Goal: Task Accomplishment & Management: Use online tool/utility

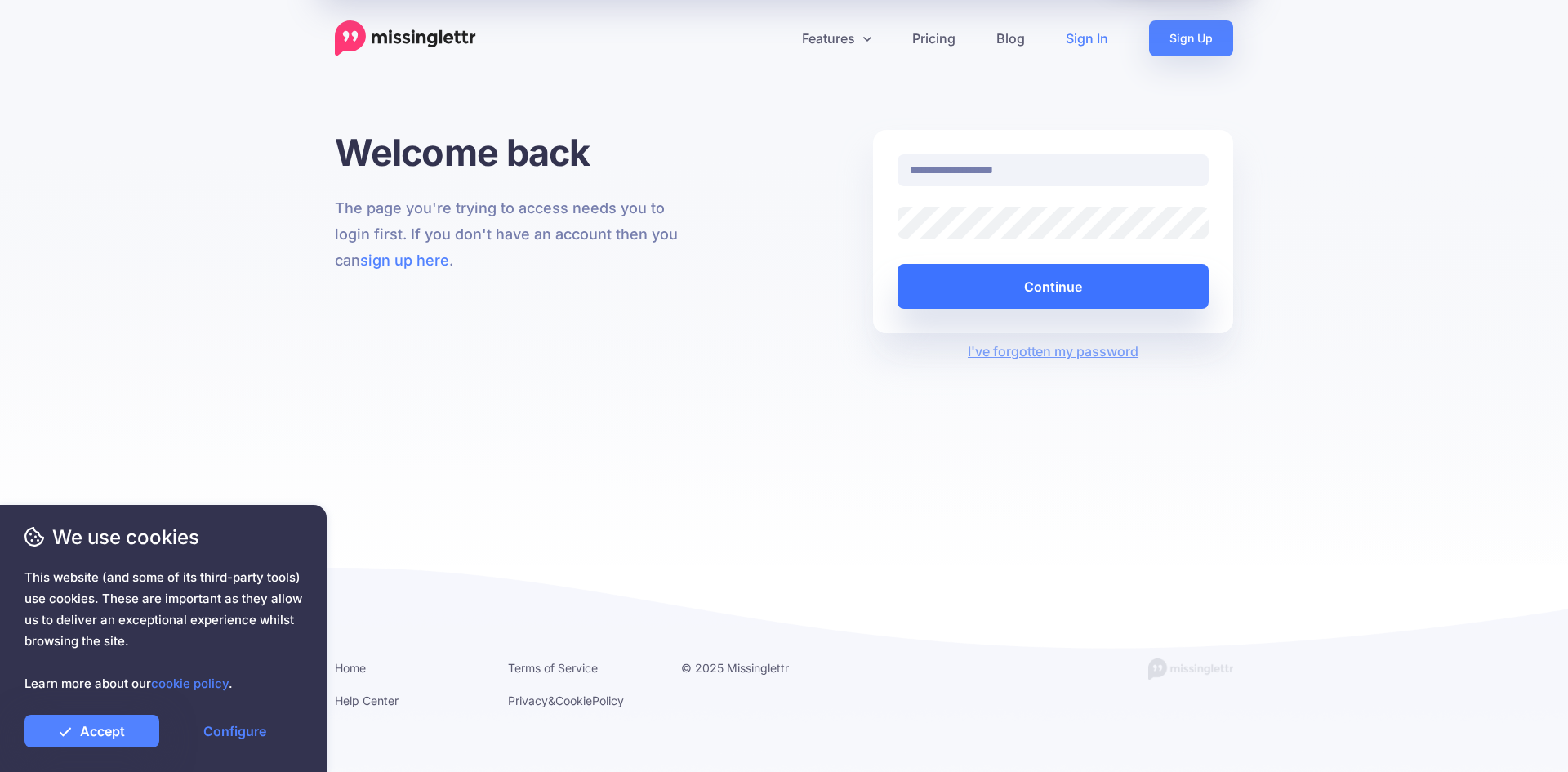
click at [1063, 300] on button "Continue" at bounding box center [1052, 287] width 311 height 45
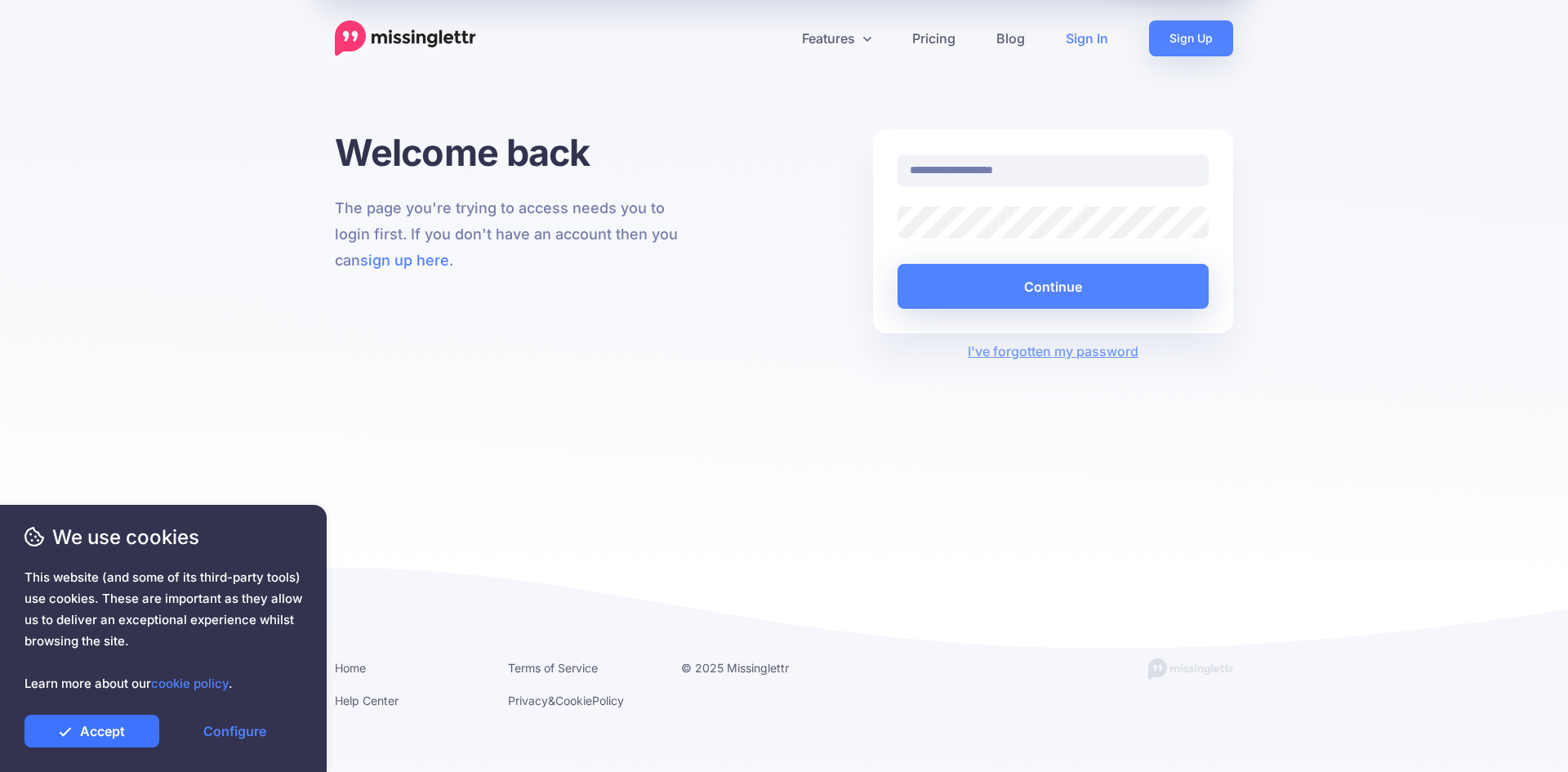
click at [140, 736] on link "Accept" at bounding box center [91, 731] width 135 height 33
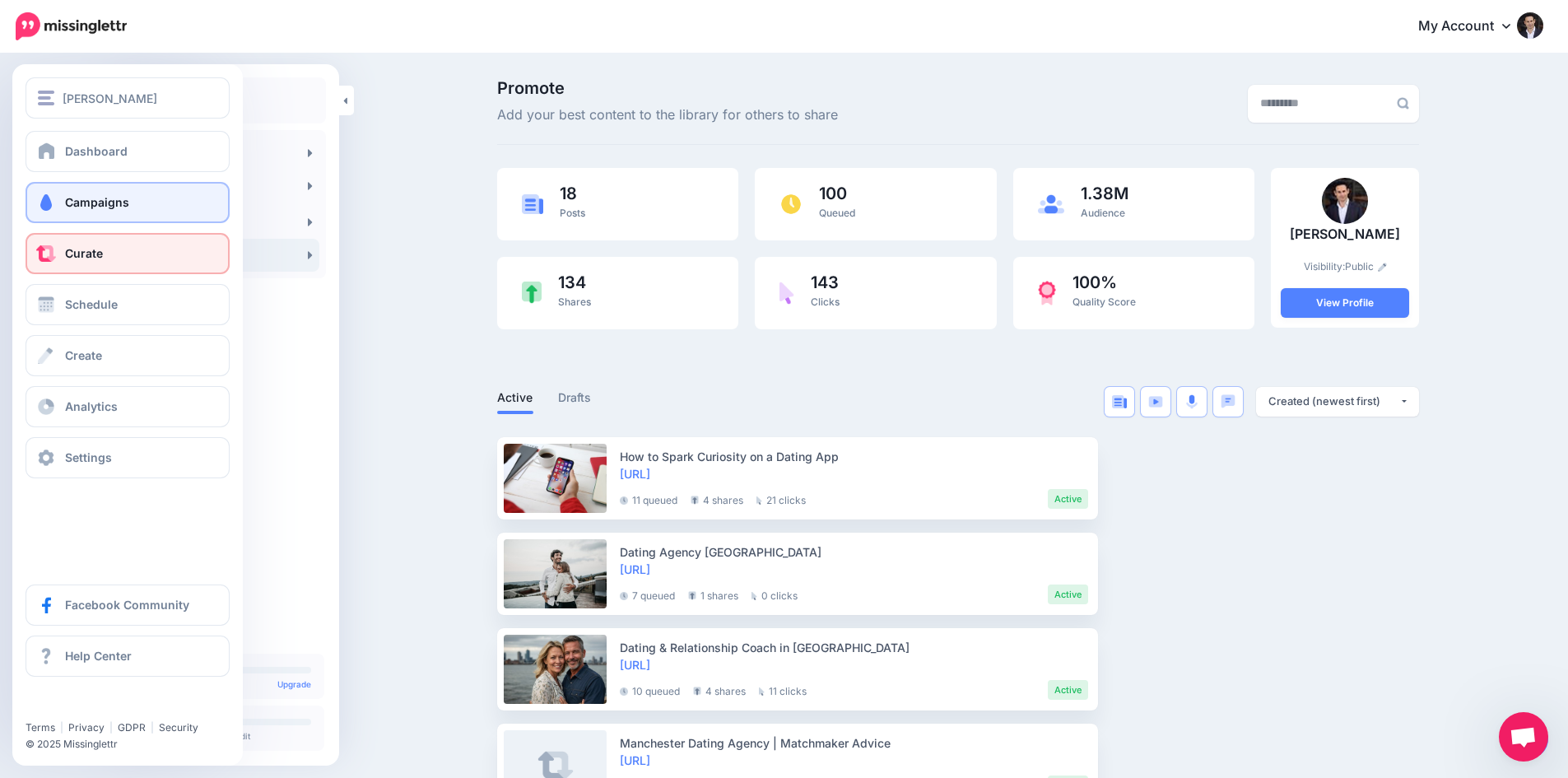
click at [47, 194] on span at bounding box center [46, 202] width 21 height 17
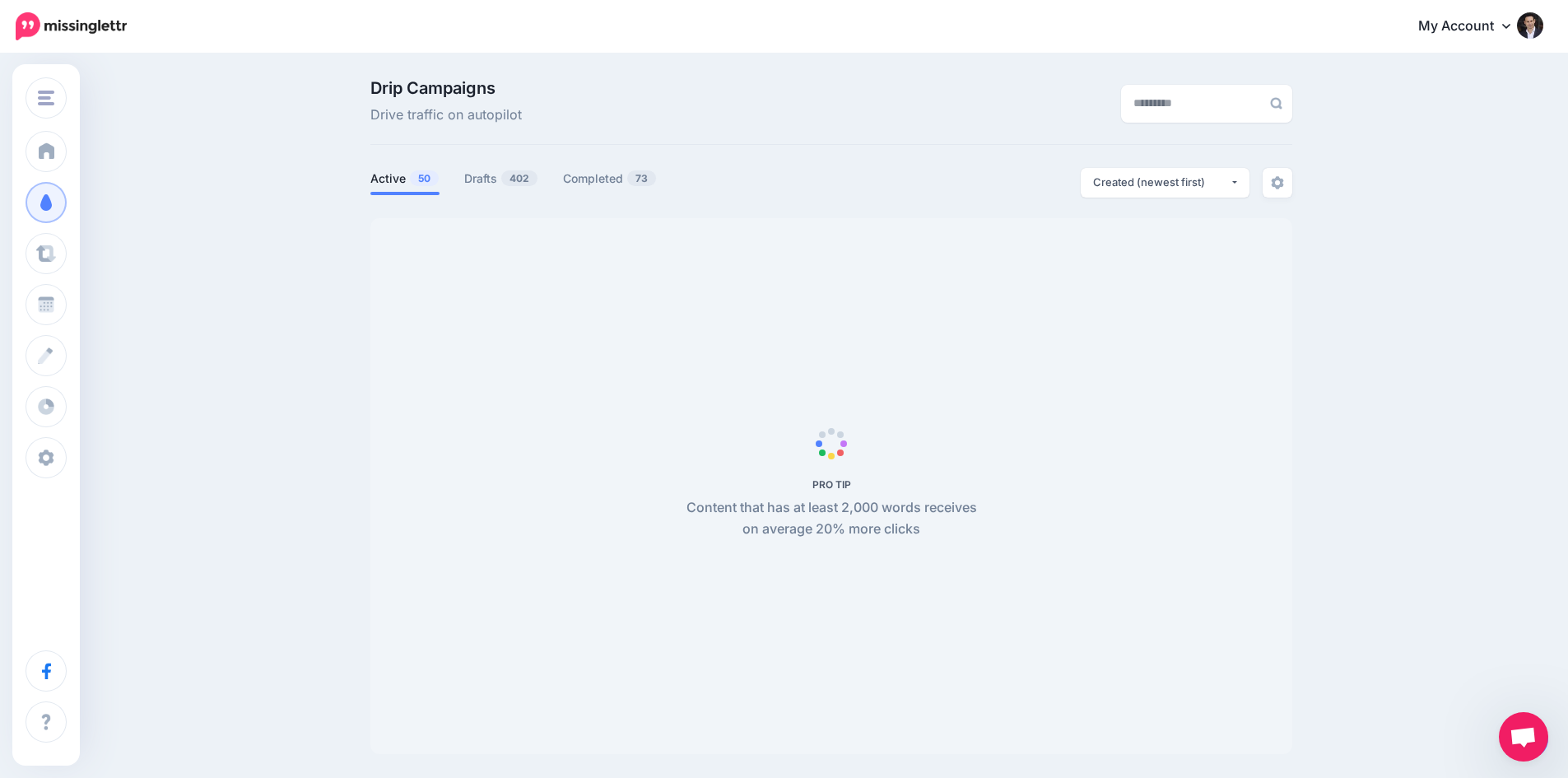
drag, startPoint x: 499, startPoint y: 179, endPoint x: 518, endPoint y: 231, distance: 55.4
click at [499, 178] on link "Drafts 402" at bounding box center [501, 178] width 74 height 20
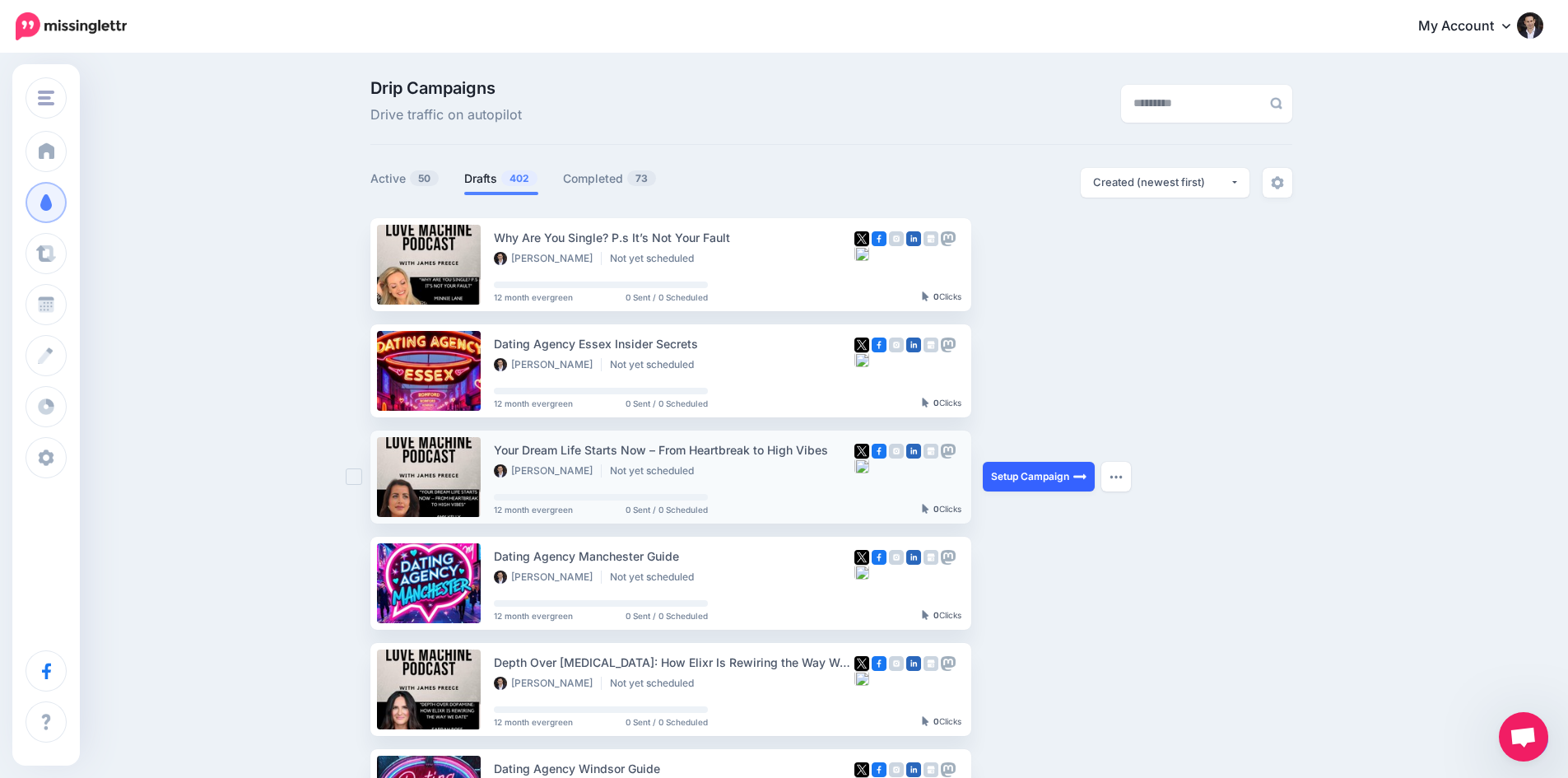
click at [1038, 475] on link "Setup Campaign" at bounding box center [1039, 477] width 112 height 30
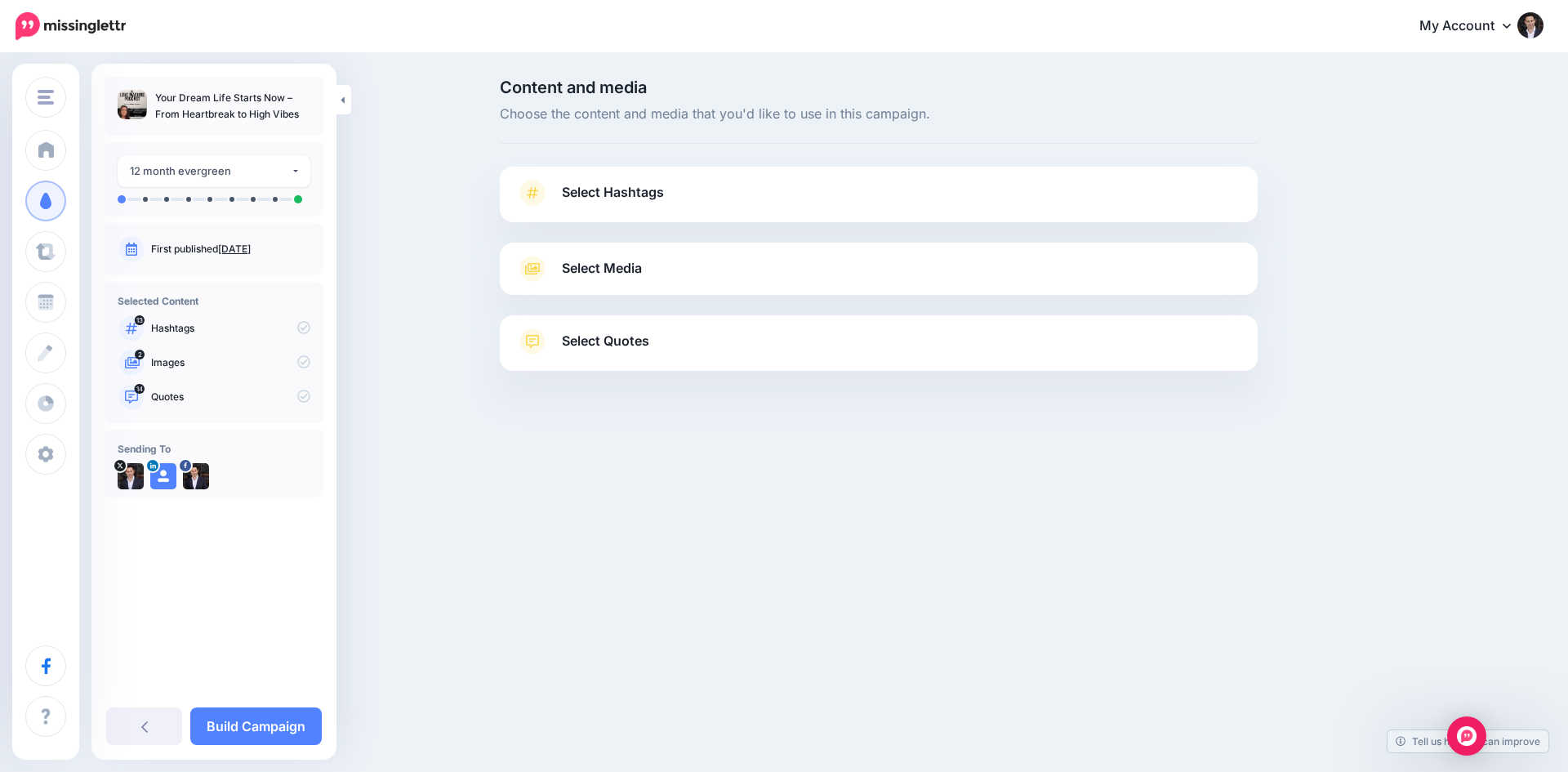
click at [640, 188] on span "Select Hashtags" at bounding box center [612, 192] width 102 height 22
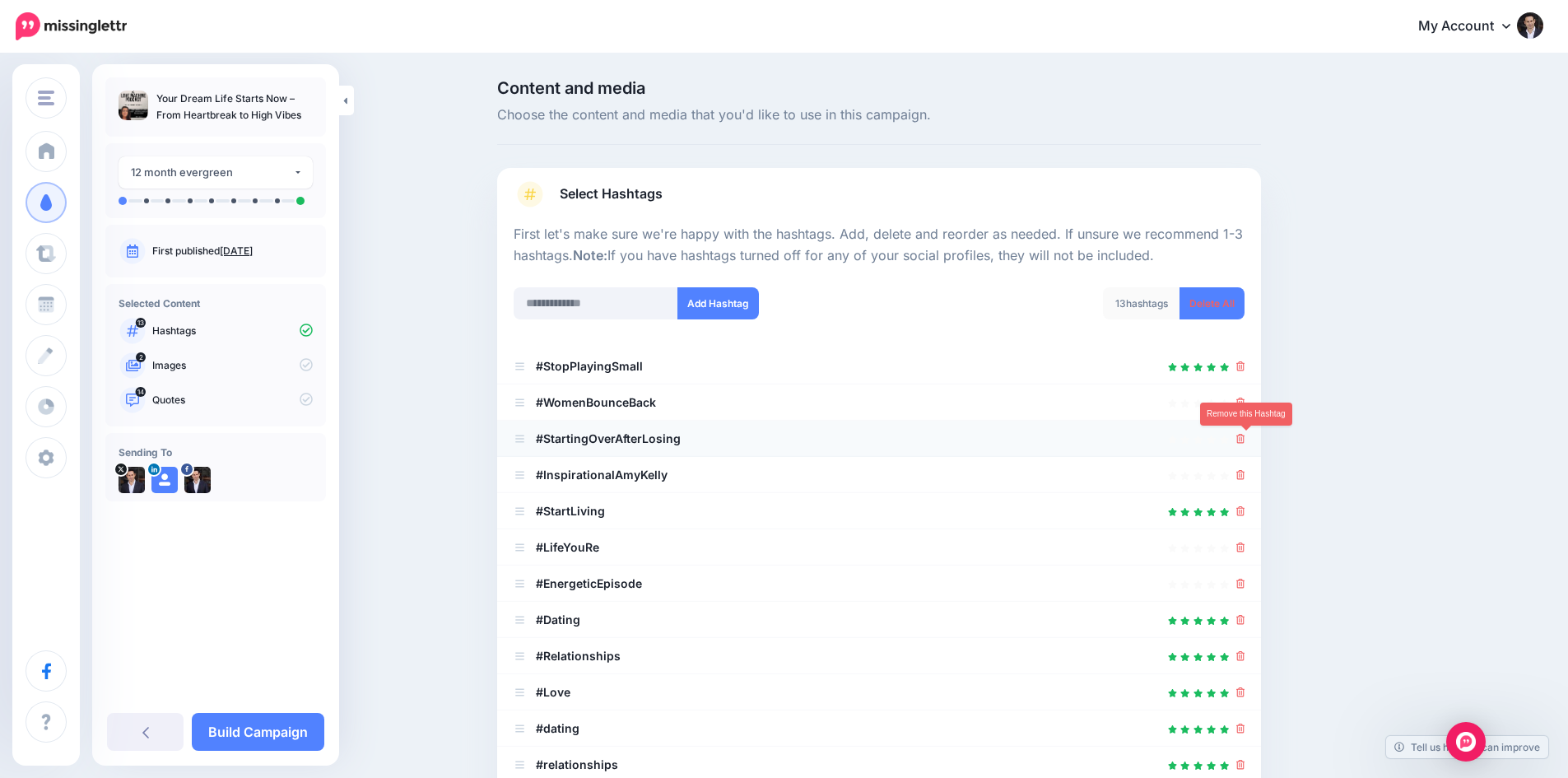
click at [1246, 441] on icon at bounding box center [1241, 438] width 9 height 10
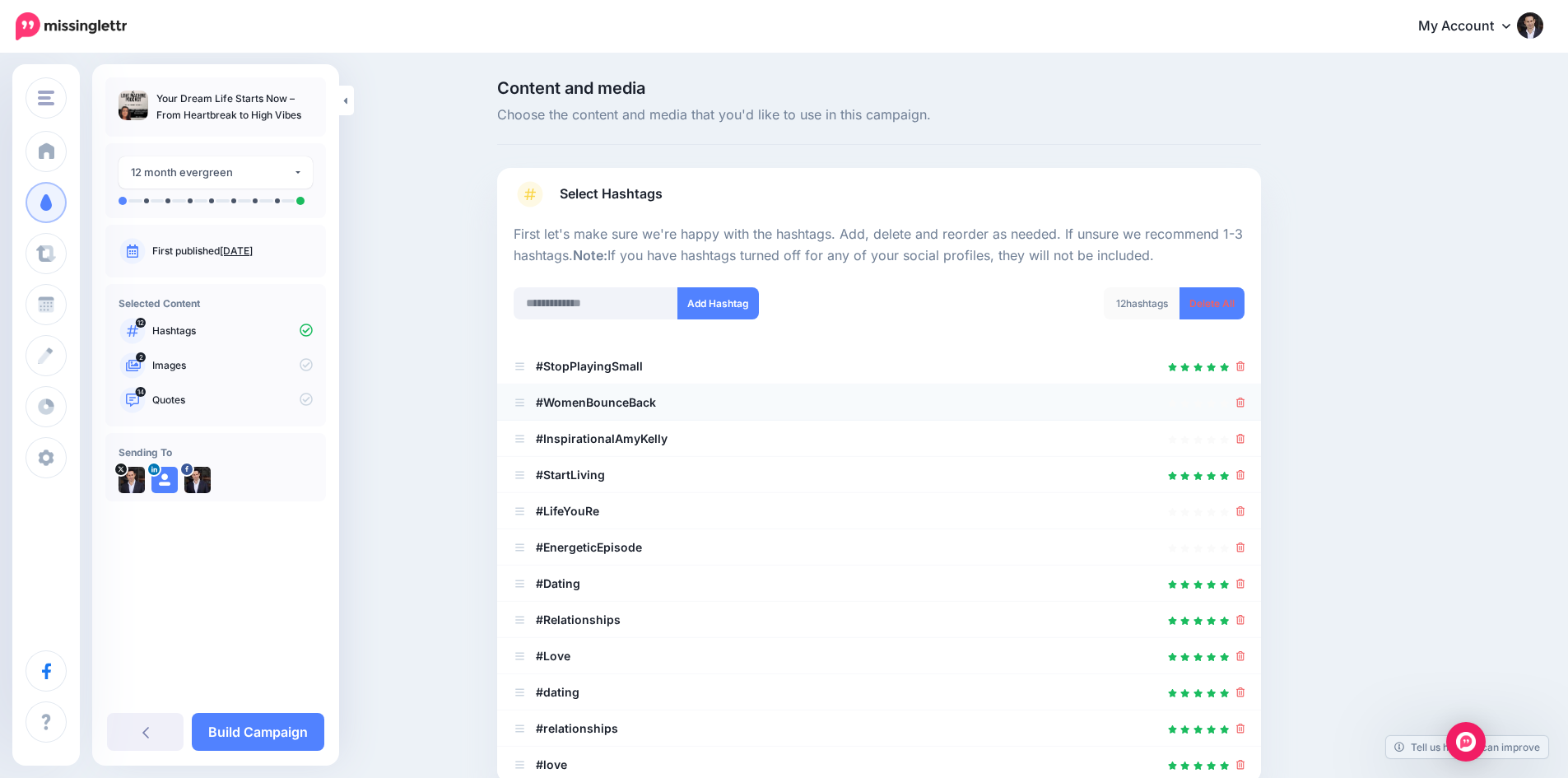
click at [1241, 393] on div at bounding box center [879, 402] width 731 height 20
click at [1241, 402] on div at bounding box center [879, 402] width 731 height 20
click at [1245, 436] on icon at bounding box center [1241, 438] width 9 height 10
click at [1244, 400] on icon at bounding box center [1241, 402] width 9 height 10
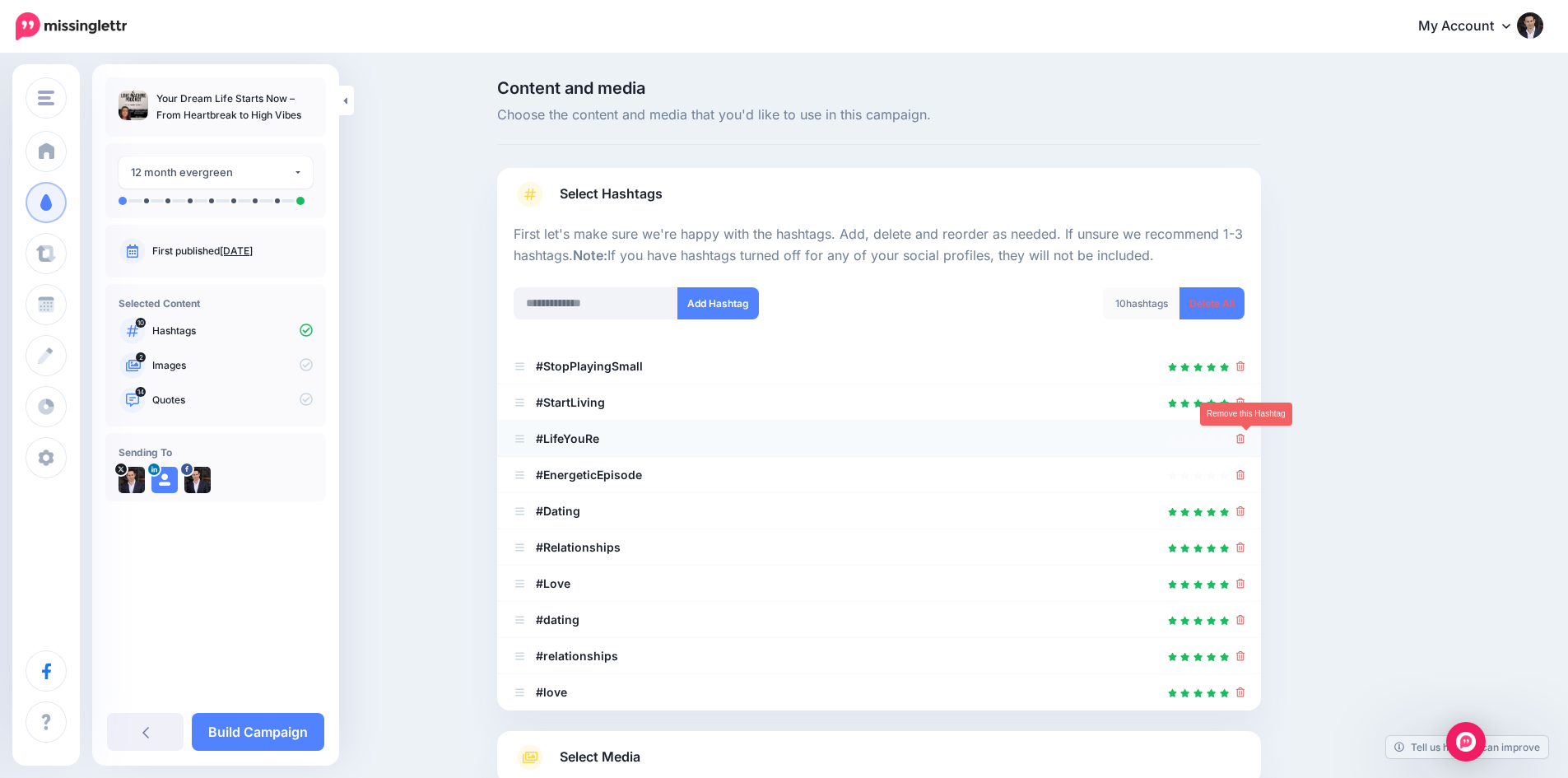
click at [1246, 441] on icon at bounding box center [1241, 438] width 9 height 10
click at [1246, 507] on icon at bounding box center [1241, 511] width 9 height 10
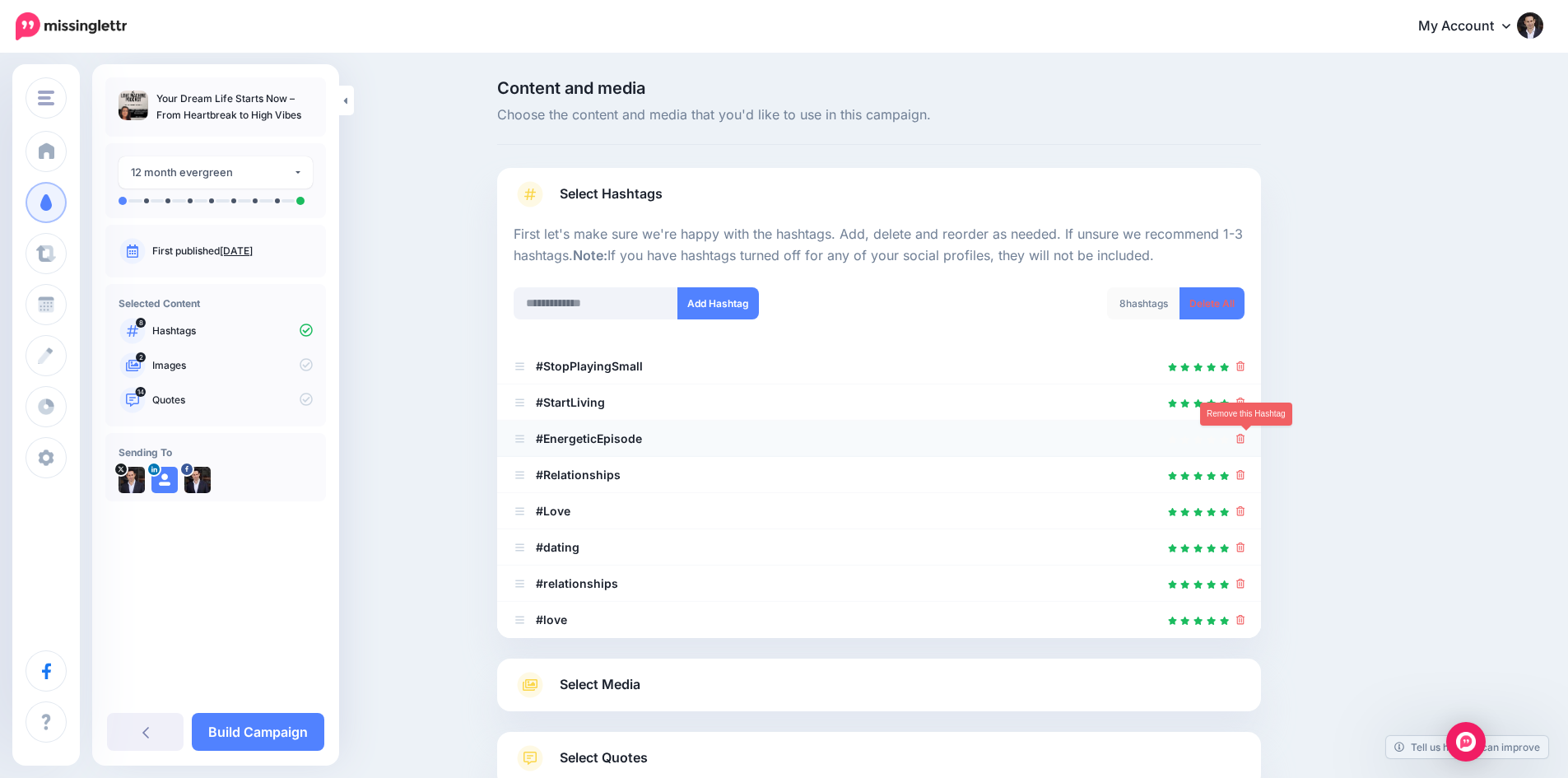
click at [1246, 431] on link at bounding box center [1241, 438] width 9 height 14
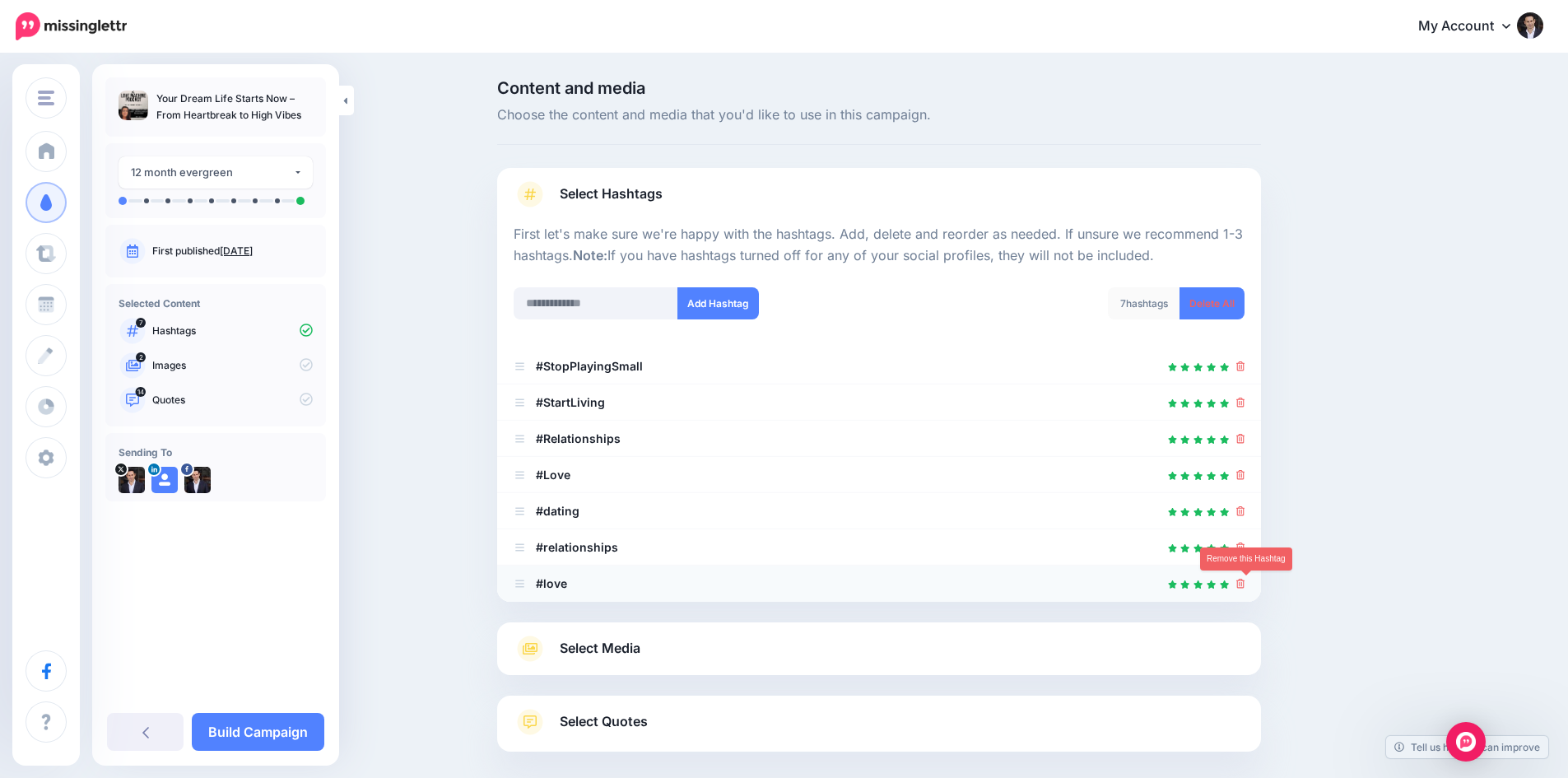
drag, startPoint x: 1249, startPoint y: 587, endPoint x: 1248, endPoint y: 569, distance: 18.0
click at [1246, 585] on icon at bounding box center [1241, 583] width 9 height 10
click at [1245, 544] on icon at bounding box center [1241, 547] width 9 height 10
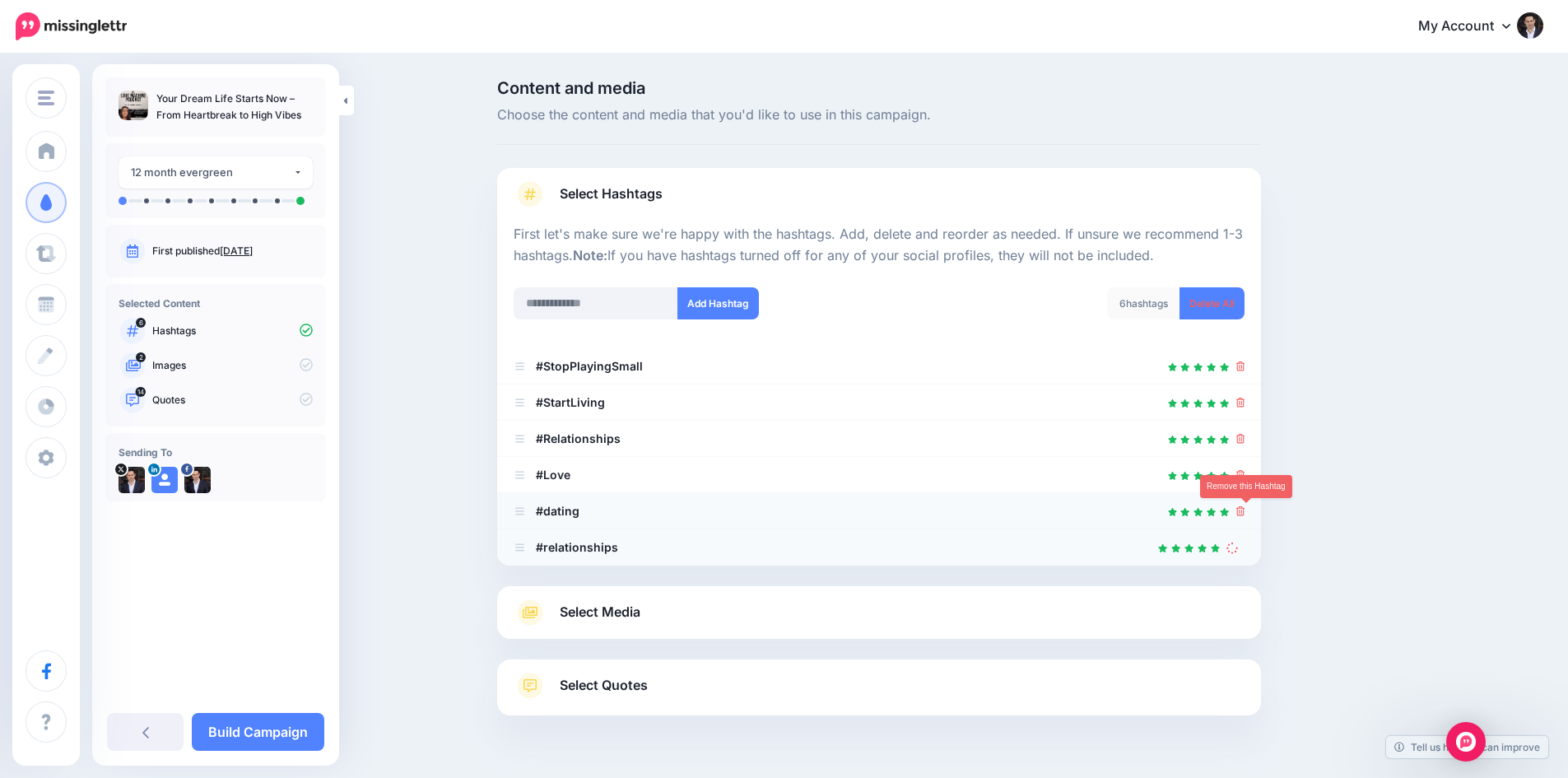
click at [1246, 508] on icon at bounding box center [1241, 511] width 9 height 10
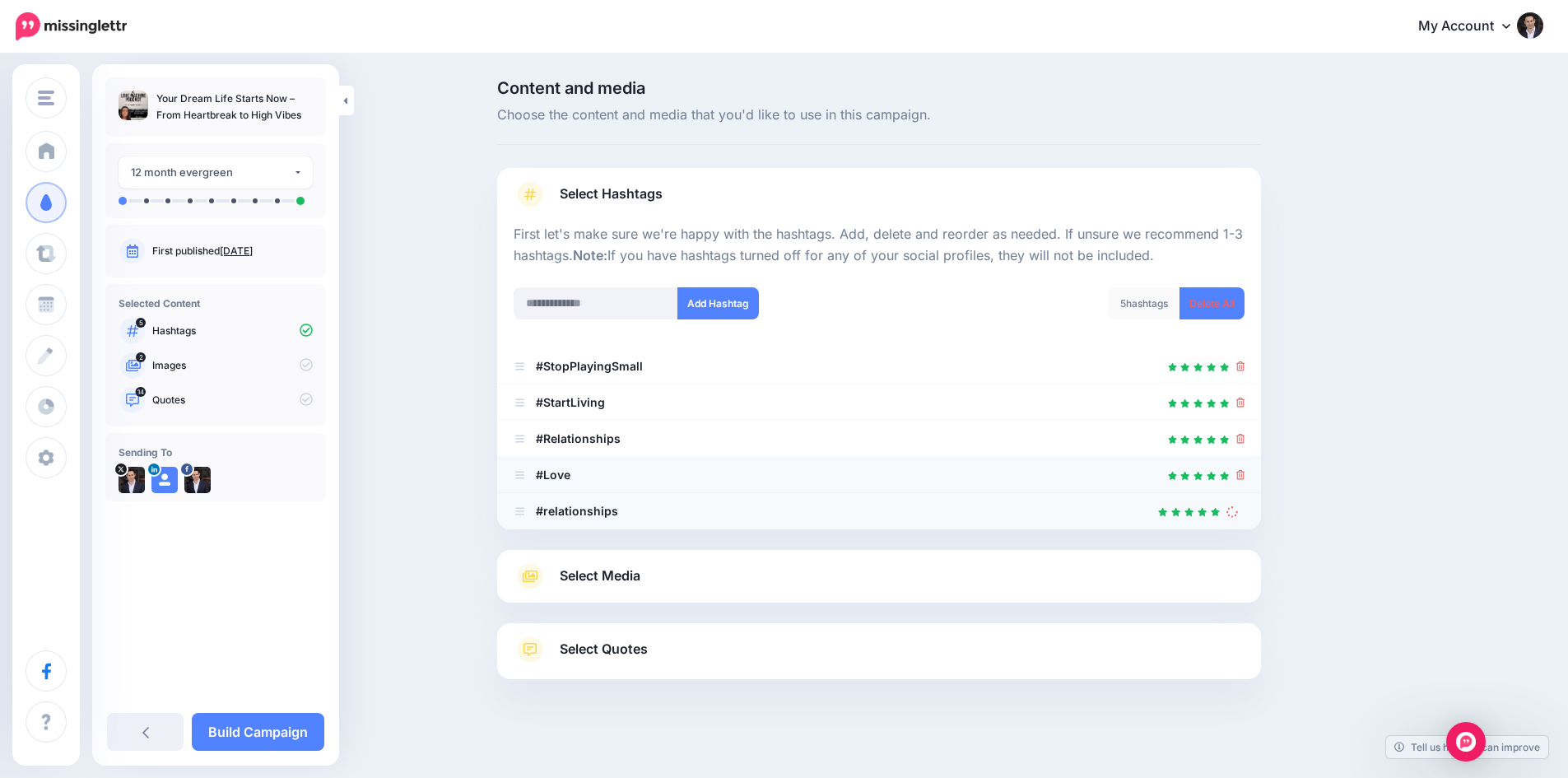
click at [1246, 472] on icon at bounding box center [1241, 474] width 9 height 10
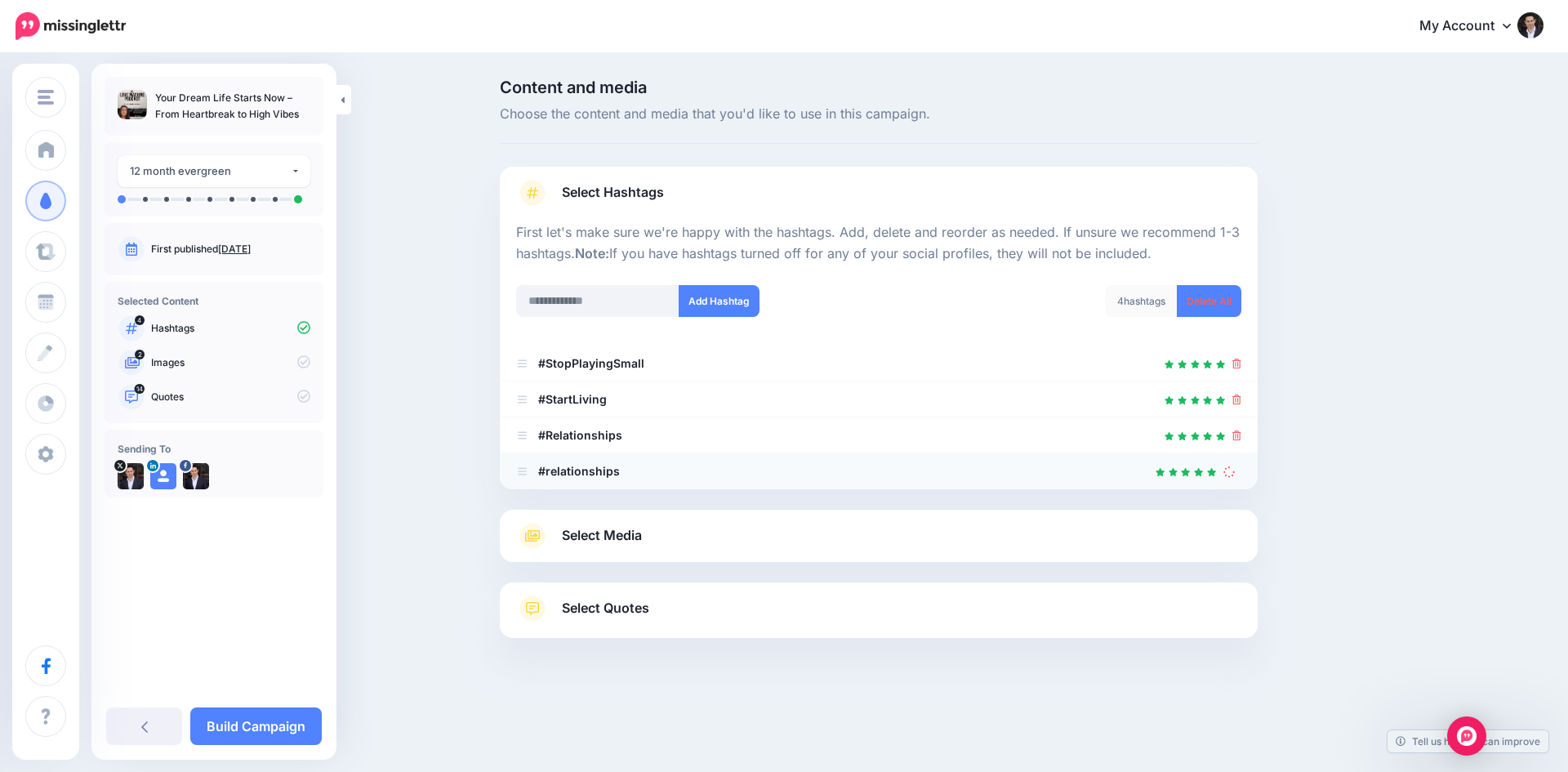
click at [712, 536] on link "Select Media" at bounding box center [879, 536] width 726 height 26
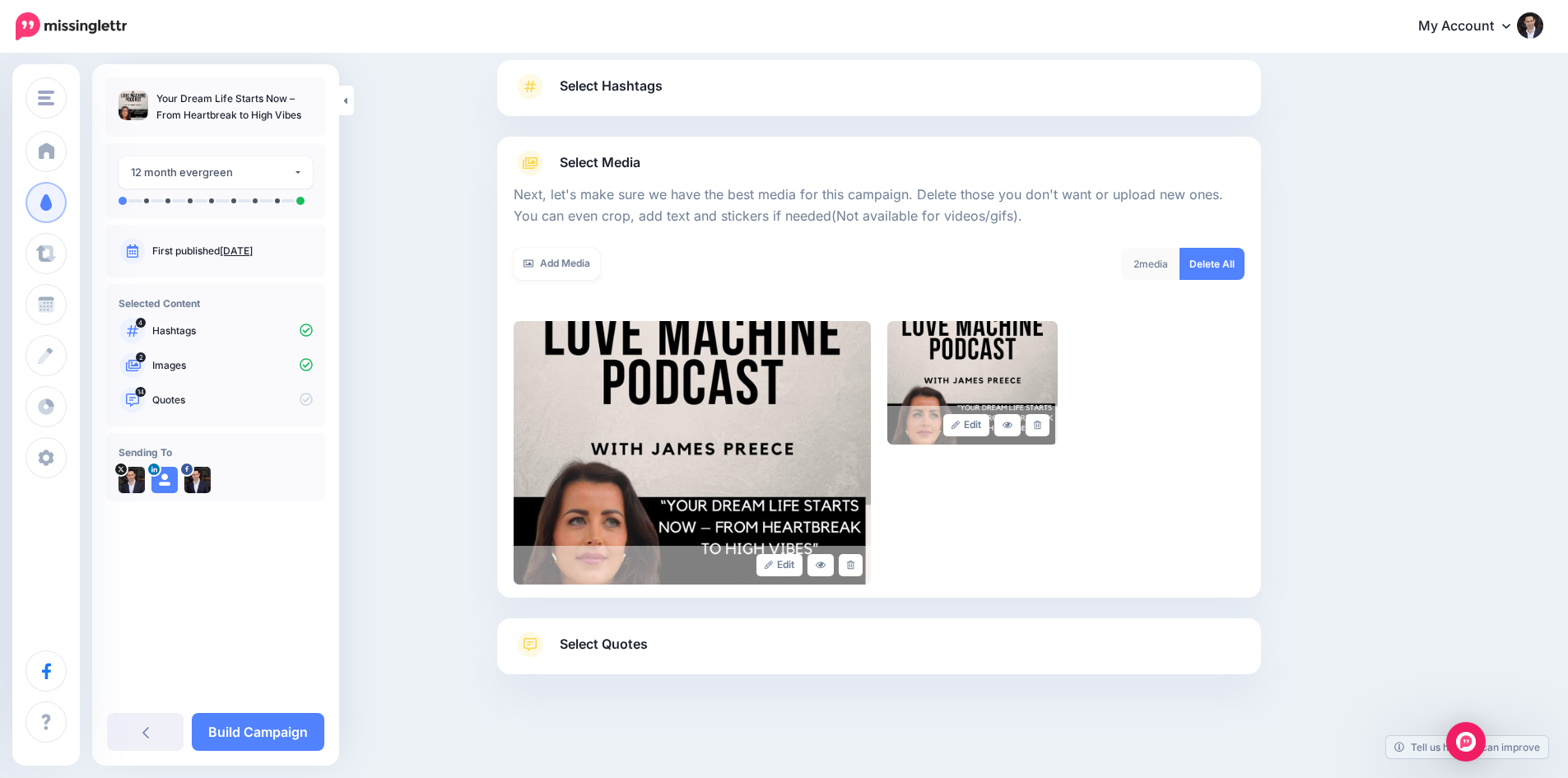
scroll to position [112, 0]
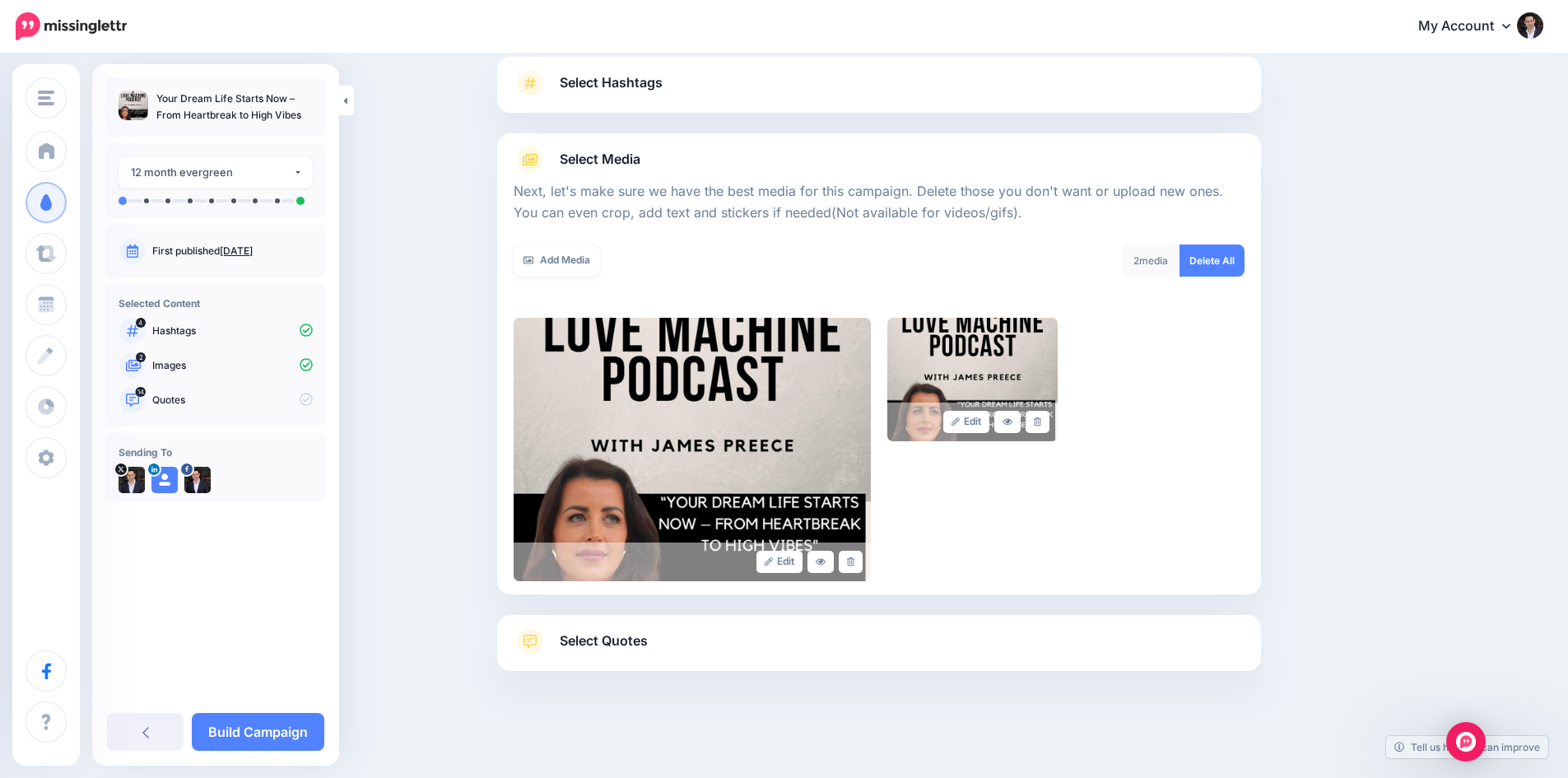
click at [598, 645] on span "Select Quotes" at bounding box center [604, 640] width 88 height 22
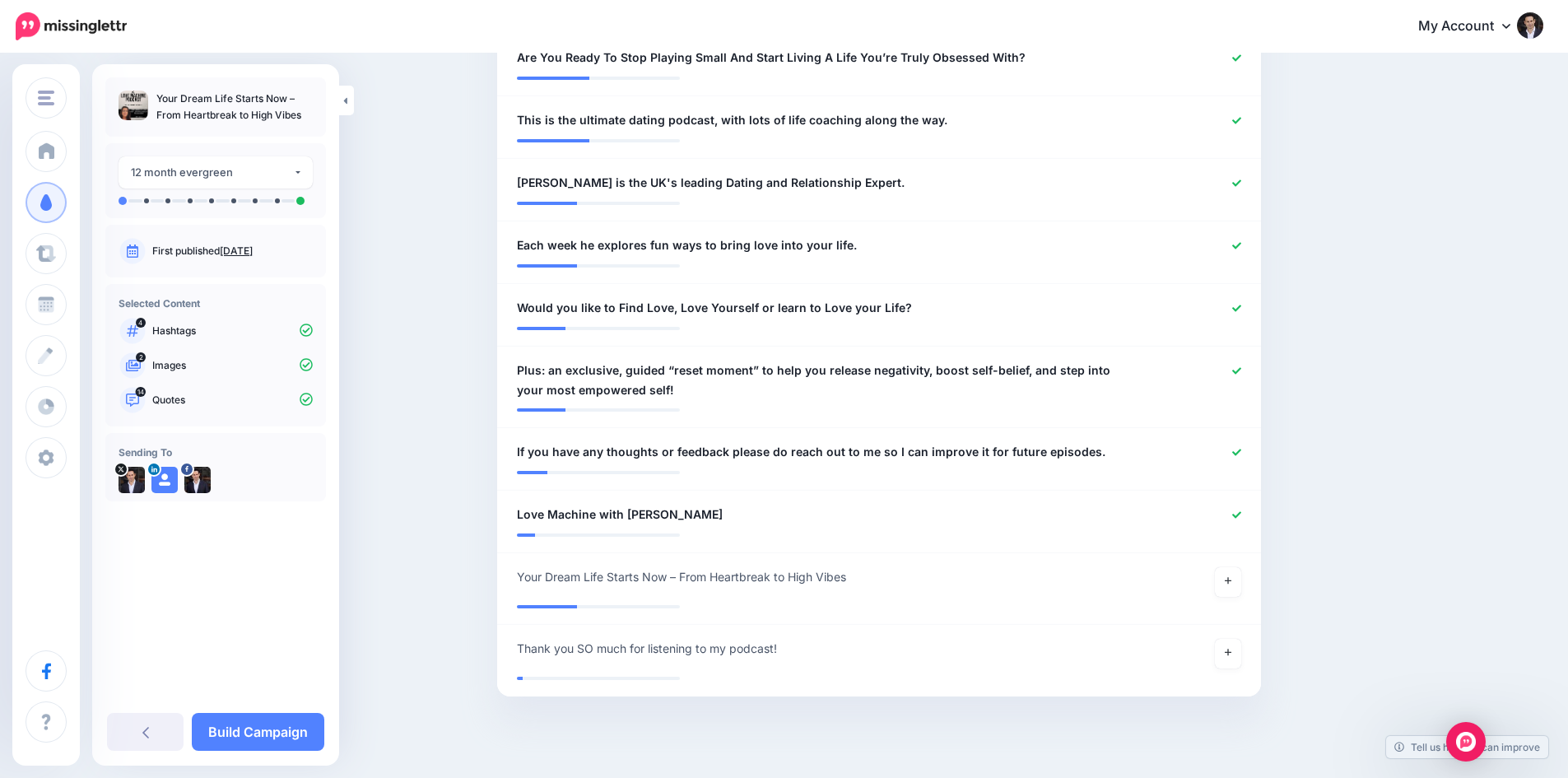
scroll to position [1058, 0]
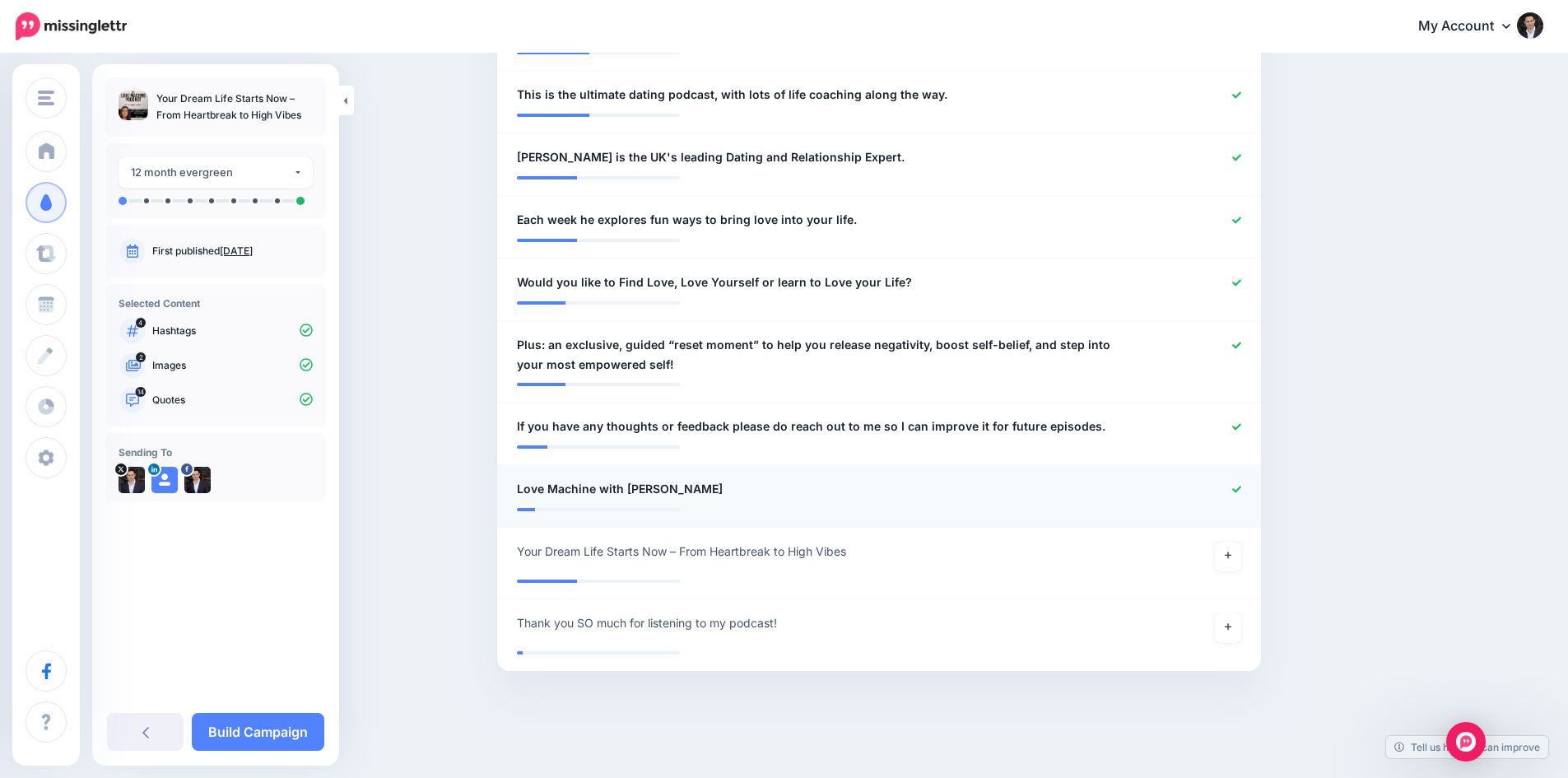
click at [1241, 485] on icon at bounding box center [1237, 489] width 9 height 9
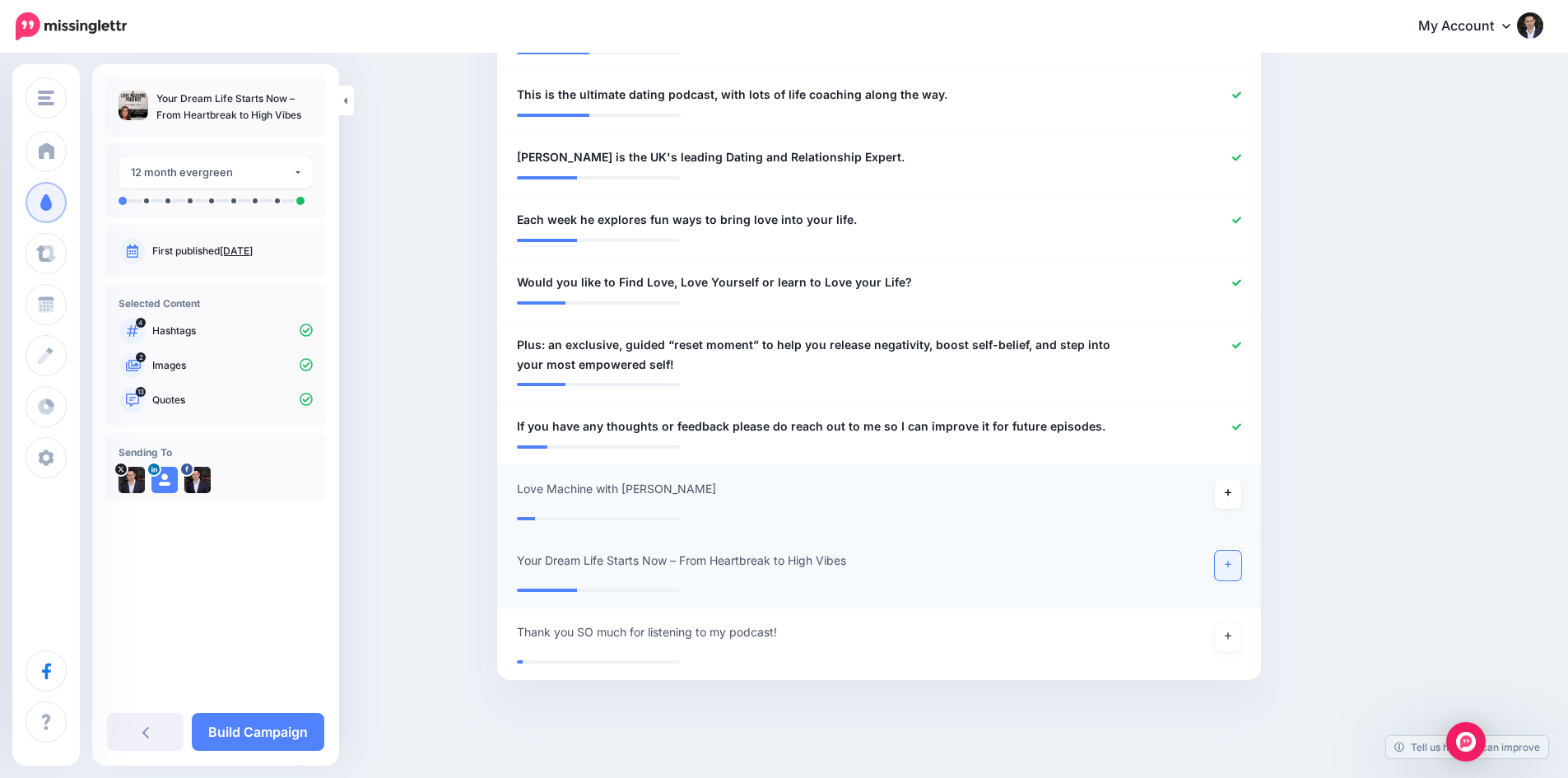
click at [1232, 561] on icon at bounding box center [1228, 565] width 7 height 9
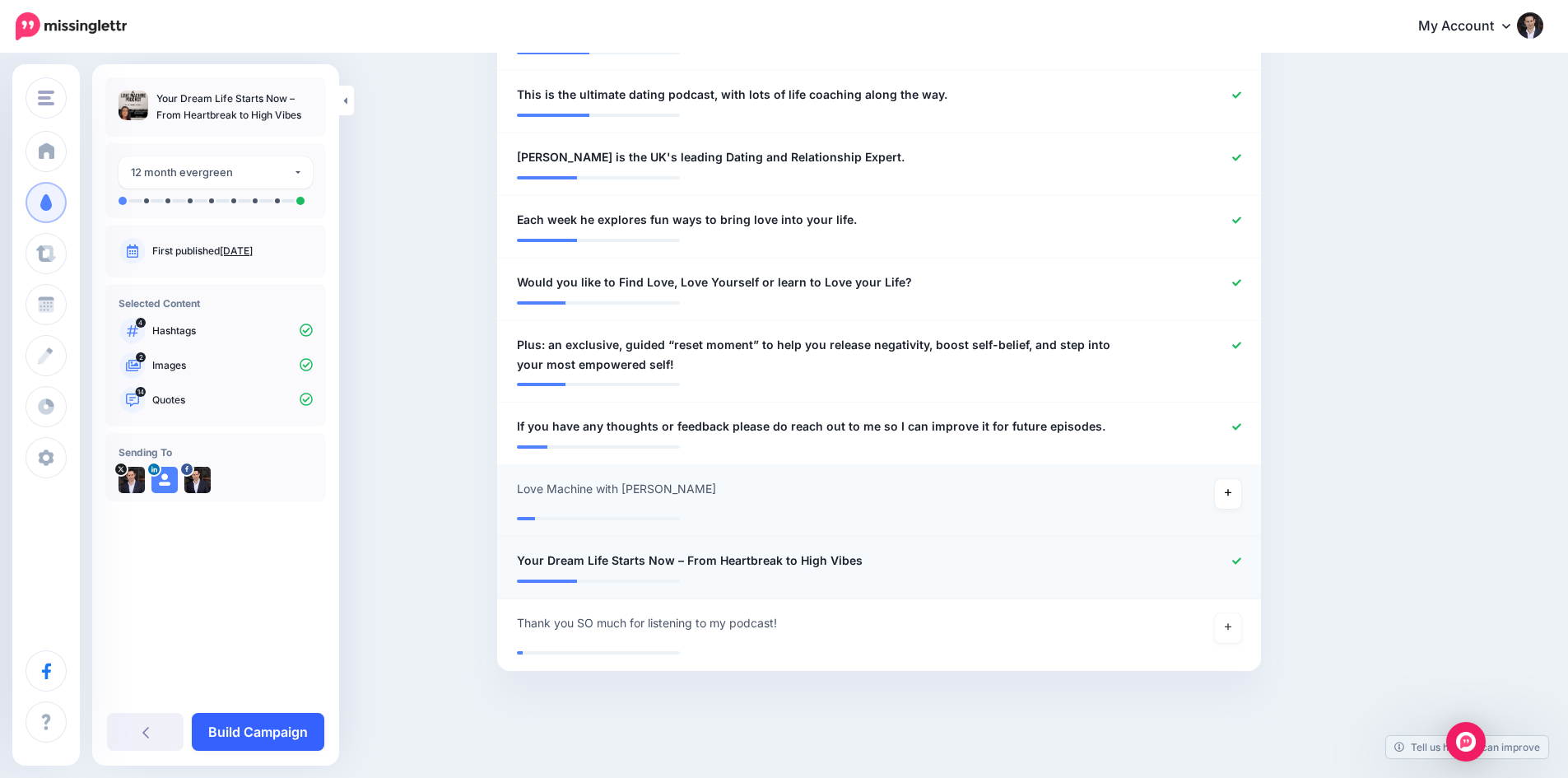
click at [252, 732] on link "Build Campaign" at bounding box center [257, 731] width 133 height 38
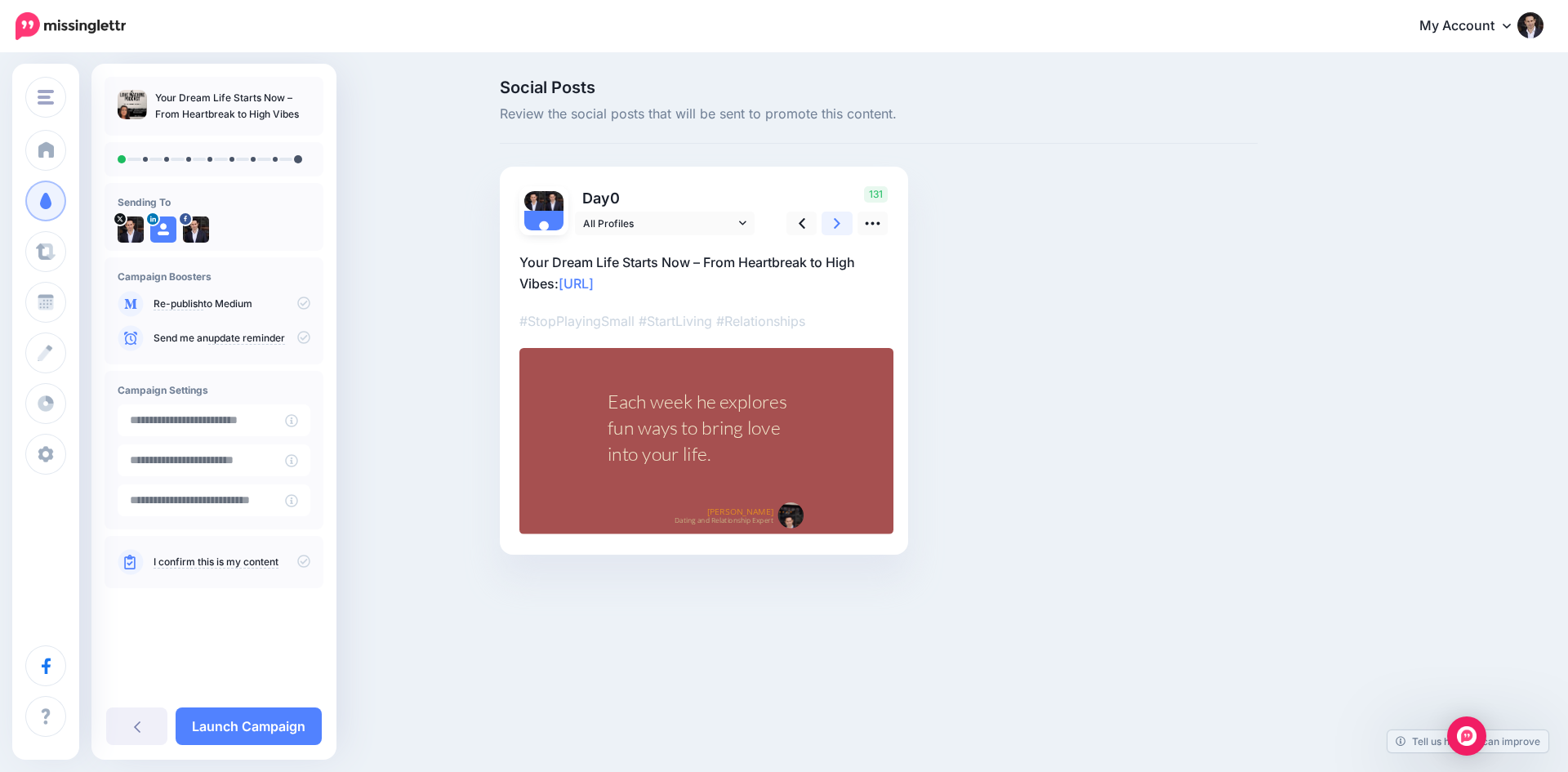
click at [841, 224] on icon at bounding box center [837, 224] width 7 height 17
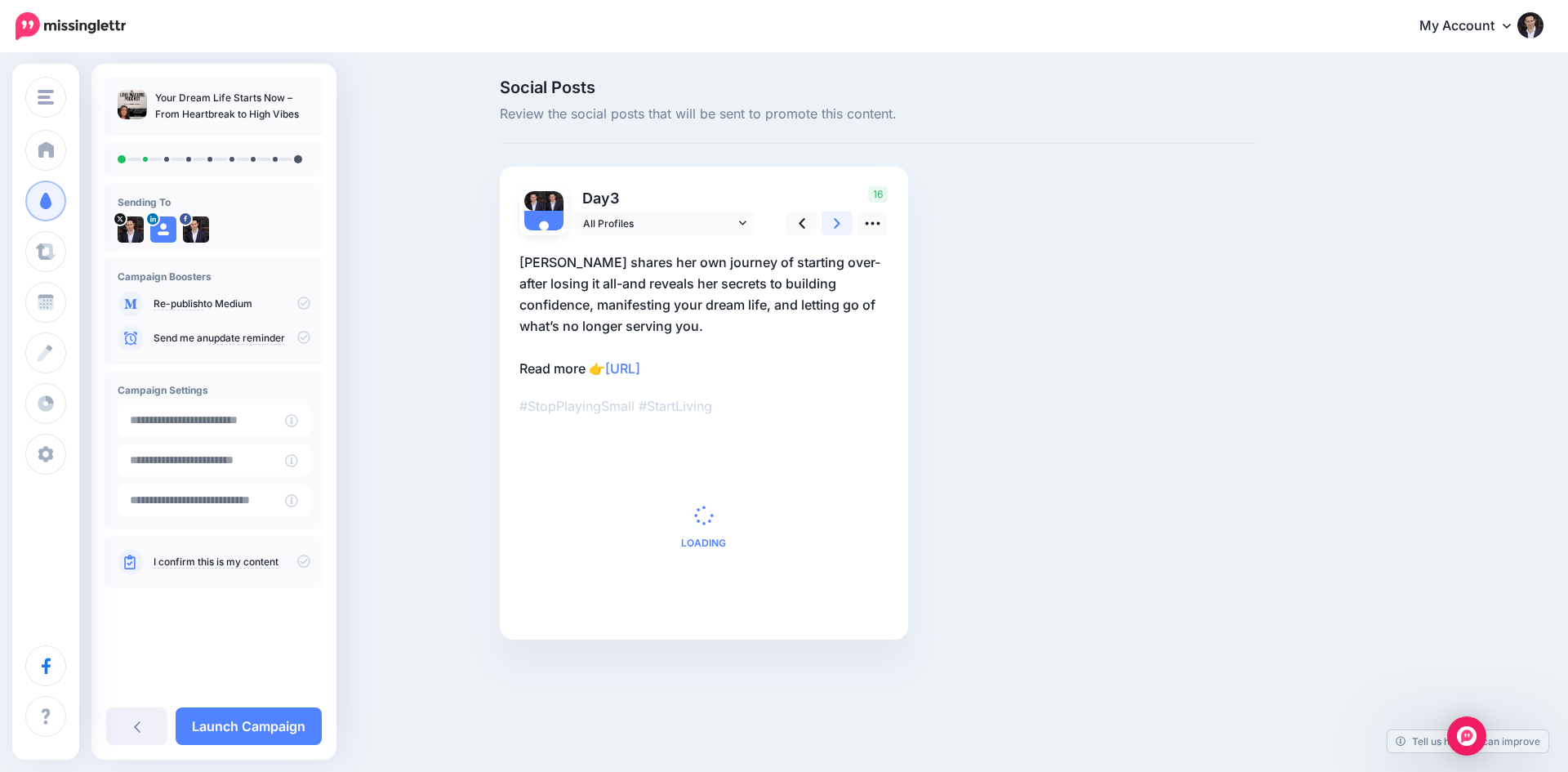
click at [841, 224] on icon at bounding box center [837, 224] width 7 height 17
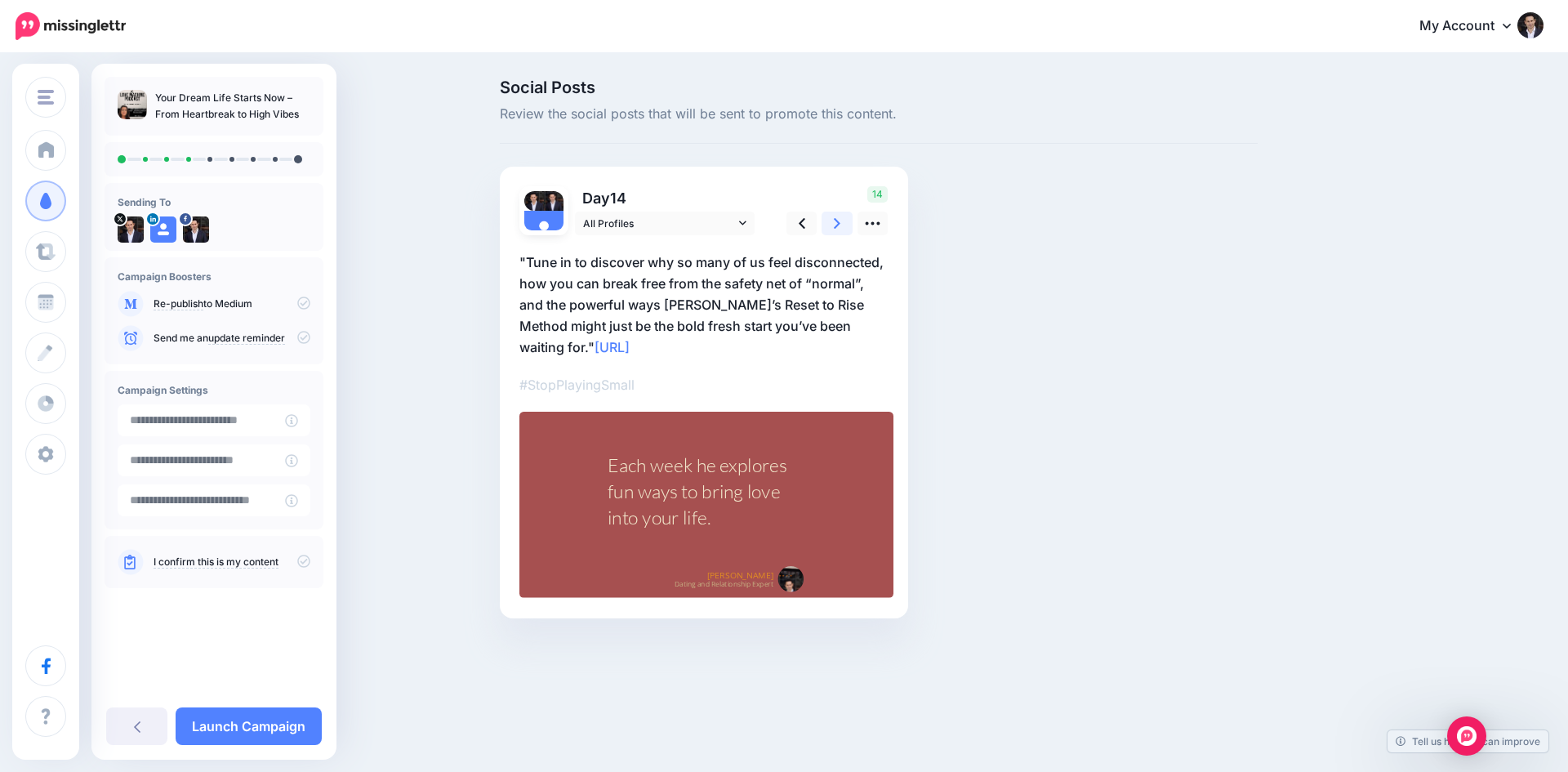
click at [841, 224] on icon at bounding box center [837, 224] width 7 height 17
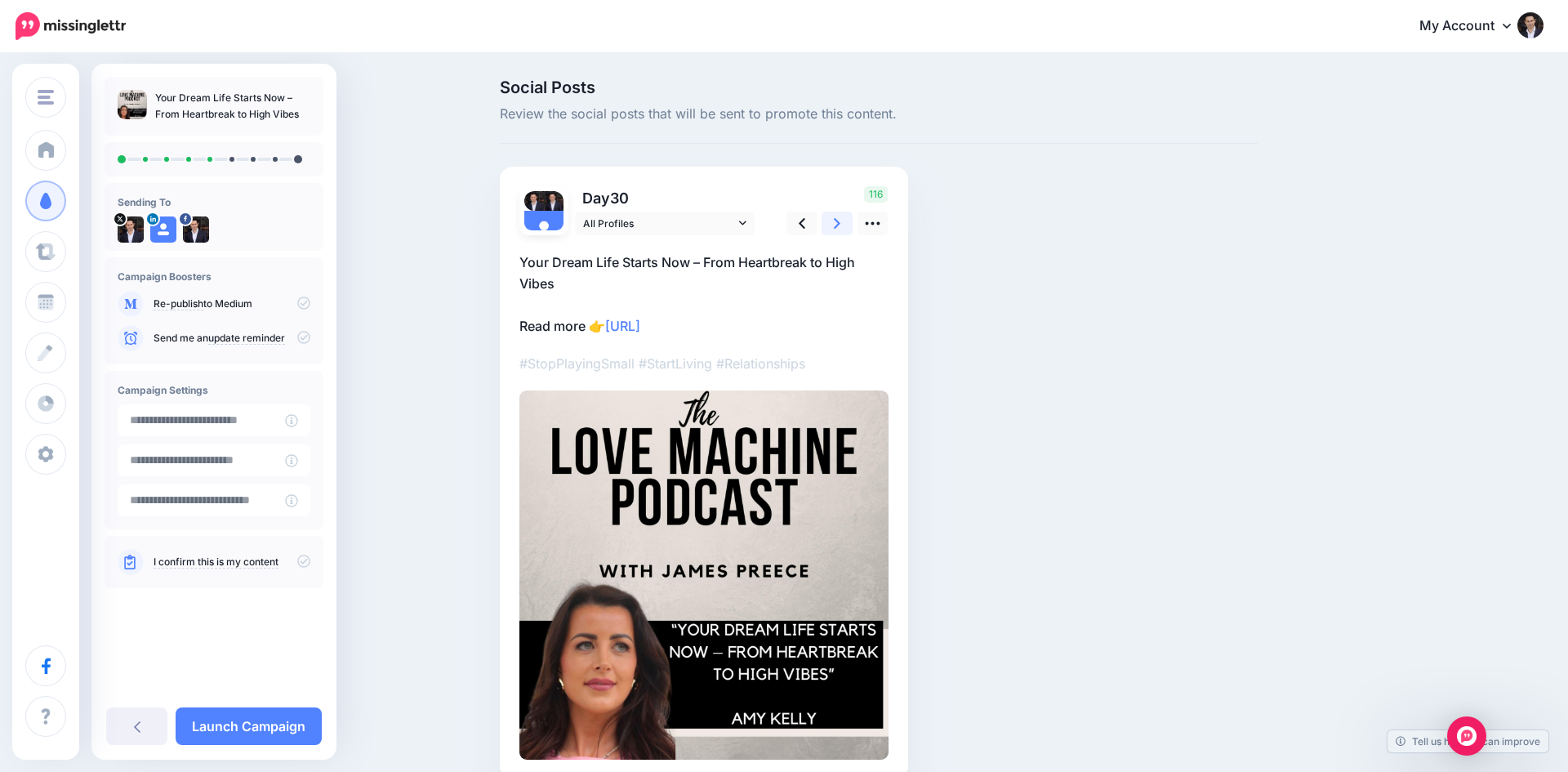
click at [841, 224] on icon at bounding box center [837, 224] width 7 height 17
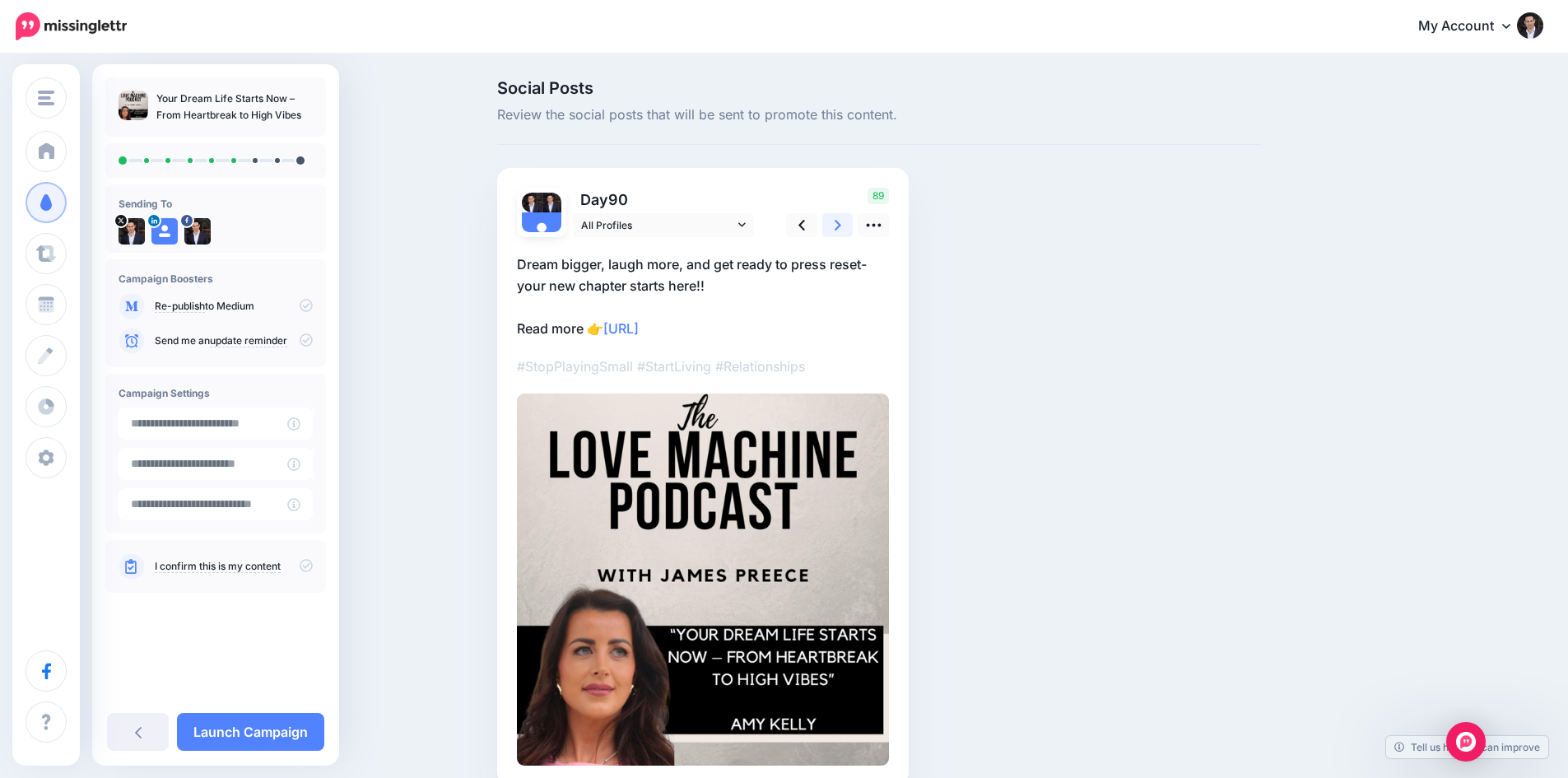
click at [841, 226] on icon at bounding box center [838, 226] width 7 height 18
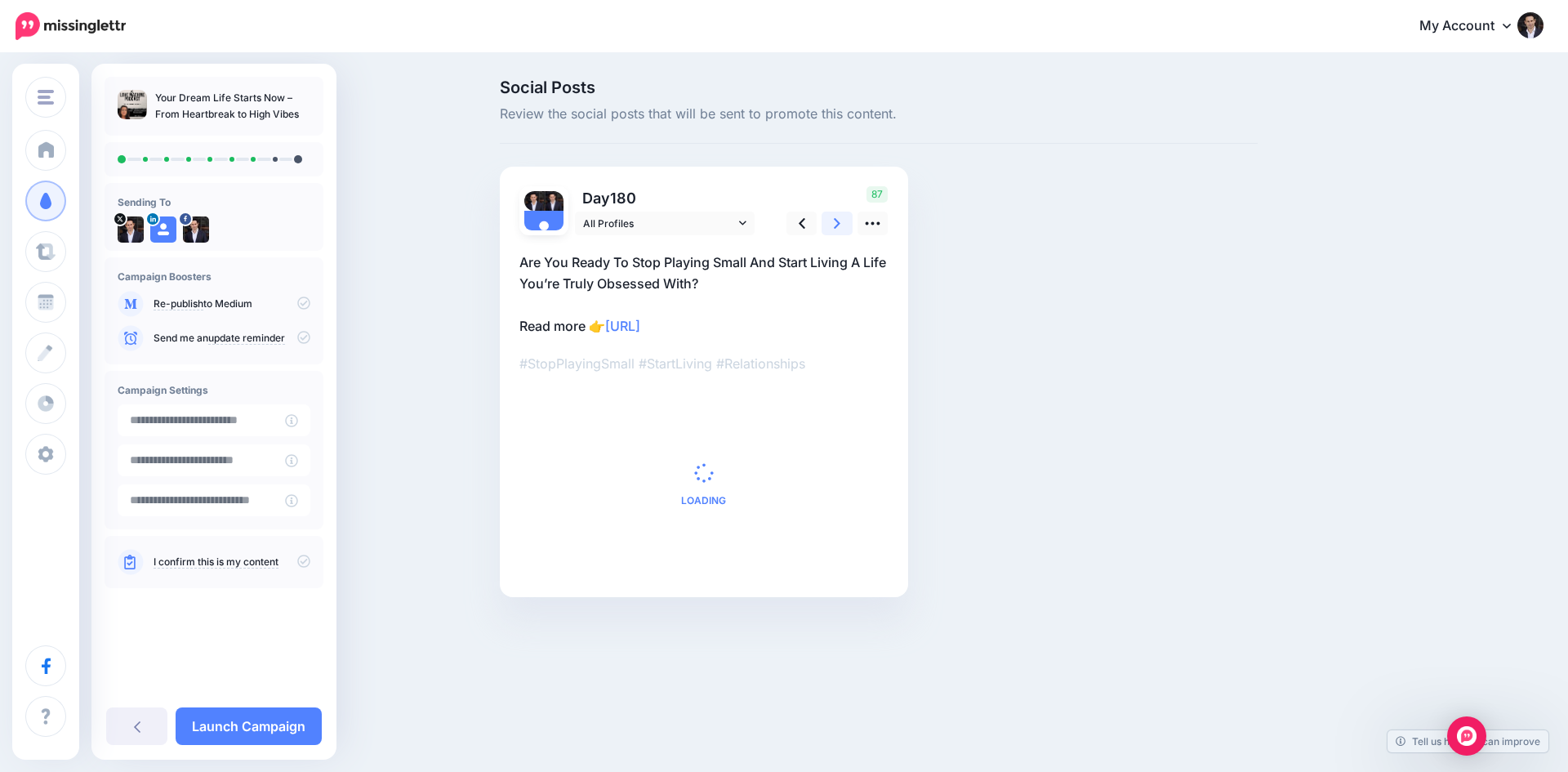
click at [841, 224] on icon at bounding box center [837, 224] width 7 height 17
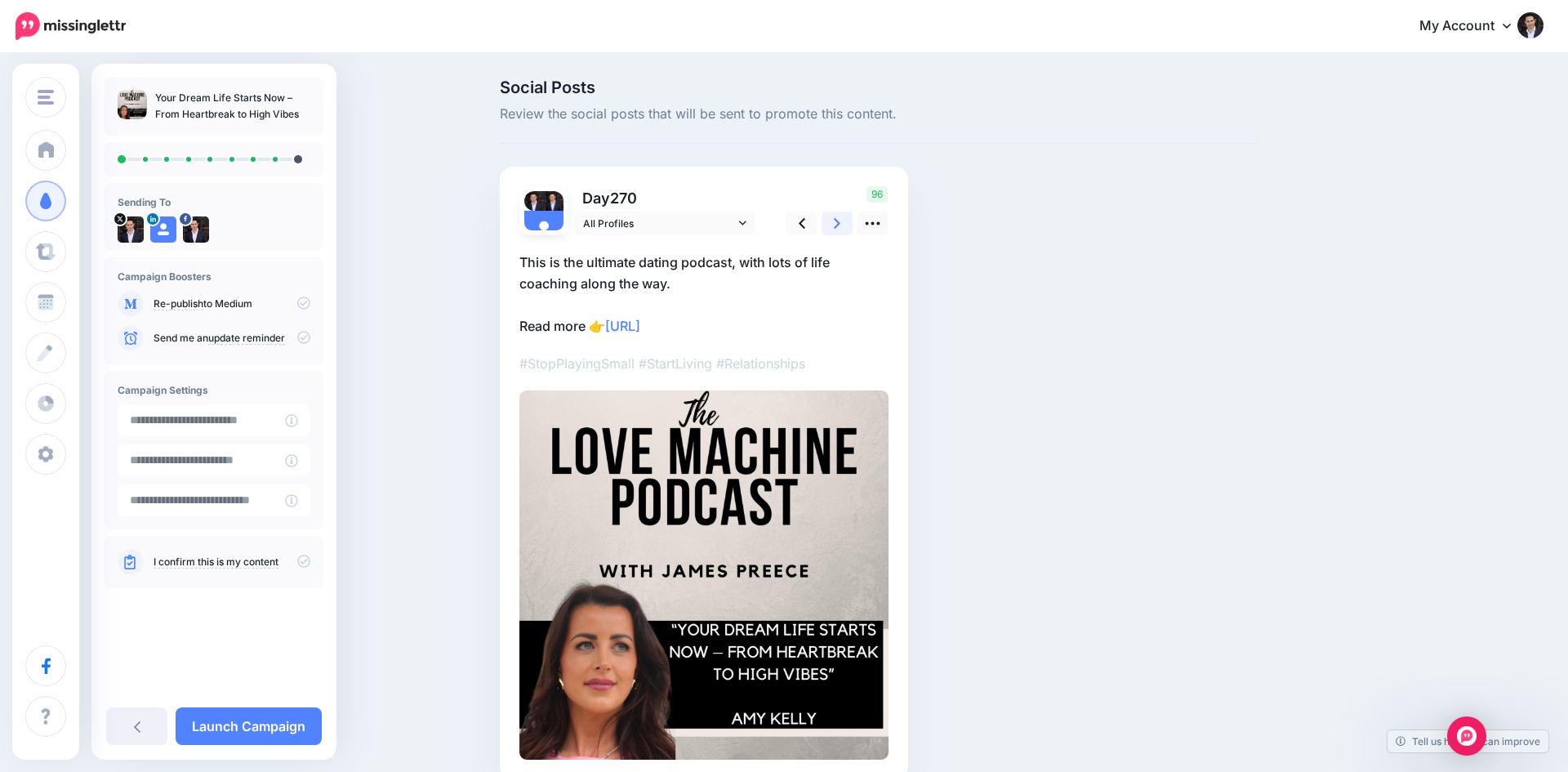
click at [841, 224] on icon at bounding box center [837, 224] width 7 height 17
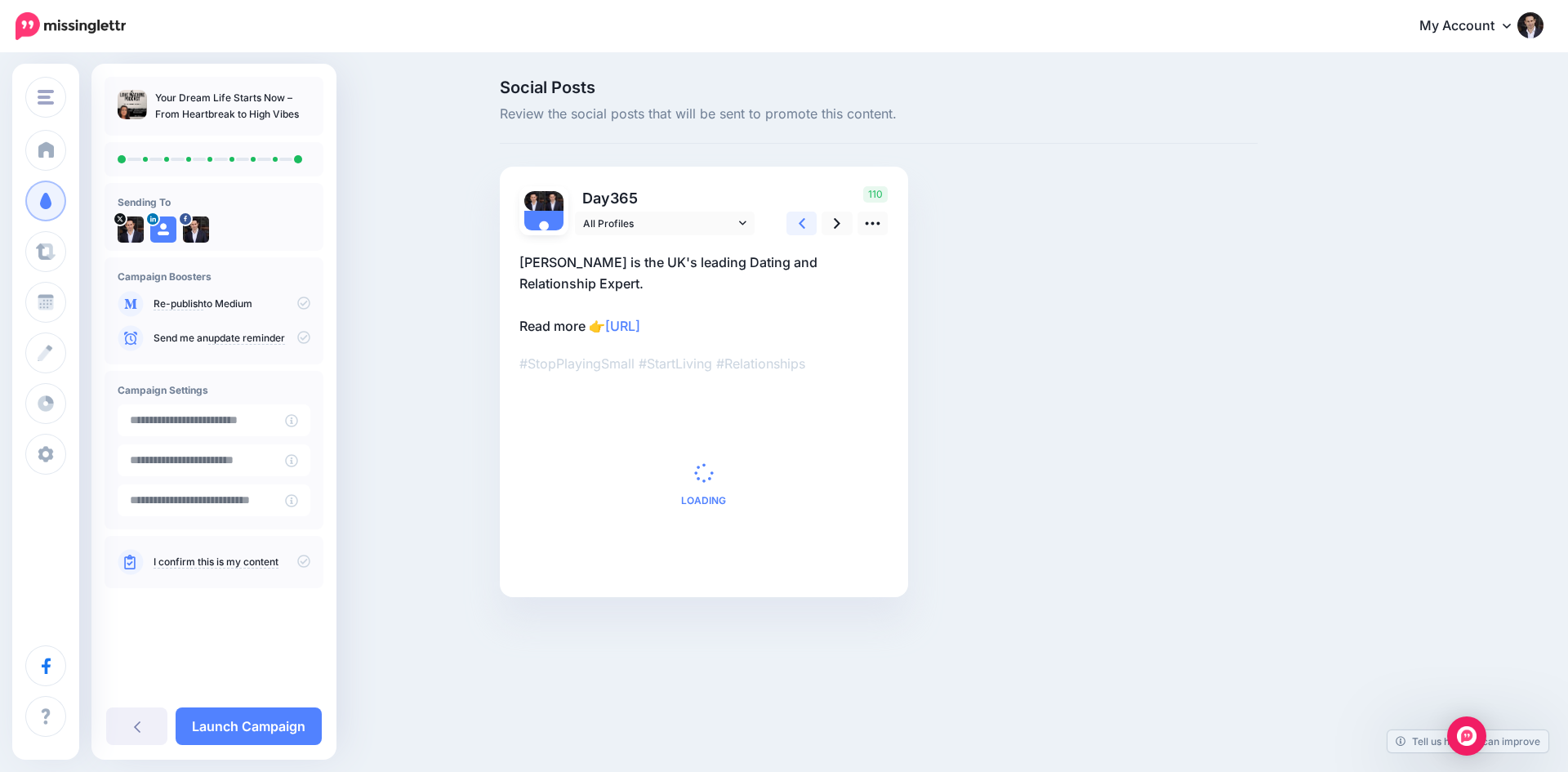
click at [791, 226] on link at bounding box center [802, 223] width 31 height 24
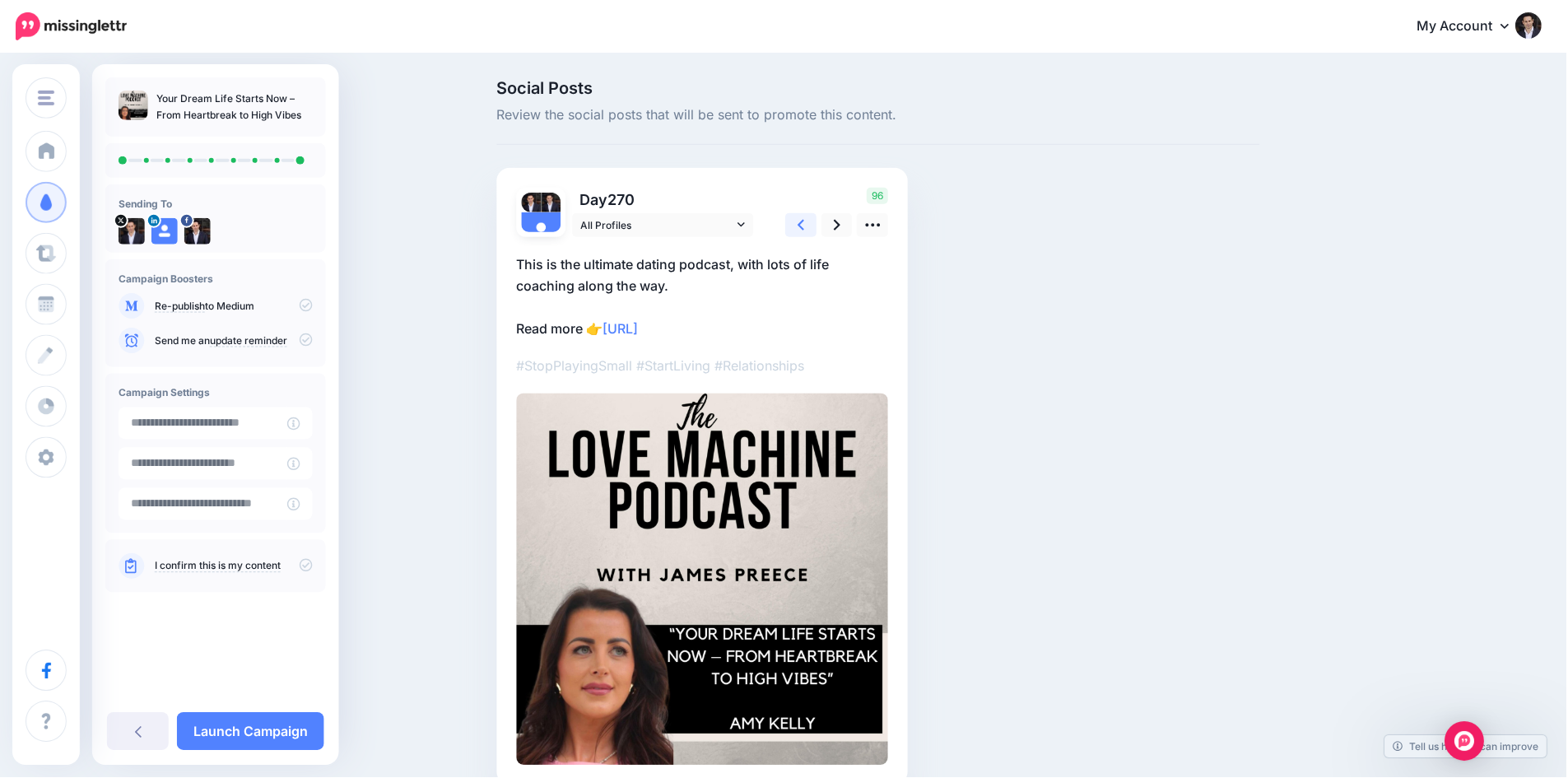
click at [797, 227] on link at bounding box center [802, 225] width 32 height 24
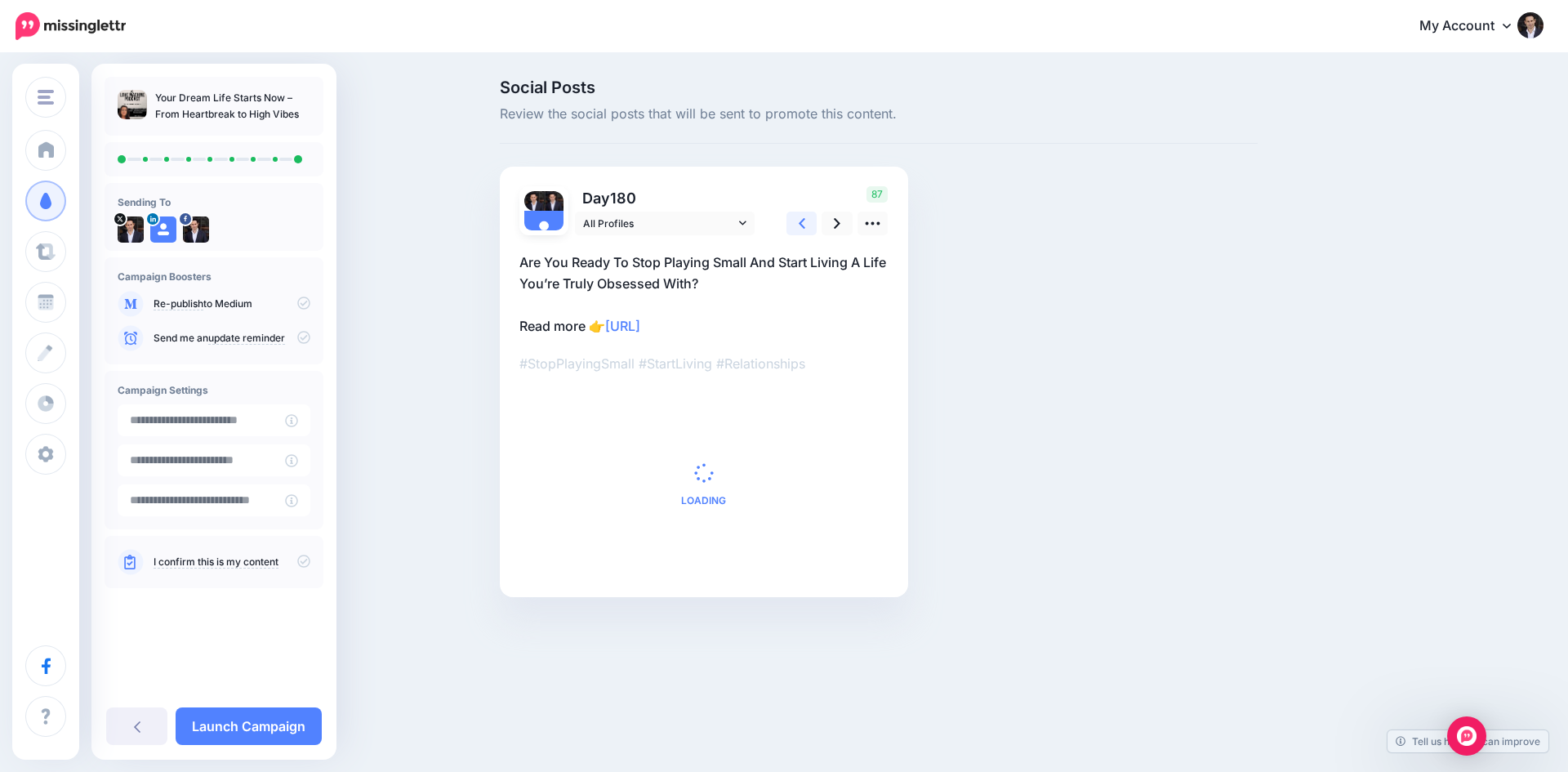
click at [791, 226] on link at bounding box center [802, 223] width 31 height 24
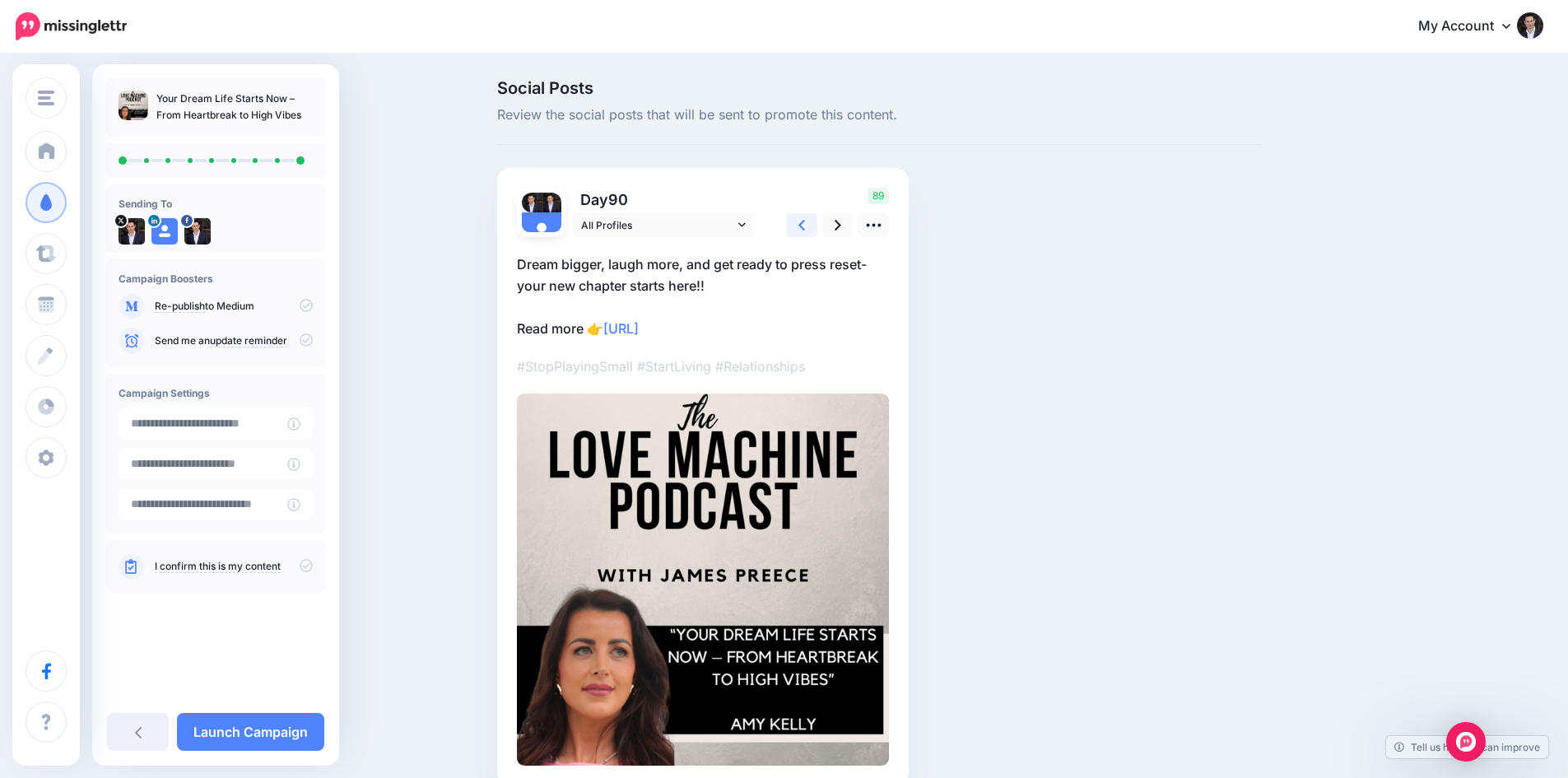
click at [797, 227] on link at bounding box center [802, 225] width 32 height 24
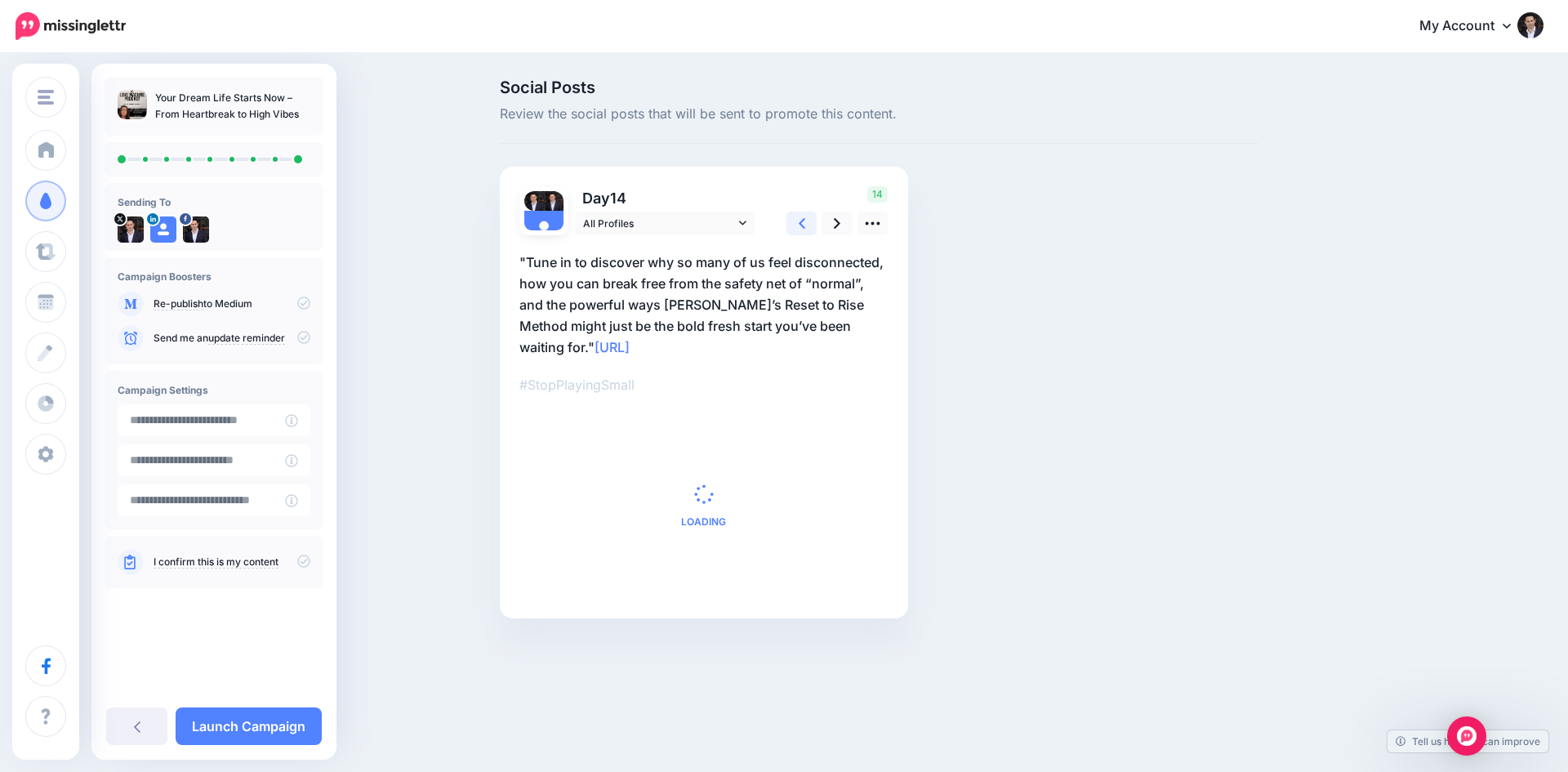
click at [791, 226] on link at bounding box center [802, 223] width 31 height 24
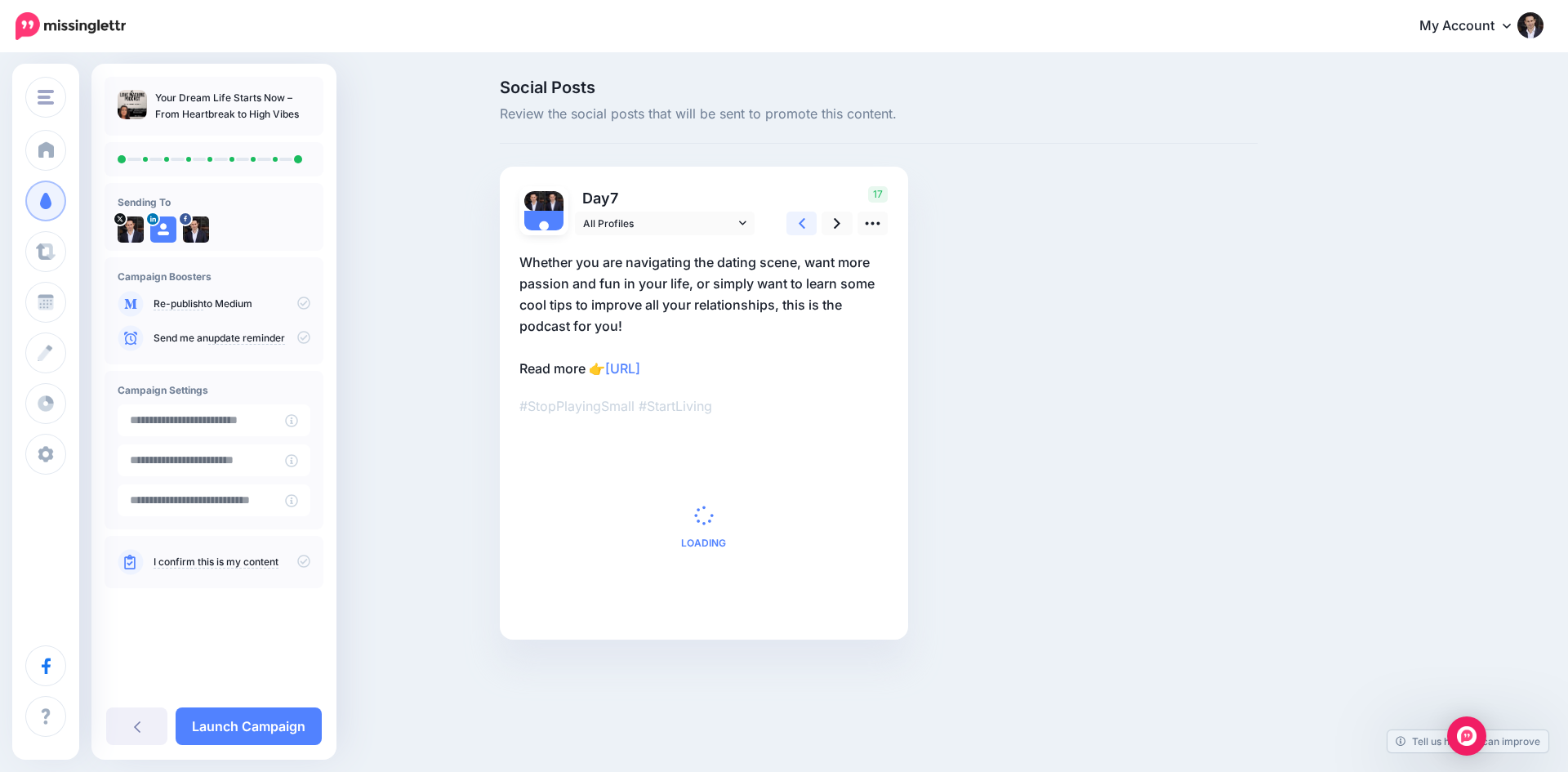
click at [791, 226] on link at bounding box center [802, 223] width 31 height 24
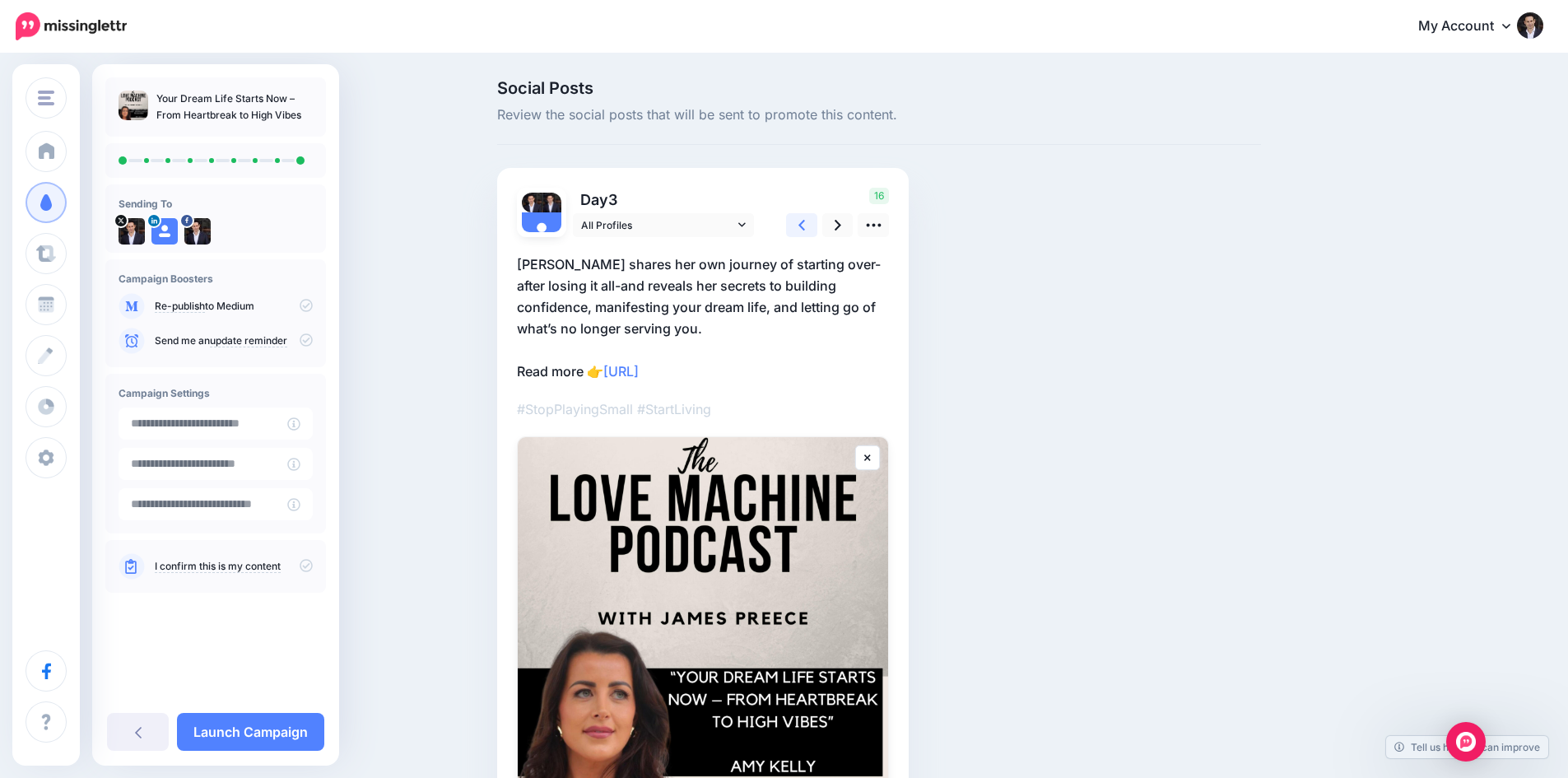
click at [797, 227] on link at bounding box center [802, 225] width 32 height 24
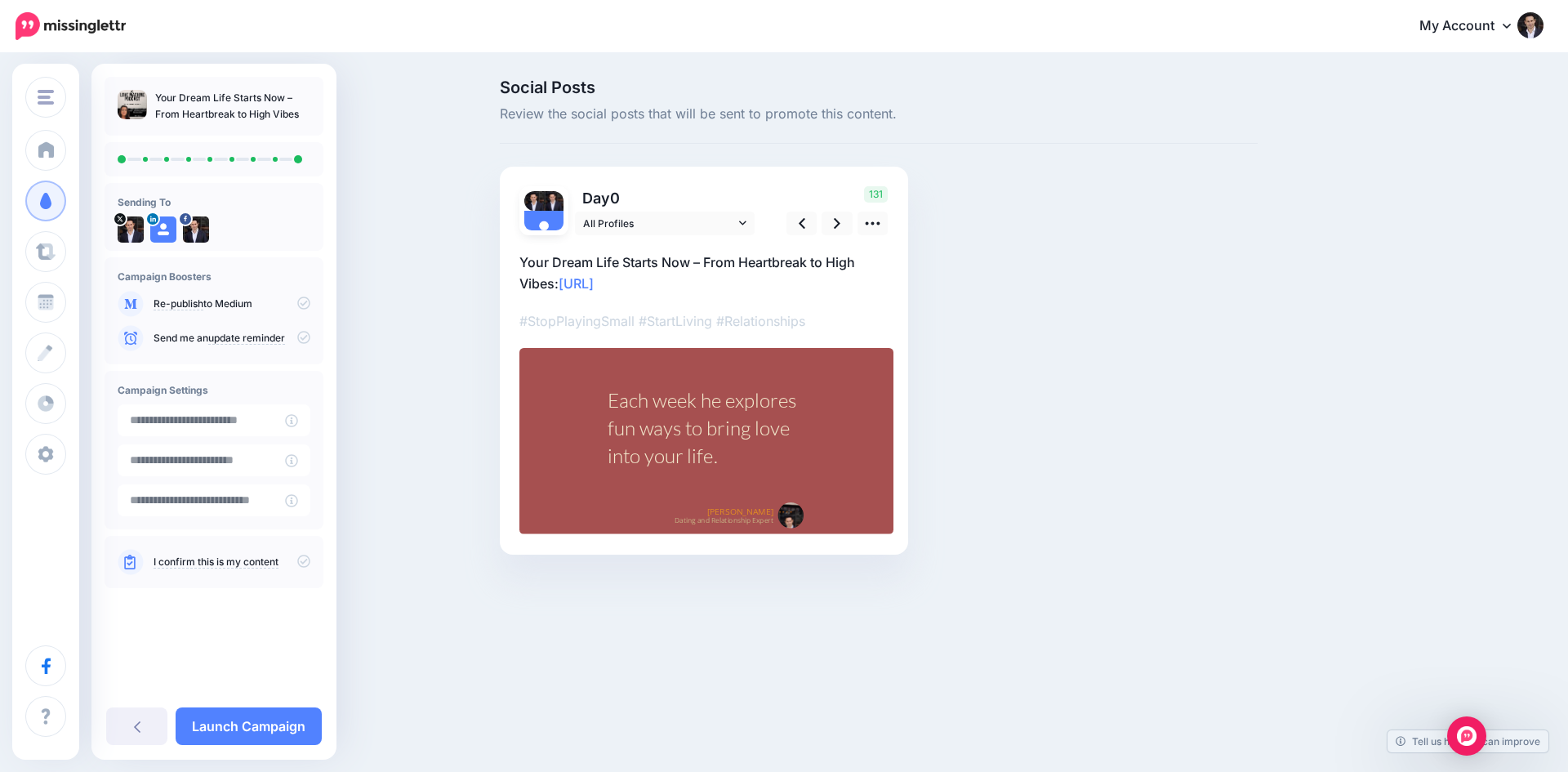
click at [110, 567] on div "I confirm this is my content" at bounding box center [213, 562] width 219 height 52
click at [118, 566] on icon at bounding box center [128, 562] width 20 height 26
click at [157, 560] on link "I confirm this is my content" at bounding box center [215, 562] width 125 height 13
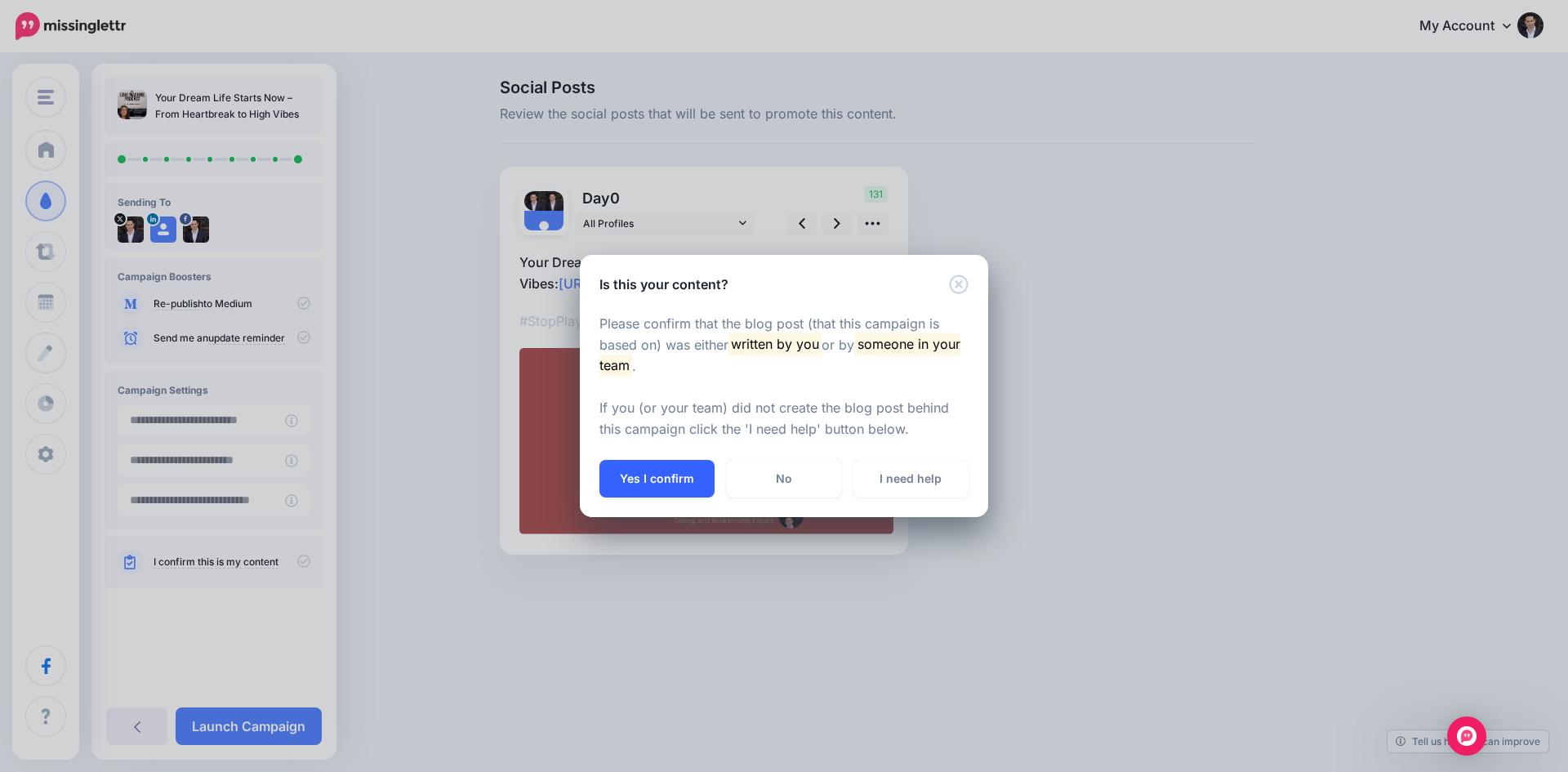
click at [653, 476] on button "Yes I confirm" at bounding box center [657, 478] width 115 height 37
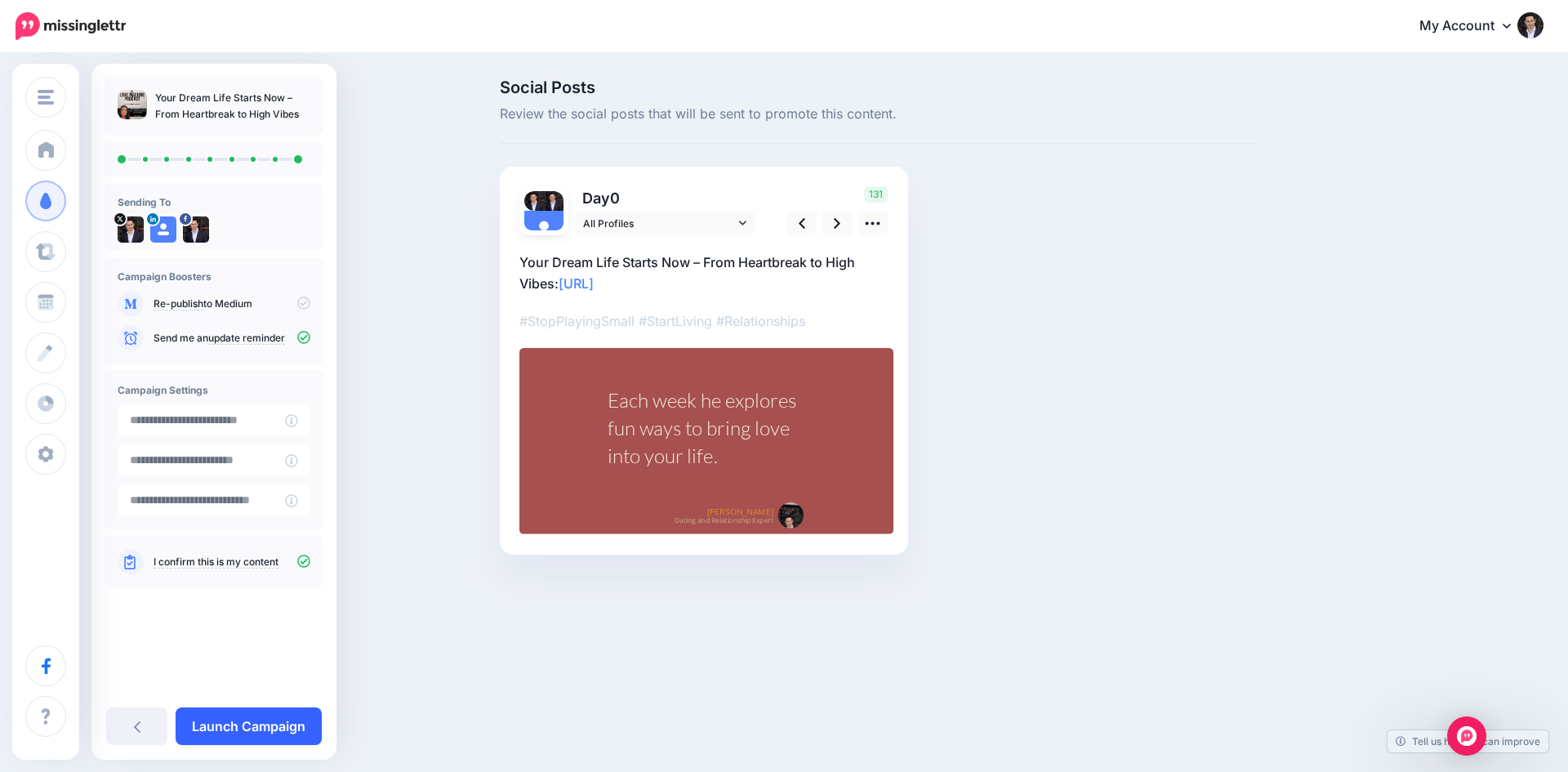
click at [246, 735] on link "Launch Campaign" at bounding box center [249, 726] width 146 height 37
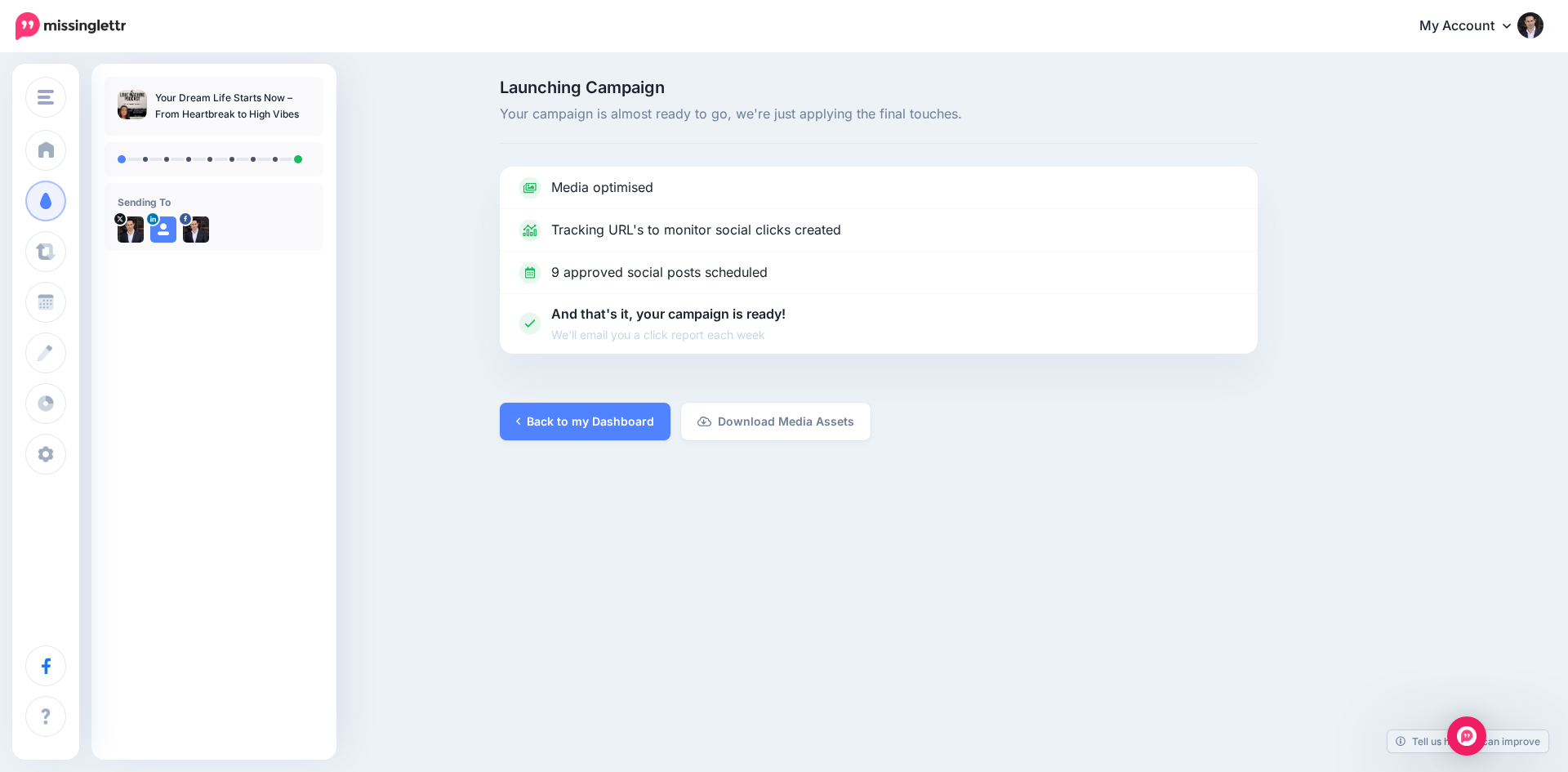
click at [444, 737] on div "[PERSON_NAME] [PERSON_NAME] Add Workspace Dashboard Campaigns Curate Schedule C…" at bounding box center [784, 386] width 1568 height 772
drag, startPoint x: 432, startPoint y: 731, endPoint x: 410, endPoint y: 720, distance: 24.6
click at [397, 726] on div "[PERSON_NAME] [PERSON_NAME] Add Workspace Dashboard Campaigns Curate Schedule C…" at bounding box center [784, 386] width 1568 height 772
drag, startPoint x: 410, startPoint y: 720, endPoint x: 371, endPoint y: 709, distance: 40.5
click at [395, 714] on div "[PERSON_NAME] [PERSON_NAME] Add Workspace Dashboard Campaigns Curate Schedule C…" at bounding box center [784, 386] width 1568 height 772
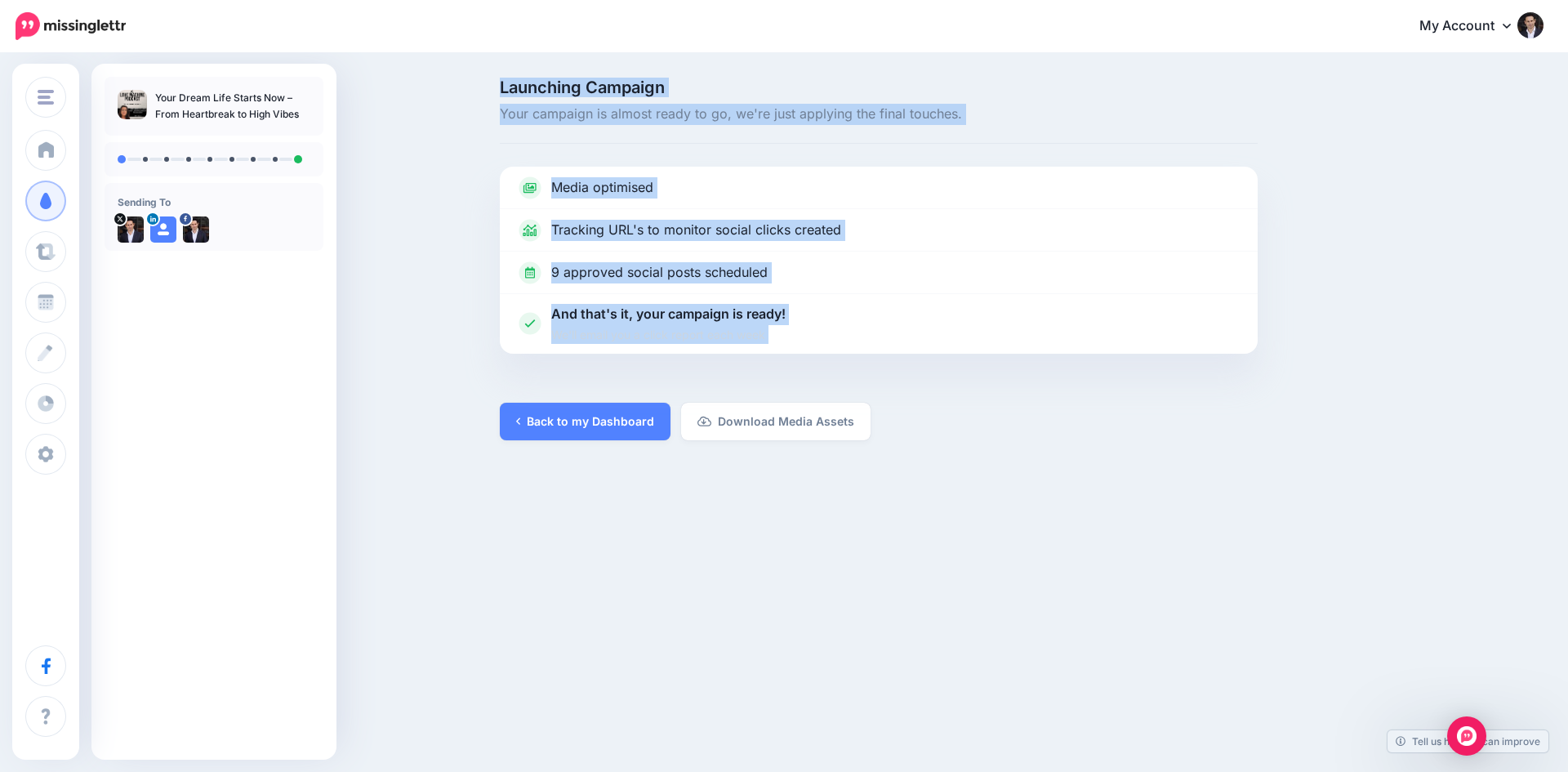
drag, startPoint x: 351, startPoint y: 725, endPoint x: 301, endPoint y: 736, distance: 51.2
click at [345, 732] on div "James Preece James Preece Add Workspace Dashboard Campaigns Curate Schedule Cre…" at bounding box center [784, 386] width 1568 height 772
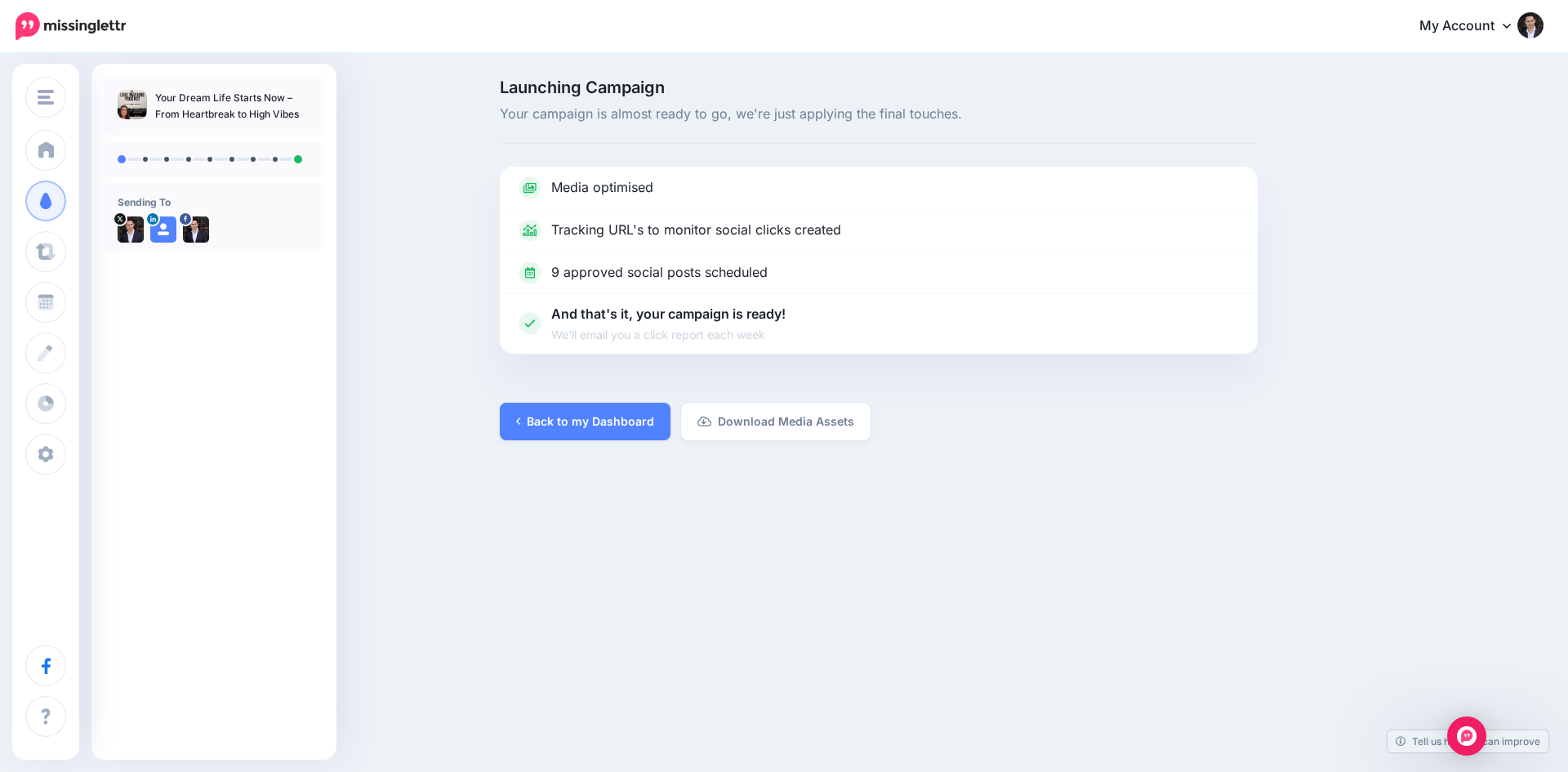
click at [678, 704] on div "James Preece James Preece Add Workspace Dashboard Campaigns Curate Schedule Cre…" at bounding box center [784, 386] width 1568 height 772
click at [563, 429] on link "Back to my Dashboard" at bounding box center [585, 421] width 171 height 37
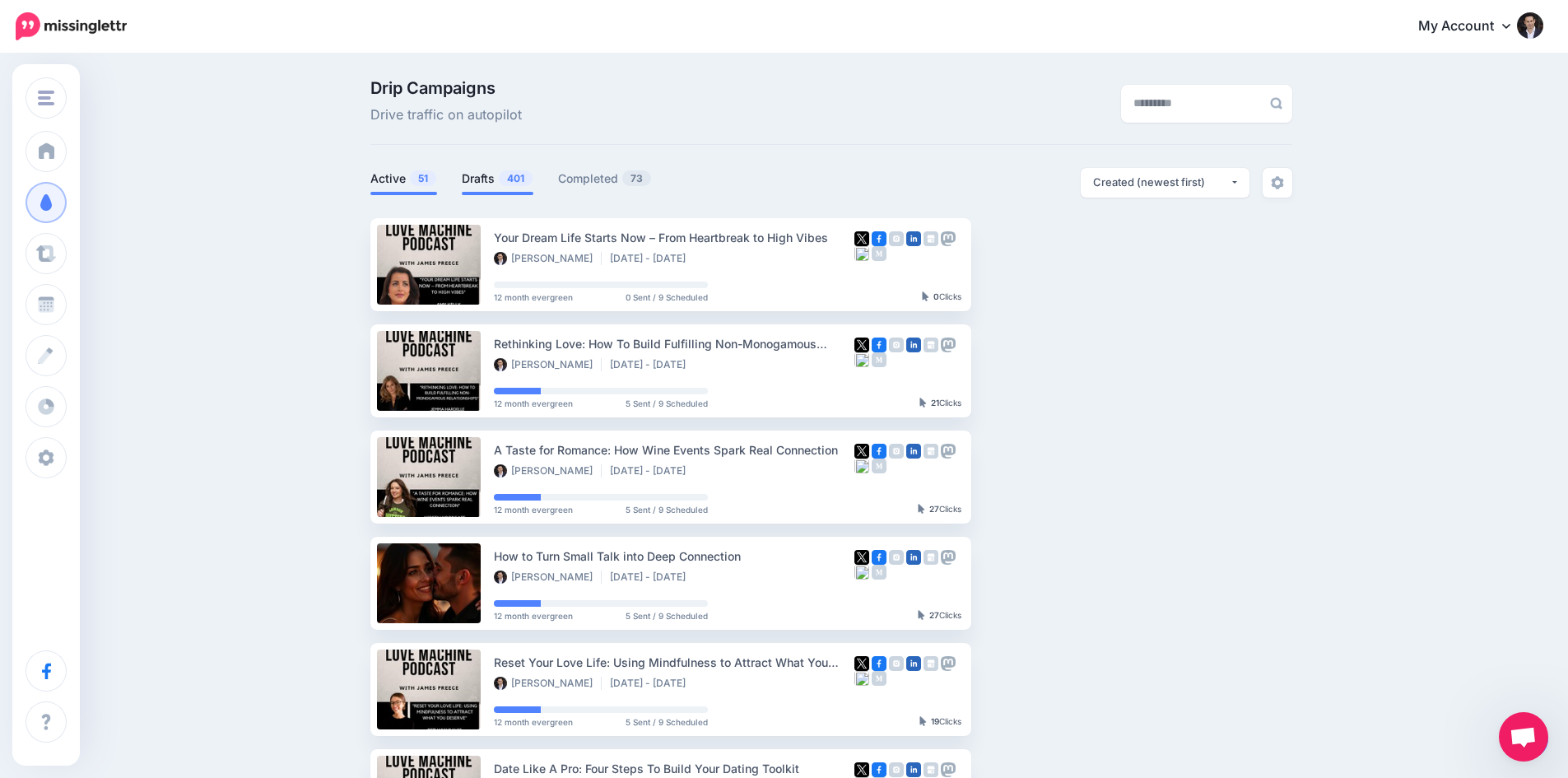
click at [483, 175] on link "Drafts 401" at bounding box center [498, 178] width 72 height 20
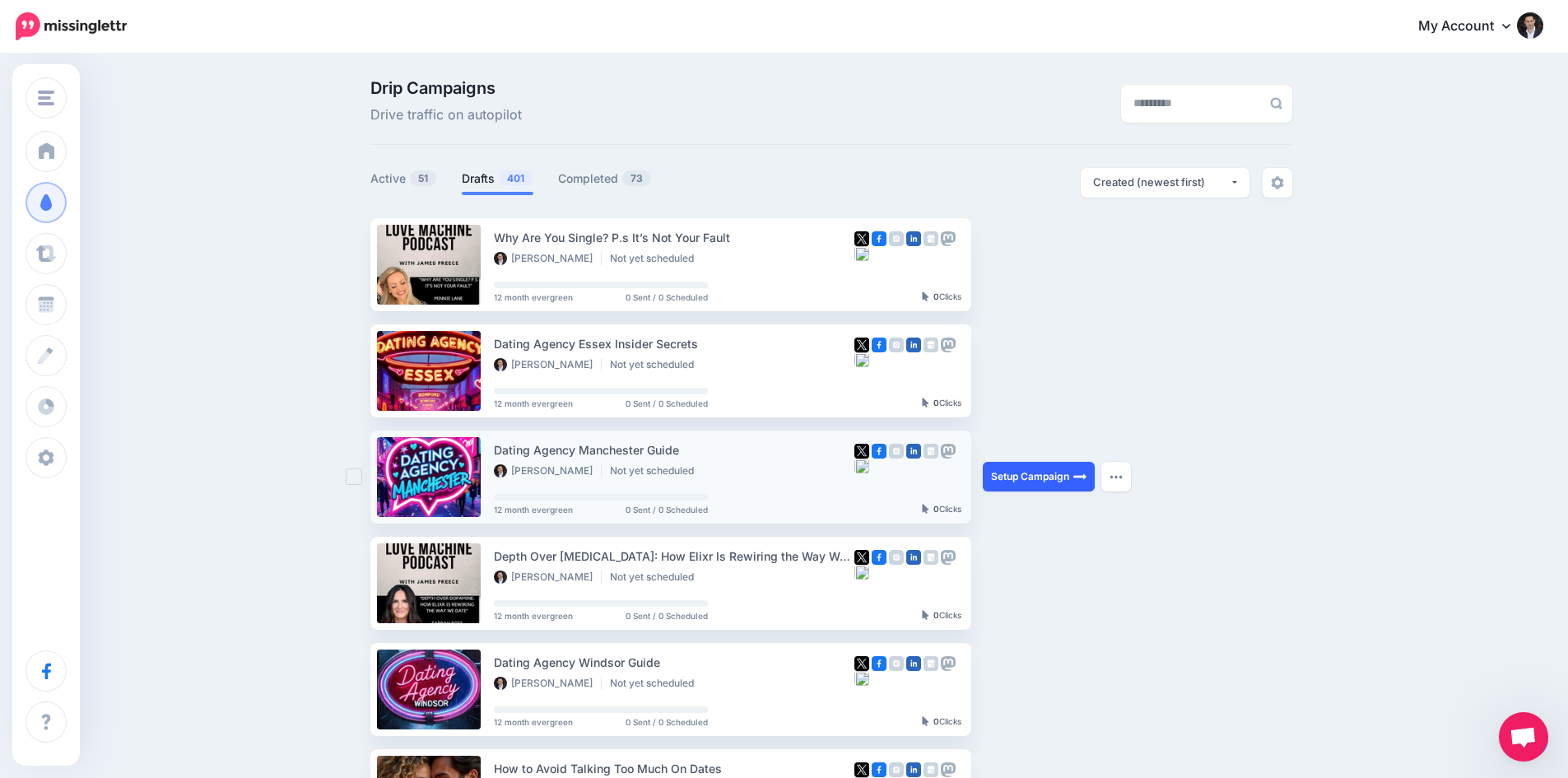
click at [1032, 478] on link "Setup Campaign" at bounding box center [1039, 477] width 112 height 30
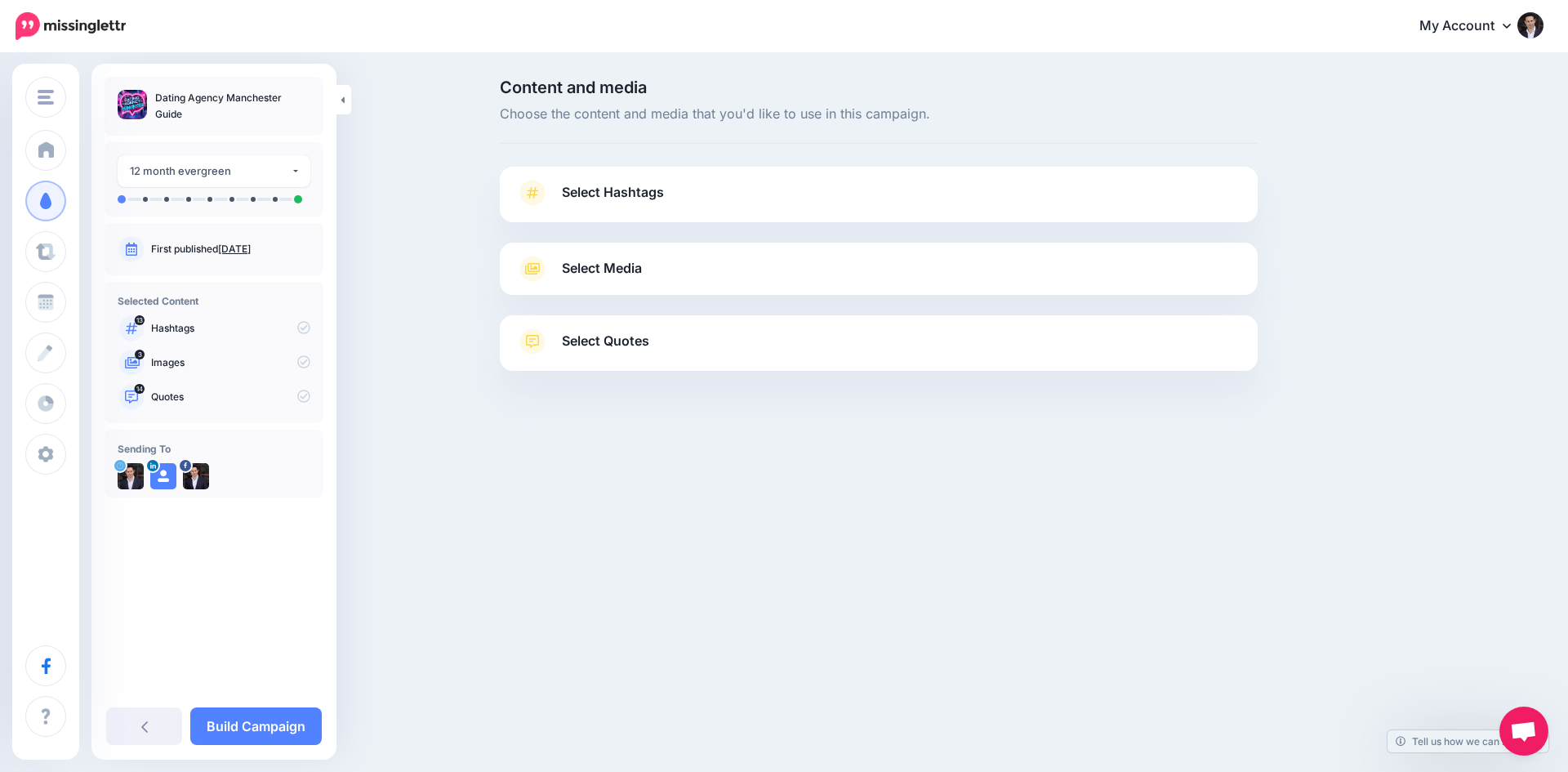
click at [677, 186] on link "Select Hashtags" at bounding box center [879, 200] width 726 height 43
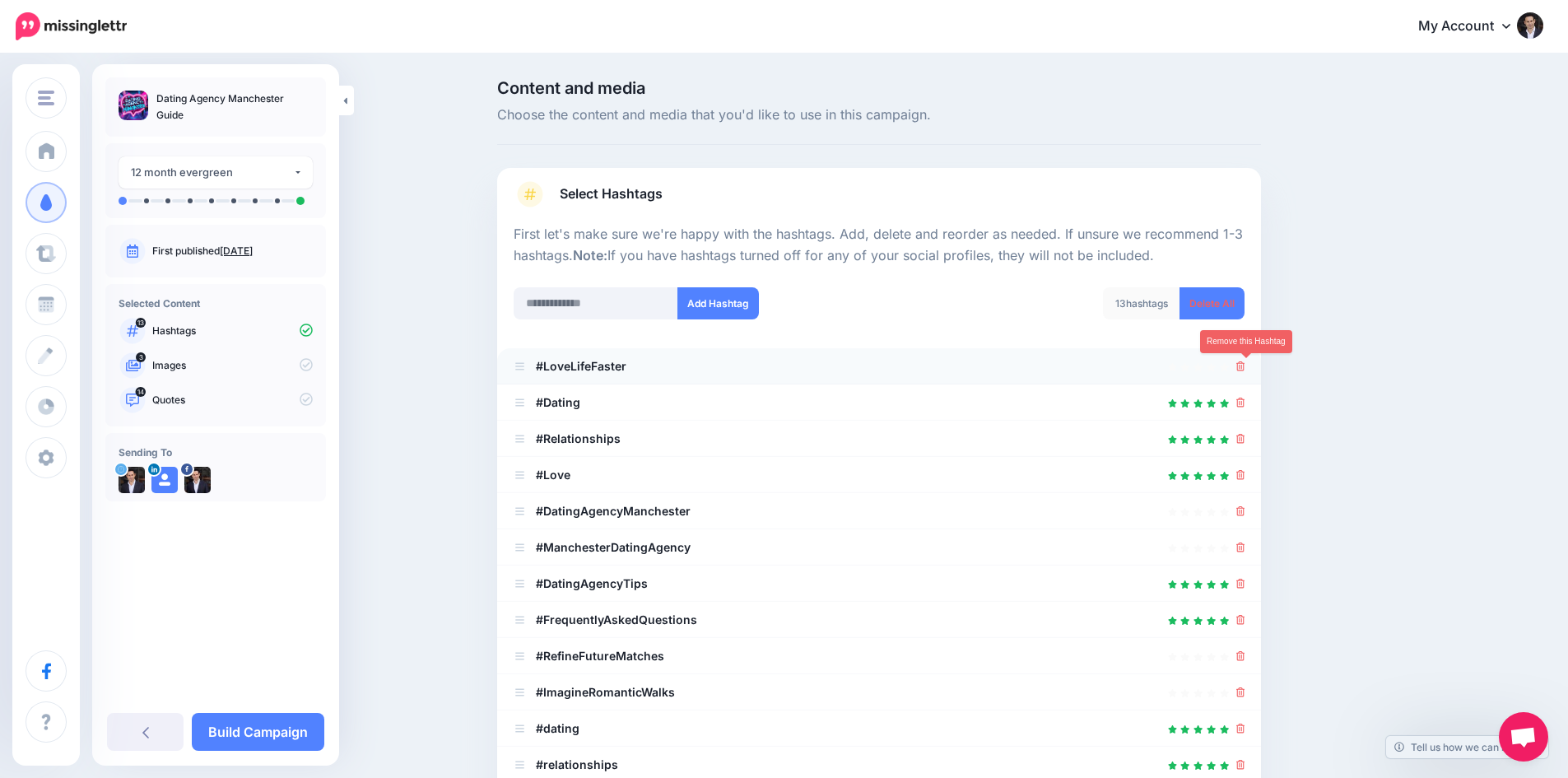
click at [1245, 364] on icon at bounding box center [1241, 366] width 9 height 10
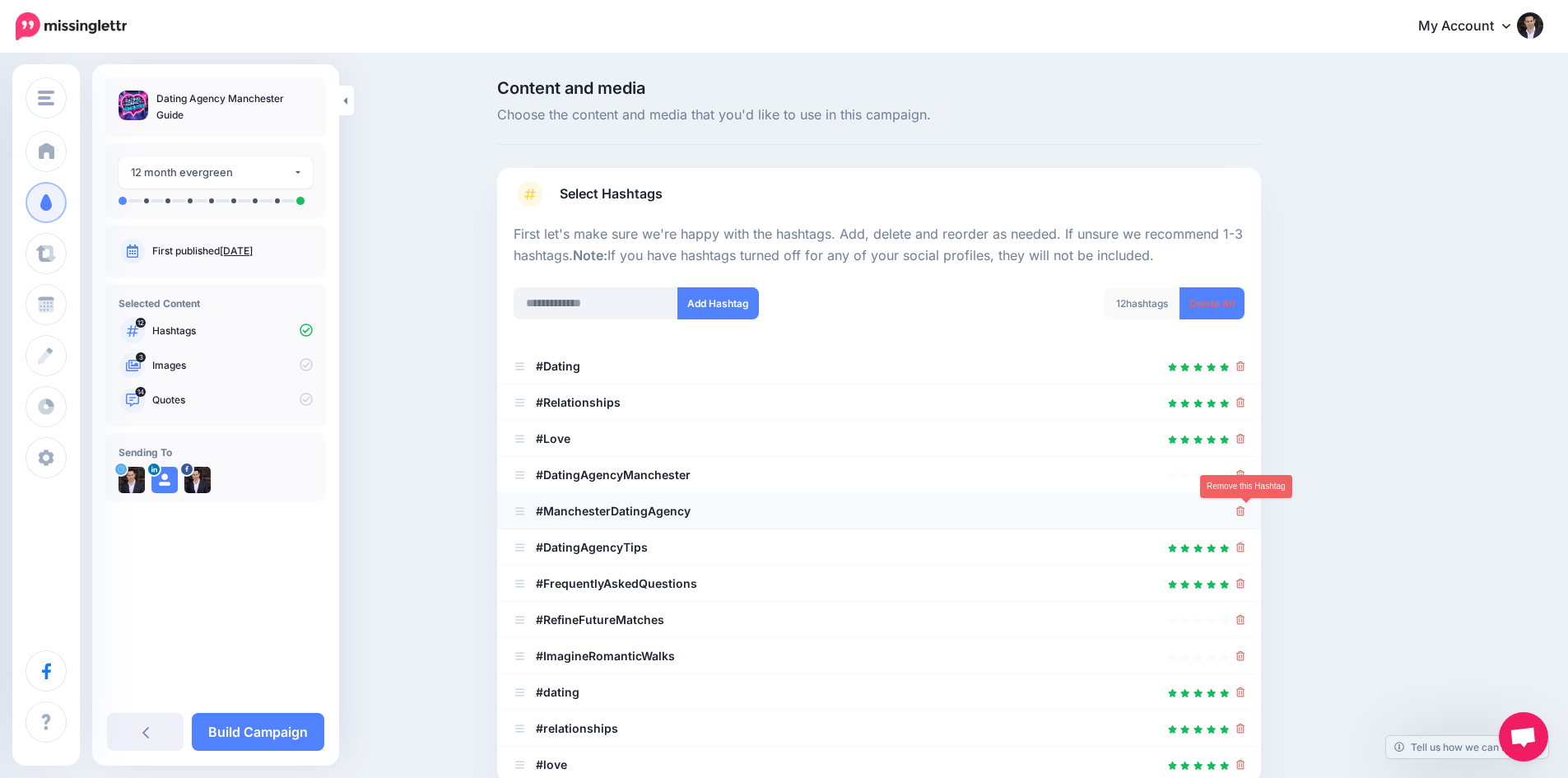
click at [1242, 510] on icon at bounding box center [1241, 511] width 9 height 10
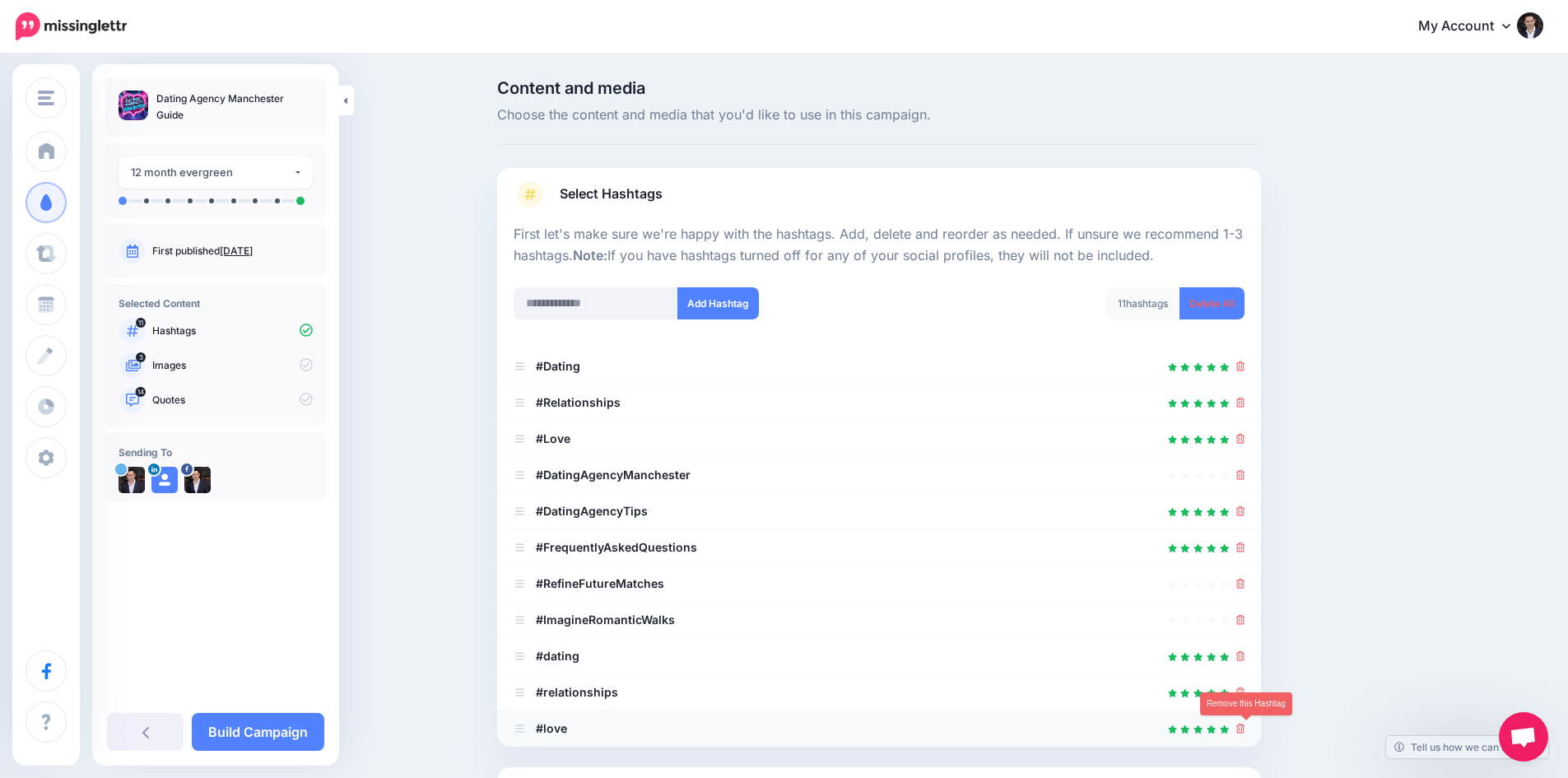
click at [1246, 728] on icon at bounding box center [1241, 728] width 9 height 10
drag, startPoint x: 1248, startPoint y: 694, endPoint x: 1247, endPoint y: 678, distance: 16.0
click at [1246, 693] on icon at bounding box center [1241, 692] width 9 height 10
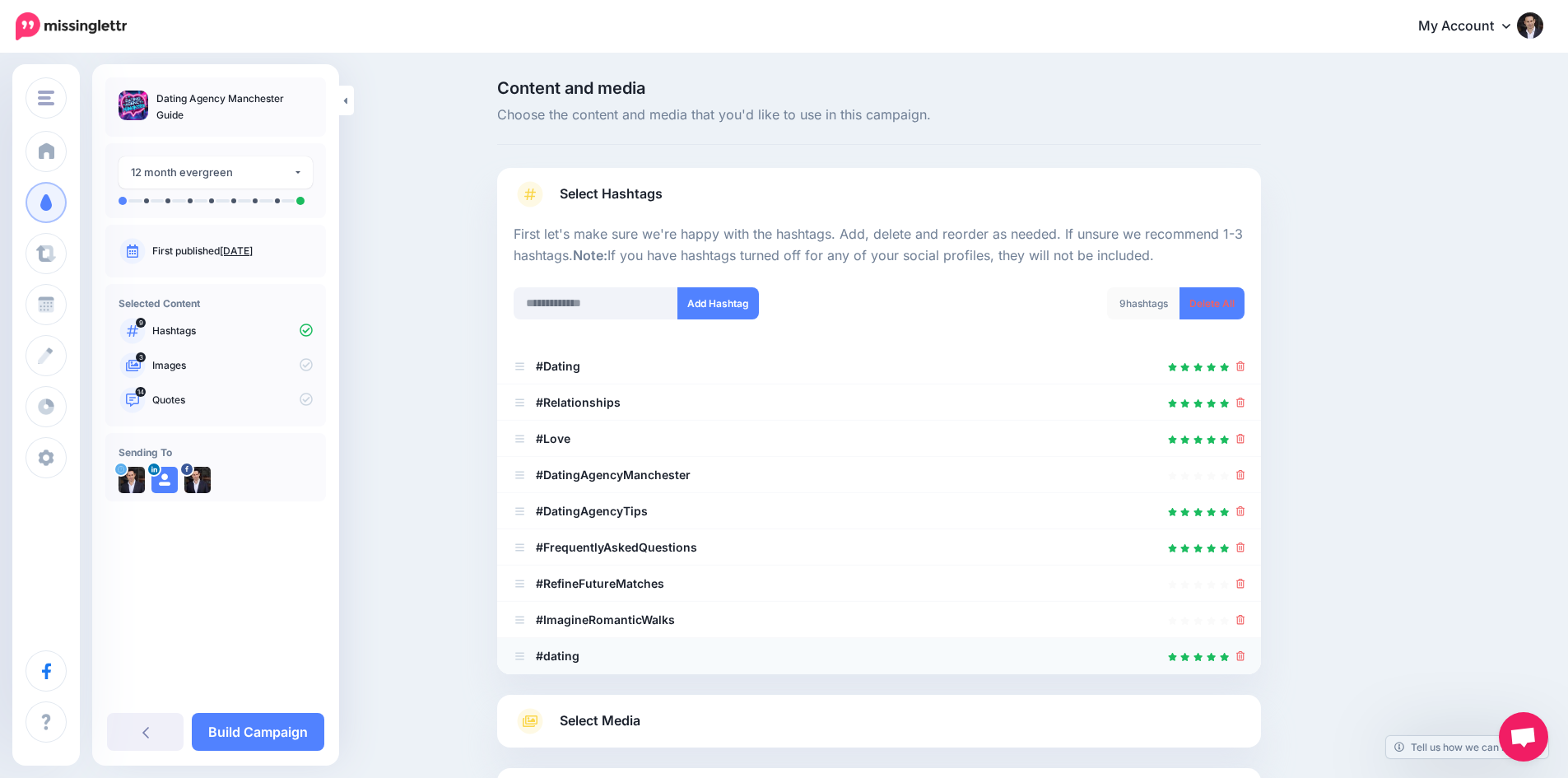
click at [1246, 653] on icon at bounding box center [1241, 656] width 9 height 10
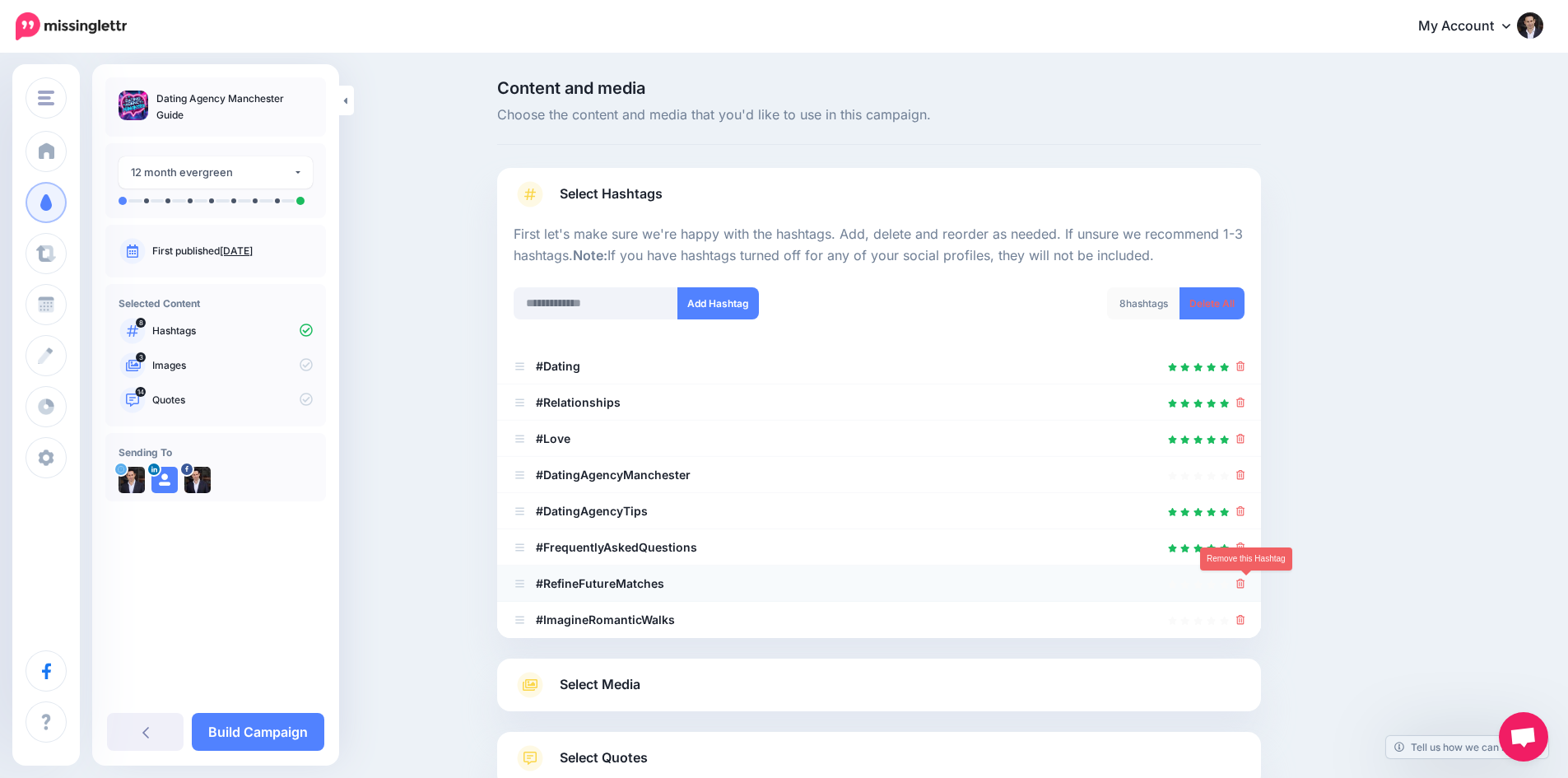
drag, startPoint x: 1249, startPoint y: 584, endPoint x: 1252, endPoint y: 594, distance: 10.4
click at [1246, 585] on icon at bounding box center [1241, 583] width 9 height 10
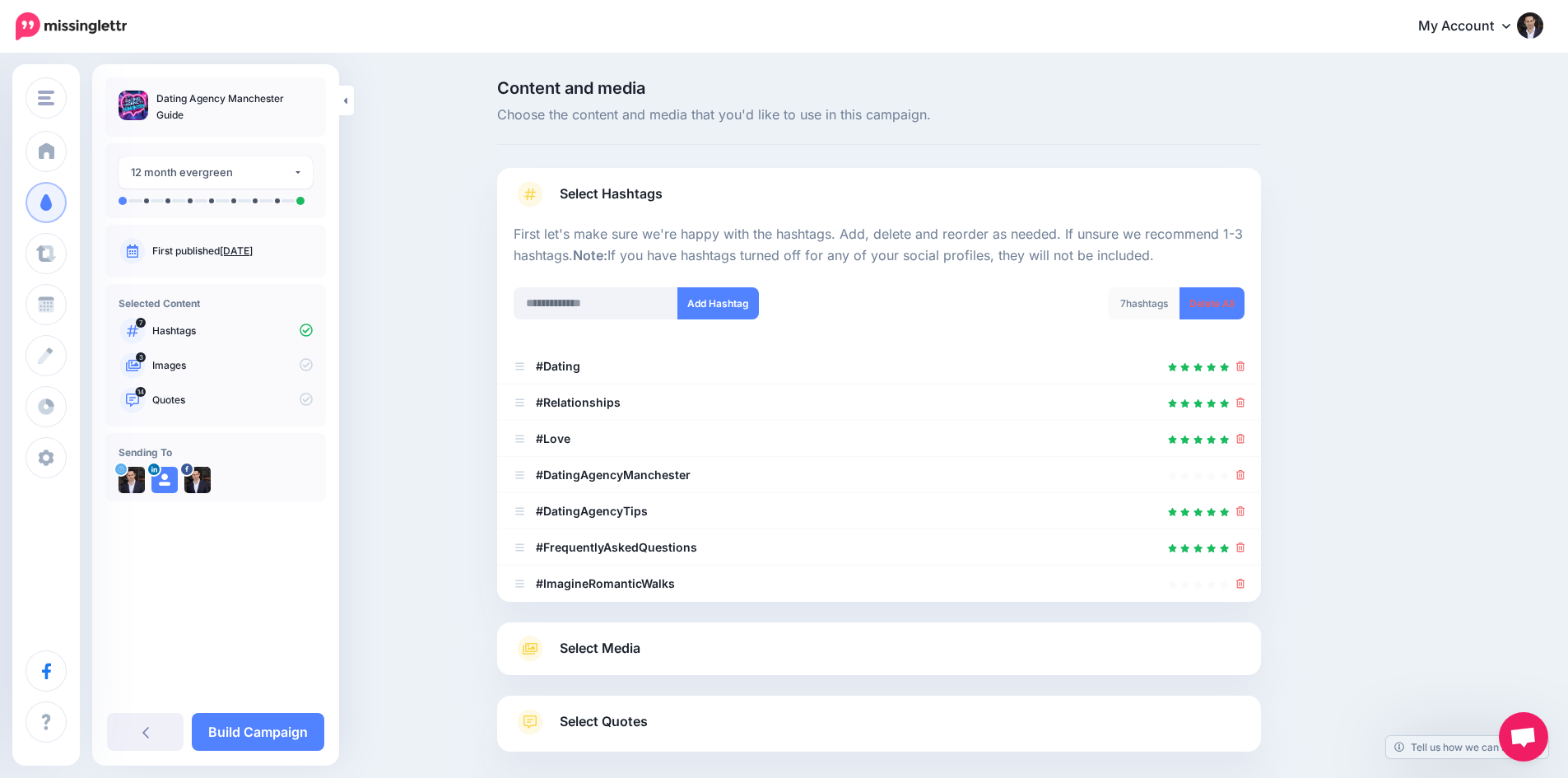
click at [1246, 623] on div "Select Media Next, let's make sure we have the best media for this campaign. De…" at bounding box center [879, 649] width 764 height 53
click at [1246, 550] on icon at bounding box center [1241, 547] width 9 height 10
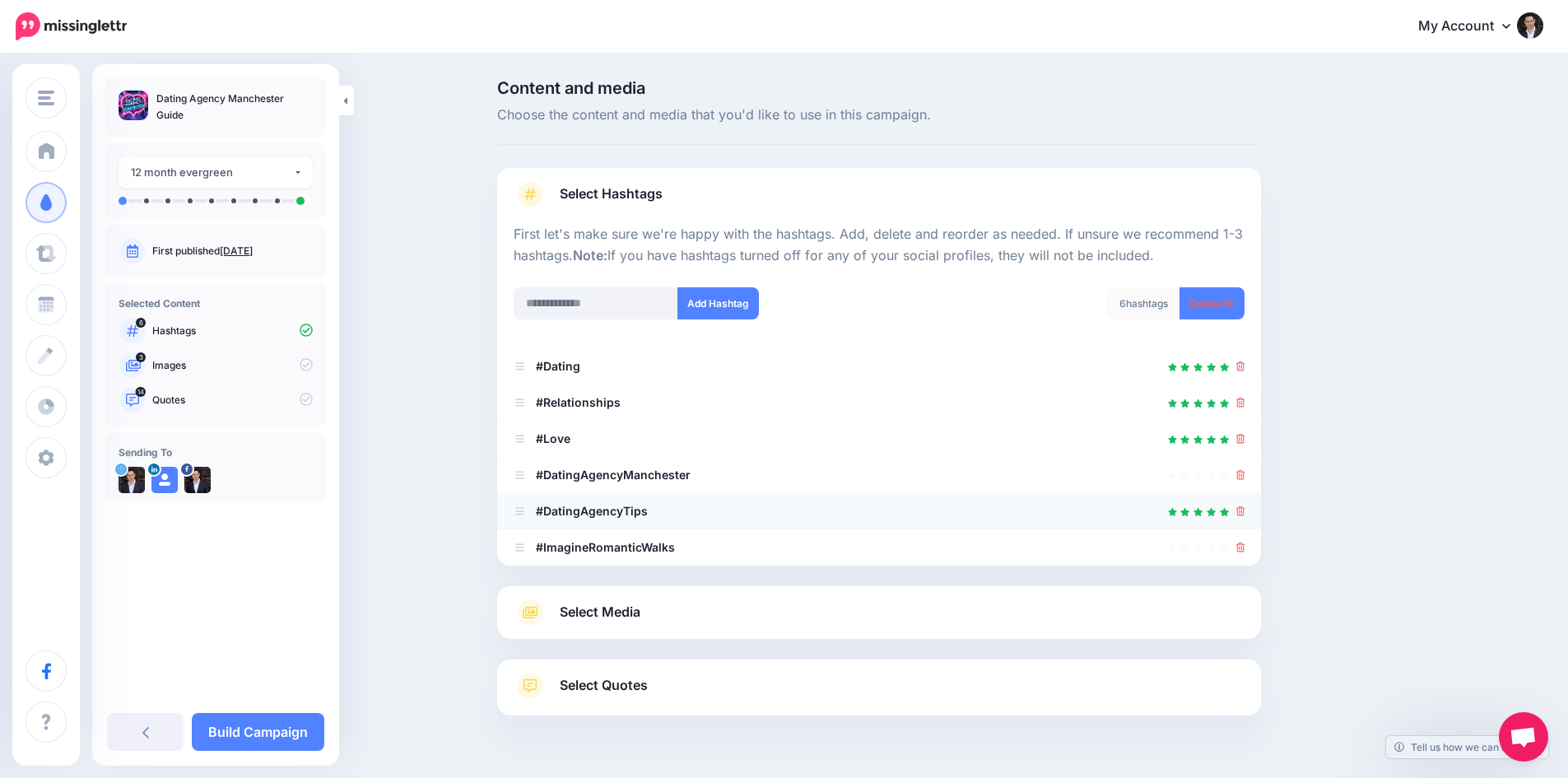
click at [1251, 512] on li "#DatingAgencyTips" at bounding box center [879, 511] width 764 height 36
click at [1243, 472] on icon at bounding box center [1241, 474] width 9 height 10
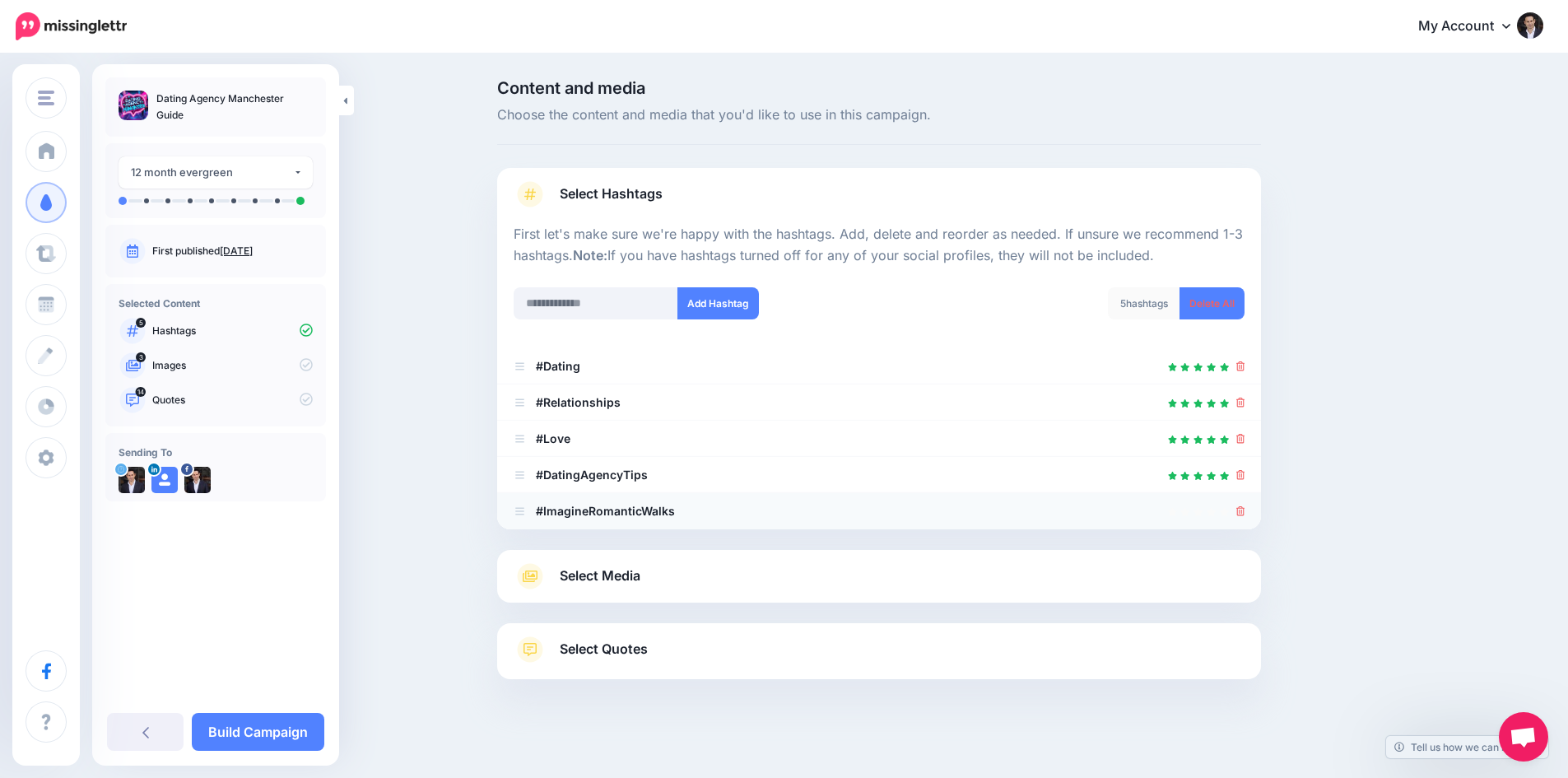
click at [1241, 509] on div at bounding box center [879, 511] width 731 height 20
click at [1246, 513] on icon at bounding box center [1241, 511] width 9 height 10
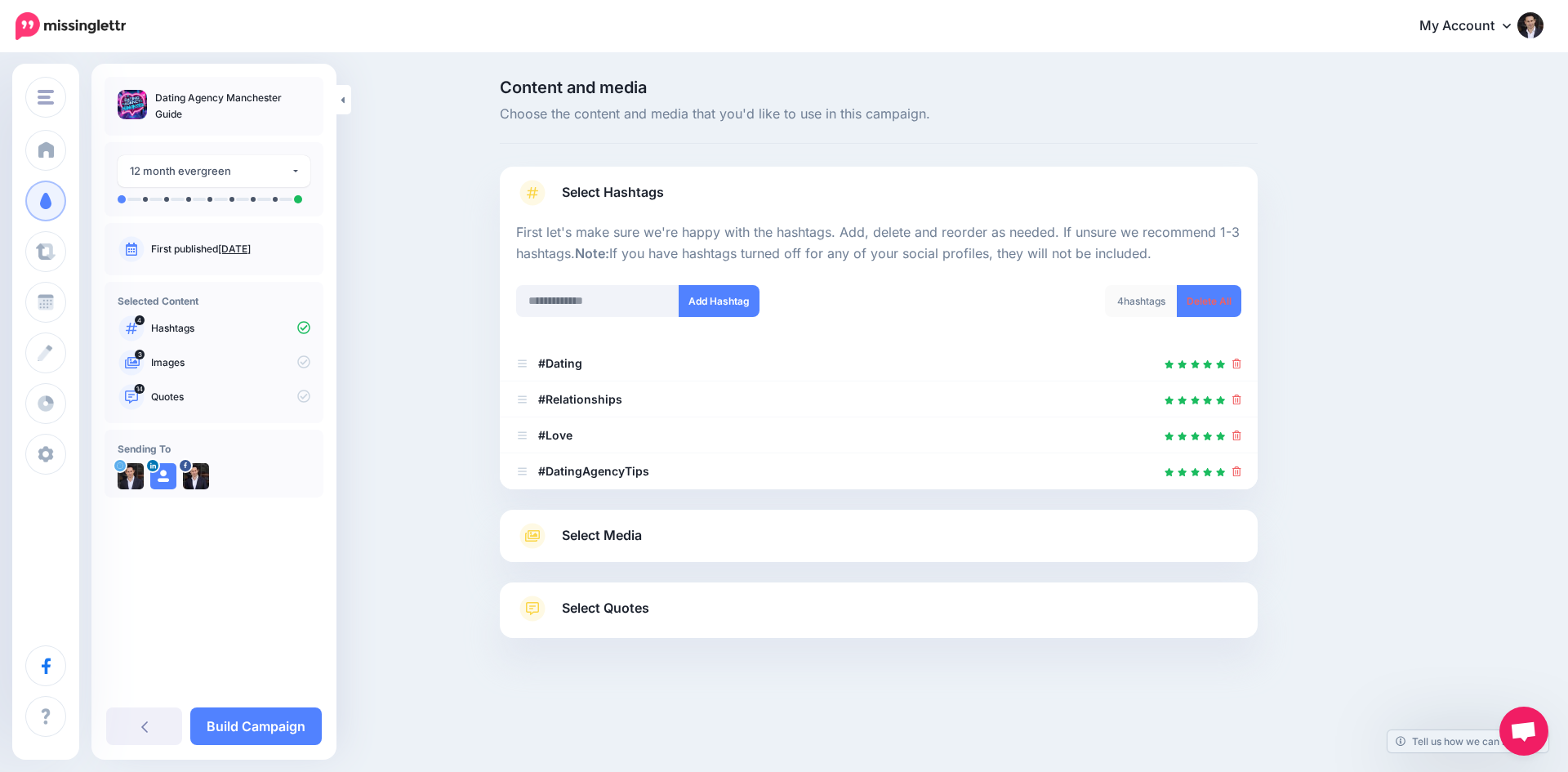
click at [633, 517] on div "Select Media Next, let's make sure we have the best media for this campaign. De…" at bounding box center [879, 536] width 758 height 52
click at [676, 536] on link "Select Media" at bounding box center [879, 536] width 726 height 26
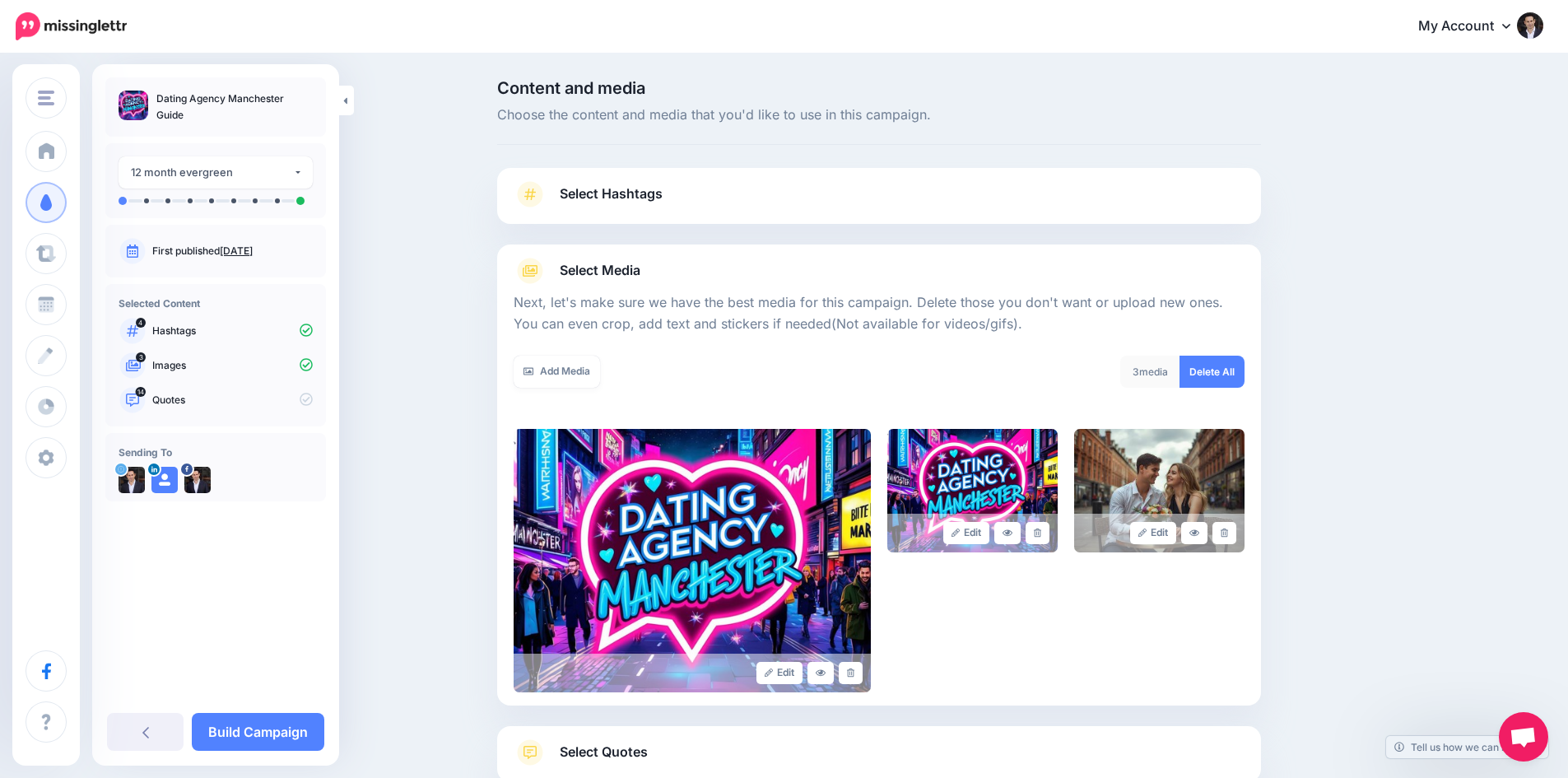
scroll to position [83, 0]
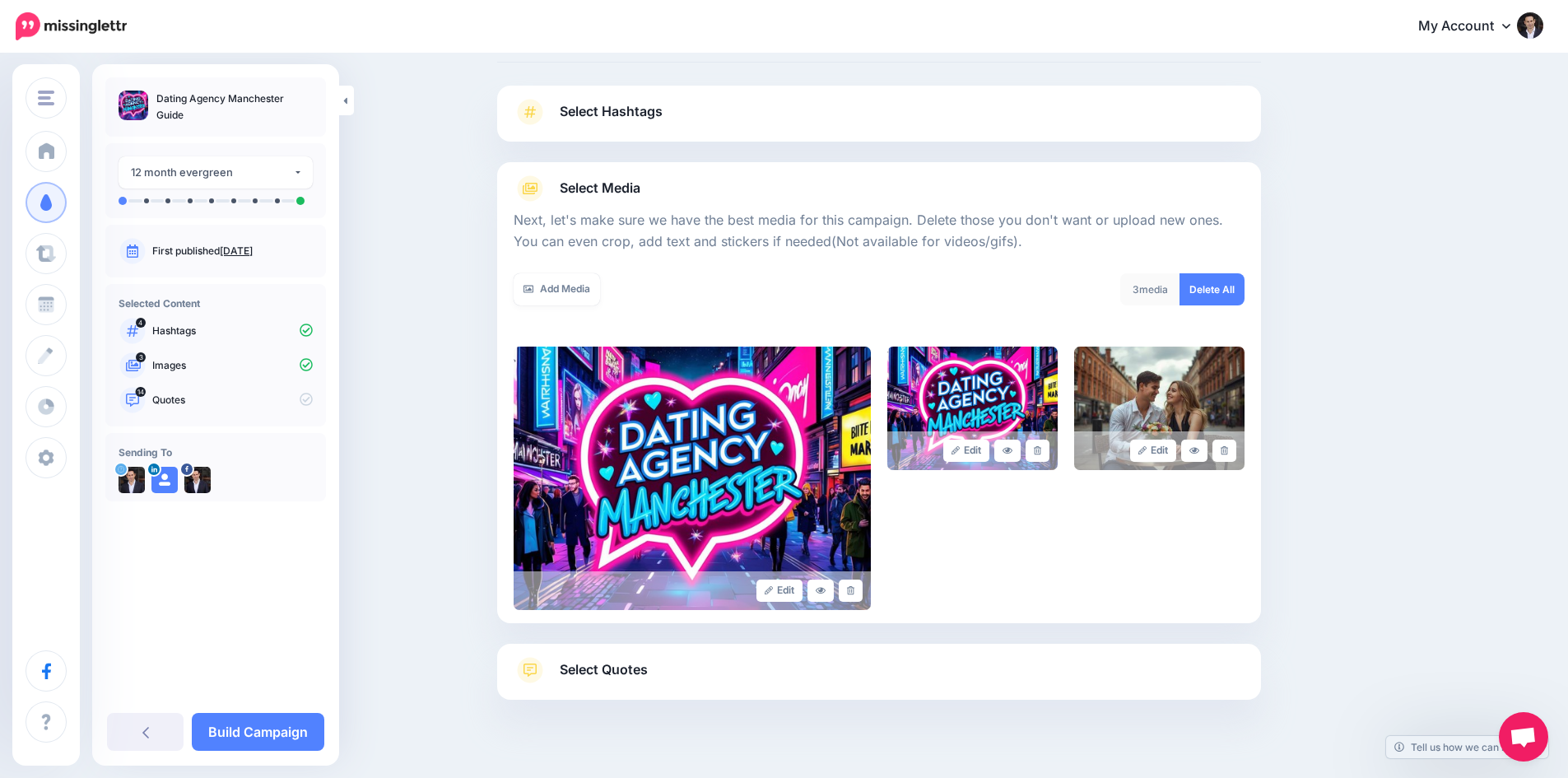
click at [631, 670] on span "Select Quotes" at bounding box center [604, 669] width 88 height 22
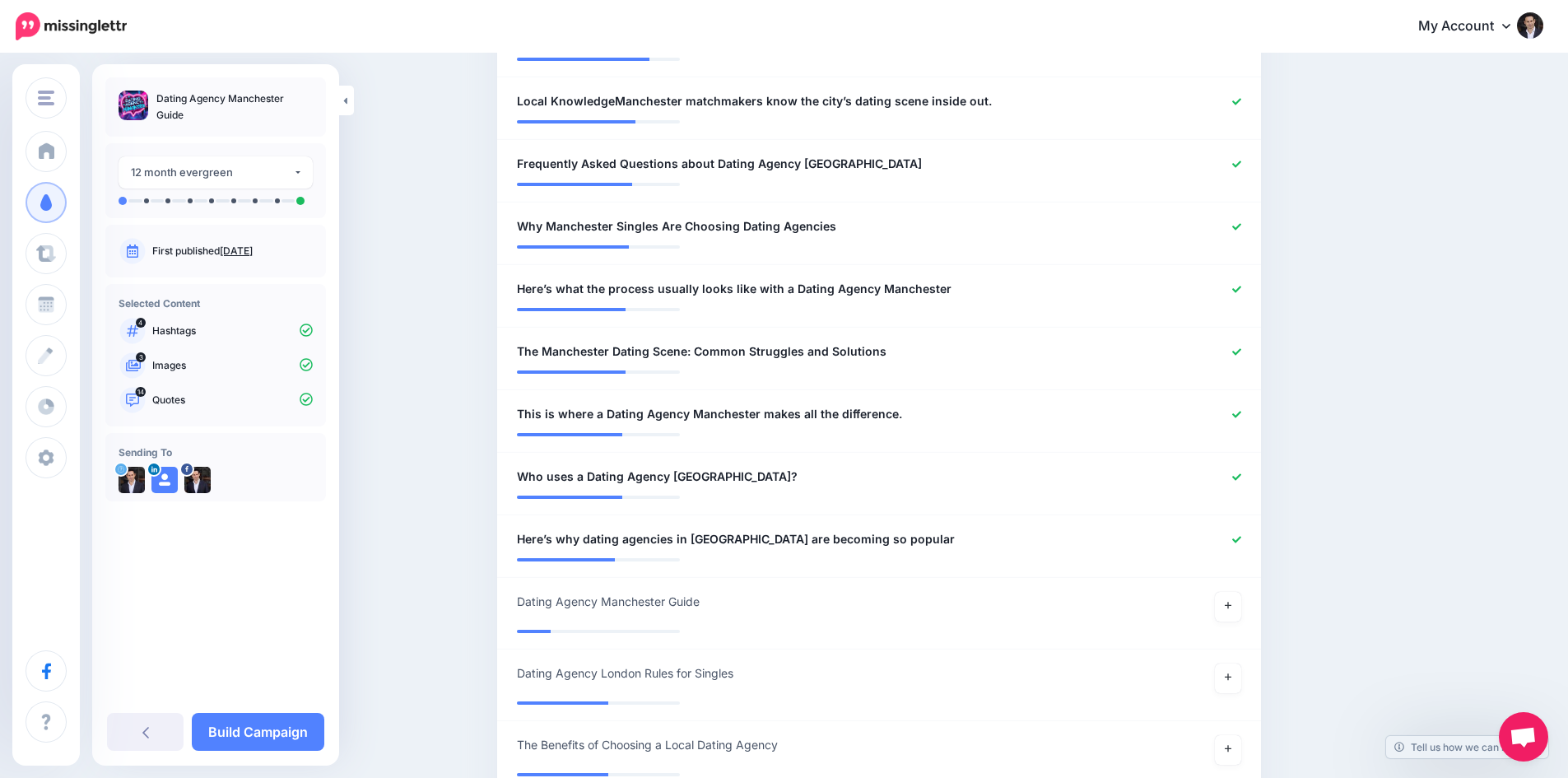
scroll to position [1070, 0]
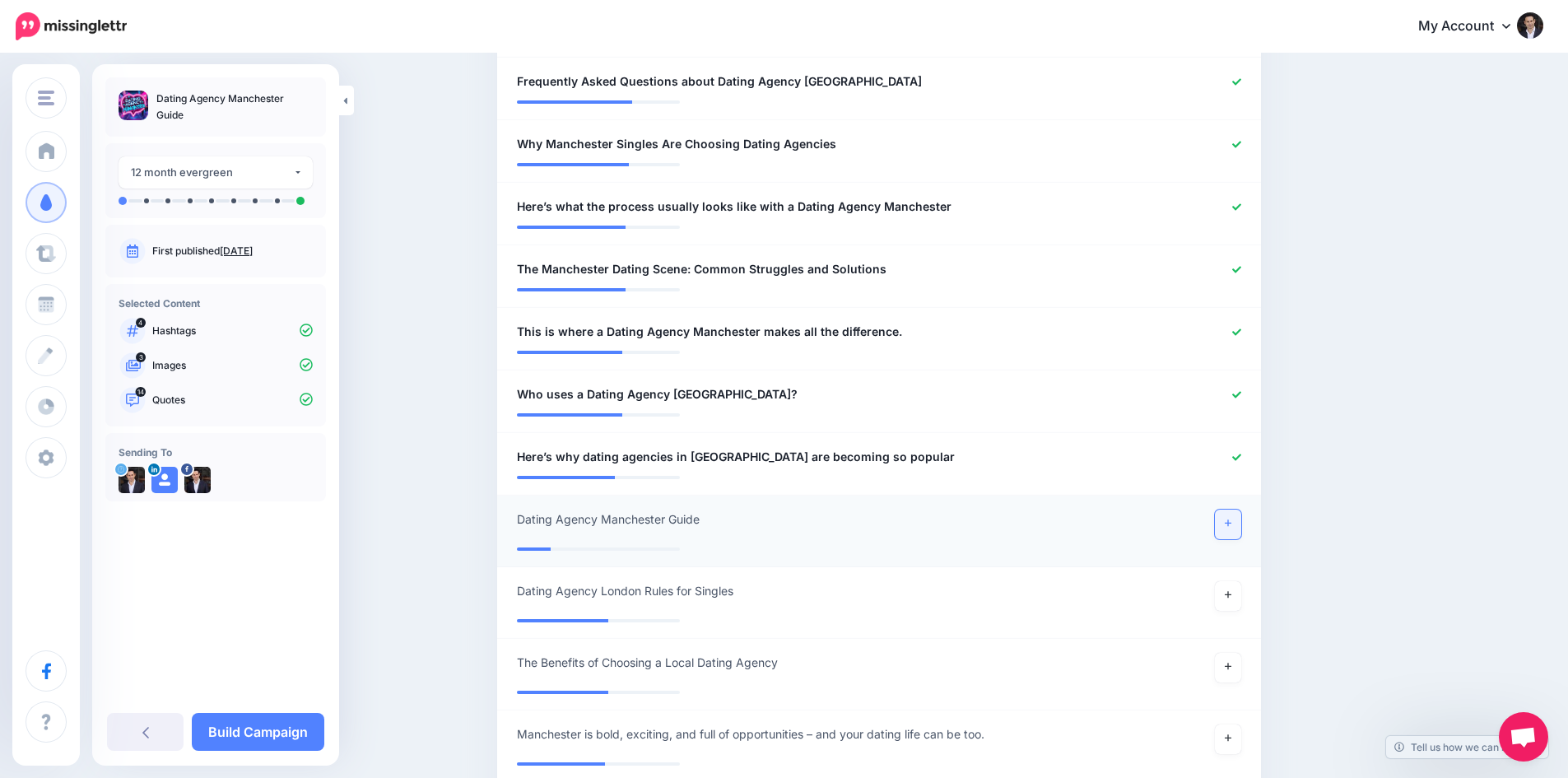
click at [1232, 509] on link at bounding box center [1228, 524] width 26 height 30
click at [1232, 519] on icon at bounding box center [1228, 523] width 7 height 9
click at [254, 716] on link "Build Campaign" at bounding box center [257, 731] width 133 height 38
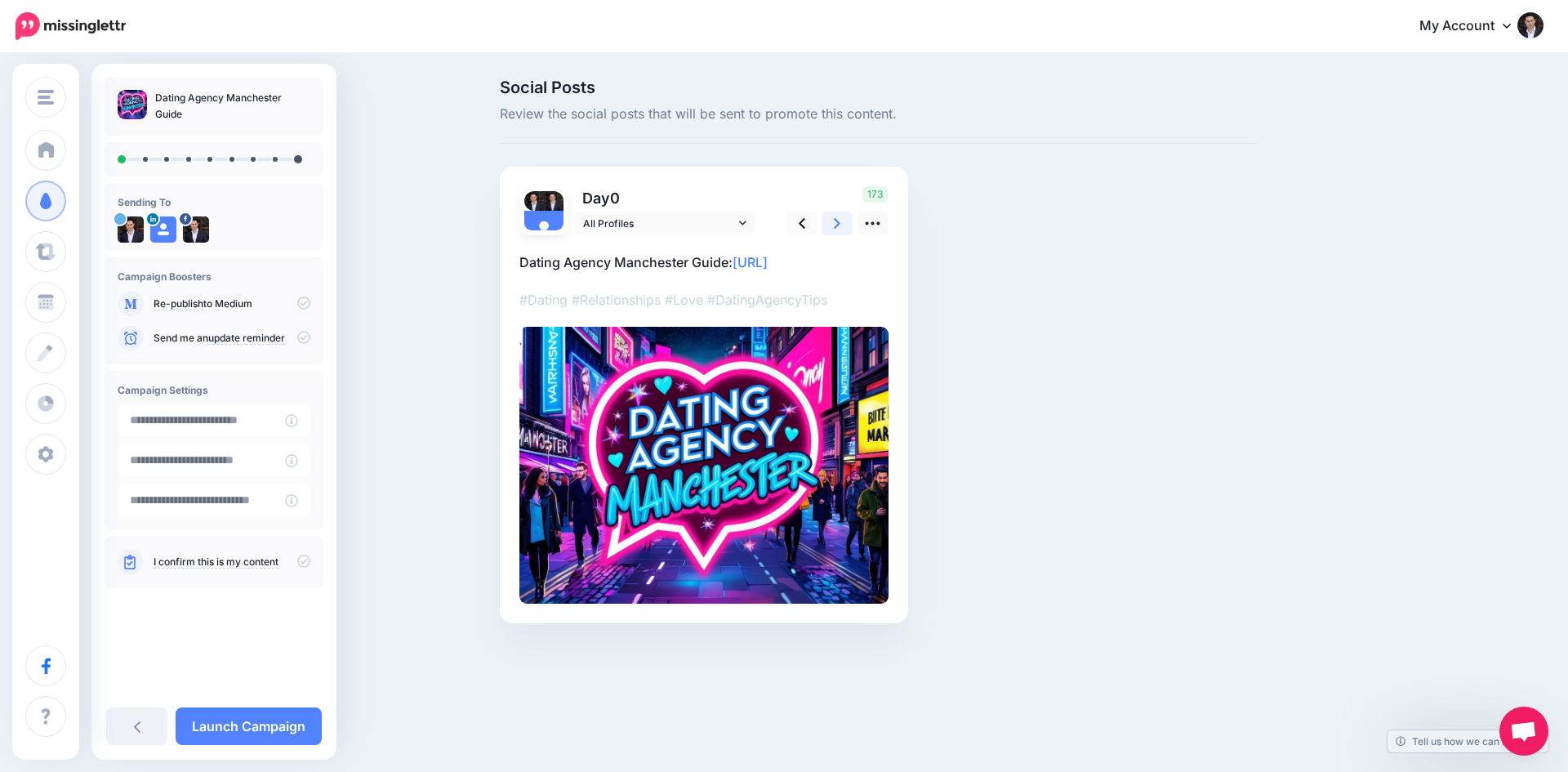
click at [835, 227] on icon at bounding box center [837, 224] width 7 height 17
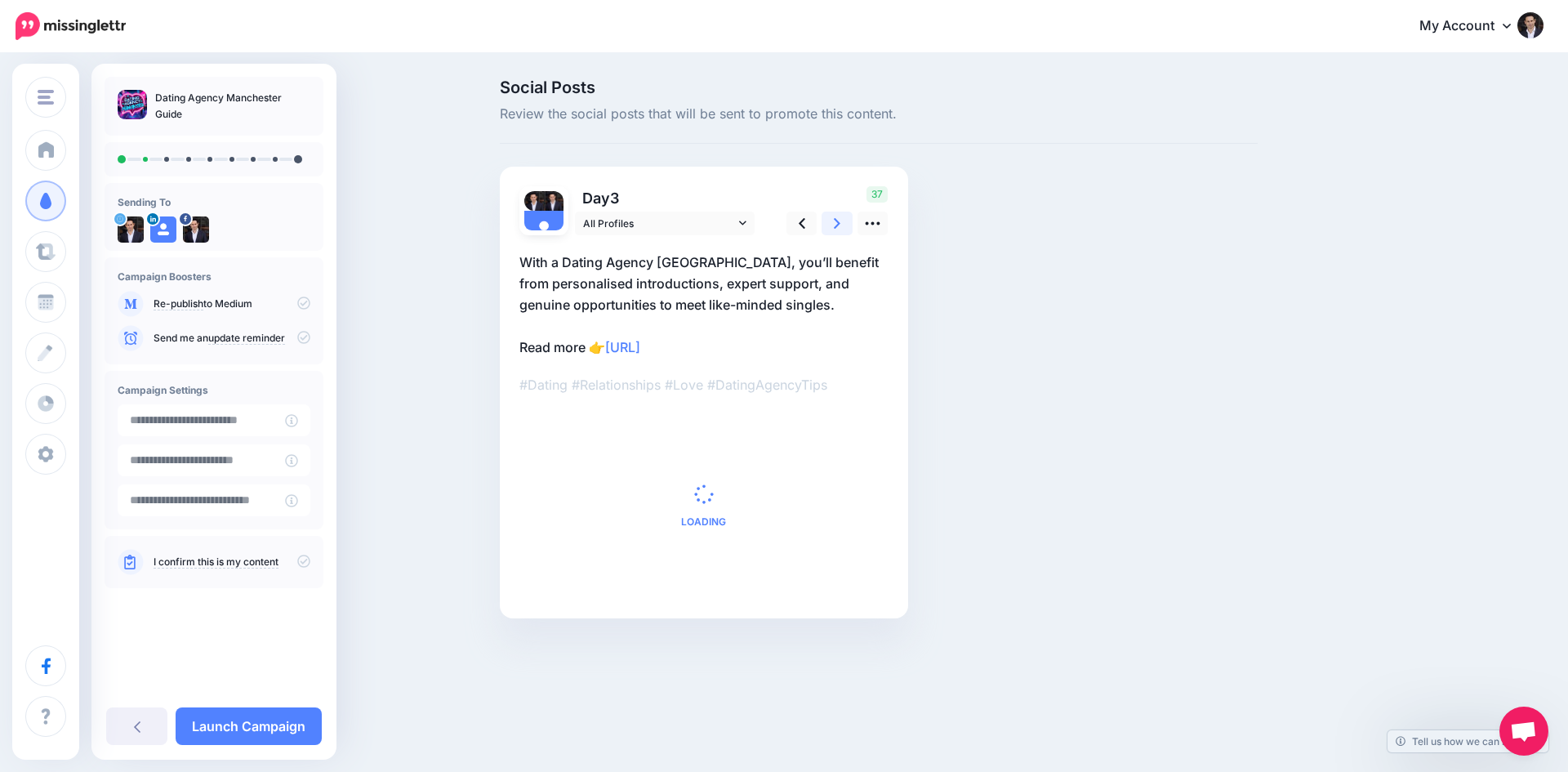
click at [835, 227] on icon at bounding box center [837, 224] width 7 height 17
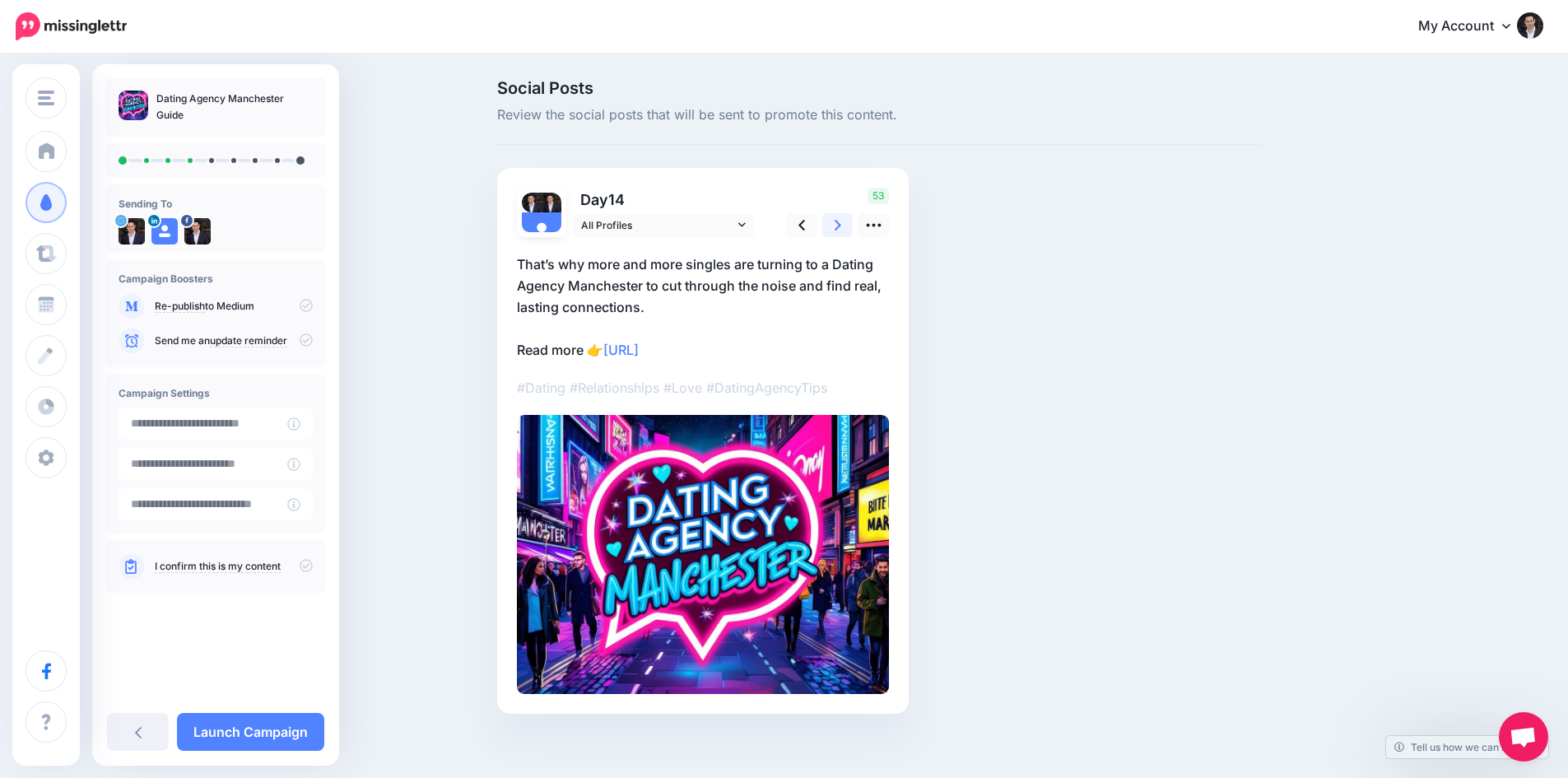
click at [841, 228] on icon at bounding box center [838, 226] width 7 height 18
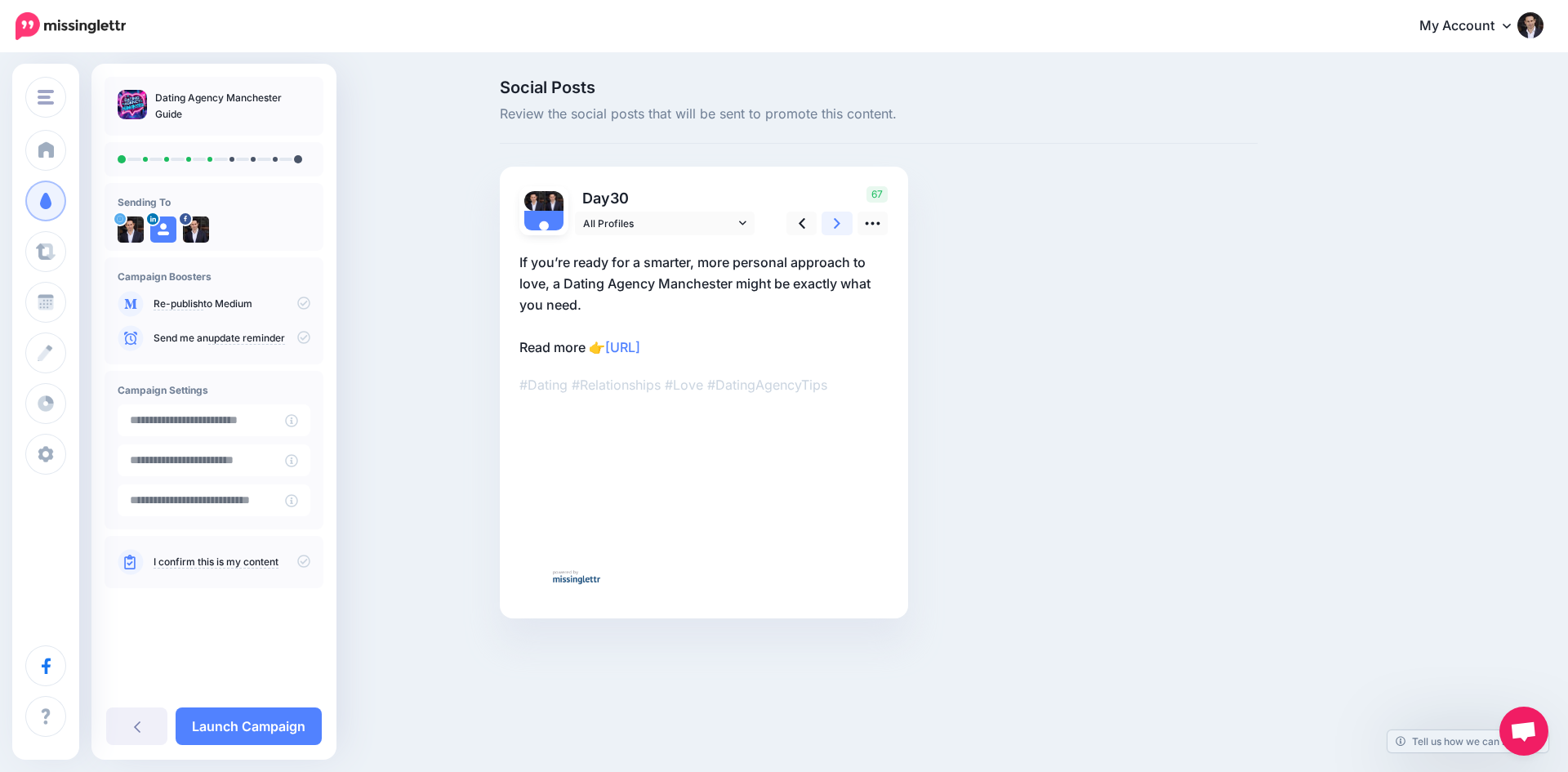
click at [835, 227] on icon at bounding box center [837, 224] width 7 height 17
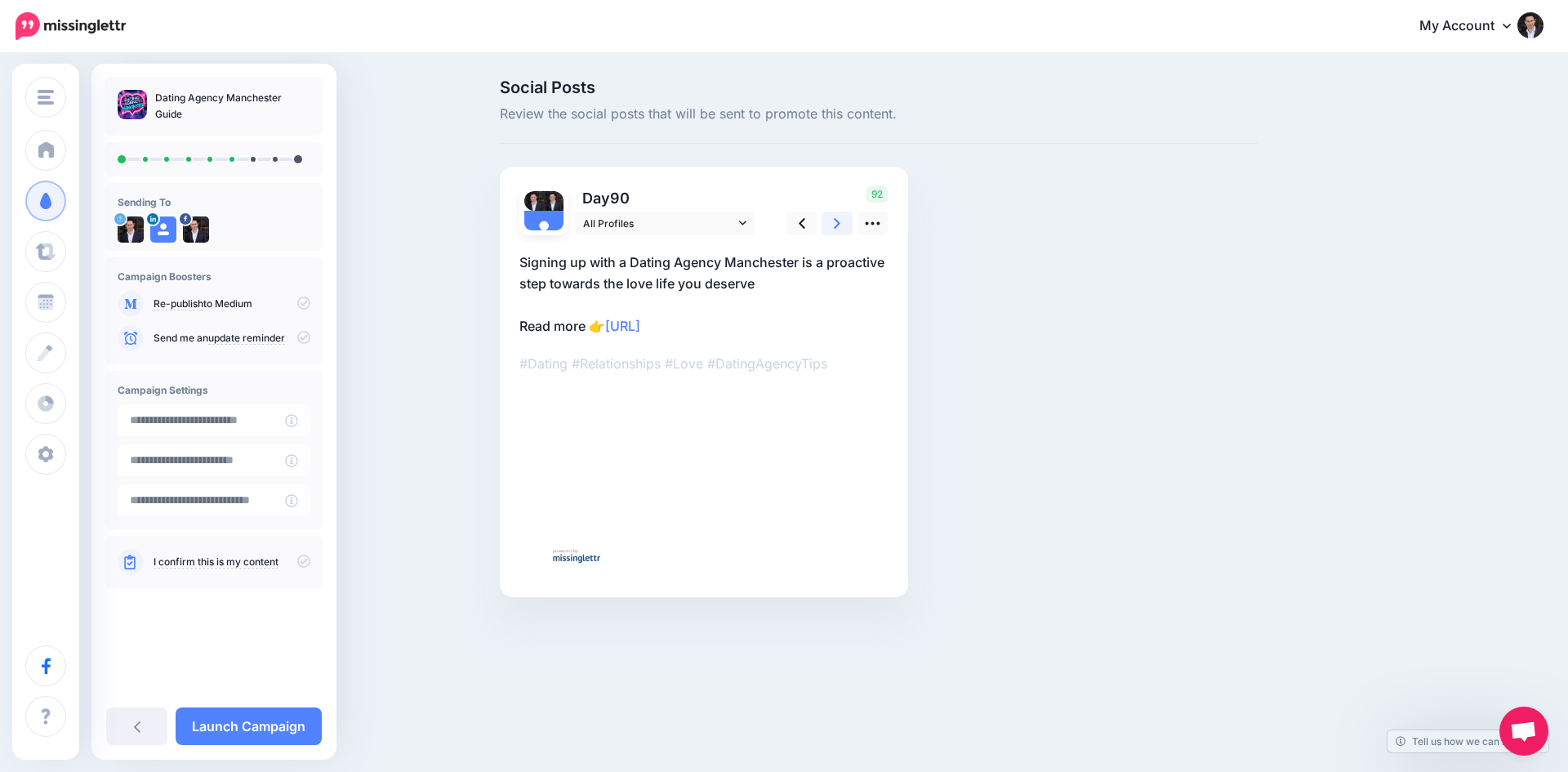
click at [835, 227] on icon at bounding box center [837, 224] width 7 height 17
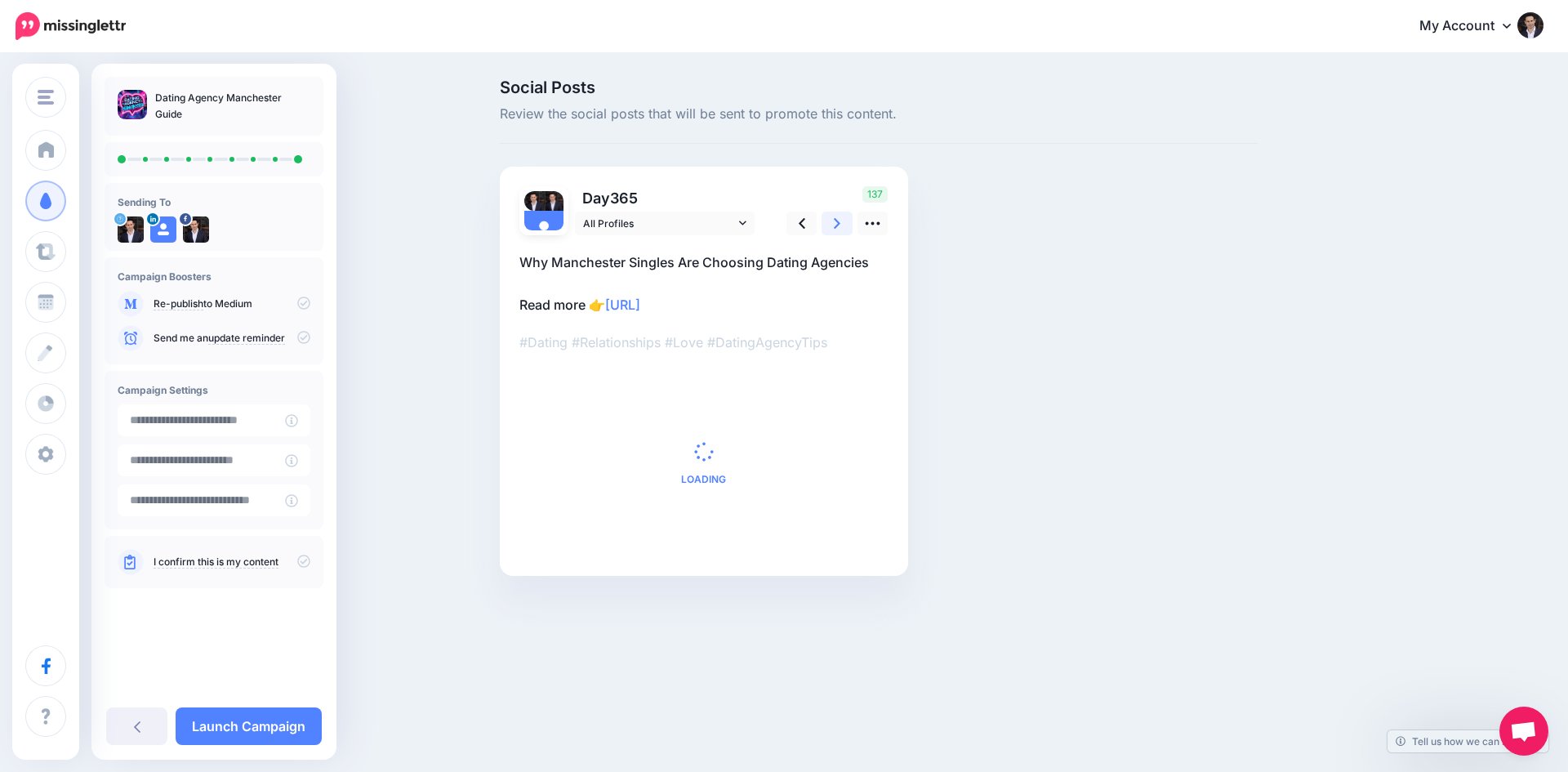
click at [835, 227] on icon at bounding box center [837, 224] width 7 height 17
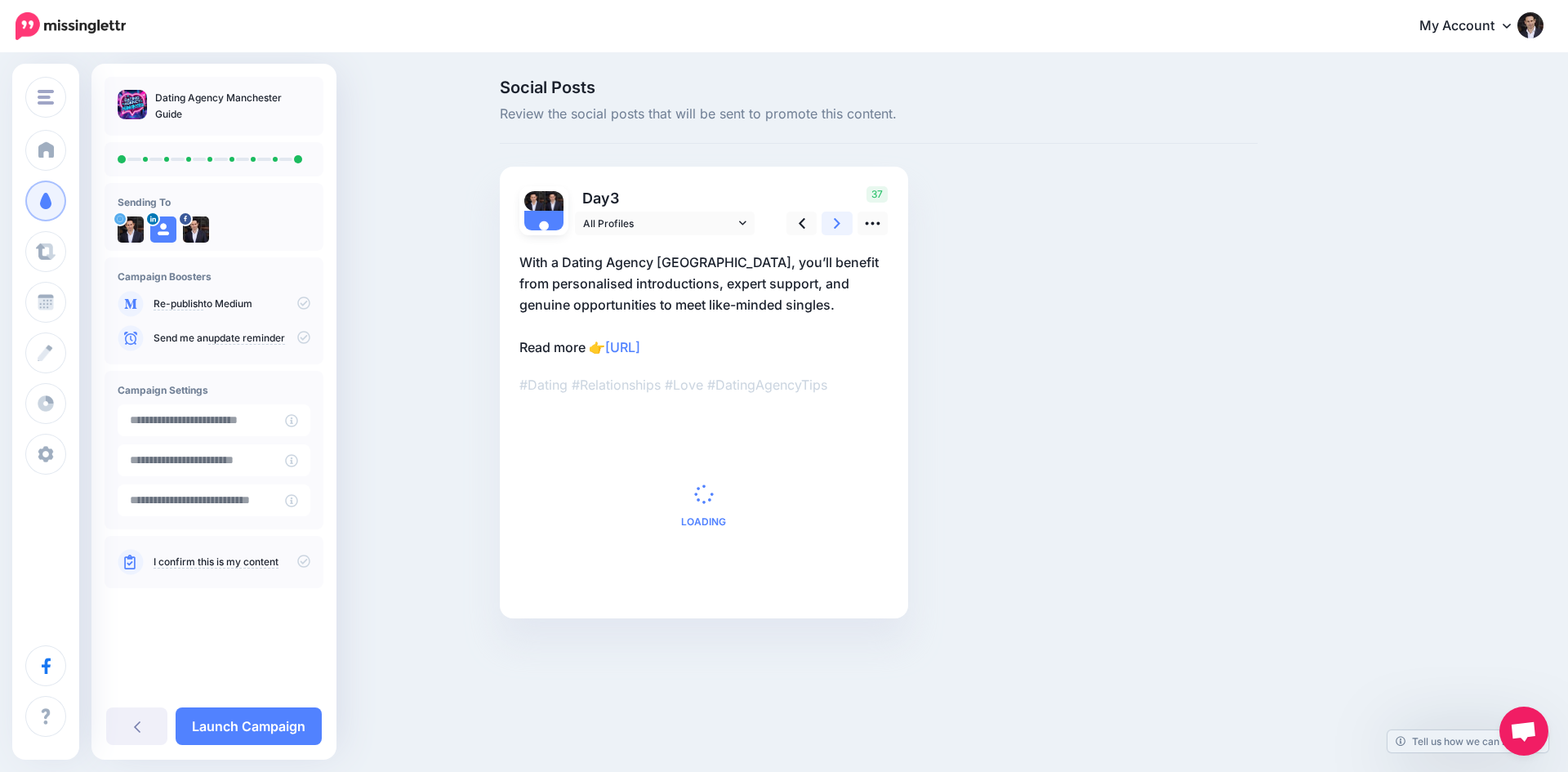
click at [835, 227] on icon at bounding box center [837, 224] width 7 height 17
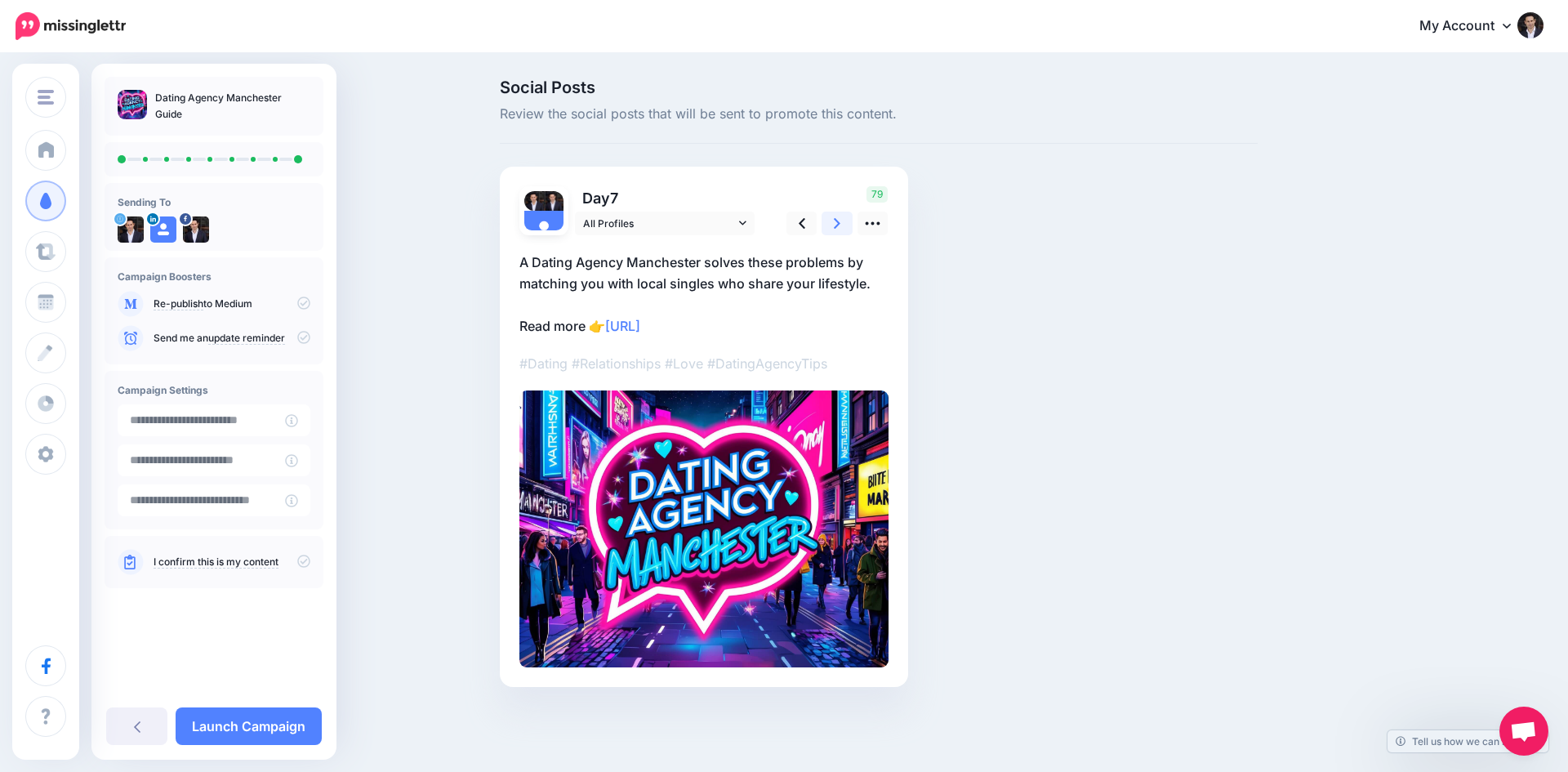
click at [835, 227] on icon at bounding box center [837, 224] width 7 height 17
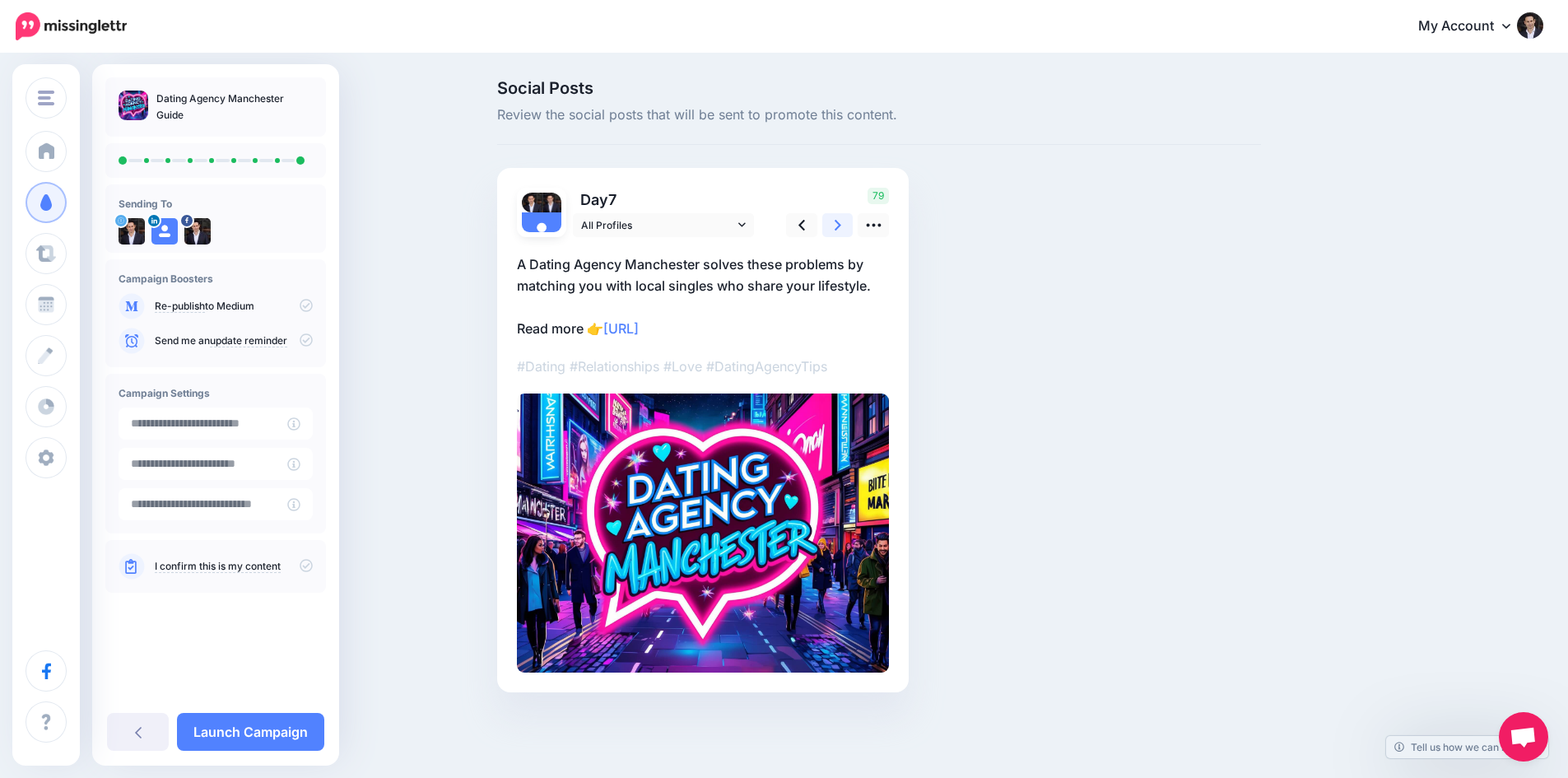
click at [841, 228] on icon at bounding box center [838, 226] width 7 height 18
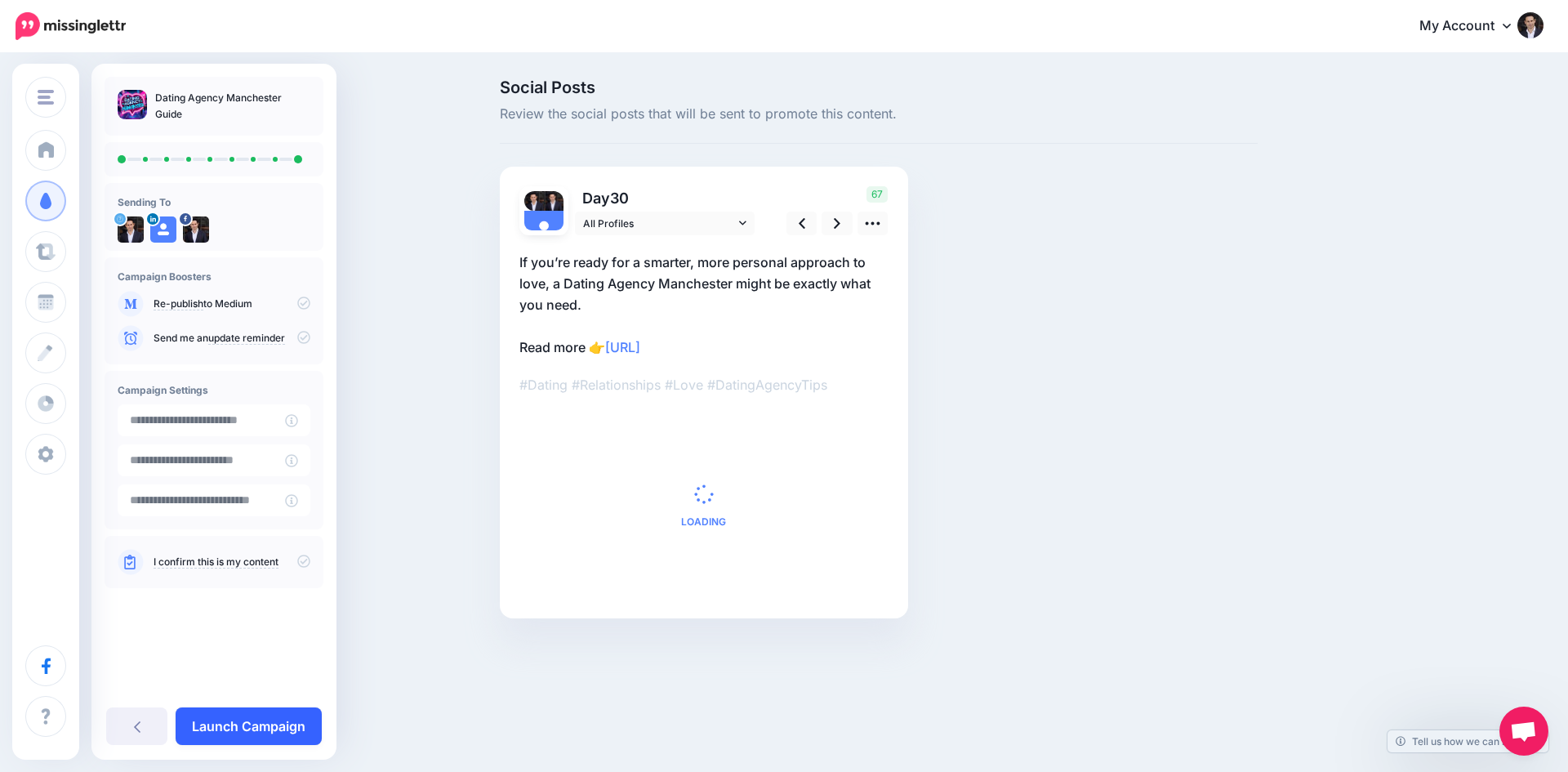
click at [246, 716] on link "Launch Campaign" at bounding box center [249, 726] width 146 height 37
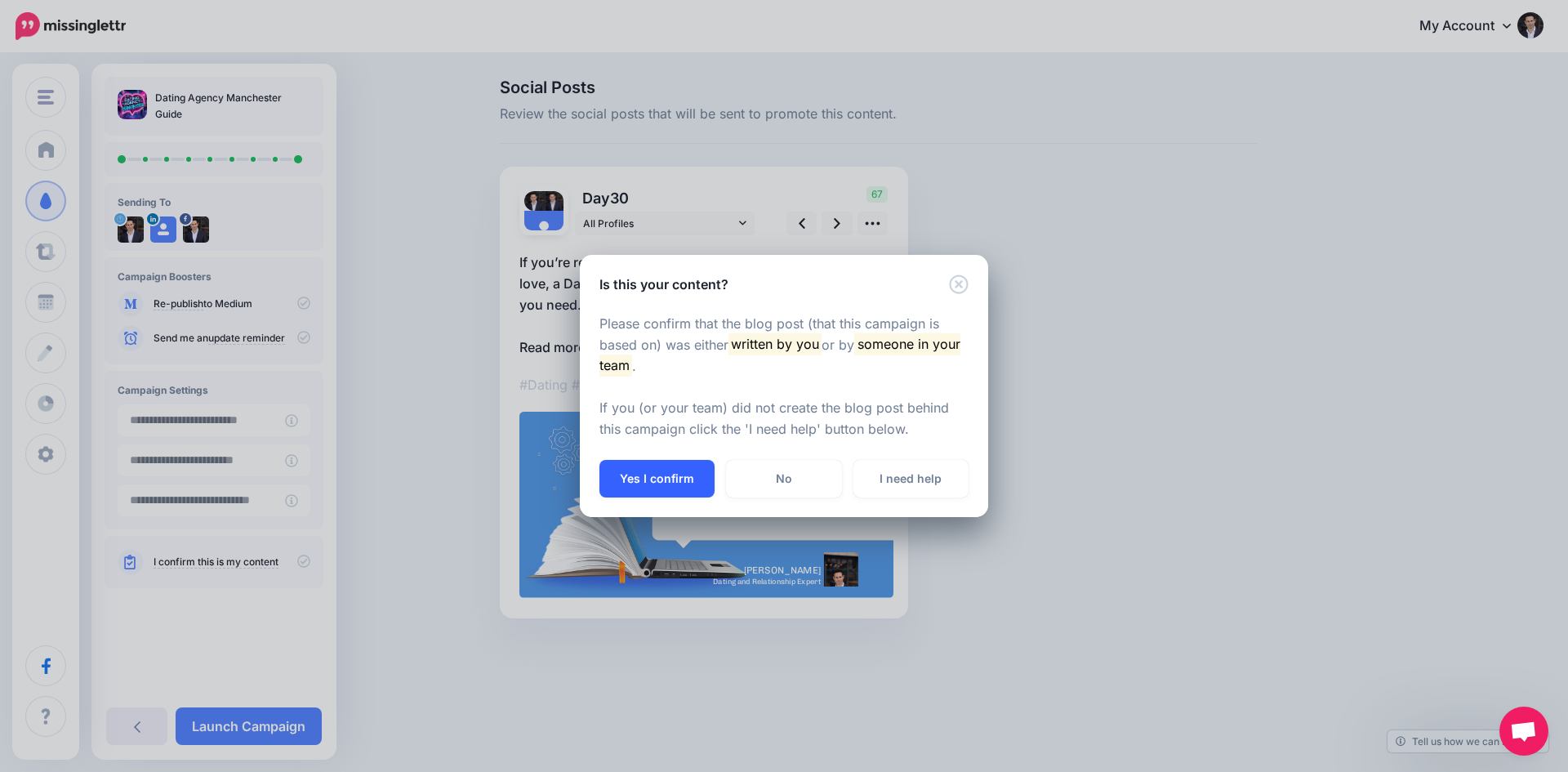
click at [646, 476] on button "Yes I confirm" at bounding box center [657, 478] width 115 height 37
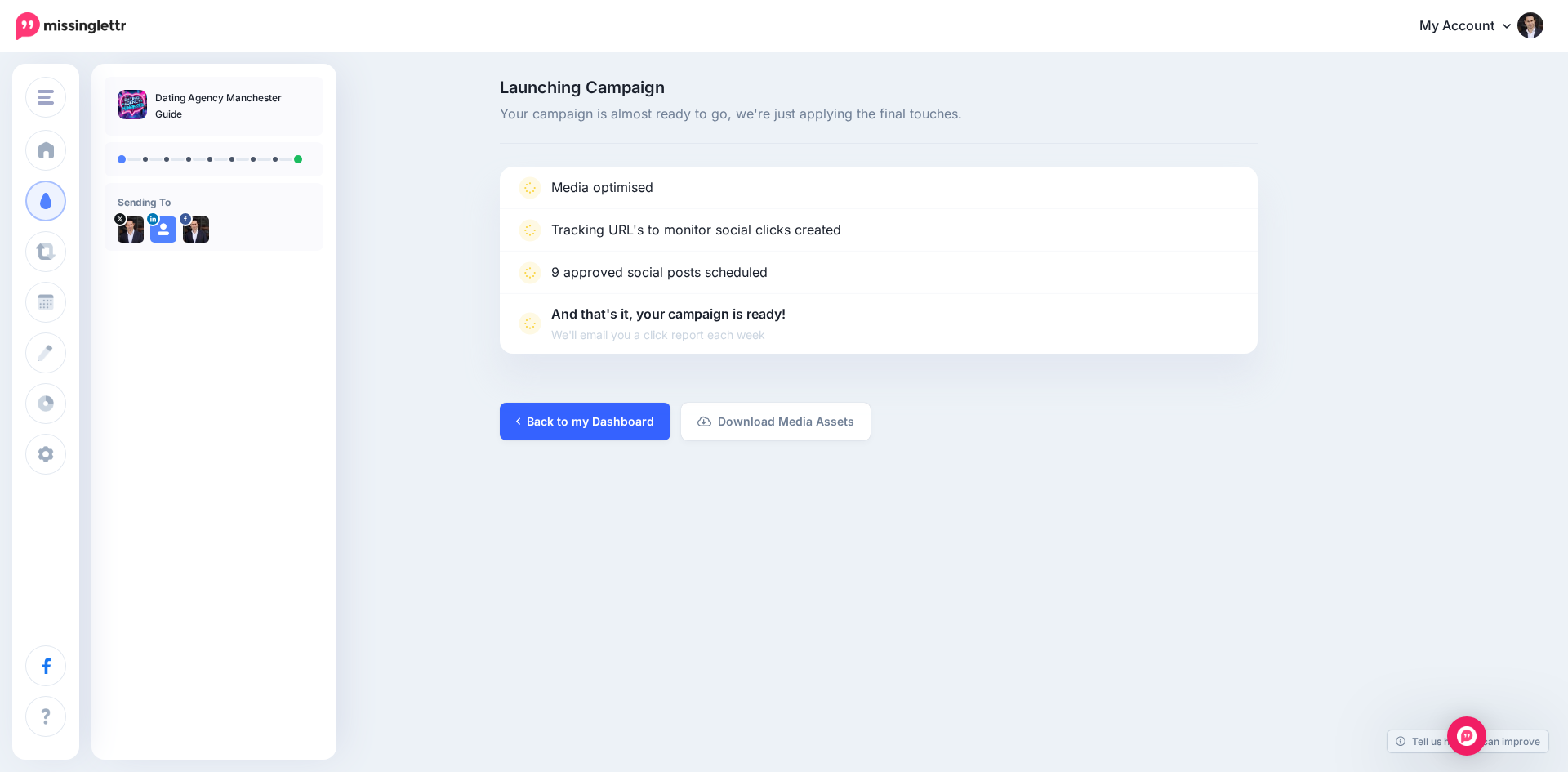
click at [548, 422] on link "Back to my Dashboard" at bounding box center [585, 421] width 171 height 37
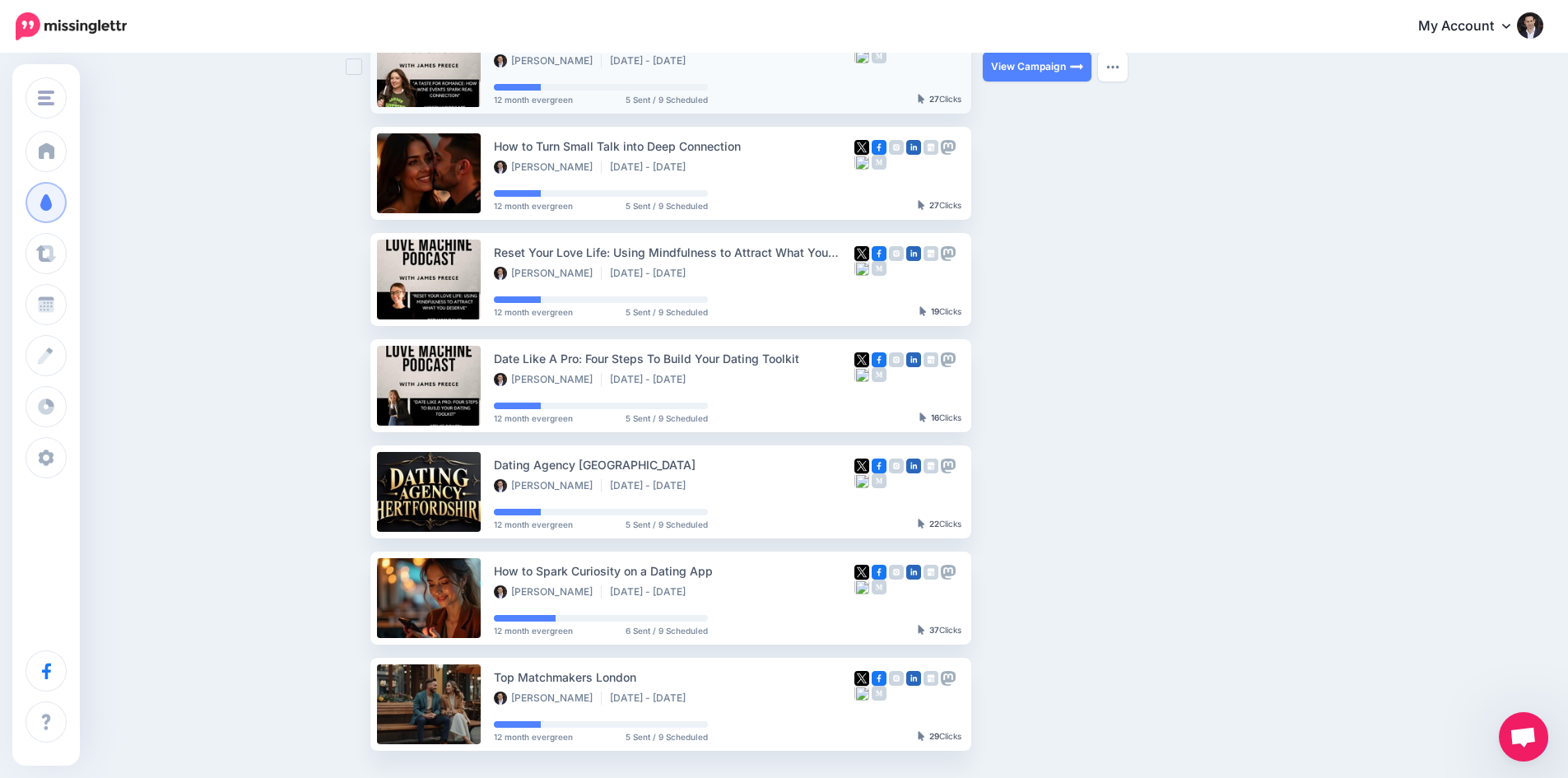
scroll to position [733, 0]
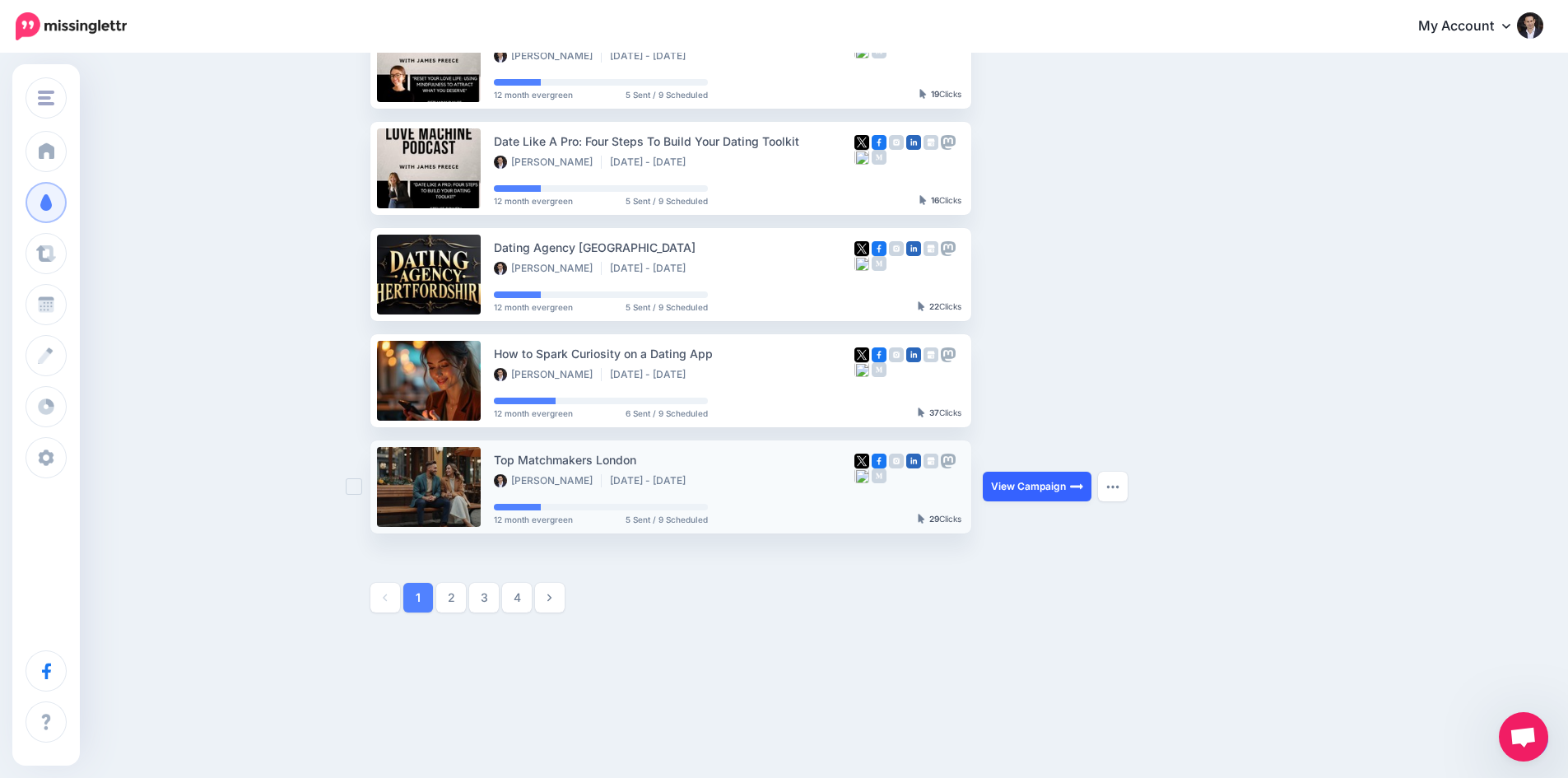
click at [1052, 490] on link "View Campaign" at bounding box center [1037, 486] width 109 height 30
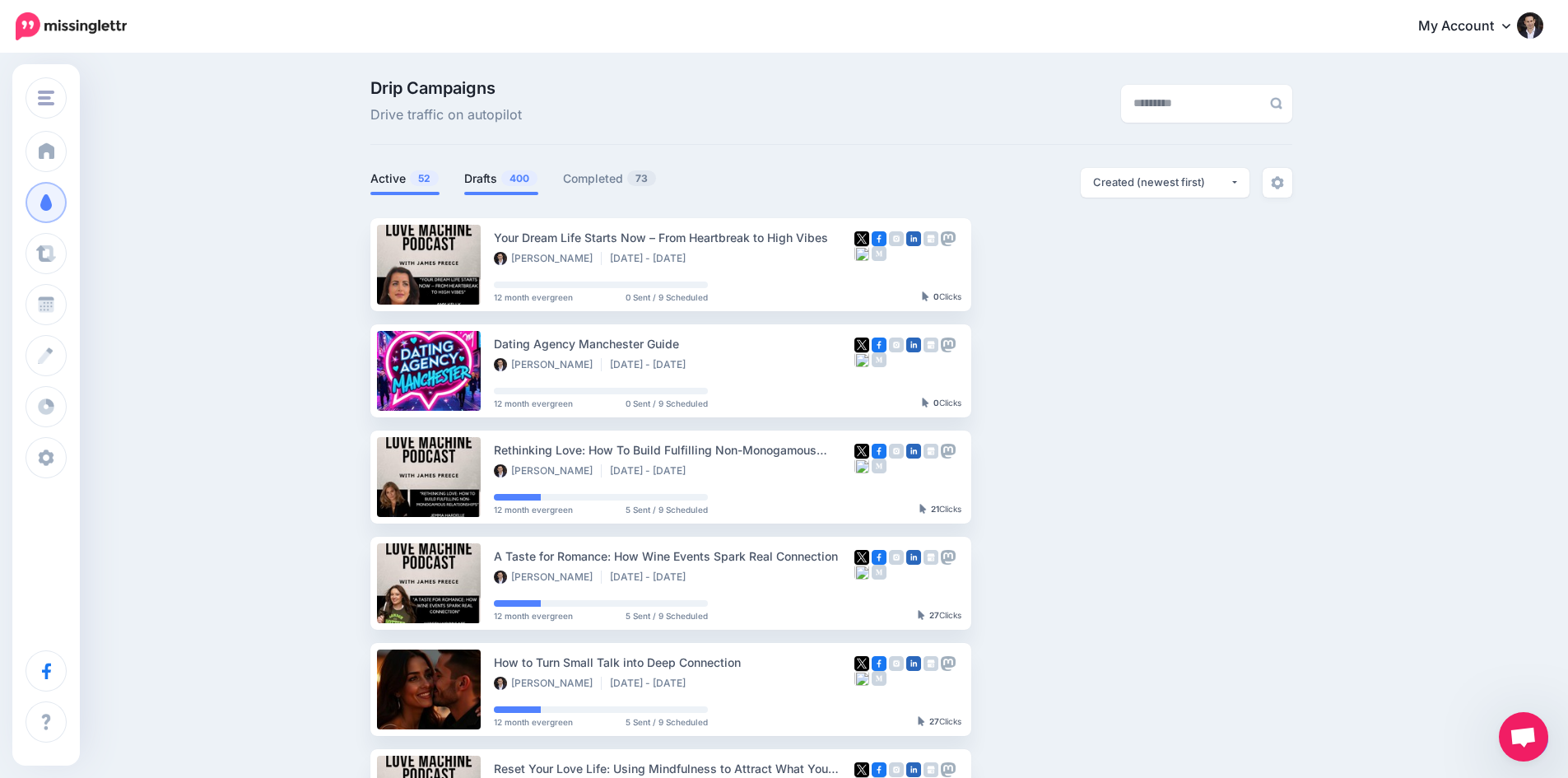
click at [501, 178] on link "Drafts 400" at bounding box center [501, 178] width 74 height 20
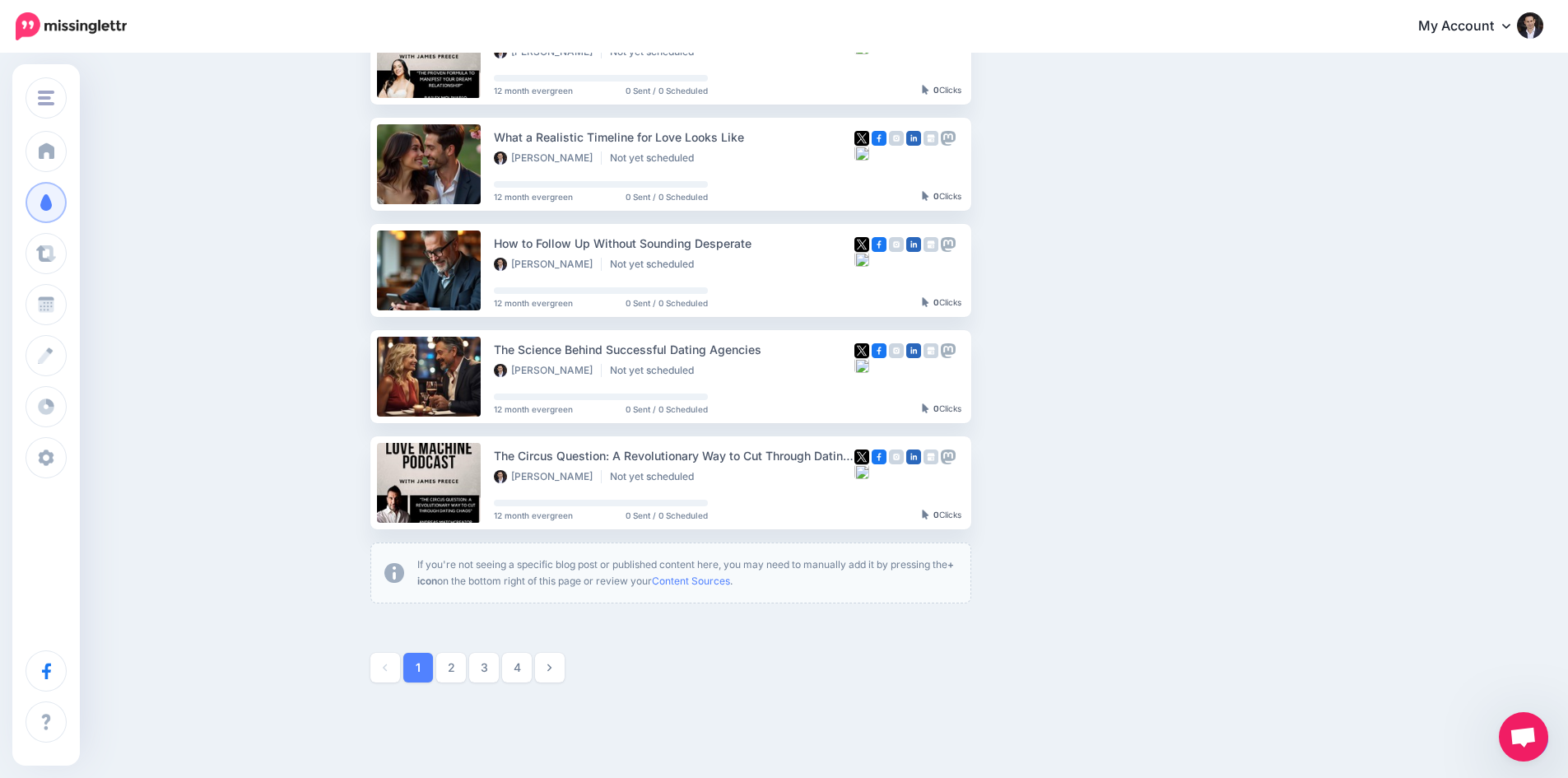
scroll to position [725, 0]
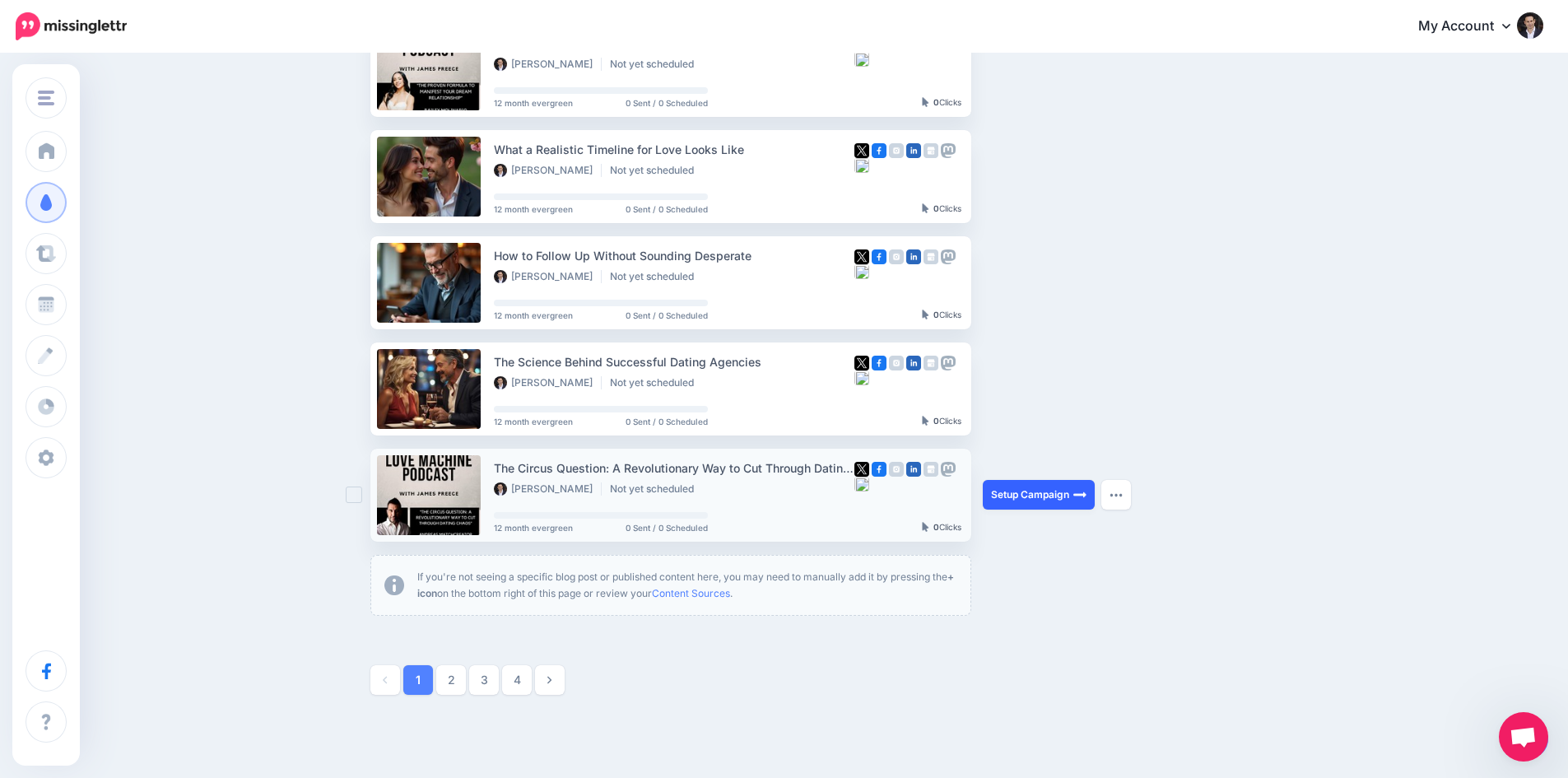
click at [1050, 490] on link "Setup Campaign" at bounding box center [1039, 495] width 112 height 30
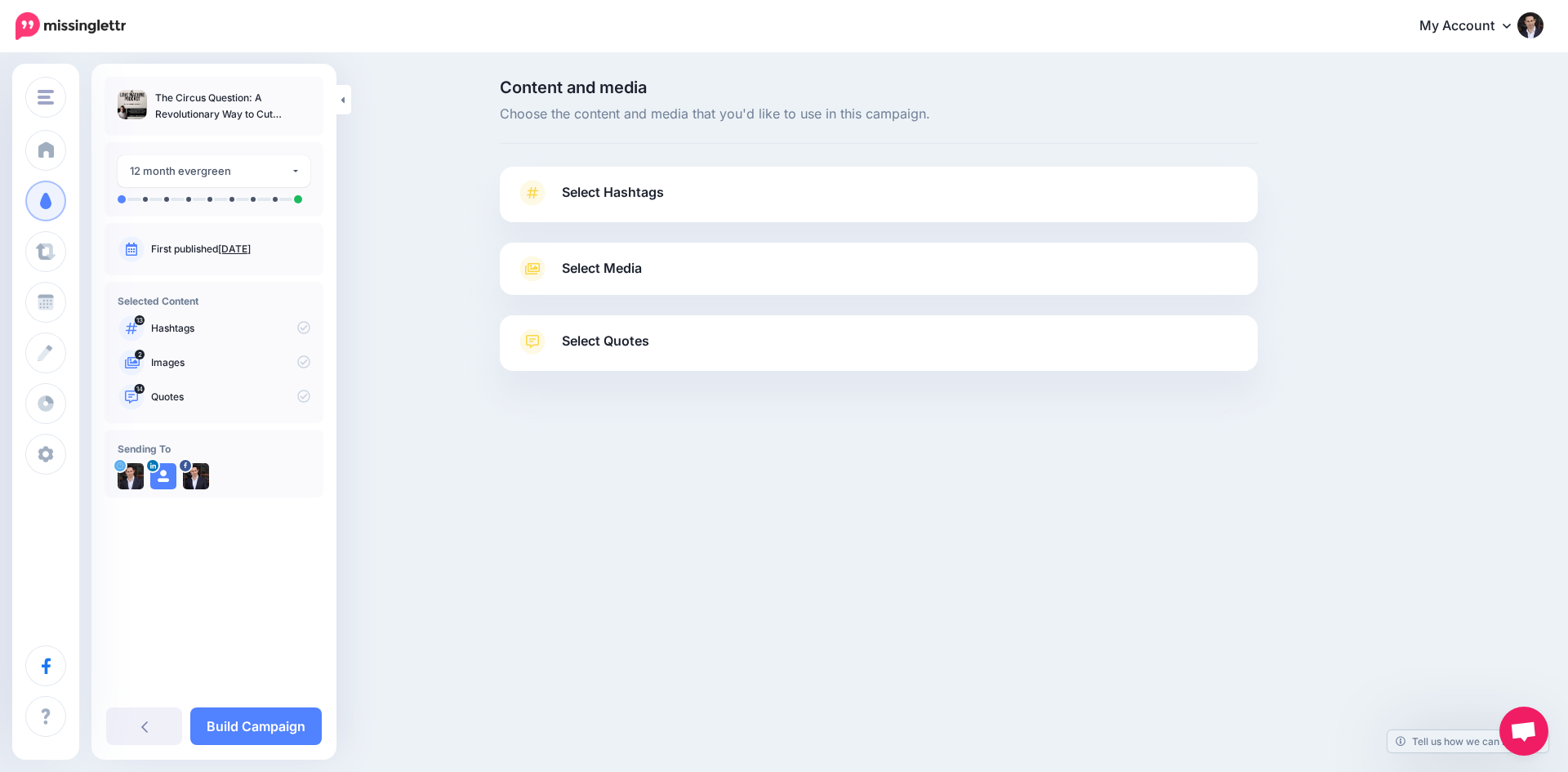
click at [631, 206] on link "Select Hashtags" at bounding box center [879, 200] width 726 height 43
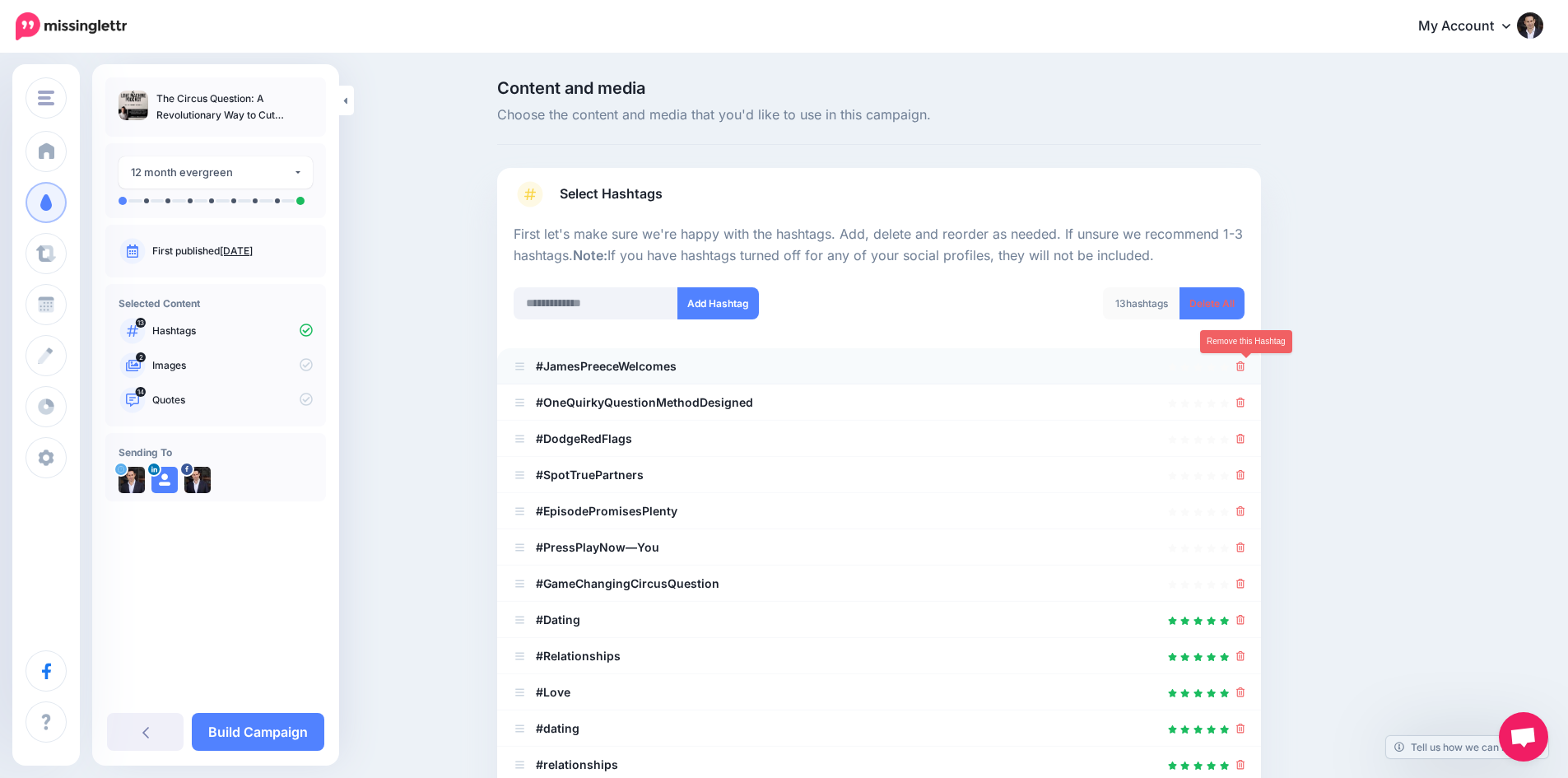
click at [1246, 370] on icon at bounding box center [1241, 366] width 9 height 10
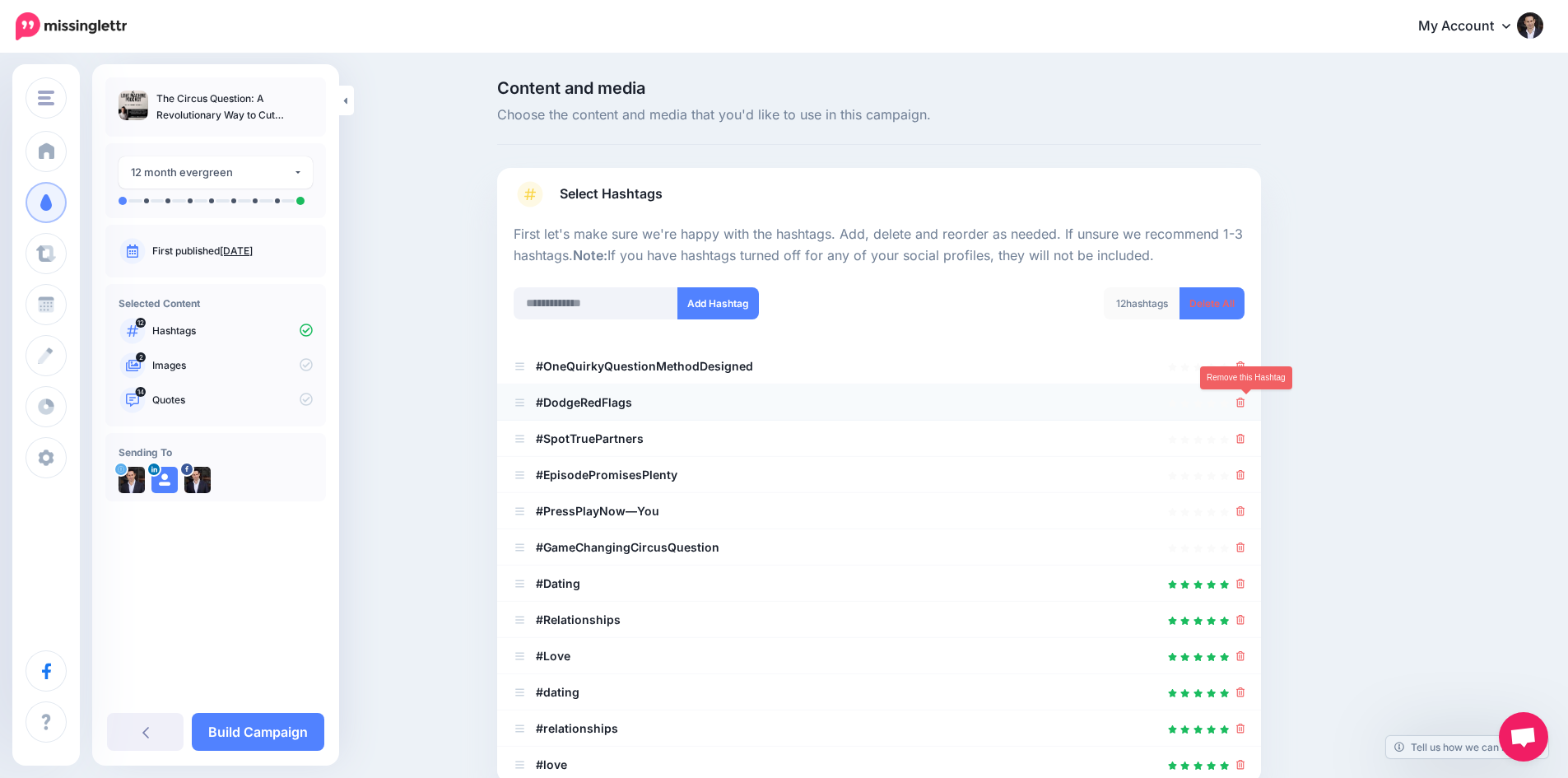
click at [1246, 400] on icon at bounding box center [1241, 402] width 9 height 10
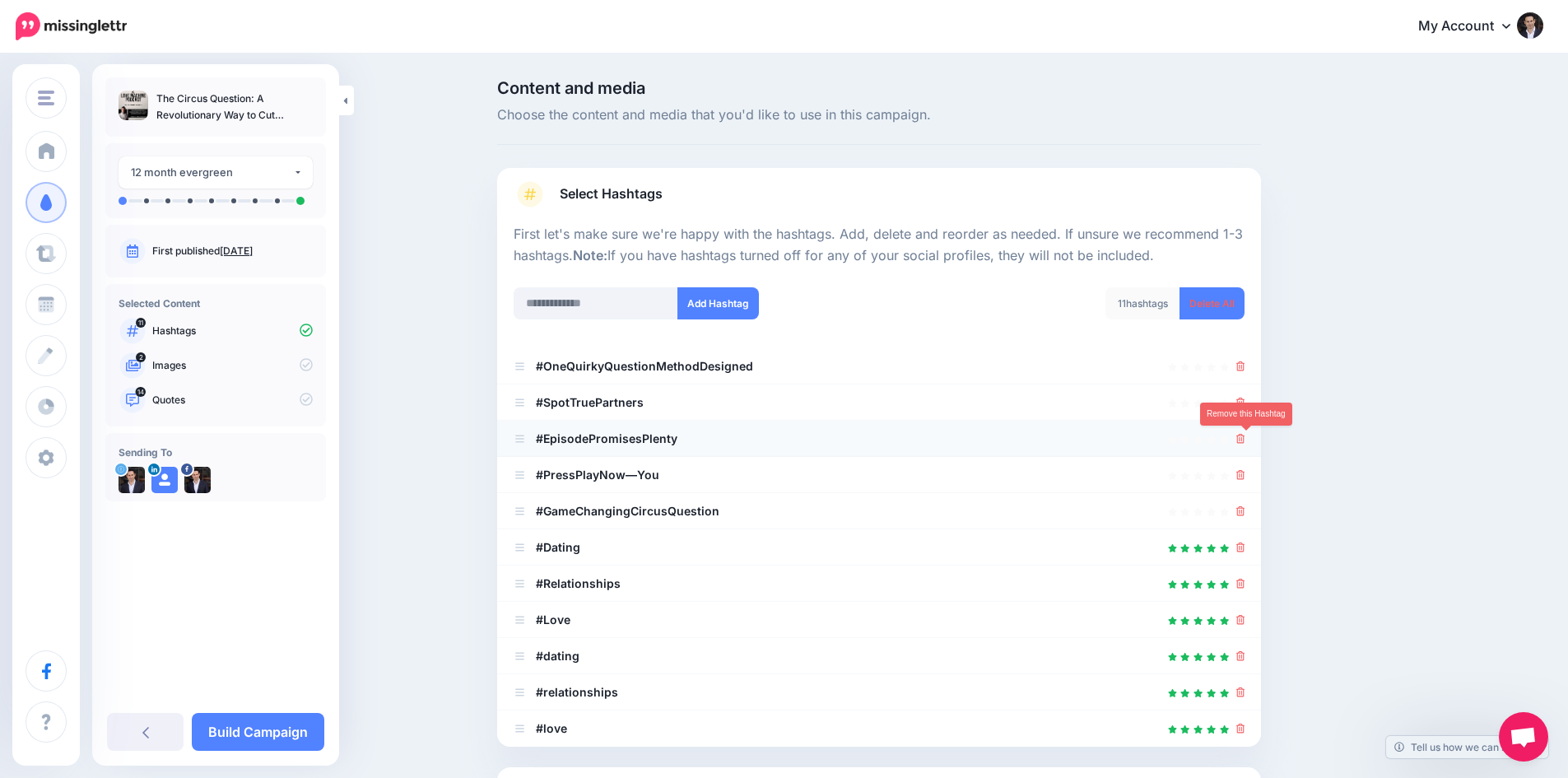
click at [1246, 444] on link at bounding box center [1241, 438] width 9 height 14
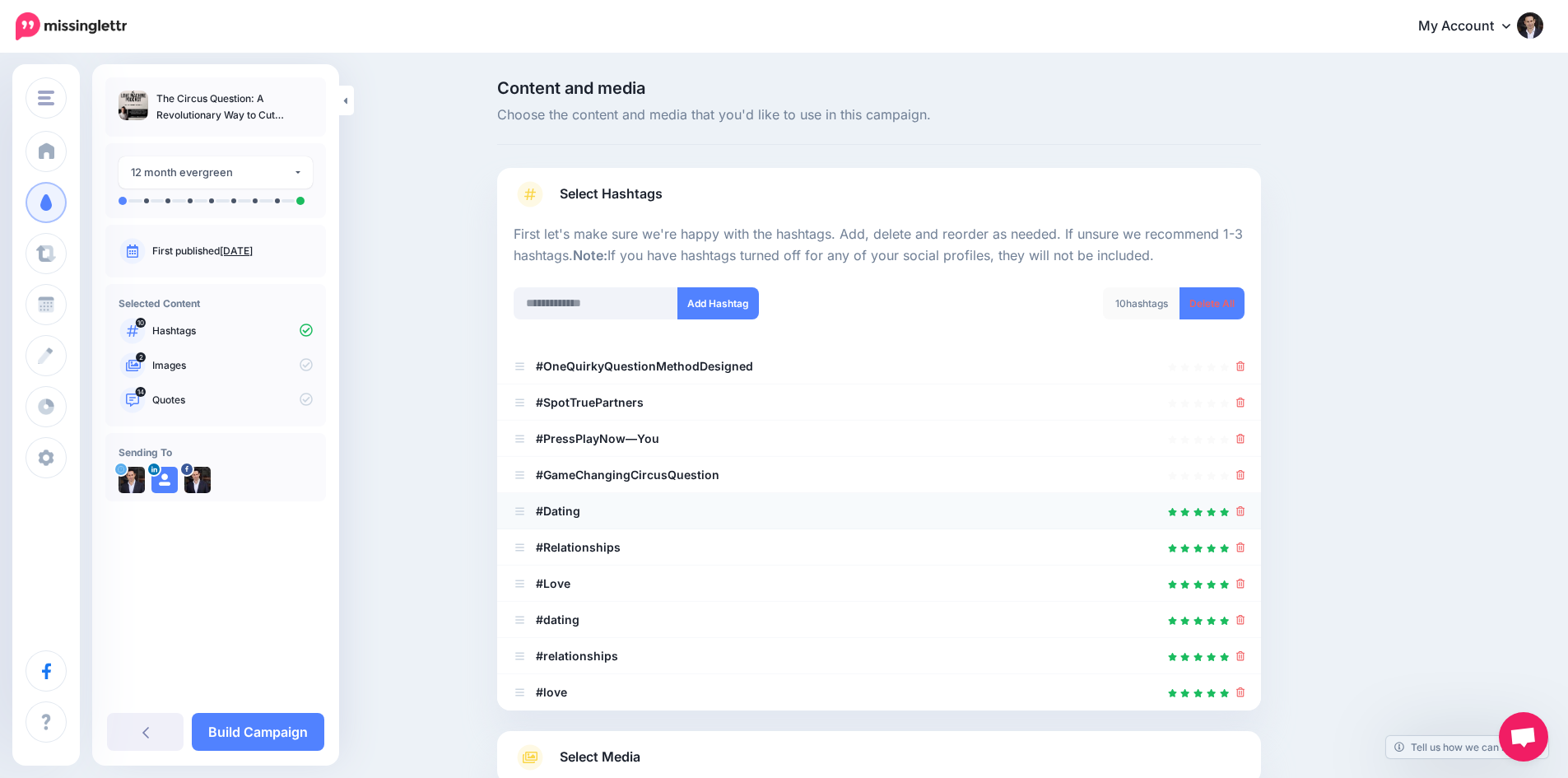
click at [1246, 511] on icon at bounding box center [1241, 511] width 9 height 10
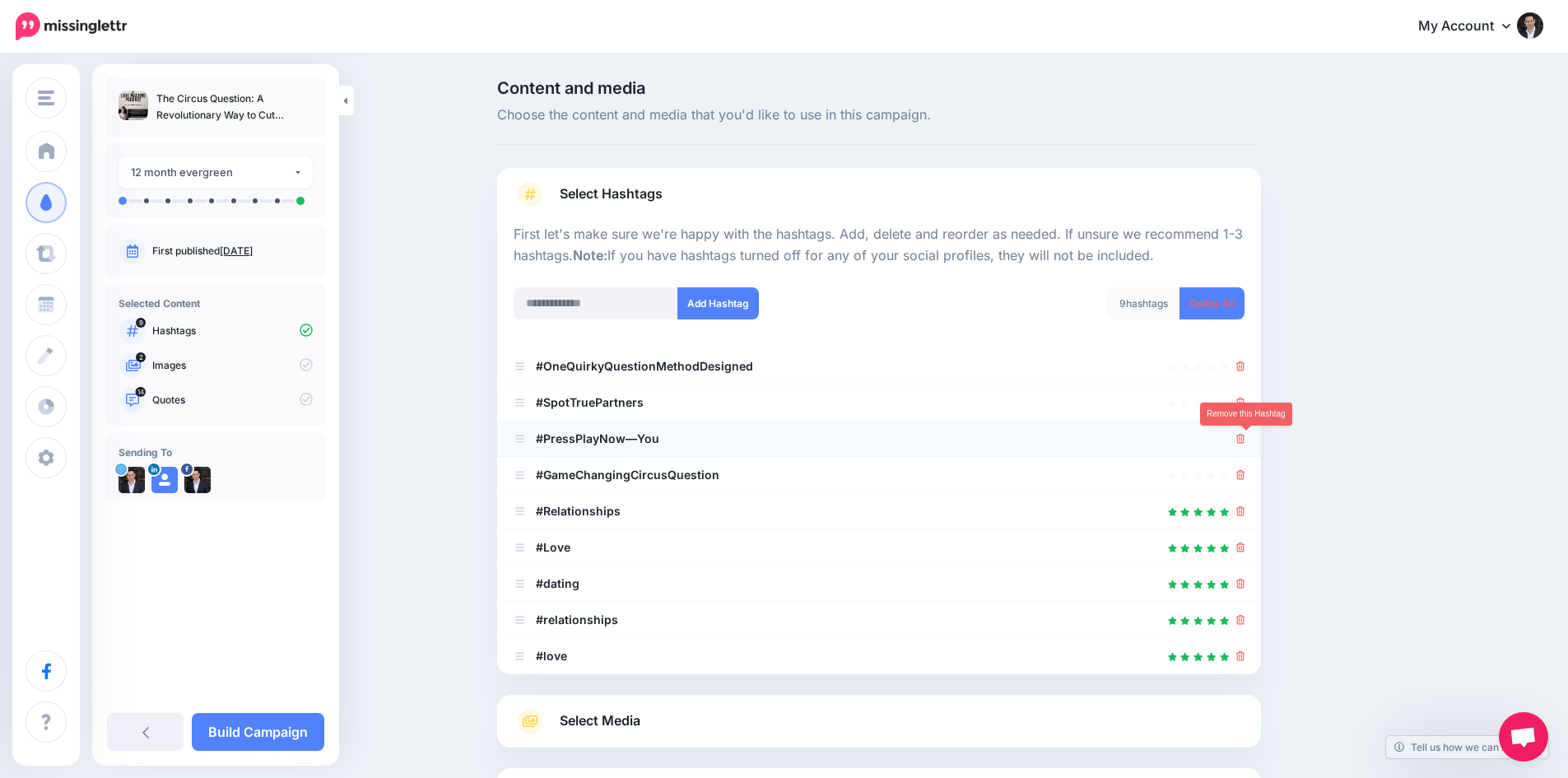
click at [1246, 438] on icon at bounding box center [1241, 438] width 9 height 10
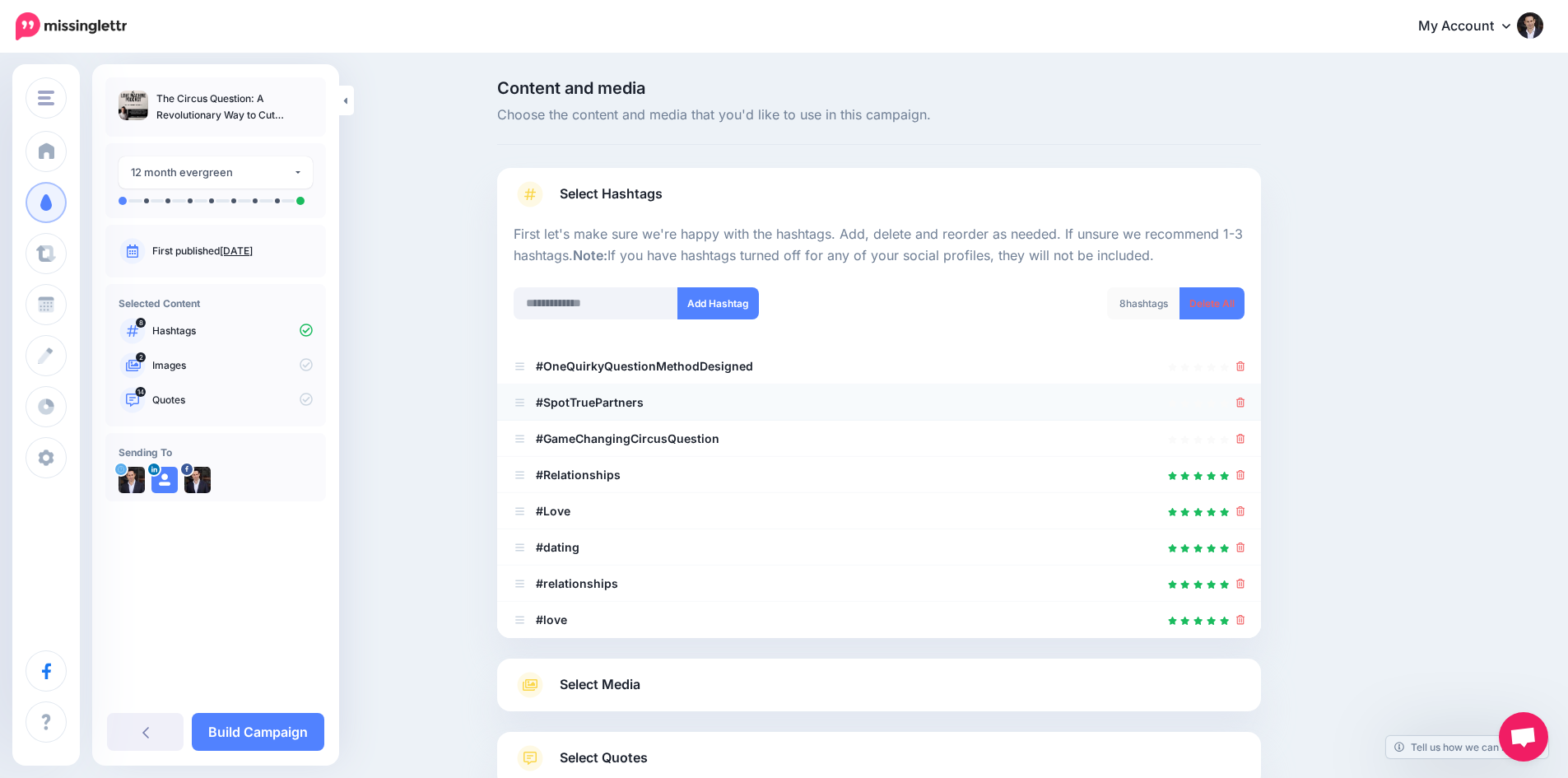
click at [1241, 398] on div at bounding box center [879, 402] width 731 height 20
click at [1254, 374] on li "#OneQuirkyQuestionMethodDesigned" at bounding box center [879, 366] width 764 height 36
click at [1246, 369] on icon at bounding box center [1241, 366] width 9 height 10
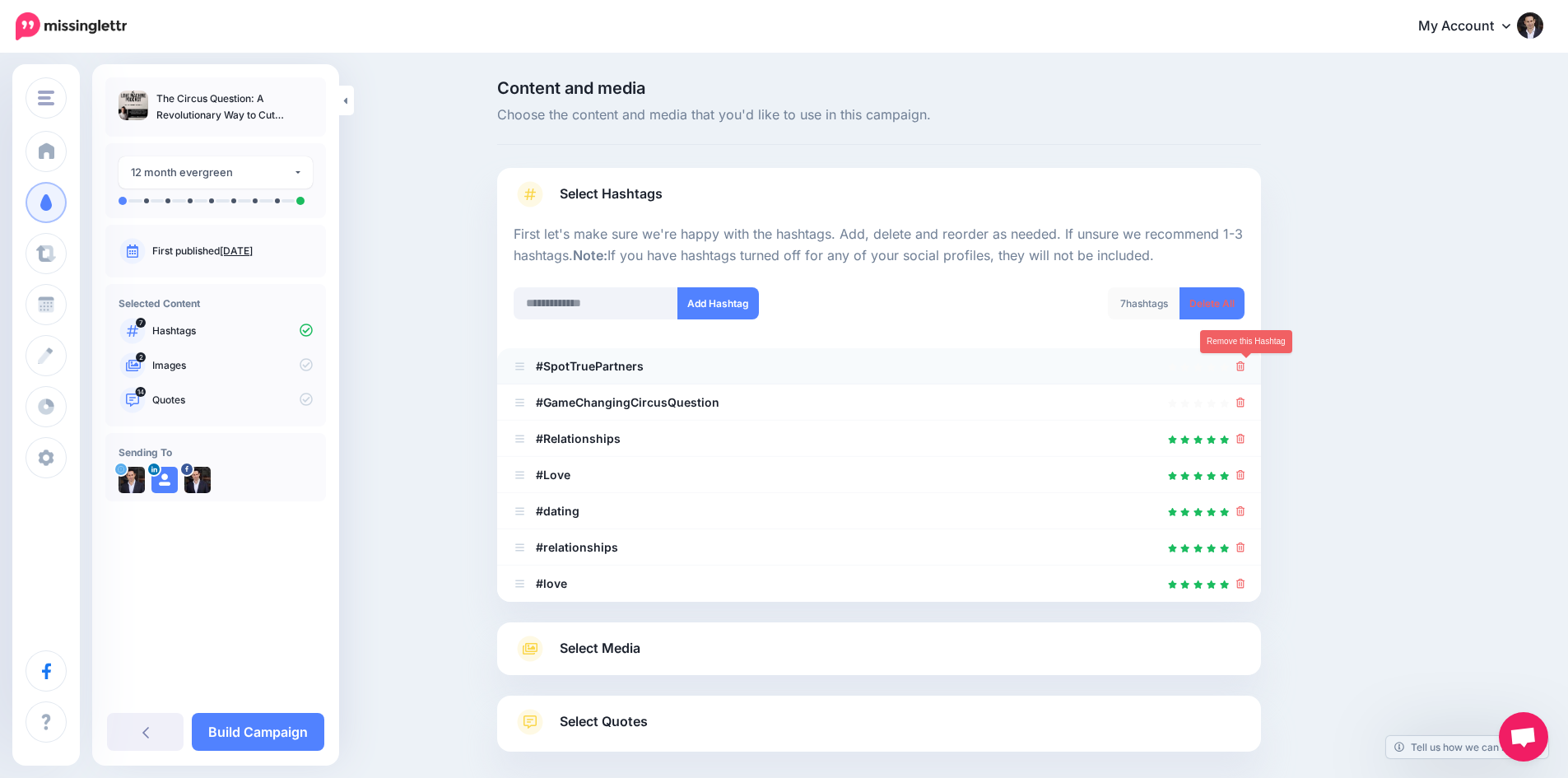
click at [1244, 364] on icon at bounding box center [1241, 366] width 9 height 10
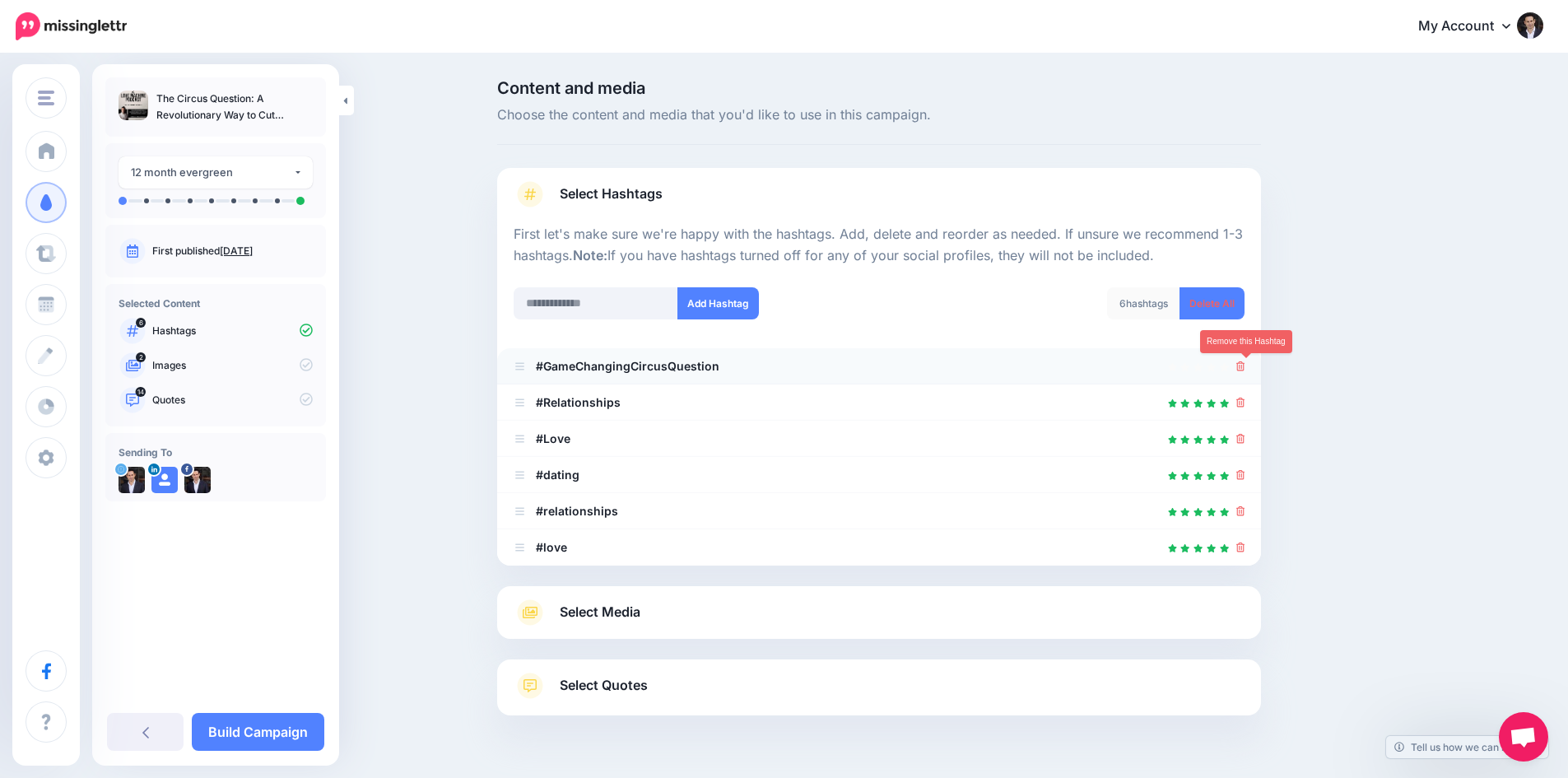
click at [1242, 366] on icon at bounding box center [1241, 366] width 9 height 10
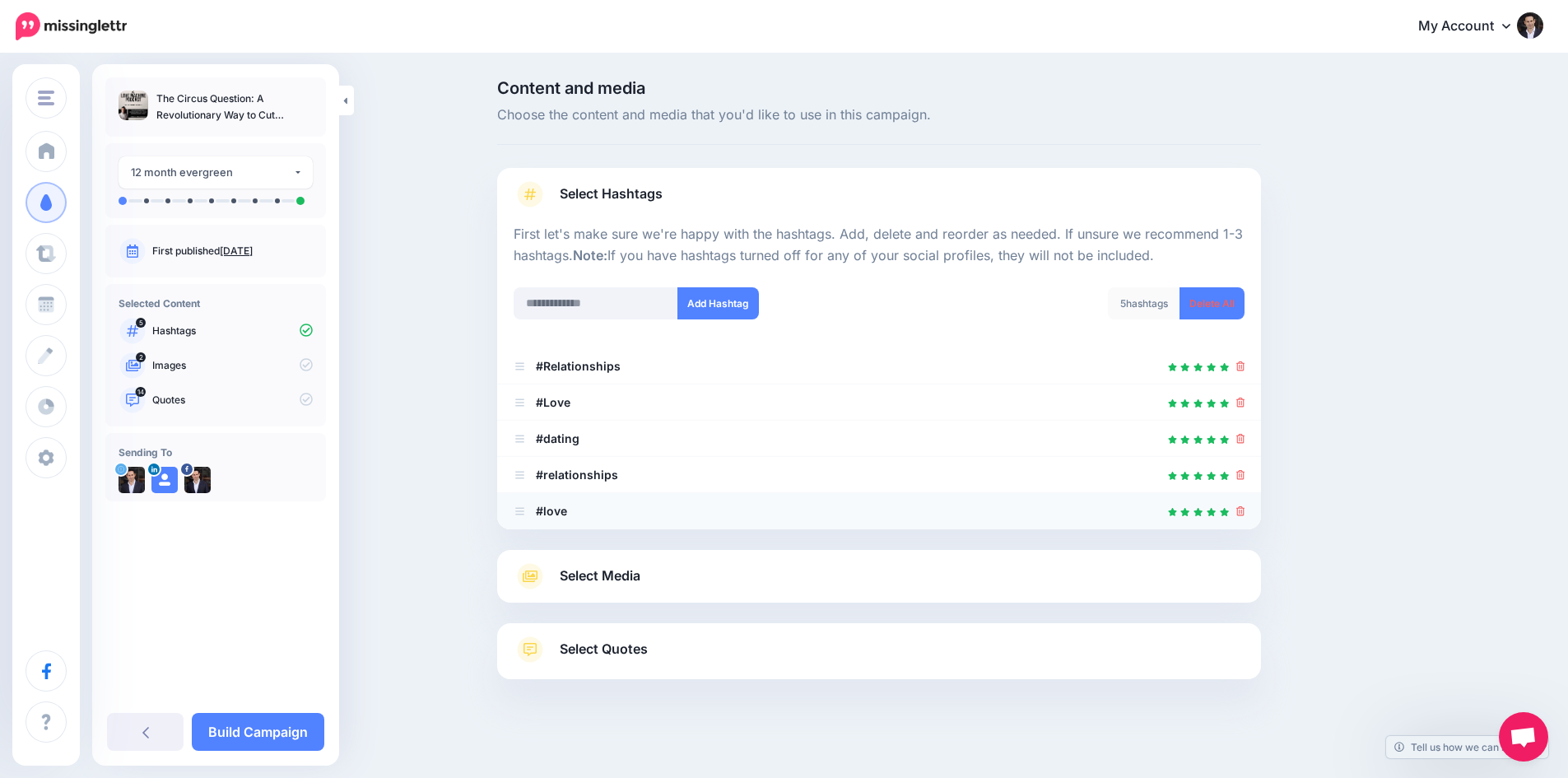
click at [1241, 508] on div at bounding box center [879, 511] width 731 height 20
click at [1246, 473] on icon at bounding box center [1241, 474] width 9 height 10
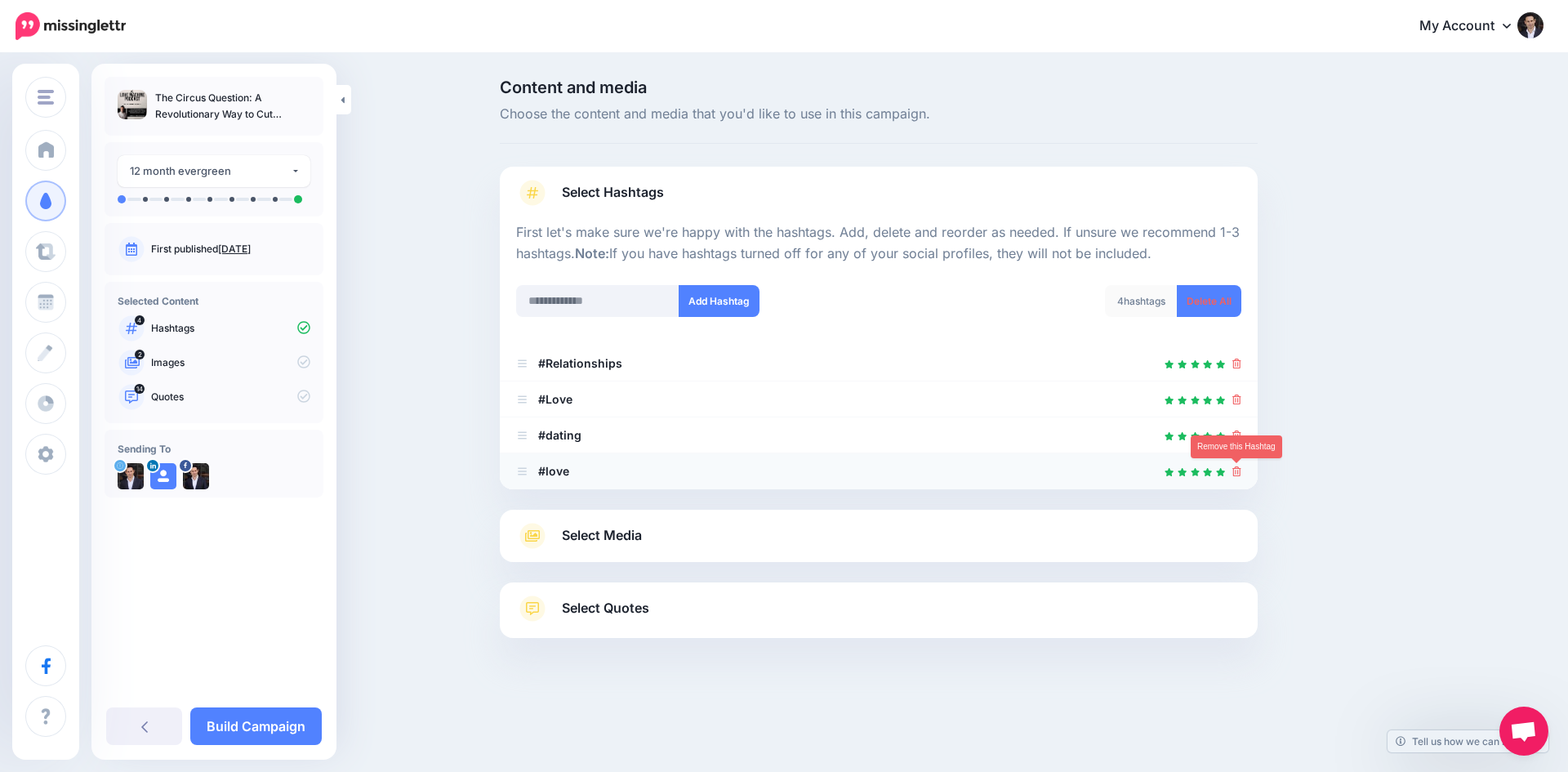
click at [1238, 475] on icon at bounding box center [1237, 471] width 9 height 10
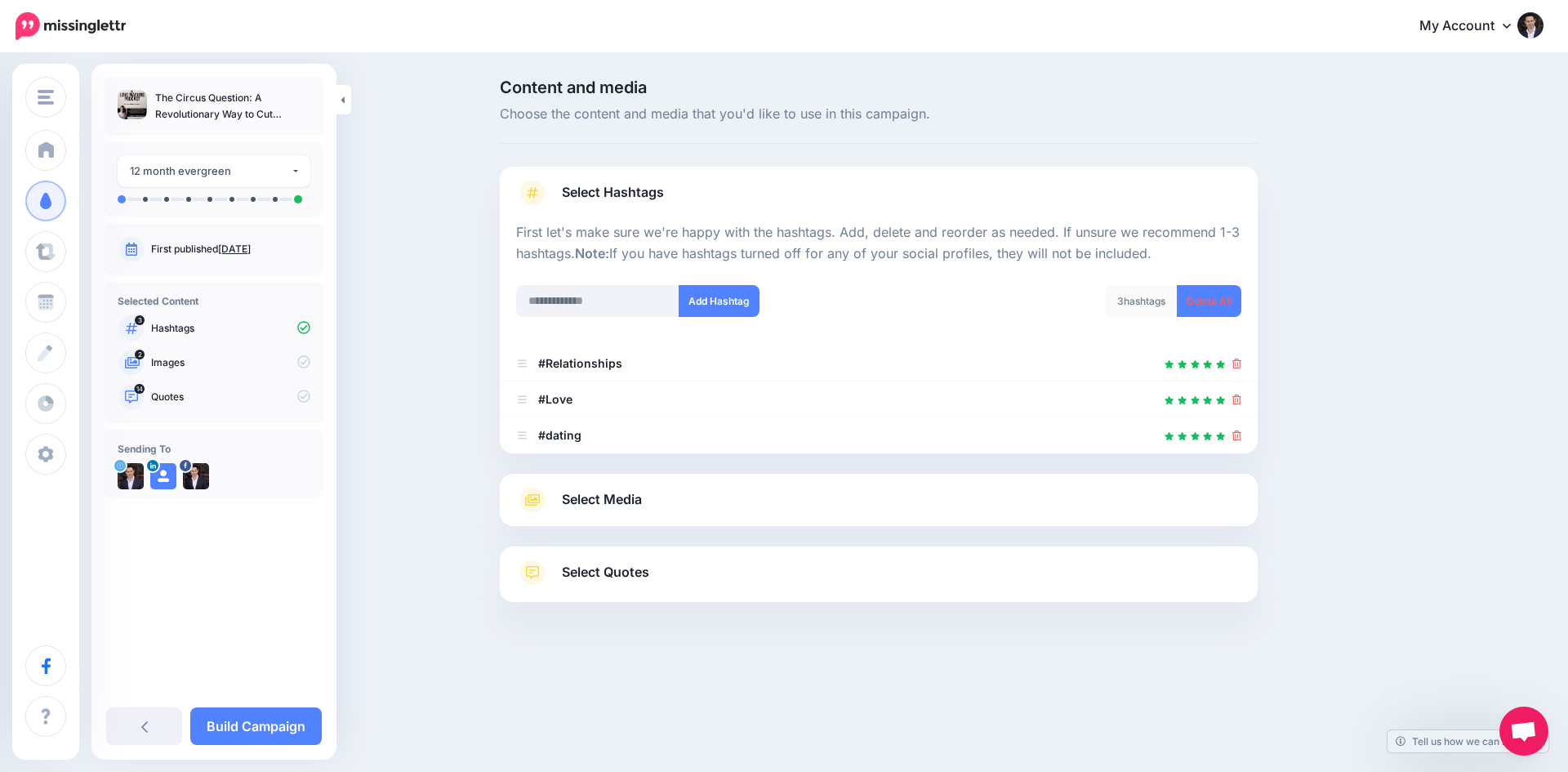
click at [864, 513] on div "Select Media Next, let's make sure we have the best media for this campaign. De…" at bounding box center [879, 500] width 758 height 52
click at [688, 488] on link "Select Media" at bounding box center [879, 500] width 726 height 26
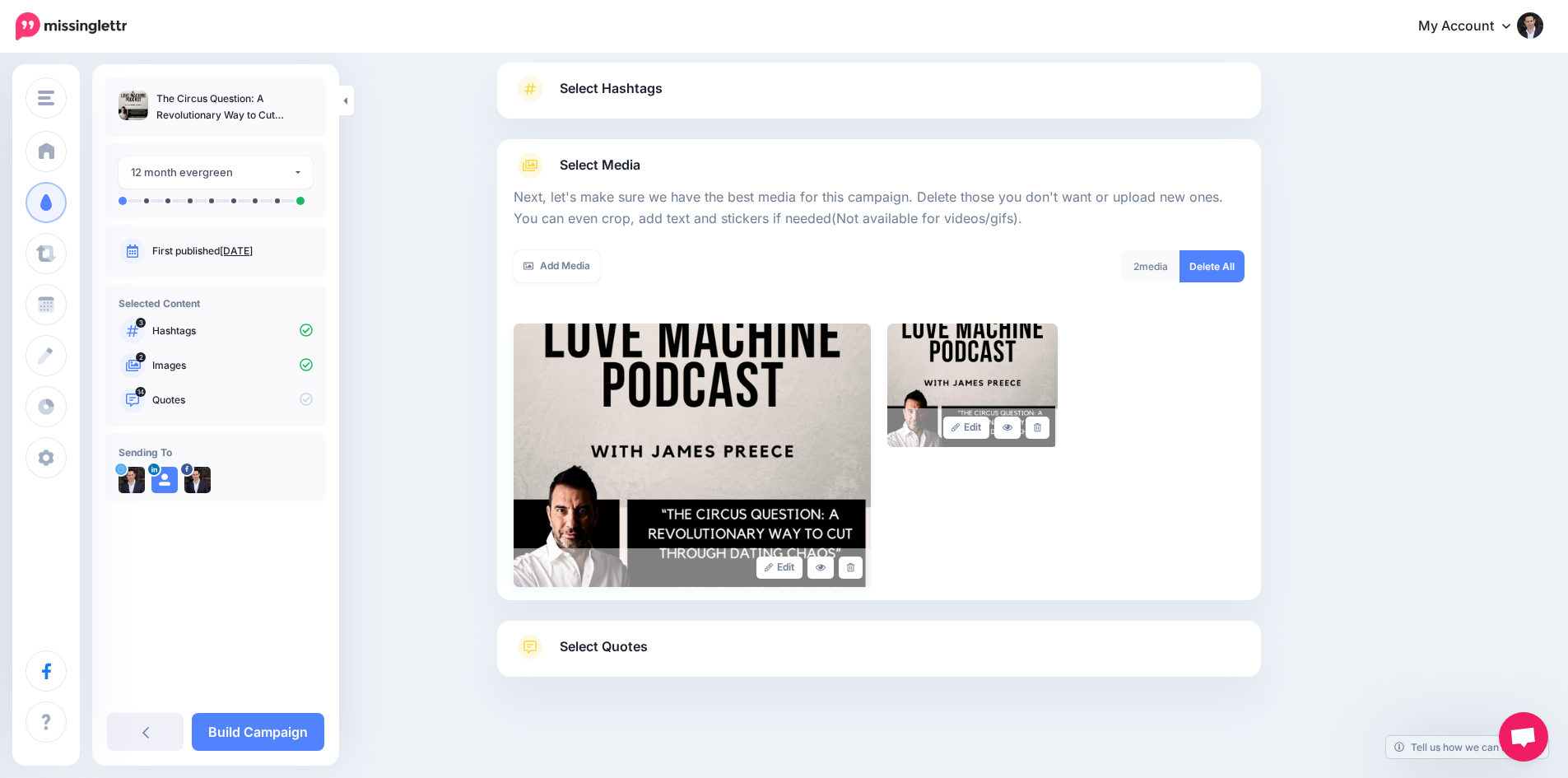
scroll to position [112, 0]
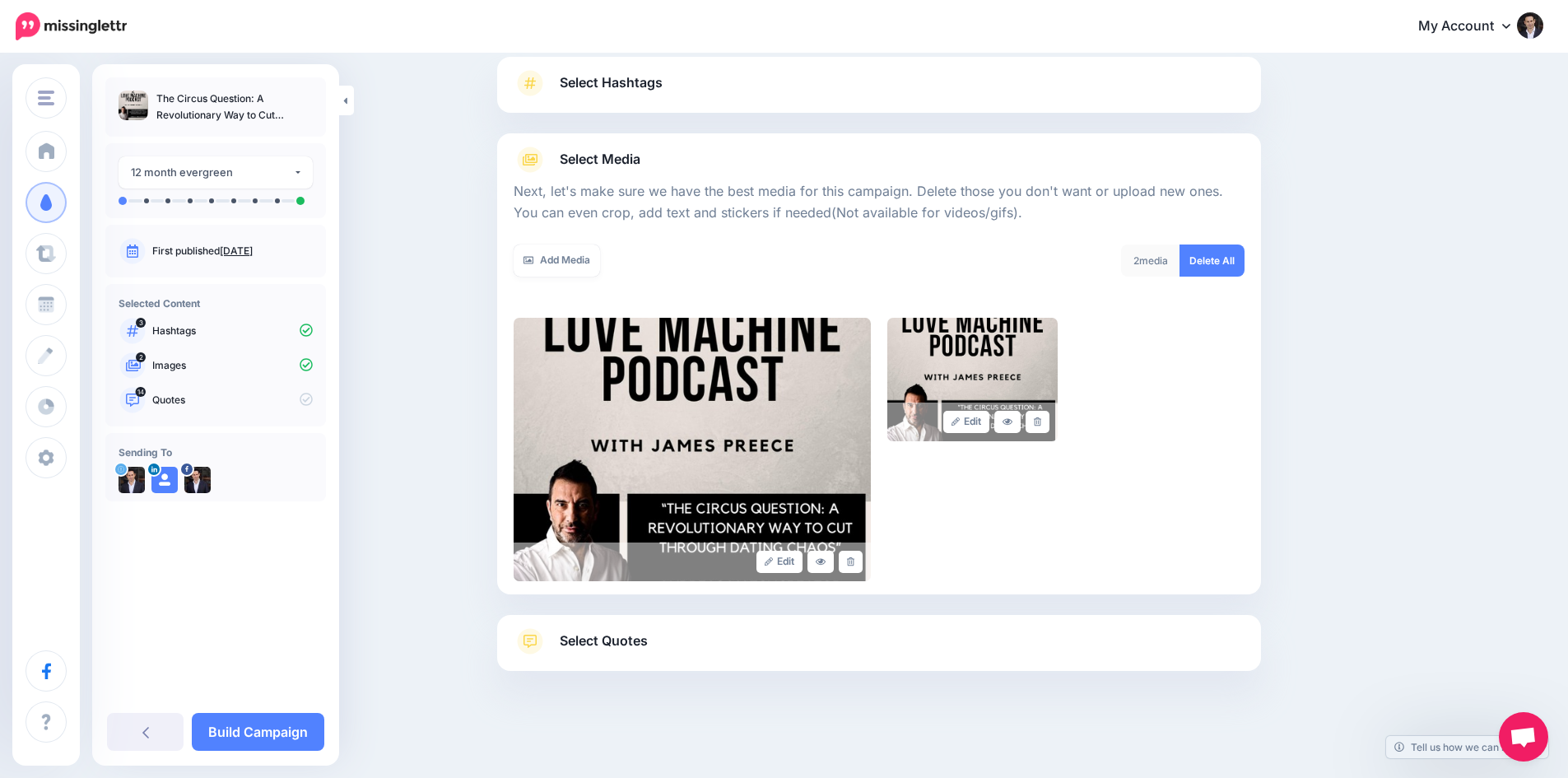
click at [603, 645] on span "Select Quotes" at bounding box center [604, 640] width 88 height 22
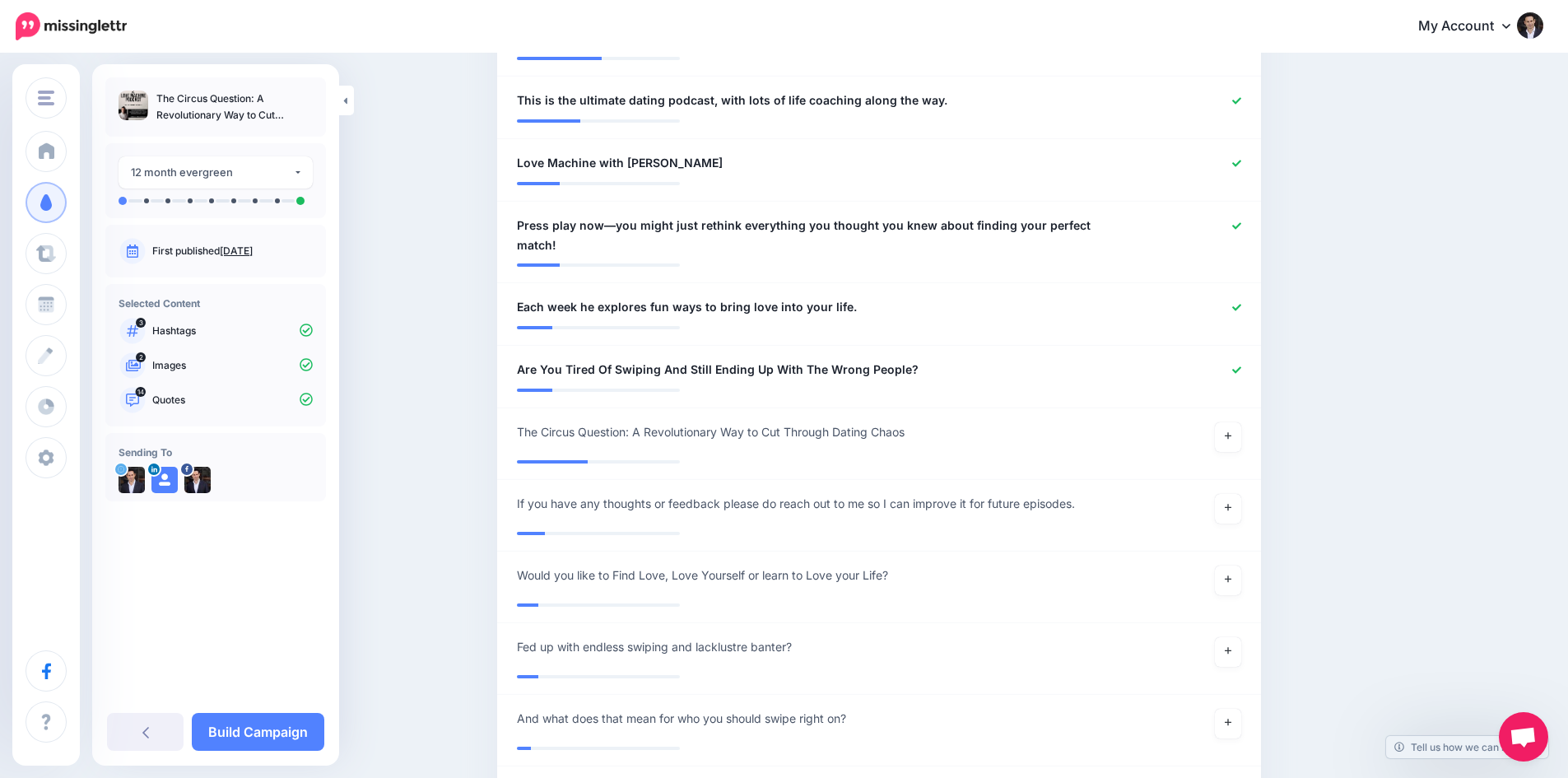
scroll to position [1181, 0]
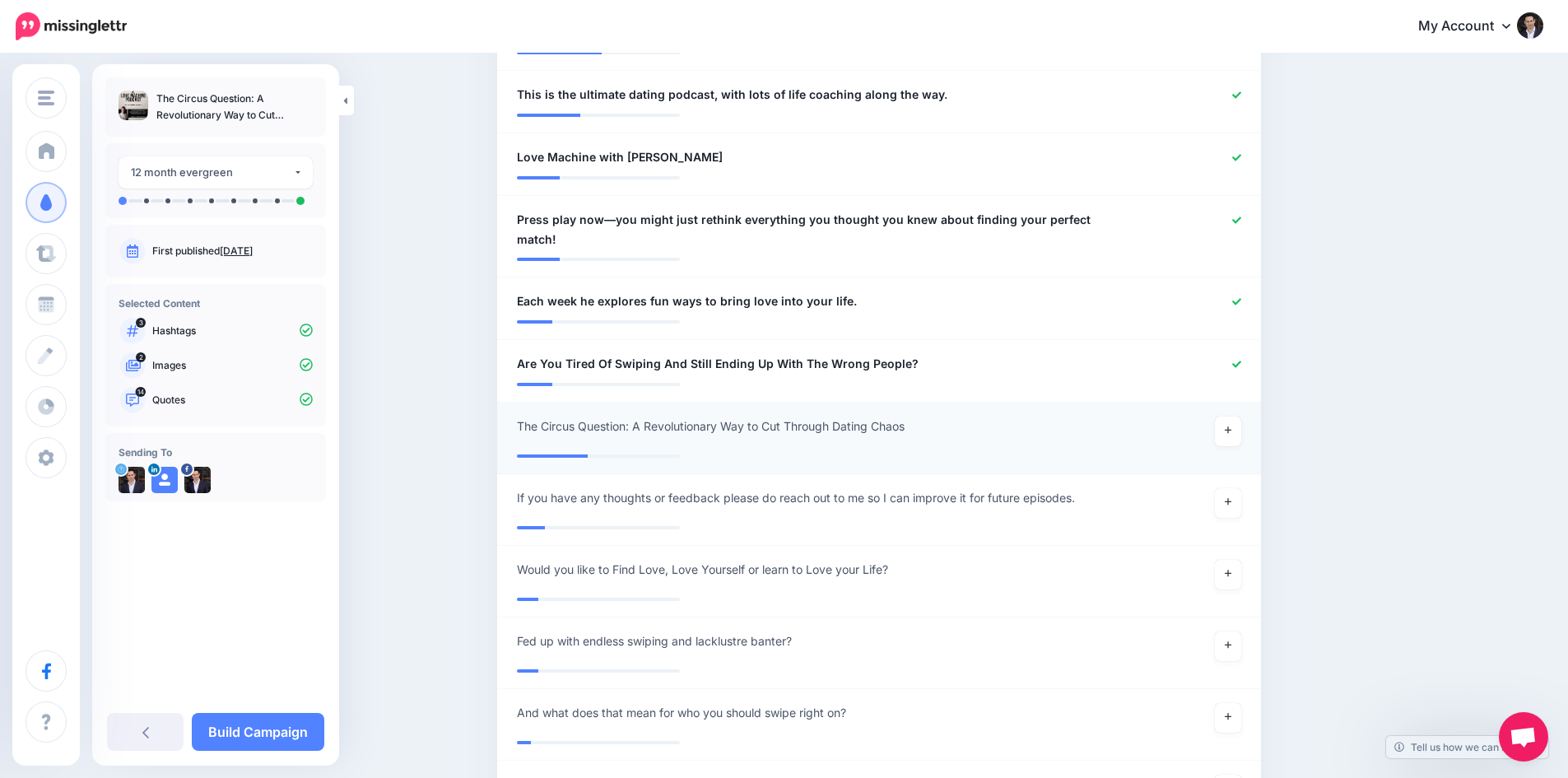
click at [1216, 416] on div at bounding box center [1191, 431] width 126 height 30
click at [1232, 426] on icon at bounding box center [1228, 430] width 7 height 9
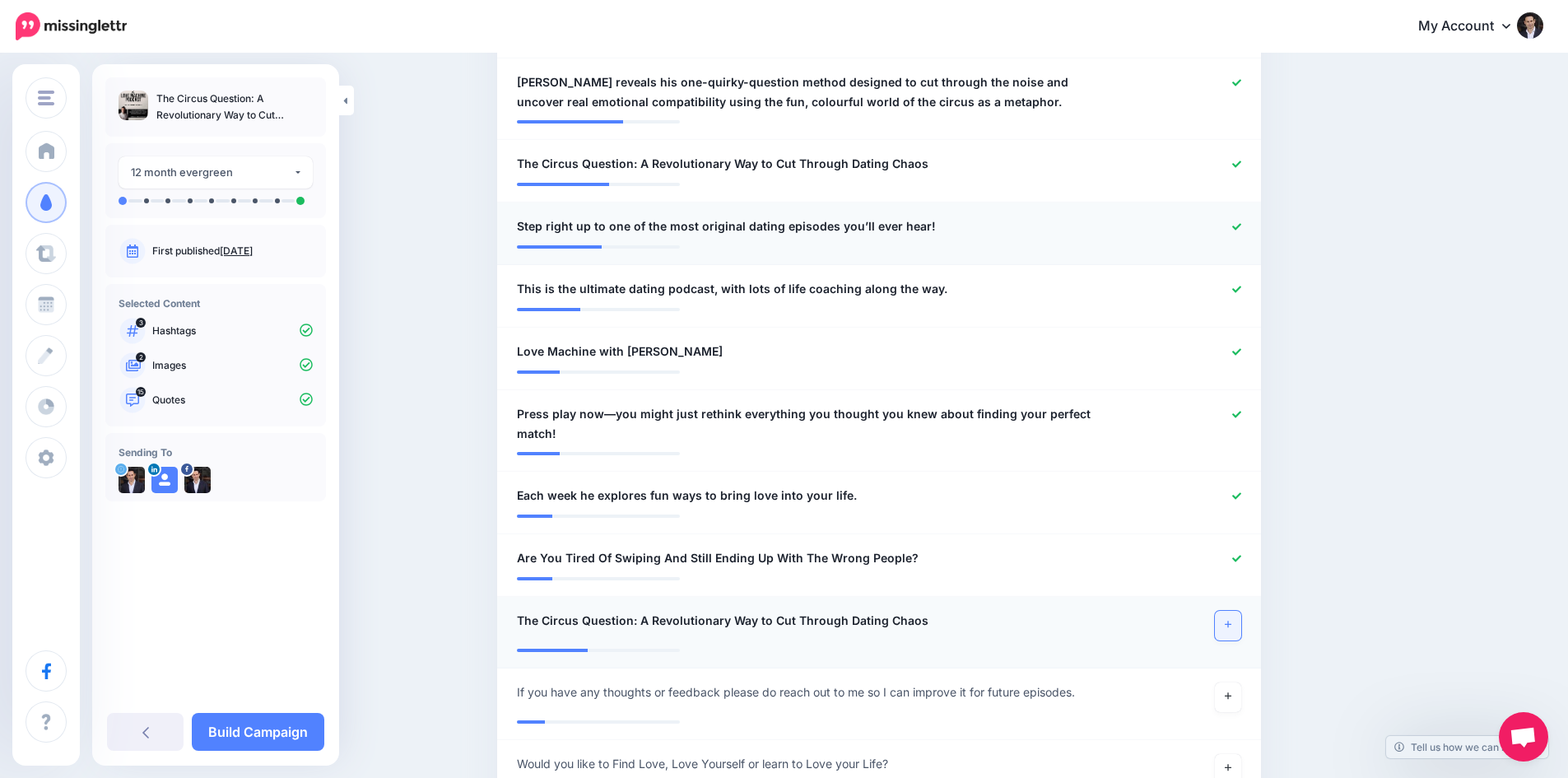
scroll to position [852, 0]
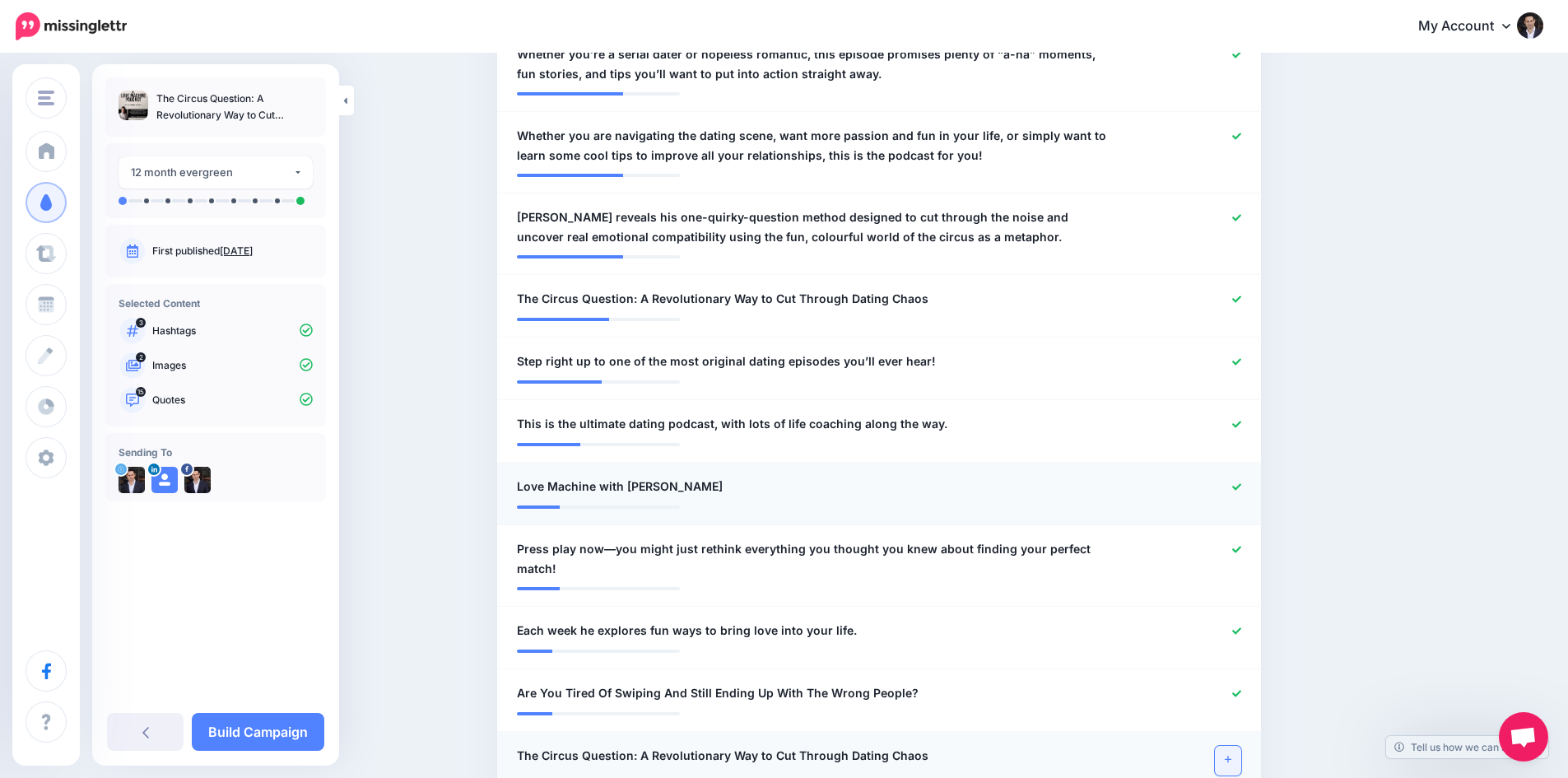
click at [1241, 484] on icon at bounding box center [1237, 486] width 9 height 7
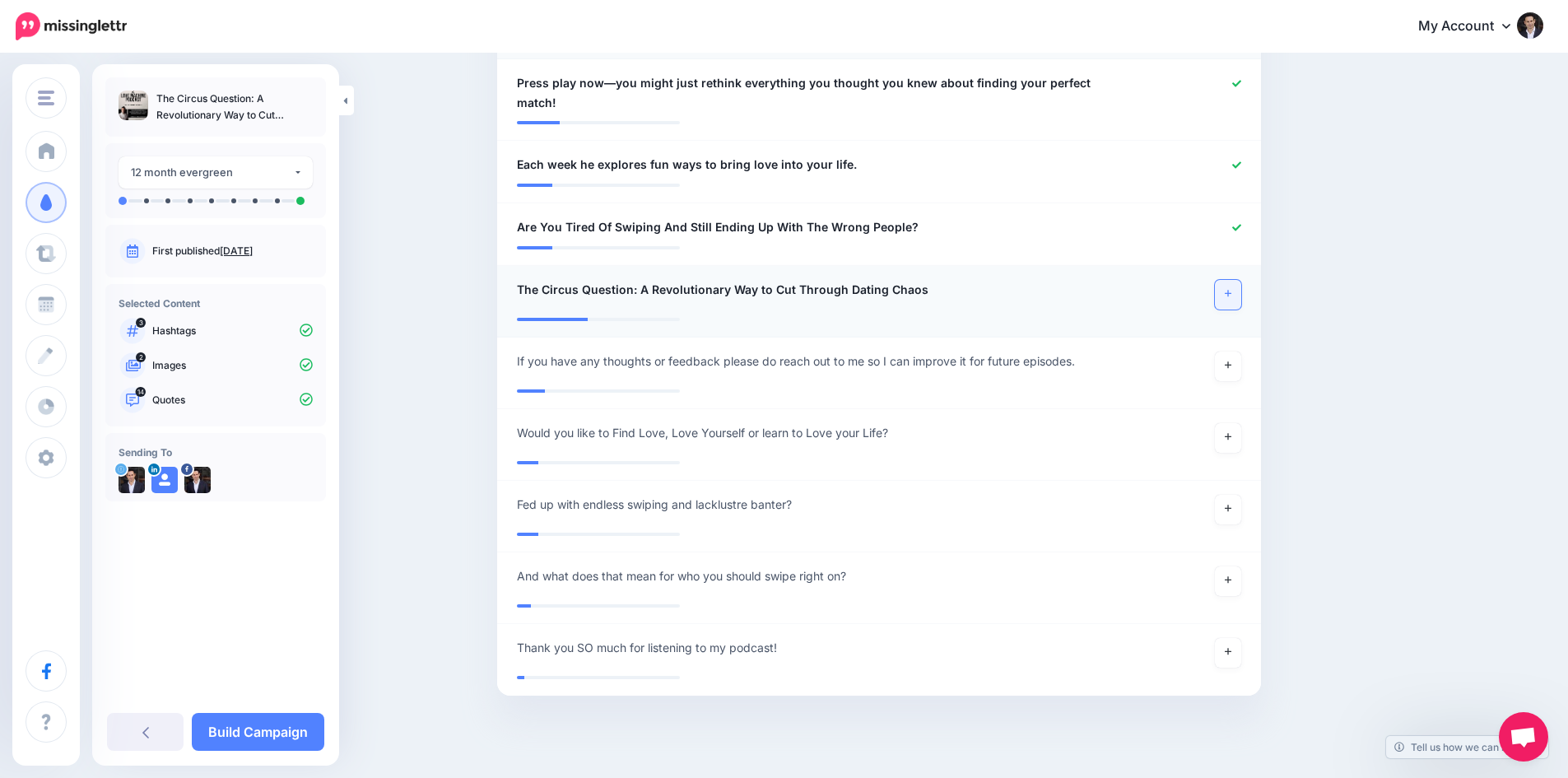
scroll to position [1324, 0]
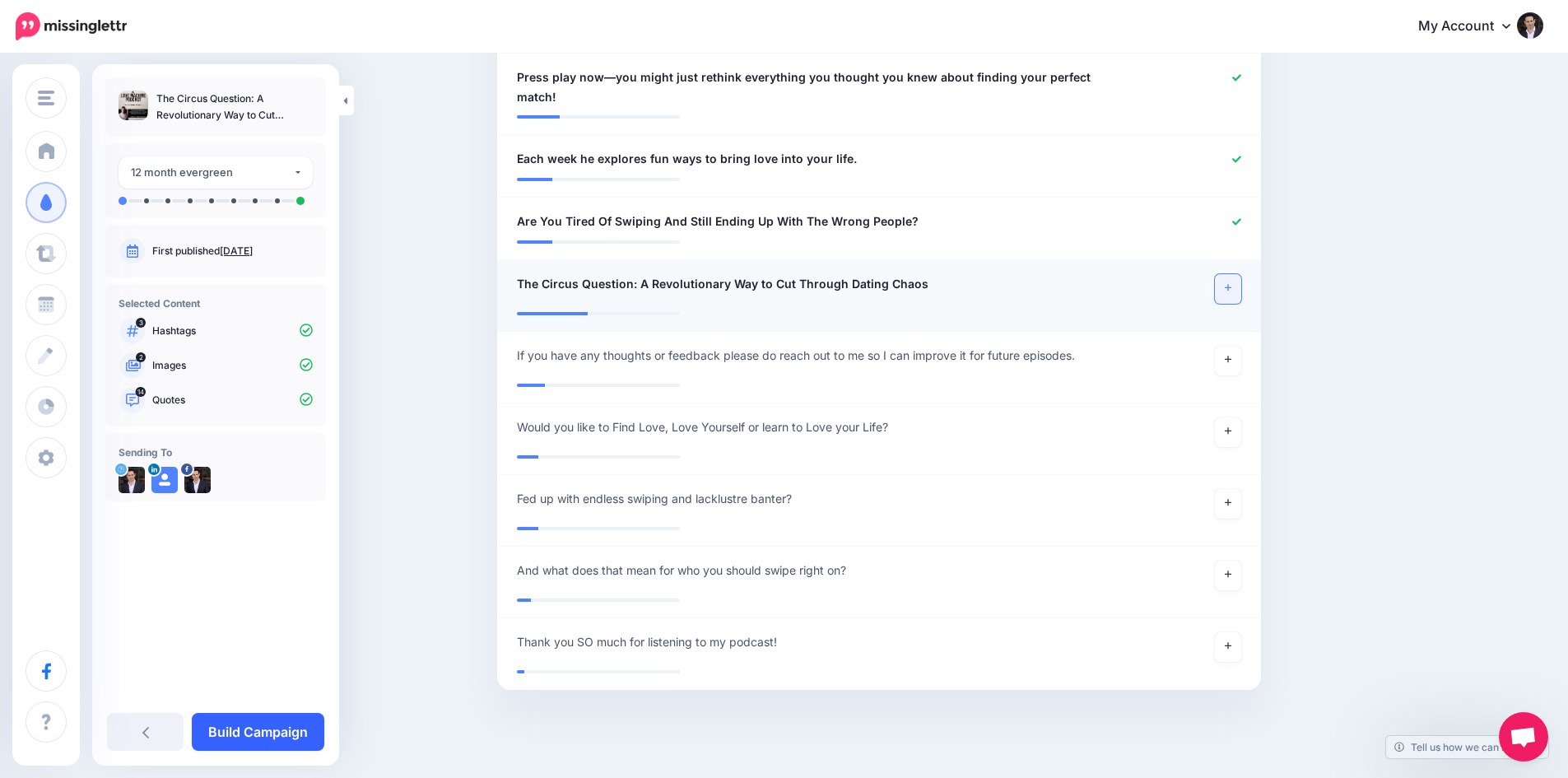
drag, startPoint x: 244, startPoint y: 728, endPoint x: 249, endPoint y: 720, distance: 9.4
click at [244, 727] on link "Build Campaign" at bounding box center [257, 731] width 133 height 38
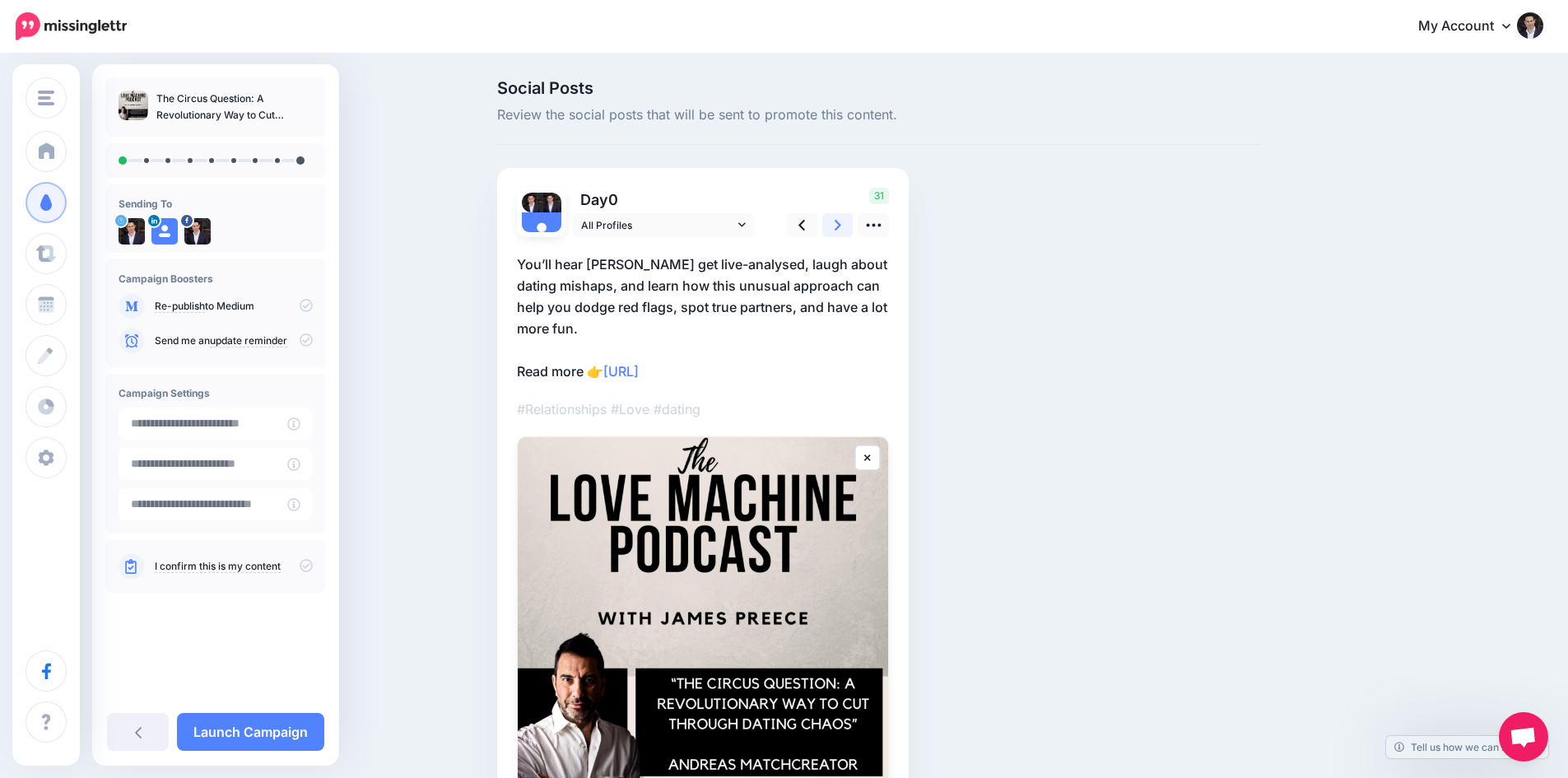
click at [840, 221] on icon at bounding box center [838, 226] width 7 height 18
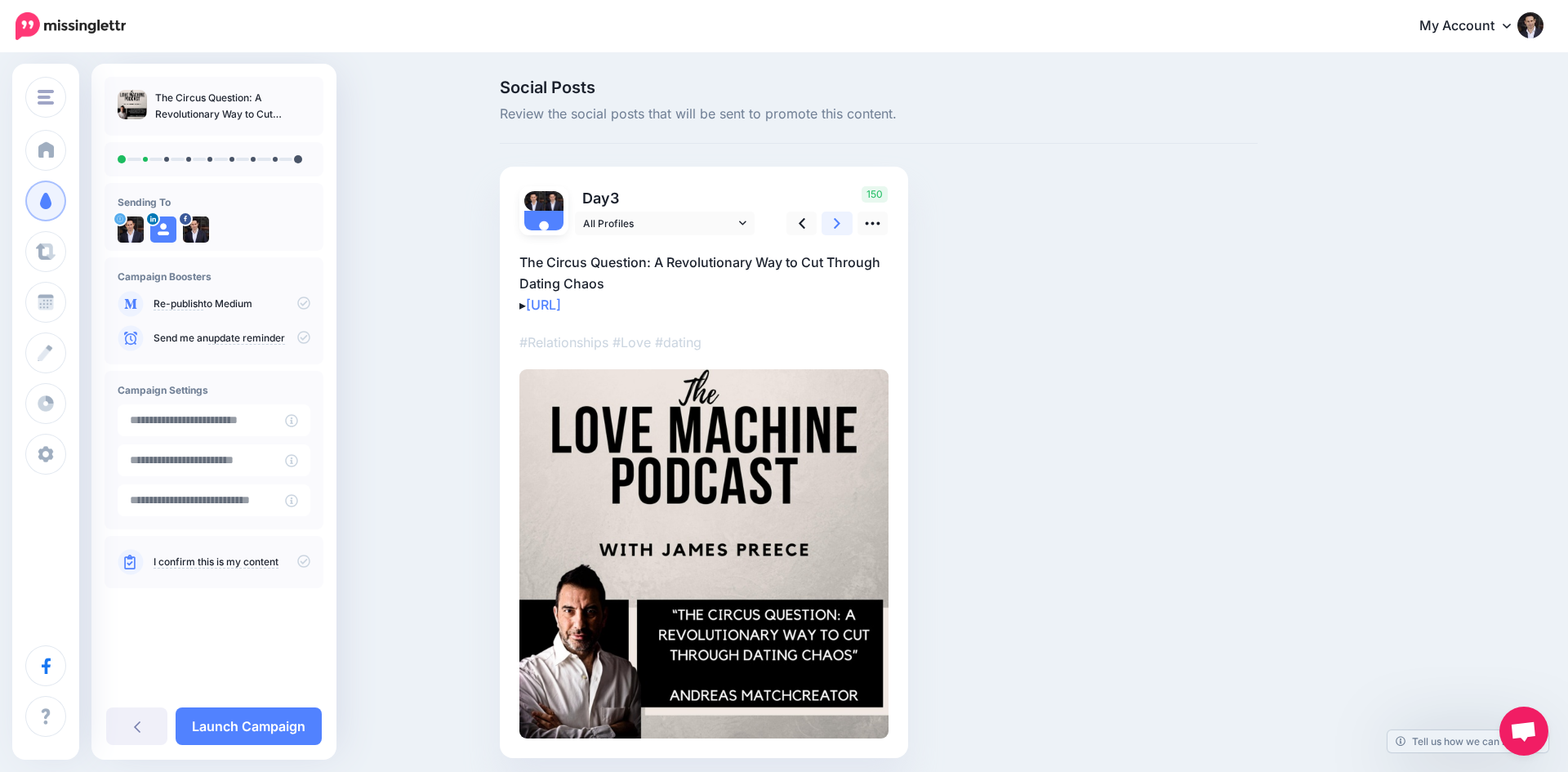
click at [834, 220] on icon at bounding box center [837, 224] width 7 height 17
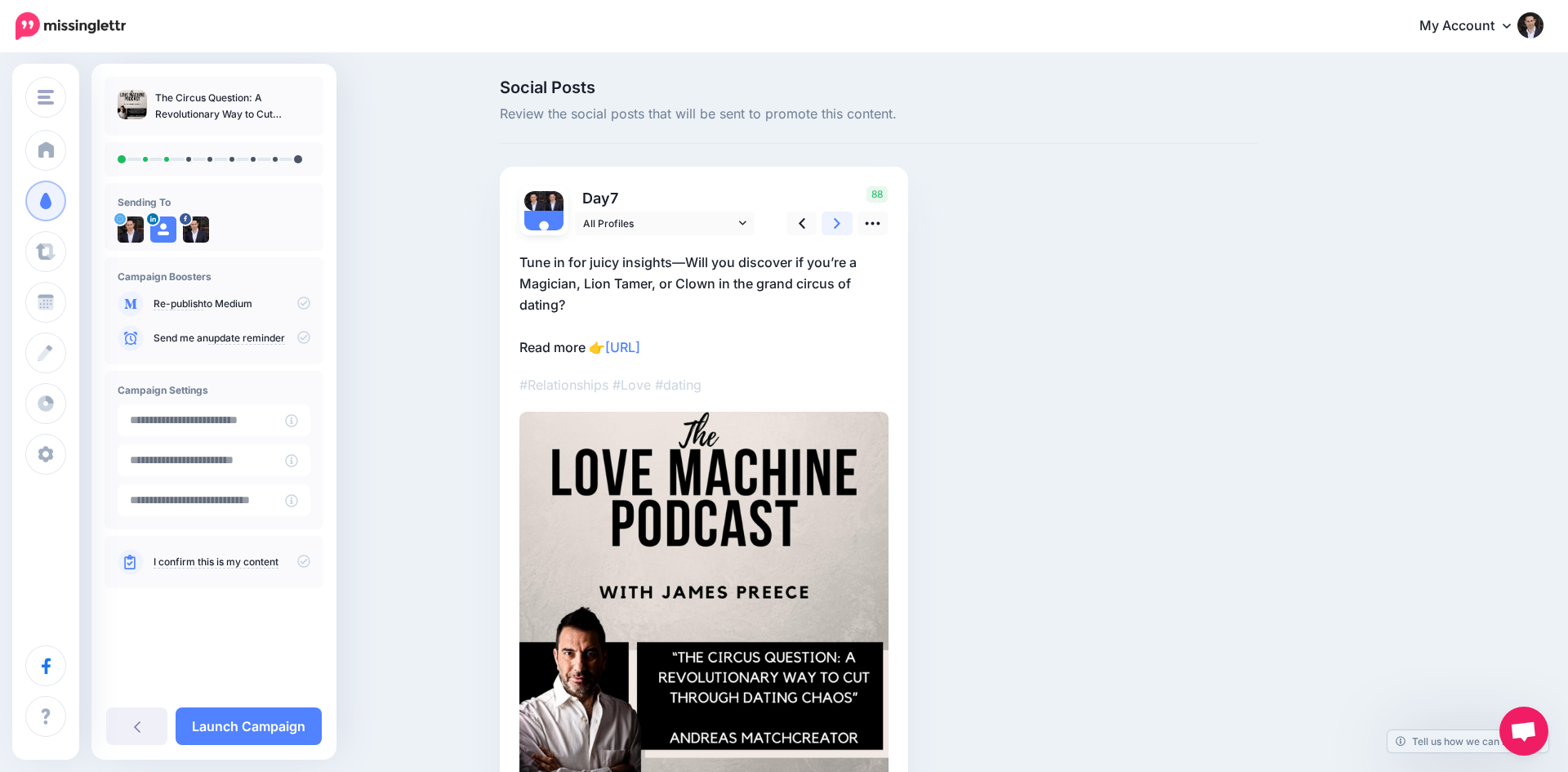
click at [834, 220] on icon at bounding box center [837, 224] width 7 height 17
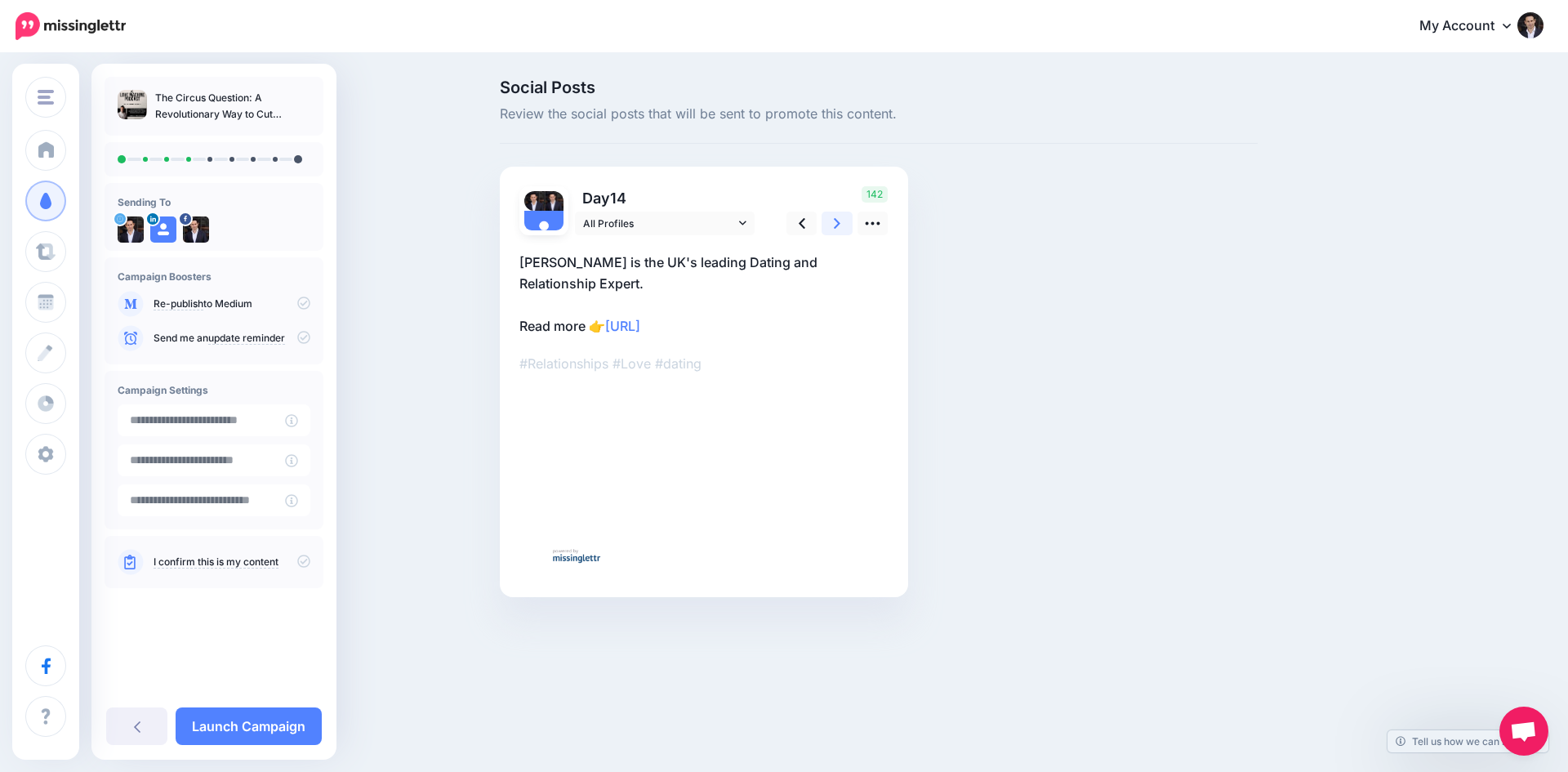
click at [834, 220] on icon at bounding box center [837, 224] width 7 height 17
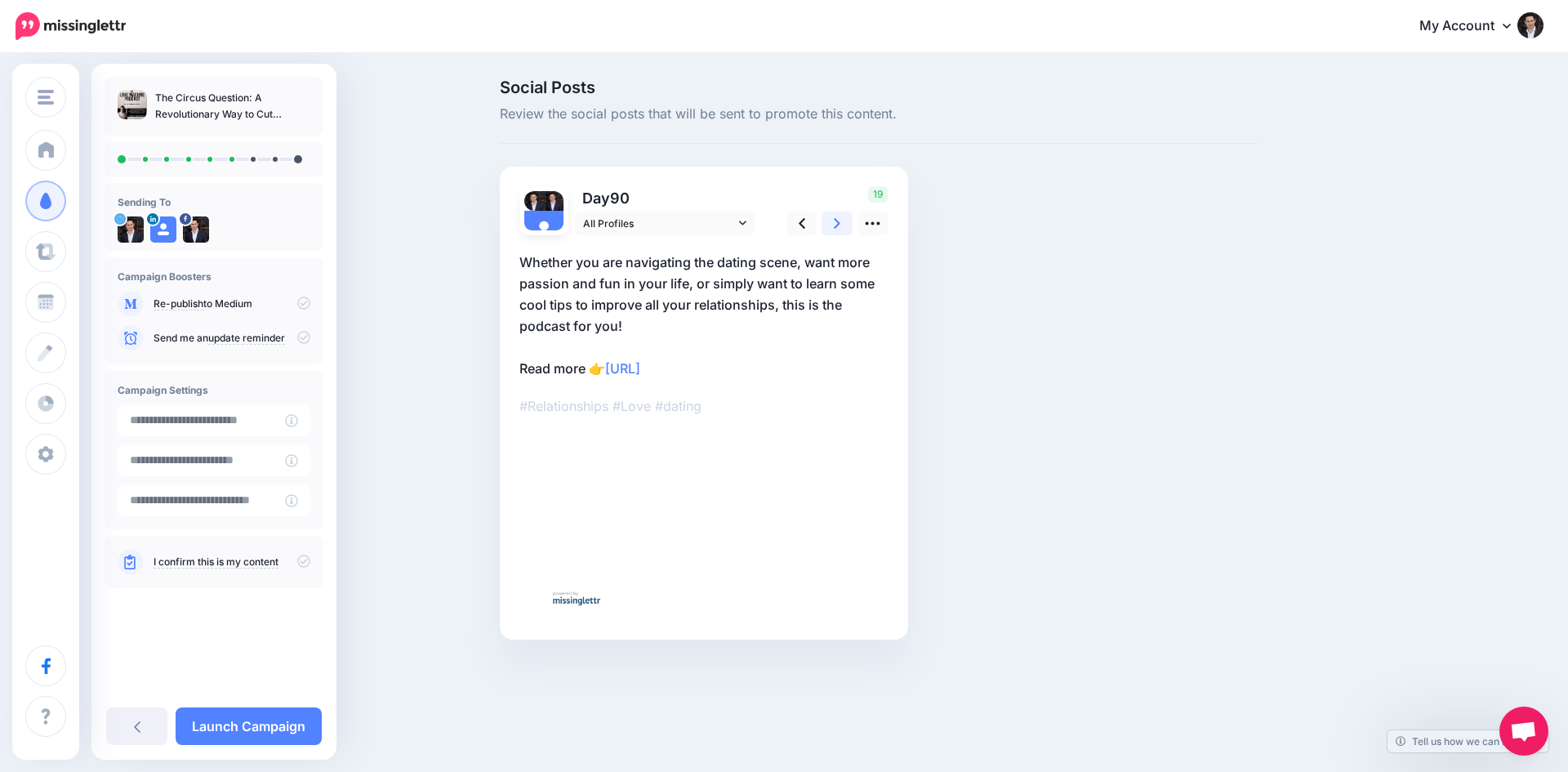
click at [834, 220] on icon at bounding box center [837, 224] width 7 height 17
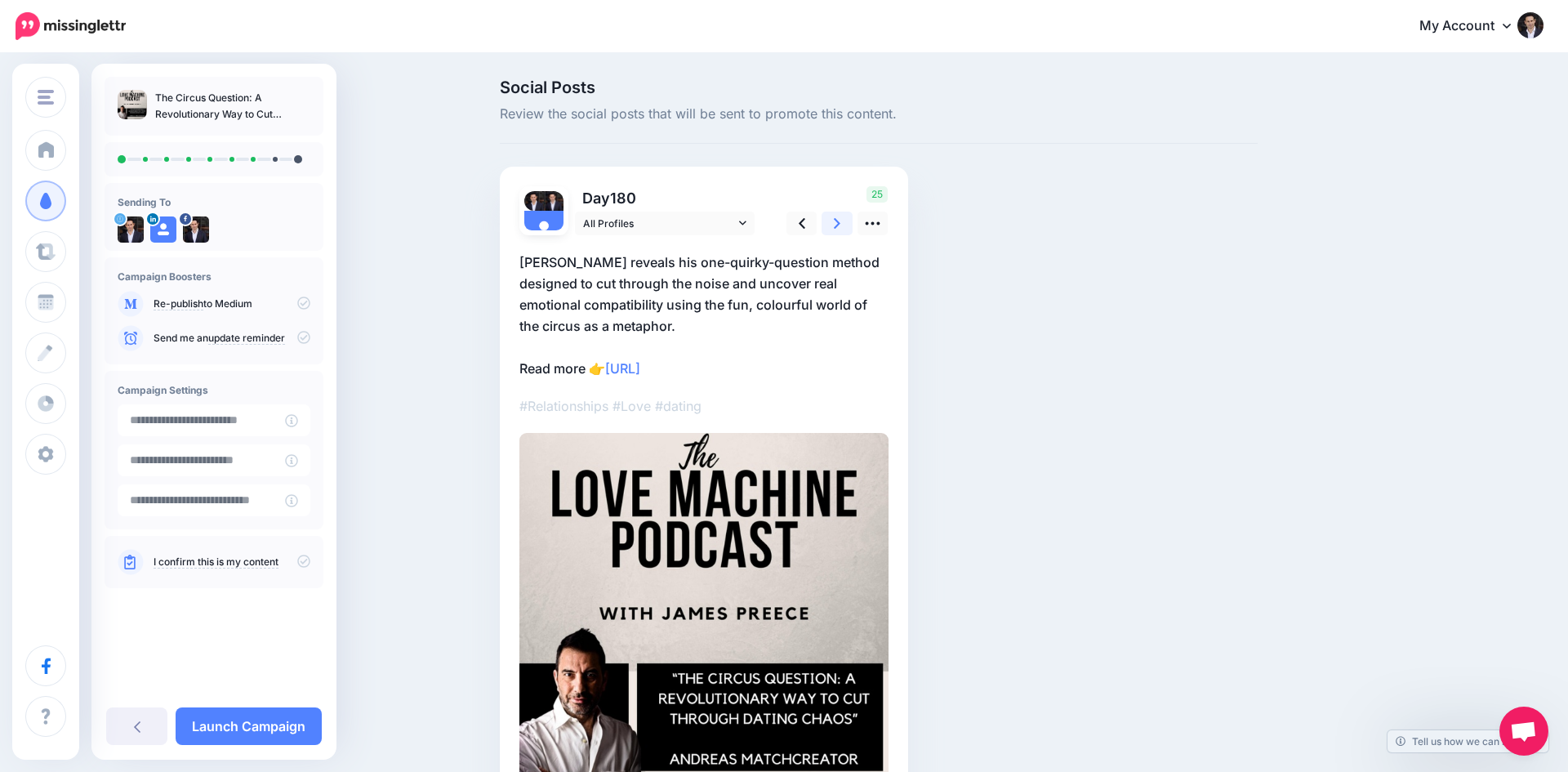
click at [834, 220] on icon at bounding box center [837, 224] width 7 height 17
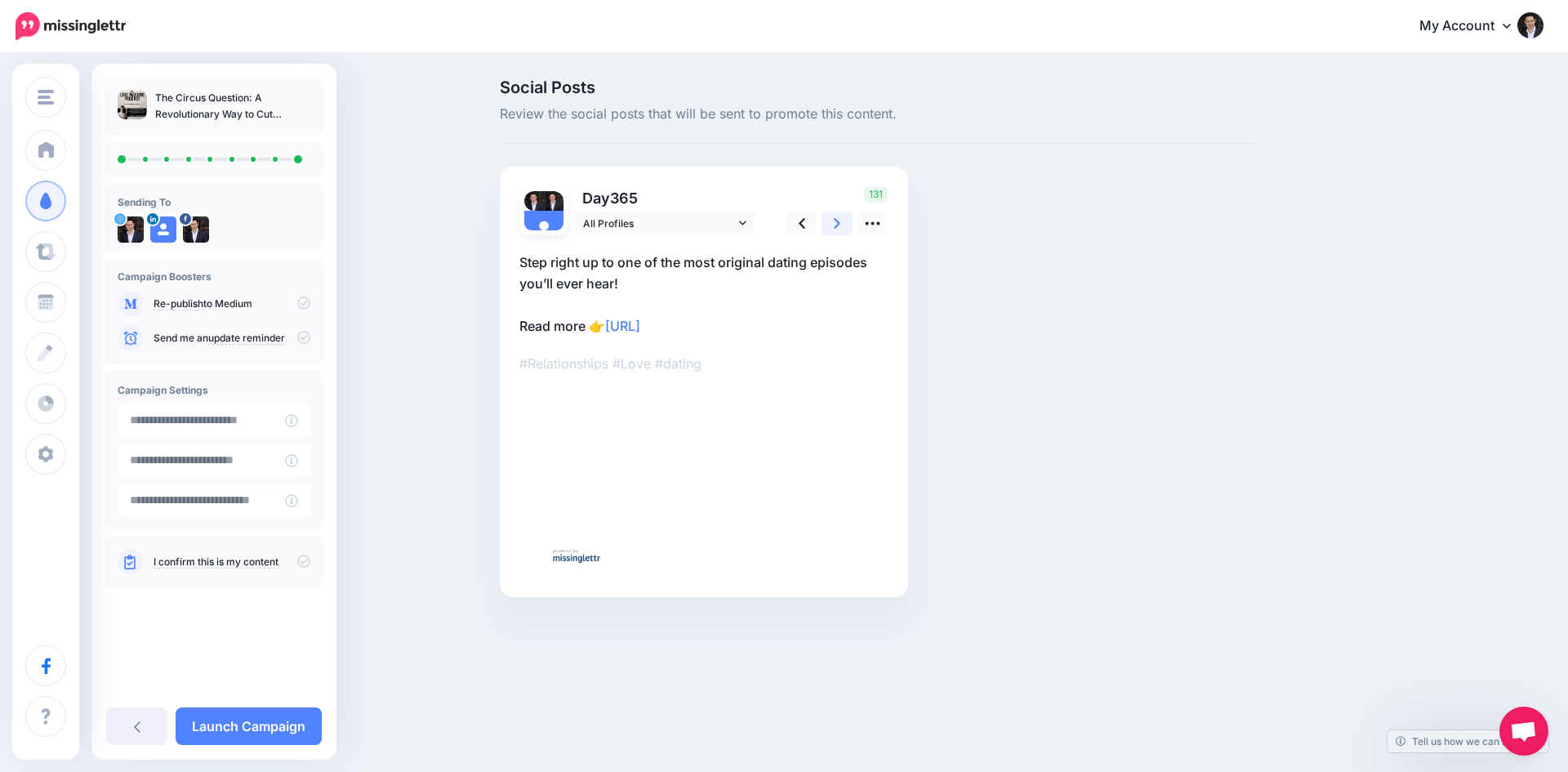
click at [834, 220] on icon at bounding box center [837, 224] width 7 height 17
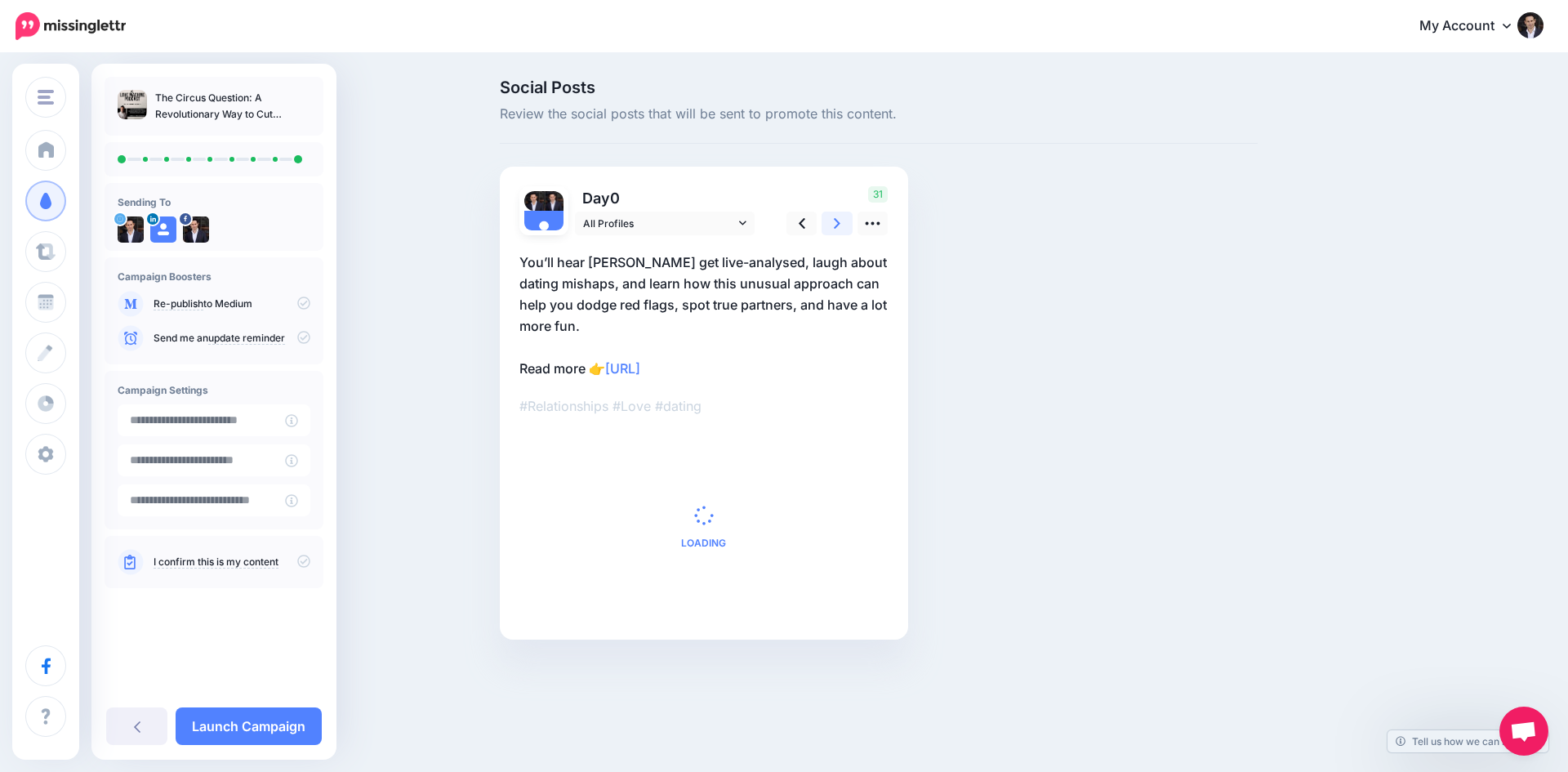
click at [834, 220] on icon at bounding box center [837, 224] width 7 height 17
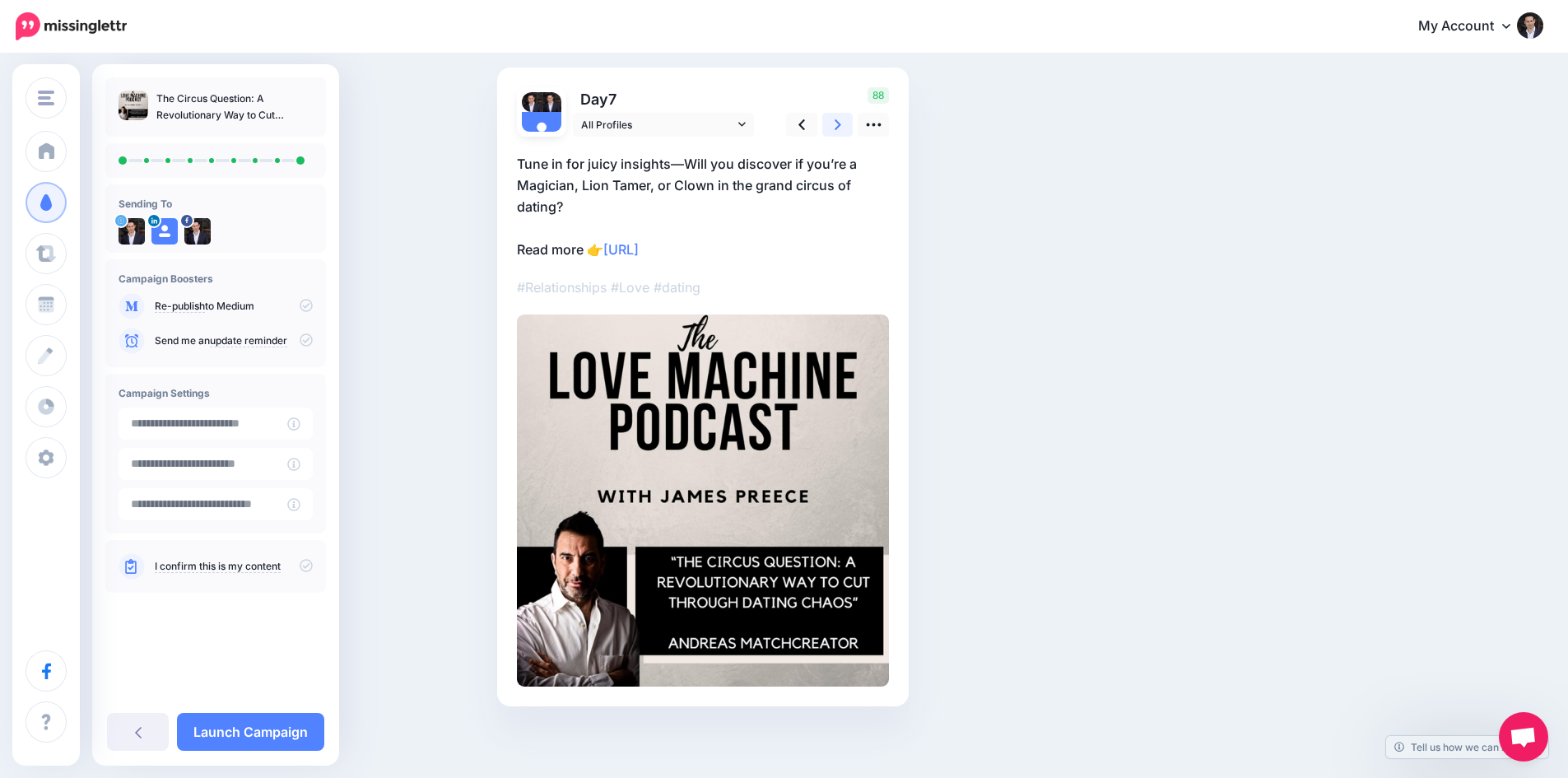
scroll to position [103, 0]
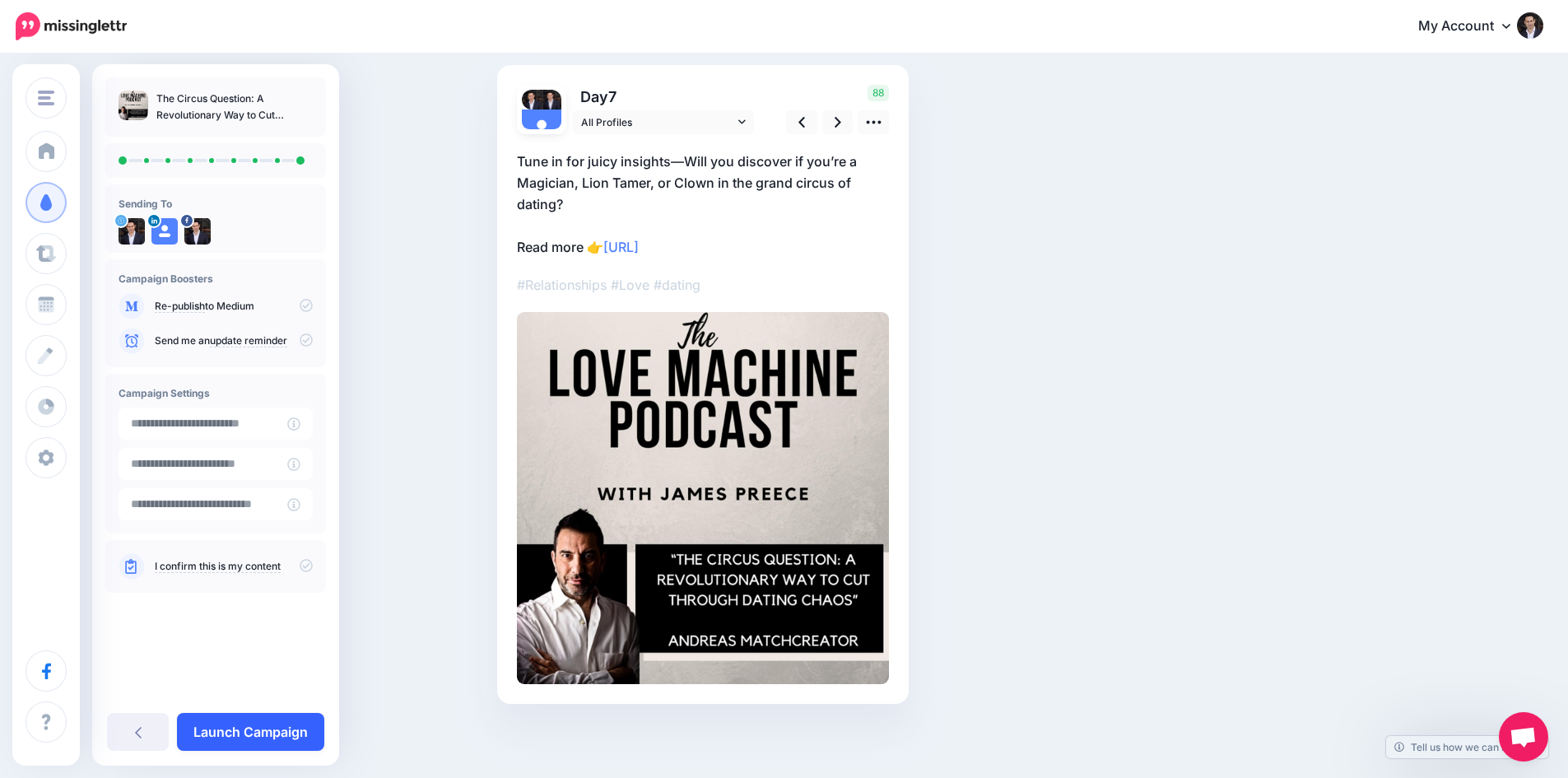
click at [271, 729] on link "Launch Campaign" at bounding box center [251, 731] width 147 height 38
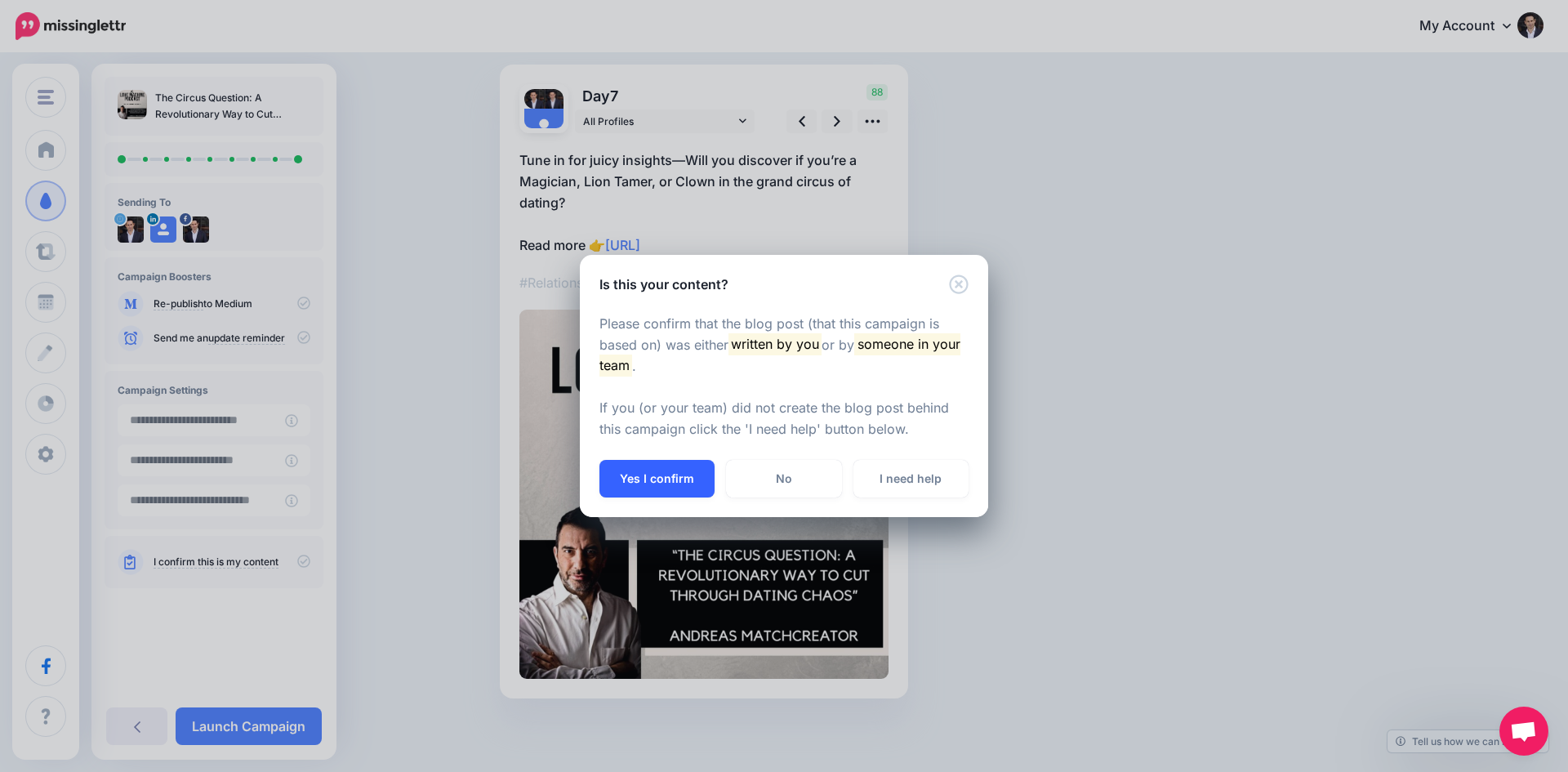
click at [645, 477] on button "Yes I confirm" at bounding box center [657, 478] width 115 height 37
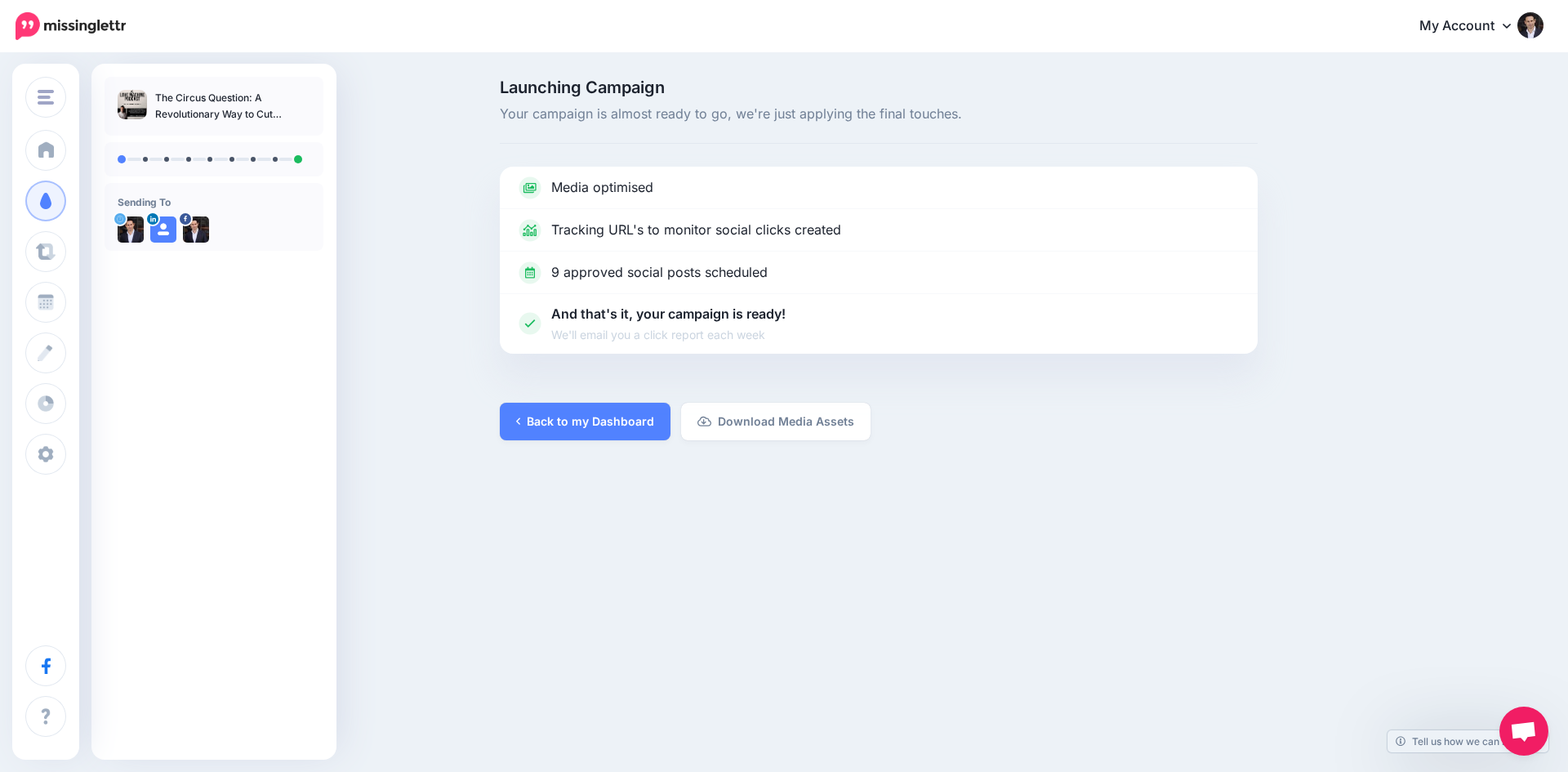
drag, startPoint x: 0, startPoint y: 0, endPoint x: 679, endPoint y: 572, distance: 887.8
click at [679, 572] on div "James Preece James Preece Add Workspace Dashboard Campaigns Curate Schedule Cre…" at bounding box center [784, 386] width 1568 height 772
drag, startPoint x: 679, startPoint y: 572, endPoint x: 595, endPoint y: 554, distance: 85.9
click at [589, 548] on div "James Preece James Preece Add Workspace Dashboard Campaigns Curate Schedule Cre…" at bounding box center [784, 386] width 1568 height 772
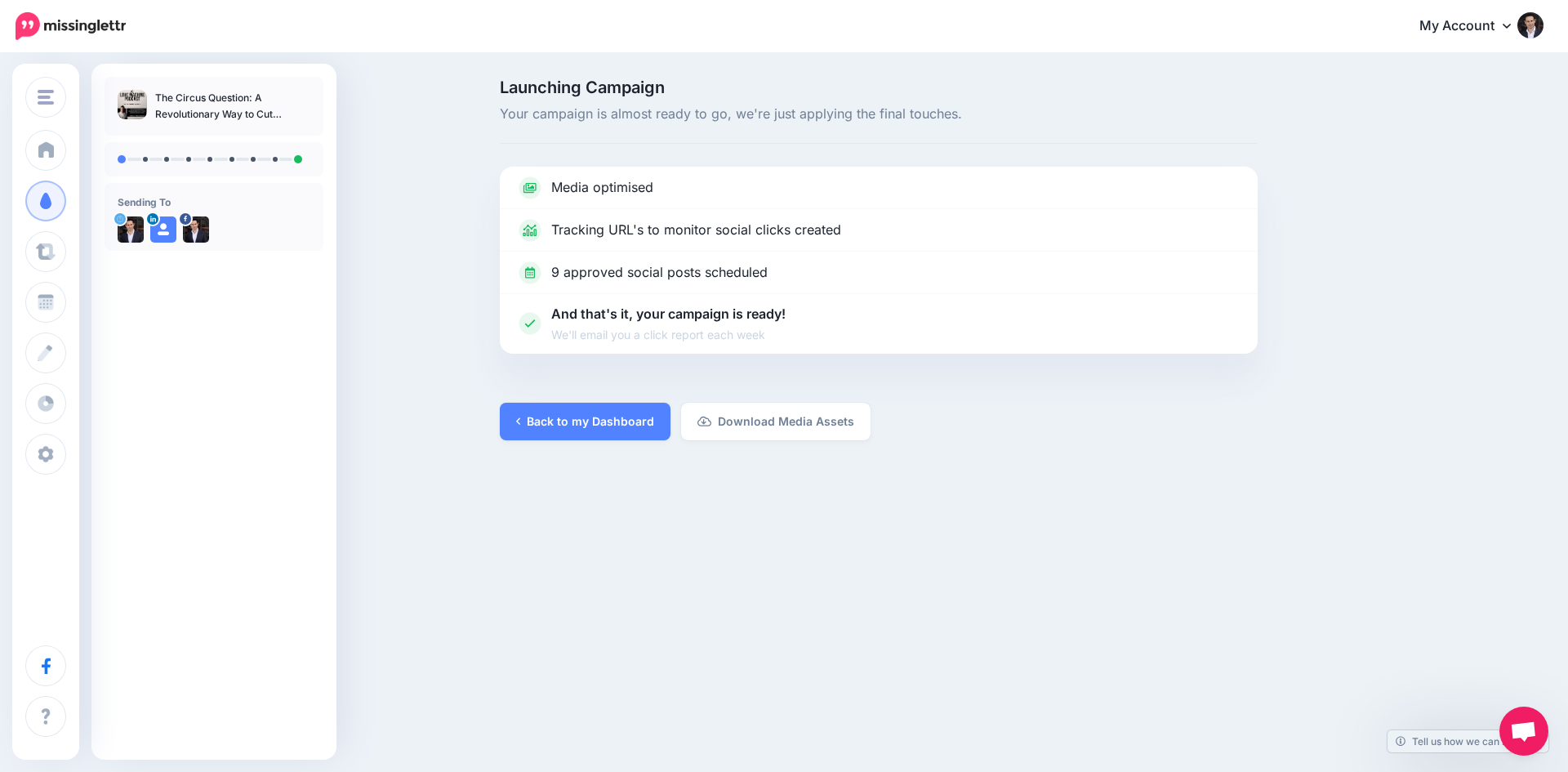
click at [557, 671] on div "James Preece James Preece Add Workspace Dashboard Campaigns Curate Schedule Cre…" at bounding box center [784, 386] width 1568 height 772
drag, startPoint x: 389, startPoint y: 623, endPoint x: 324, endPoint y: 661, distance: 75.3
click at [384, 649] on div "James Preece James Preece Add Workspace Dashboard Campaigns Curate Schedule Cre…" at bounding box center [784, 386] width 1568 height 772
drag, startPoint x: 324, startPoint y: 661, endPoint x: 263, endPoint y: 662, distance: 61.0
click at [326, 682] on div "The Circus Question: A Revolutionary Way to Cut Through Dating Chaos Sending To" at bounding box center [213, 411] width 245 height 696
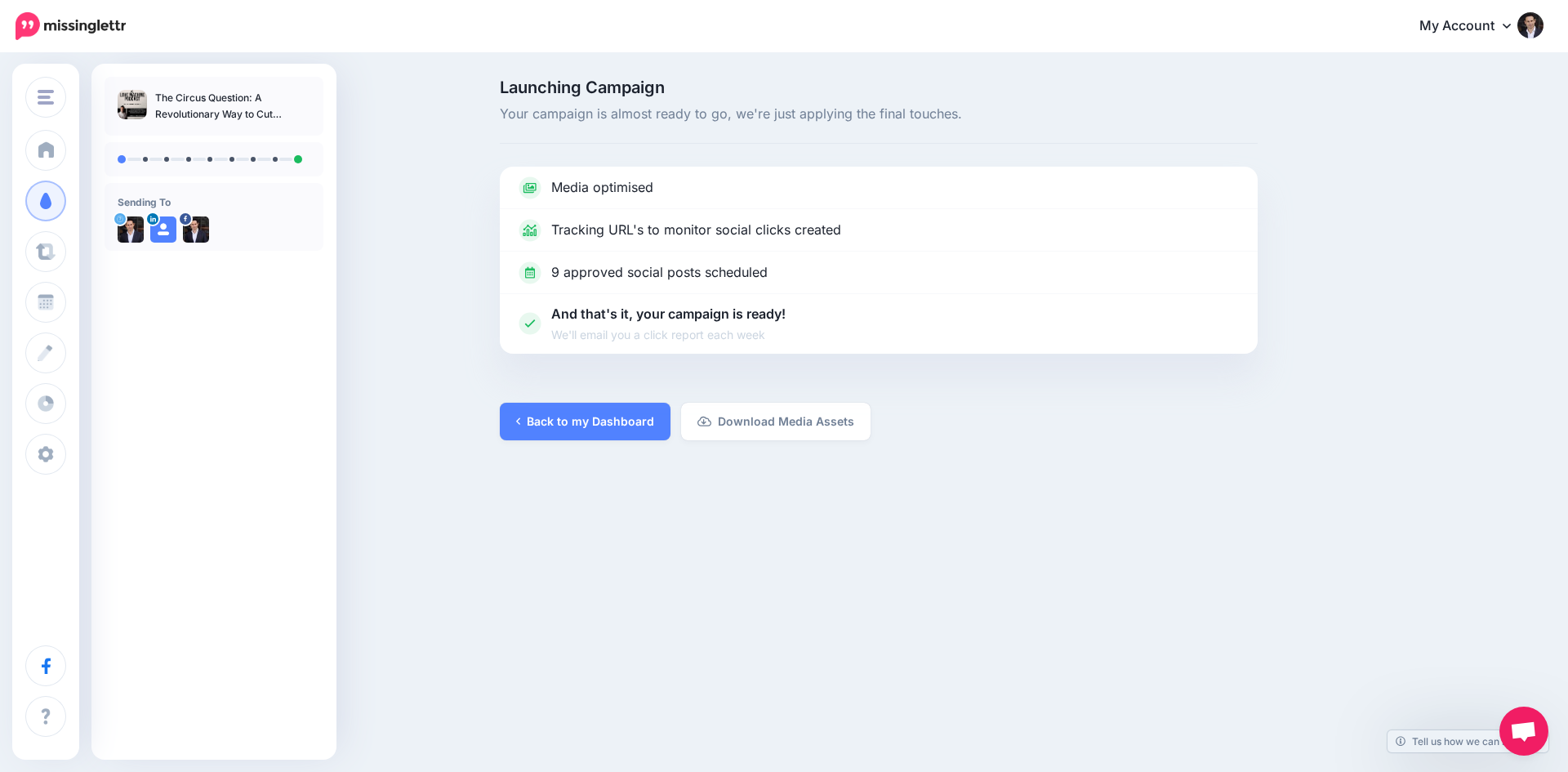
drag, startPoint x: 263, startPoint y: 662, endPoint x: 289, endPoint y: 691, distance: 38.9
click at [289, 691] on div "The Circus Question: A Revolutionary Way to Cut Through Dating Chaos Sending To" at bounding box center [213, 411] width 245 height 696
click at [286, 687] on div "The Circus Question: A Revolutionary Way to Cut Through Dating Chaos Sending To" at bounding box center [213, 411] width 245 height 696
click at [556, 428] on link "Back to my Dashboard" at bounding box center [585, 421] width 171 height 37
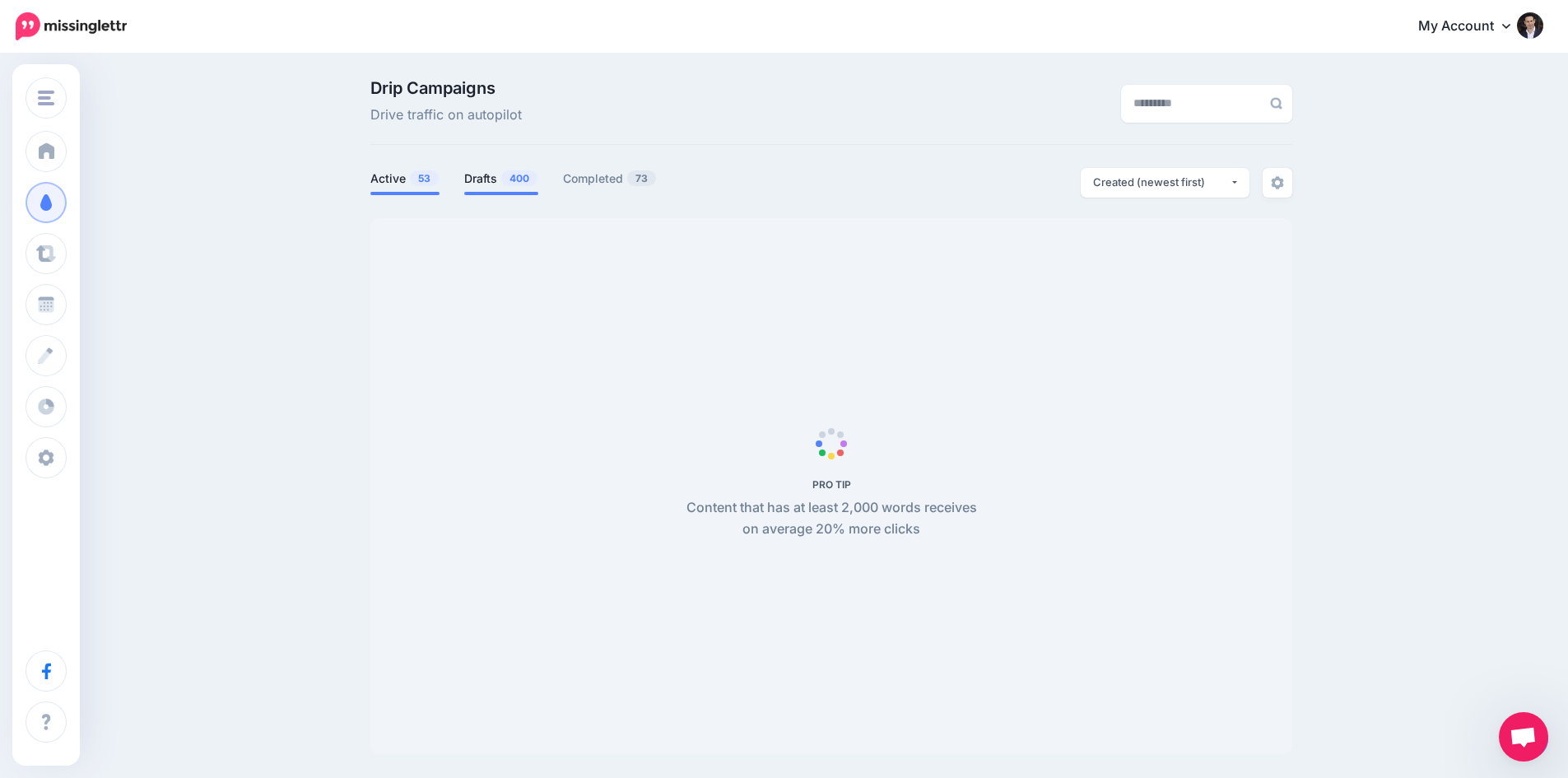
click at [504, 174] on link "Drafts 400" at bounding box center [501, 178] width 74 height 20
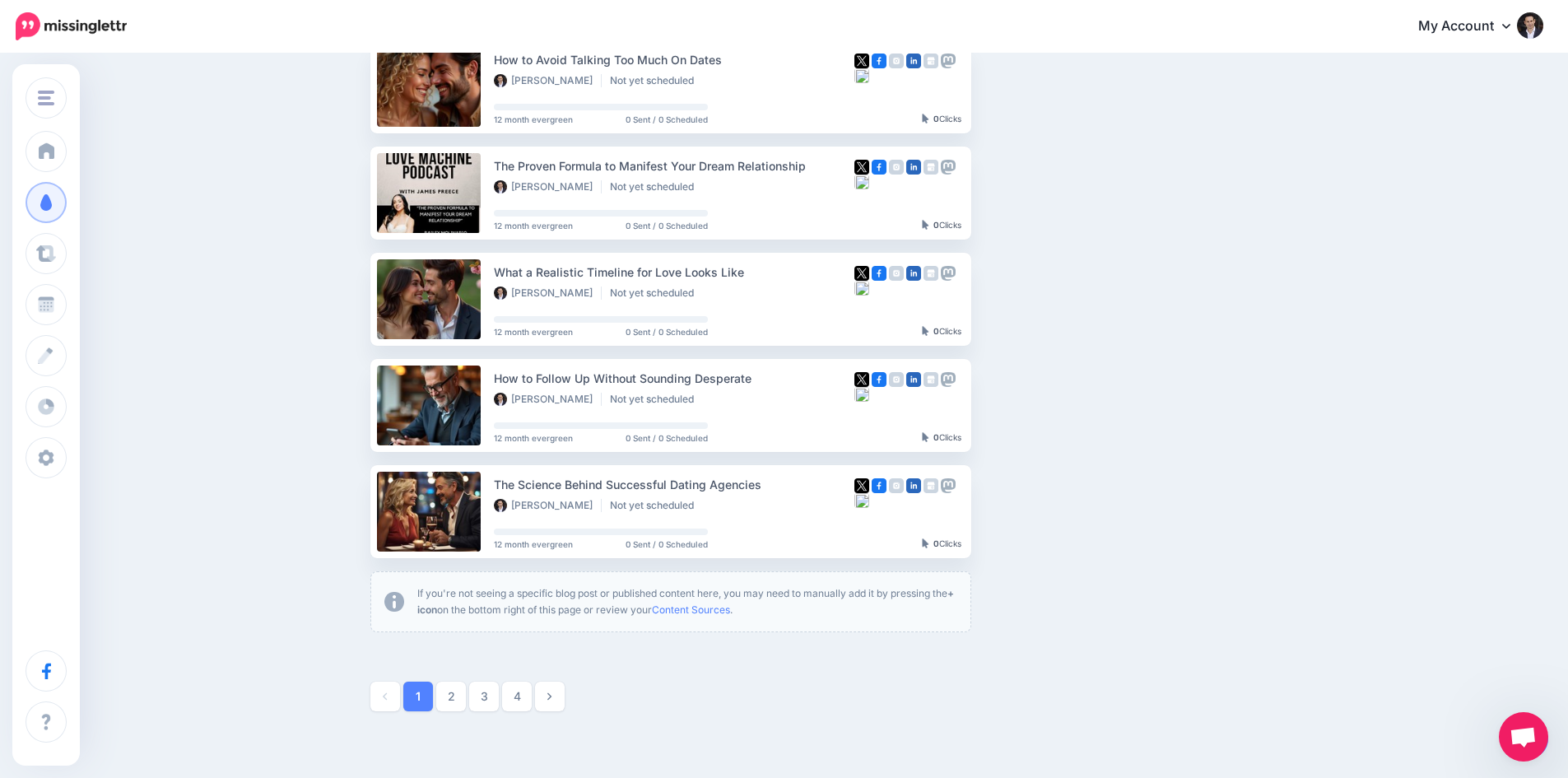
scroll to position [808, 0]
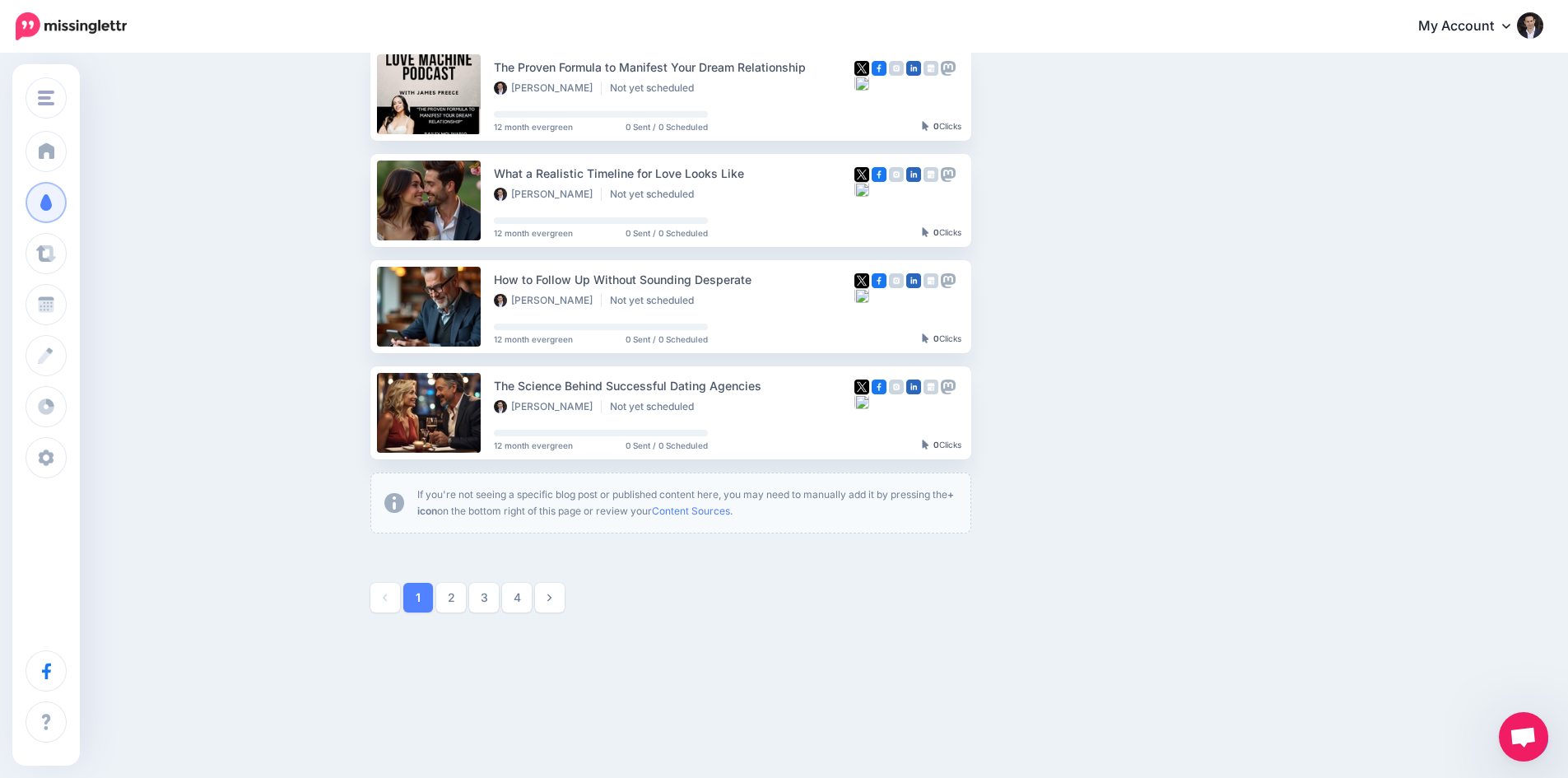
click at [488, 598] on link "3" at bounding box center [484, 598] width 30 height 30
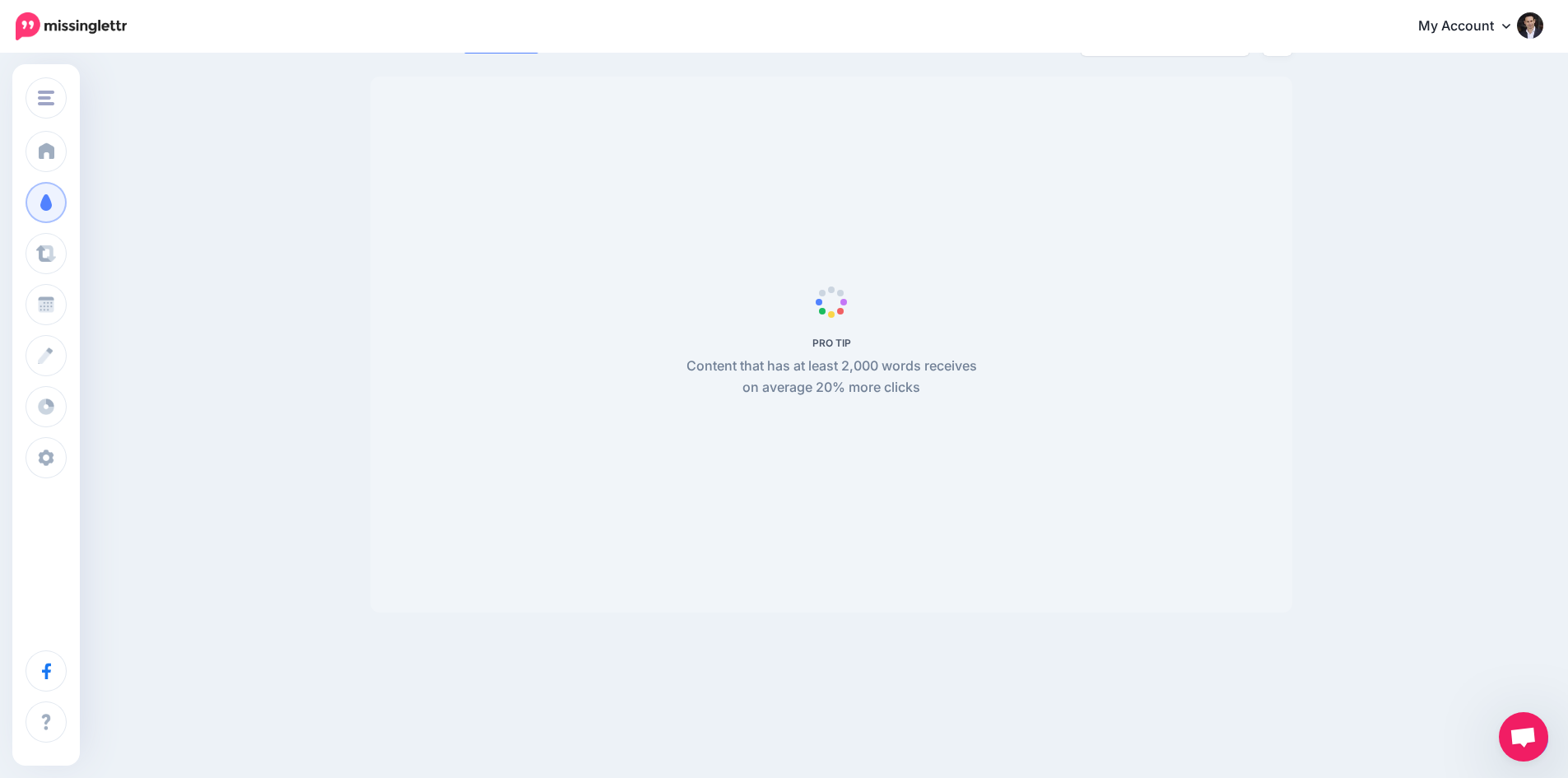
scroll to position [141, 0]
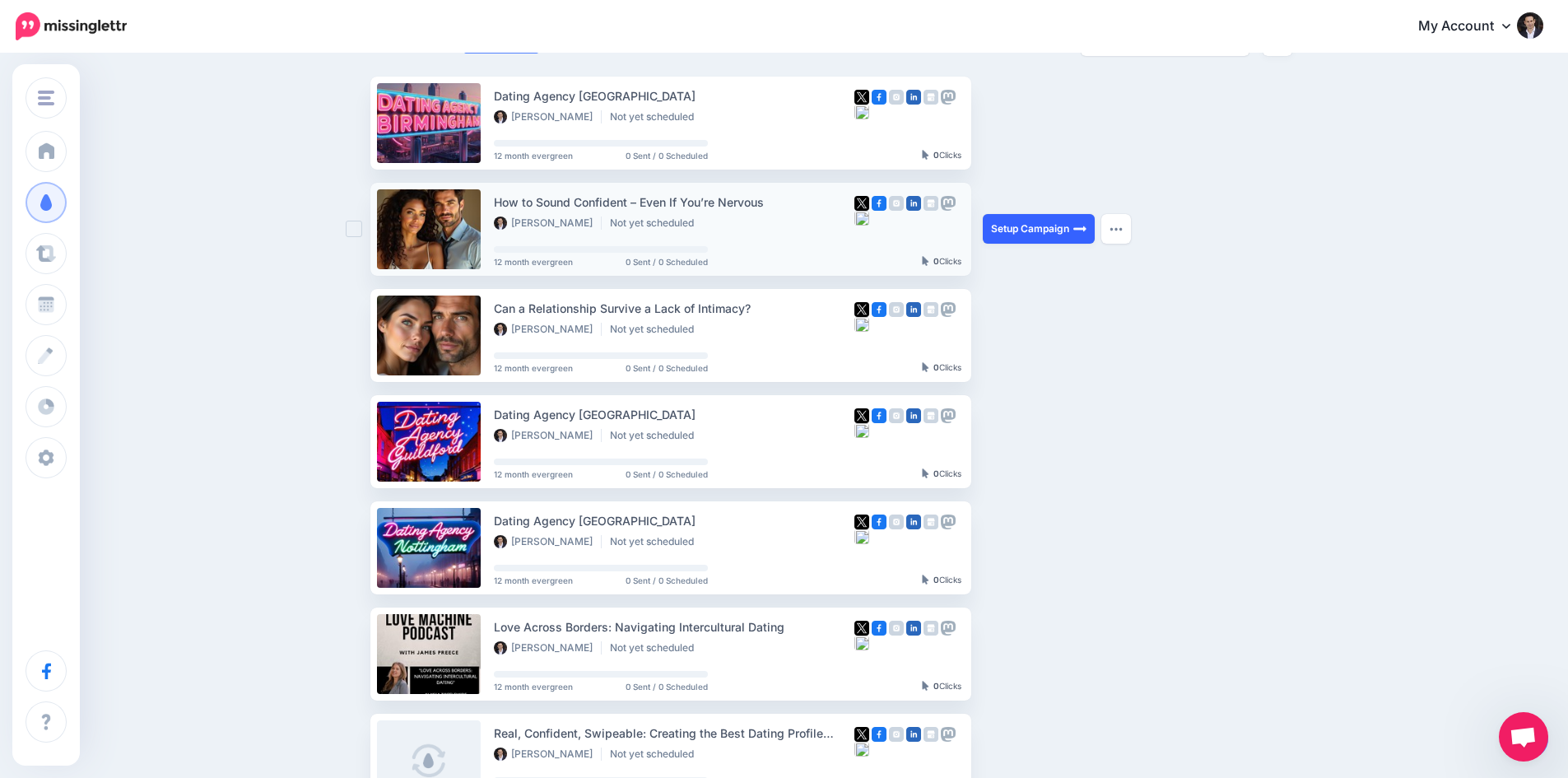
click at [1030, 226] on link "Setup Campaign" at bounding box center [1039, 229] width 112 height 30
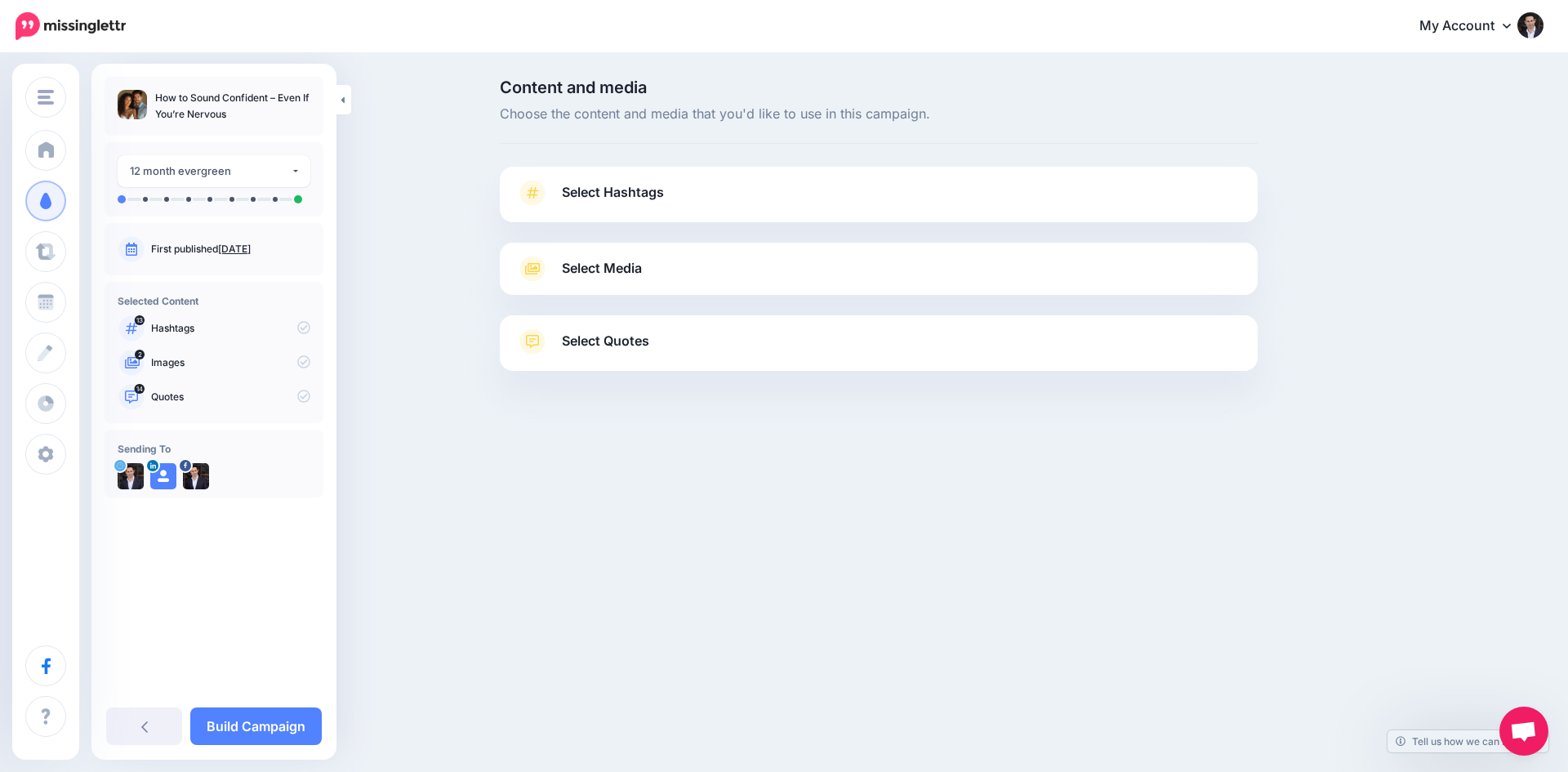
click at [647, 185] on span "Select Hashtags" at bounding box center [612, 192] width 102 height 22
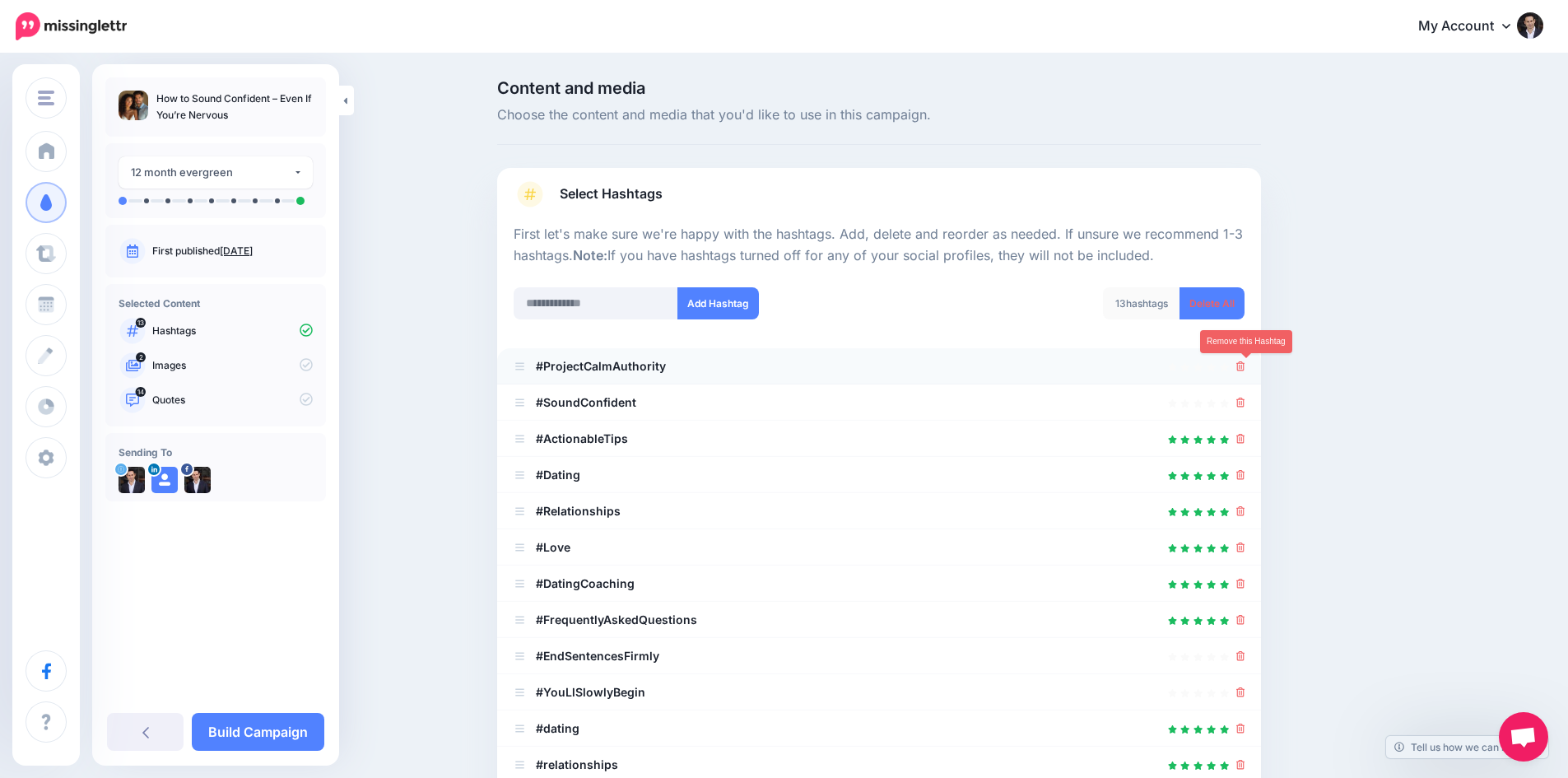
click at [1244, 362] on icon at bounding box center [1241, 366] width 9 height 10
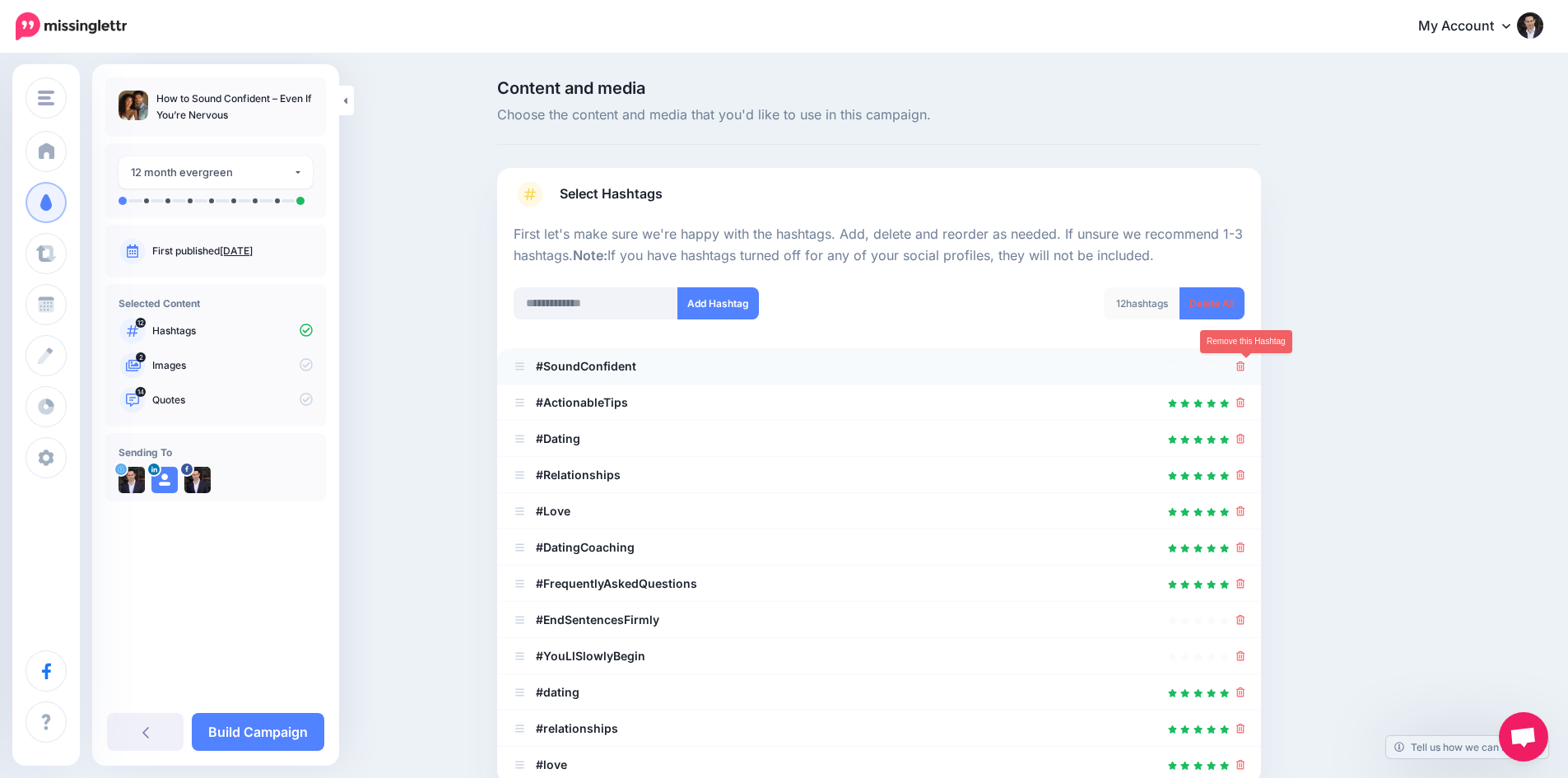
click at [1244, 363] on icon at bounding box center [1241, 366] width 9 height 10
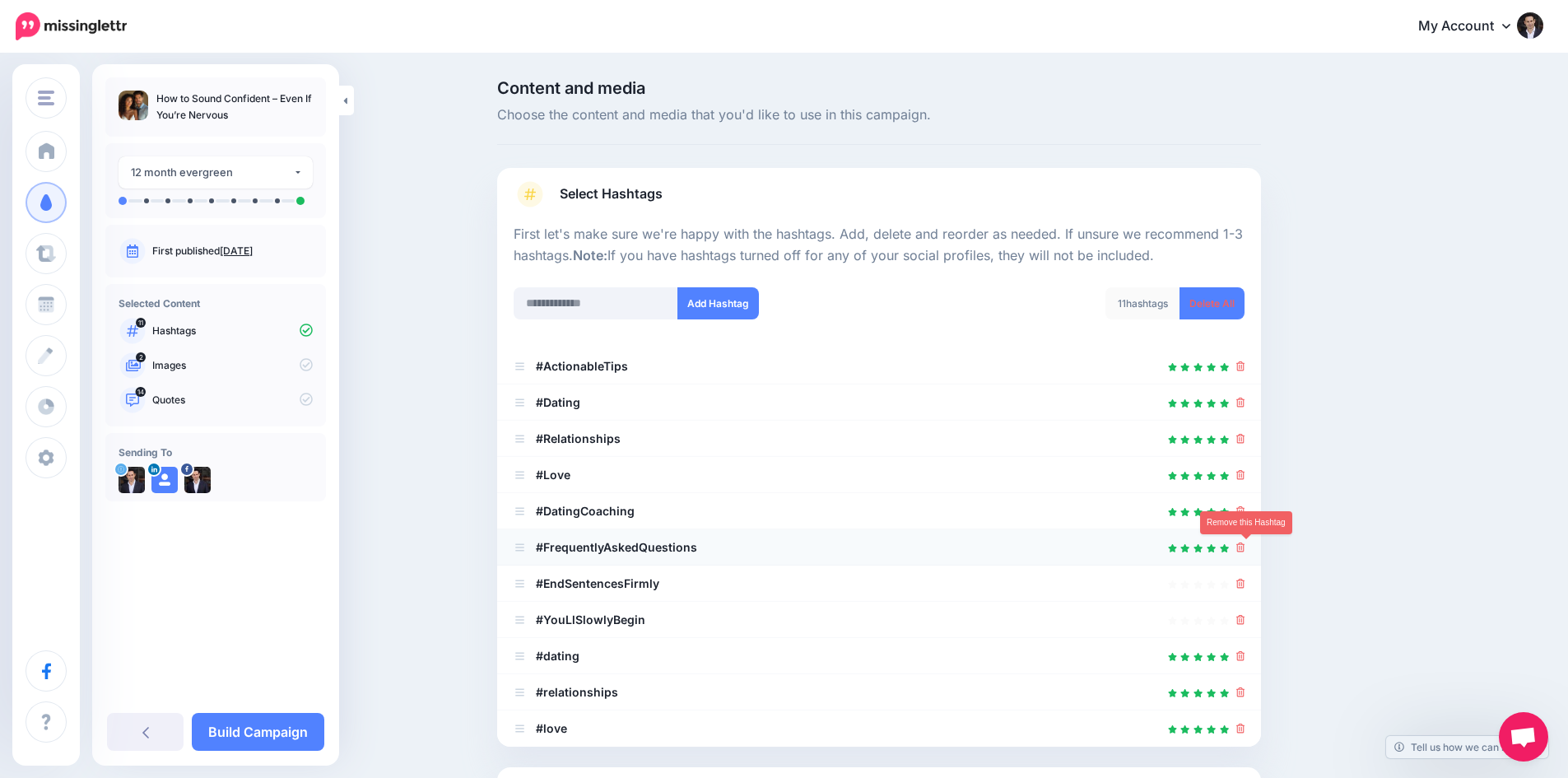
click at [1246, 548] on icon at bounding box center [1241, 547] width 9 height 10
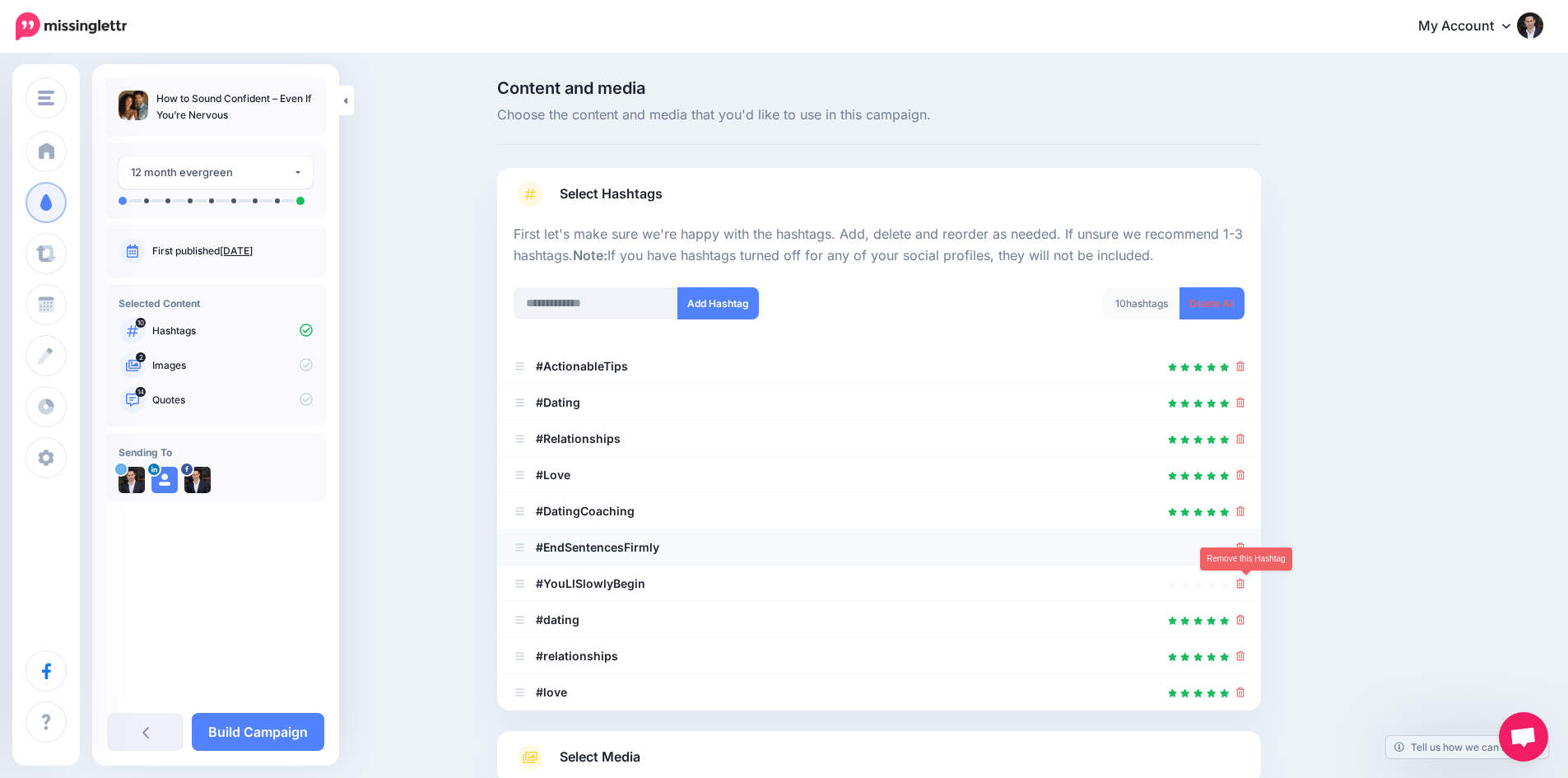
click at [1246, 583] on icon at bounding box center [1241, 583] width 9 height 10
click at [1246, 652] on icon at bounding box center [1241, 656] width 9 height 10
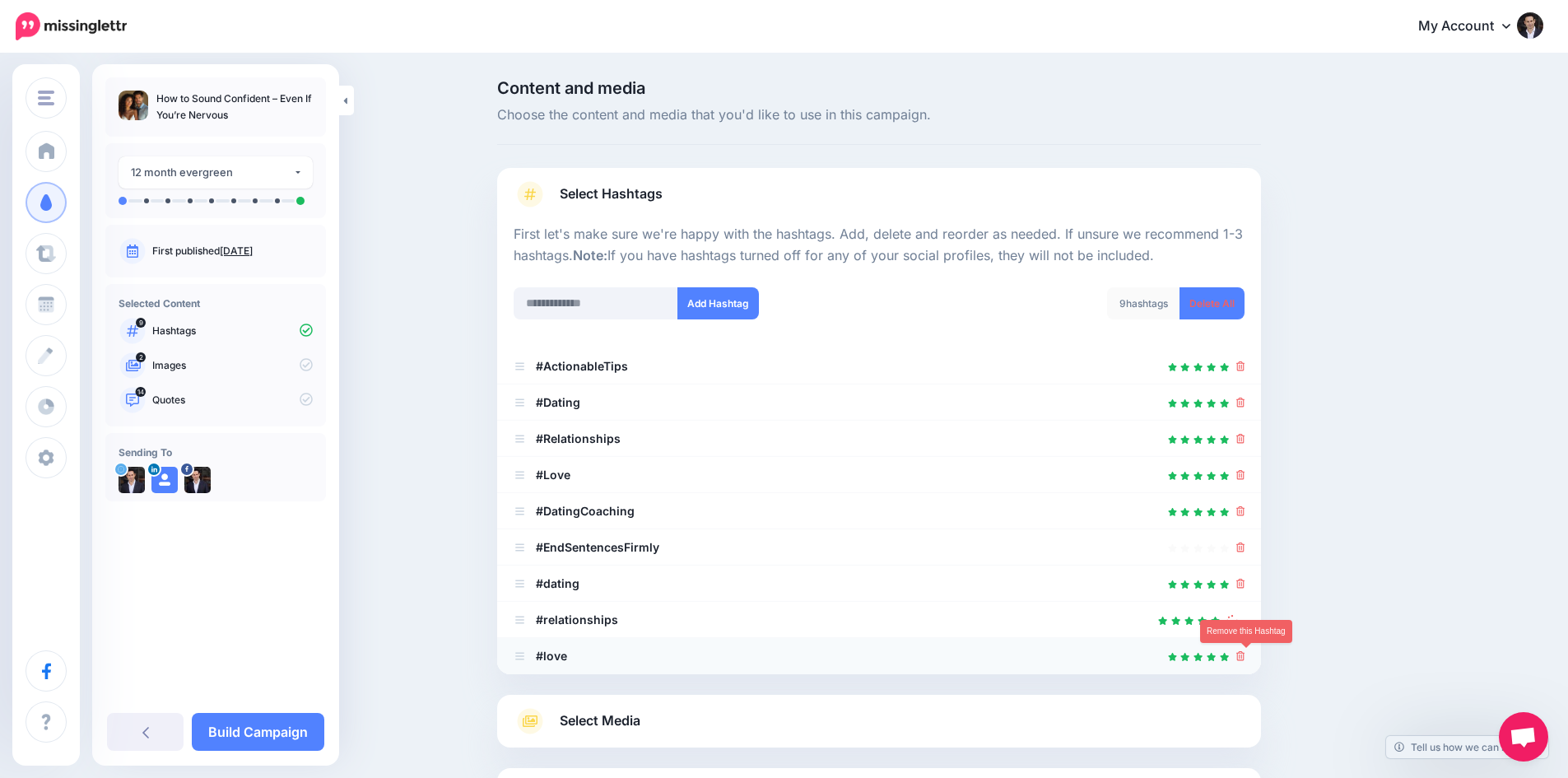
click at [1247, 674] on div at bounding box center [879, 684] width 764 height 20
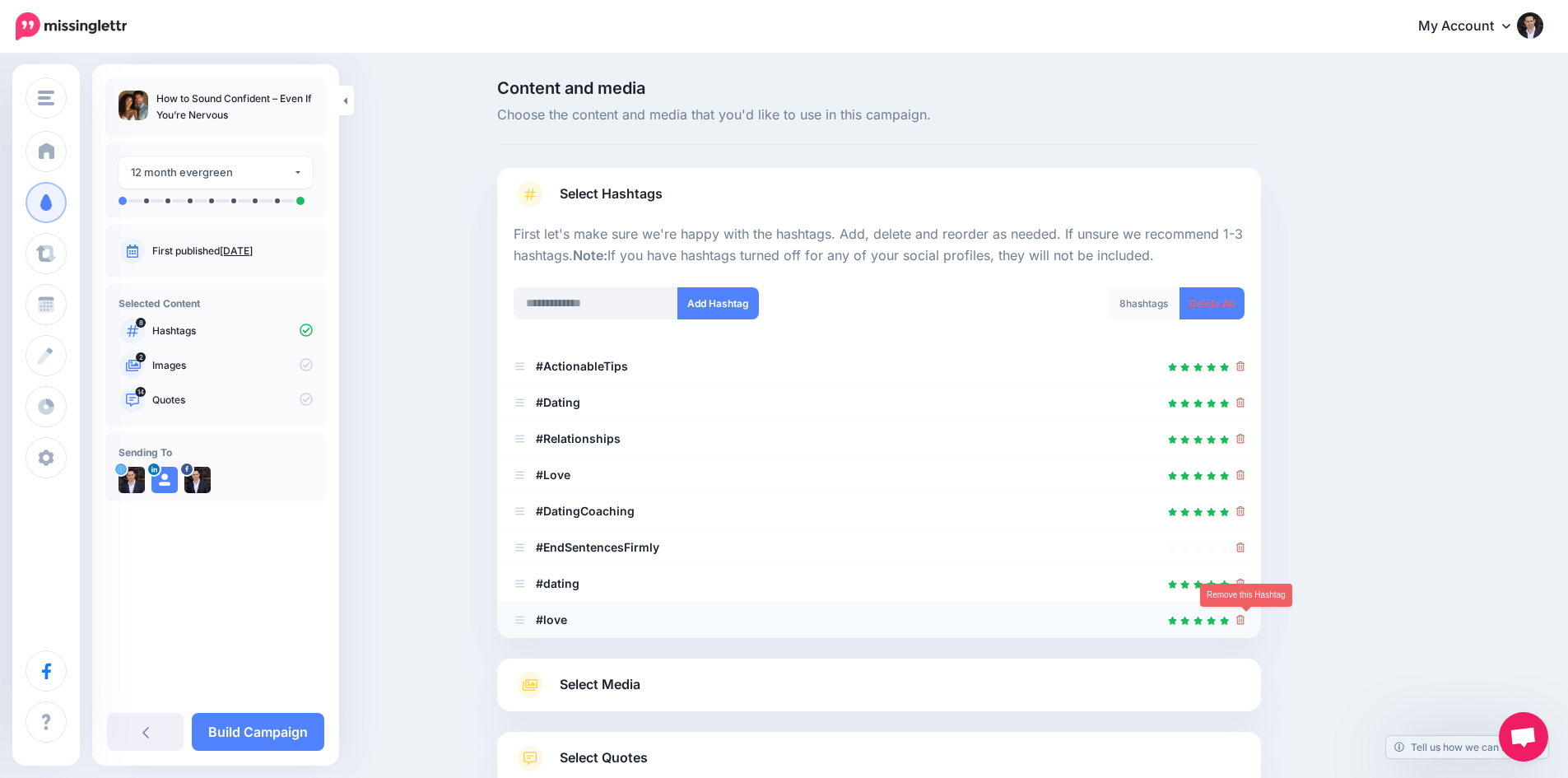
click at [1246, 616] on icon at bounding box center [1241, 619] width 9 height 10
click at [1244, 582] on icon at bounding box center [1241, 583] width 9 height 10
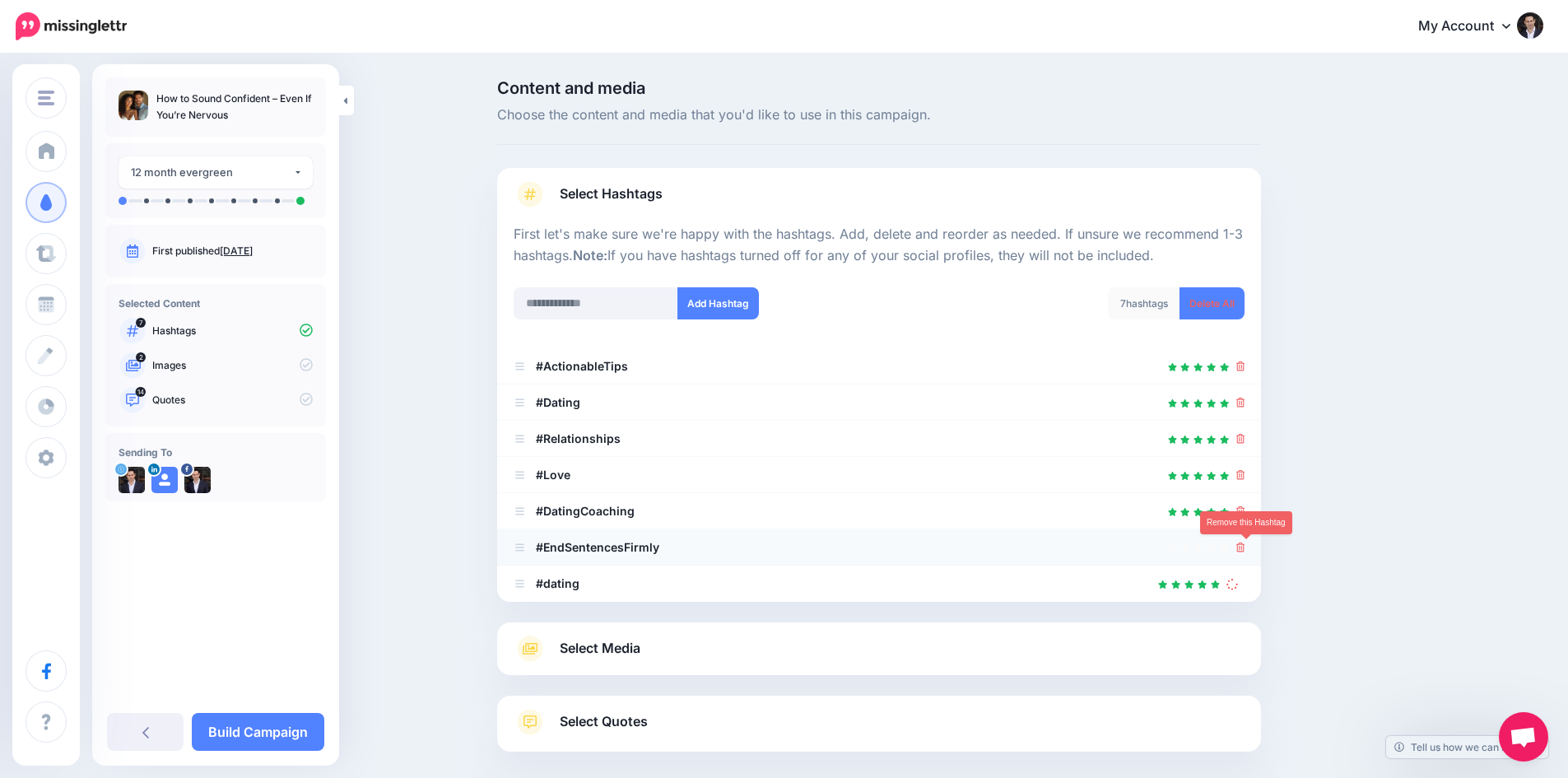
click at [1246, 547] on icon at bounding box center [1241, 547] width 9 height 10
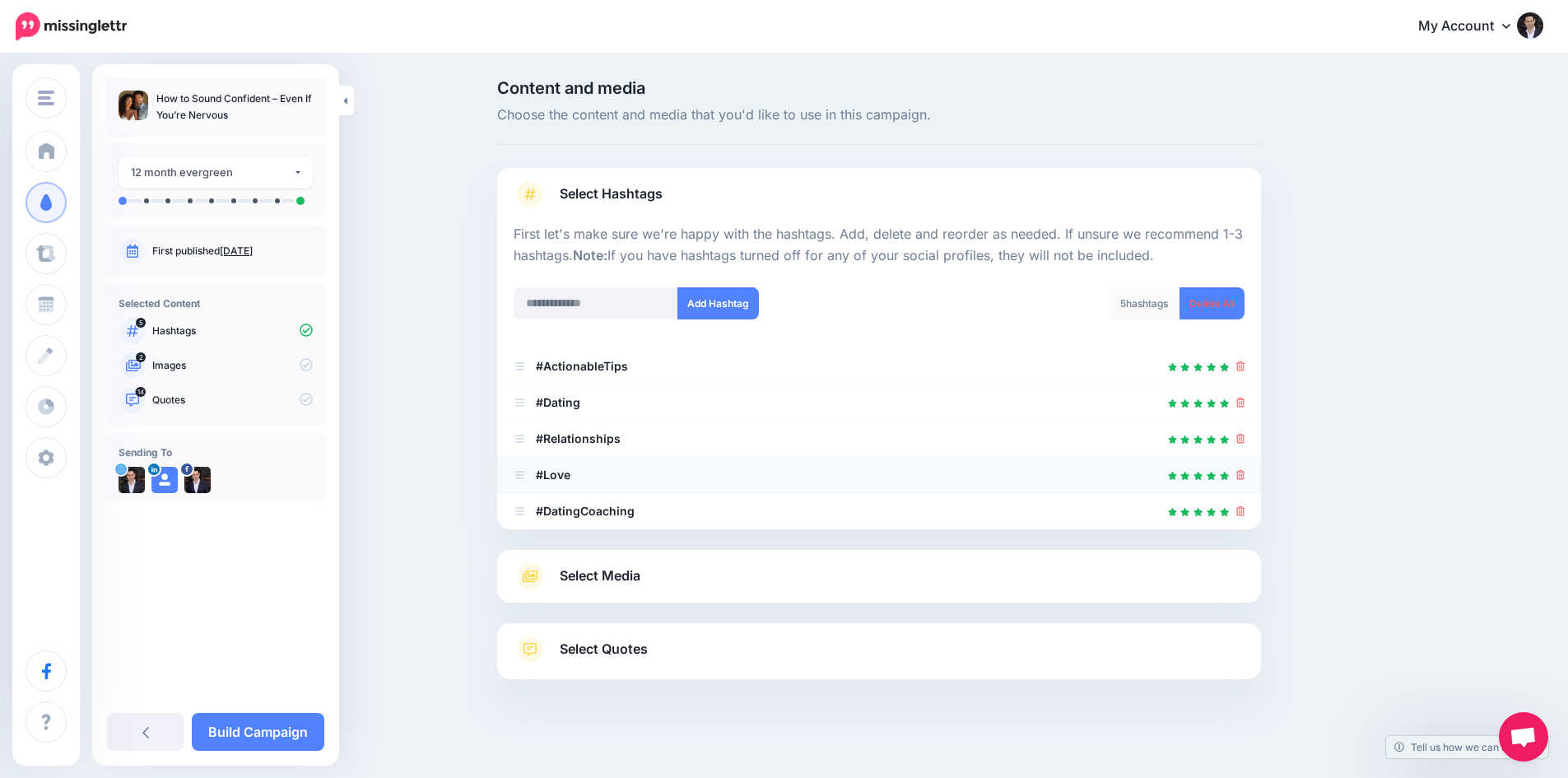
scroll to position [8, 0]
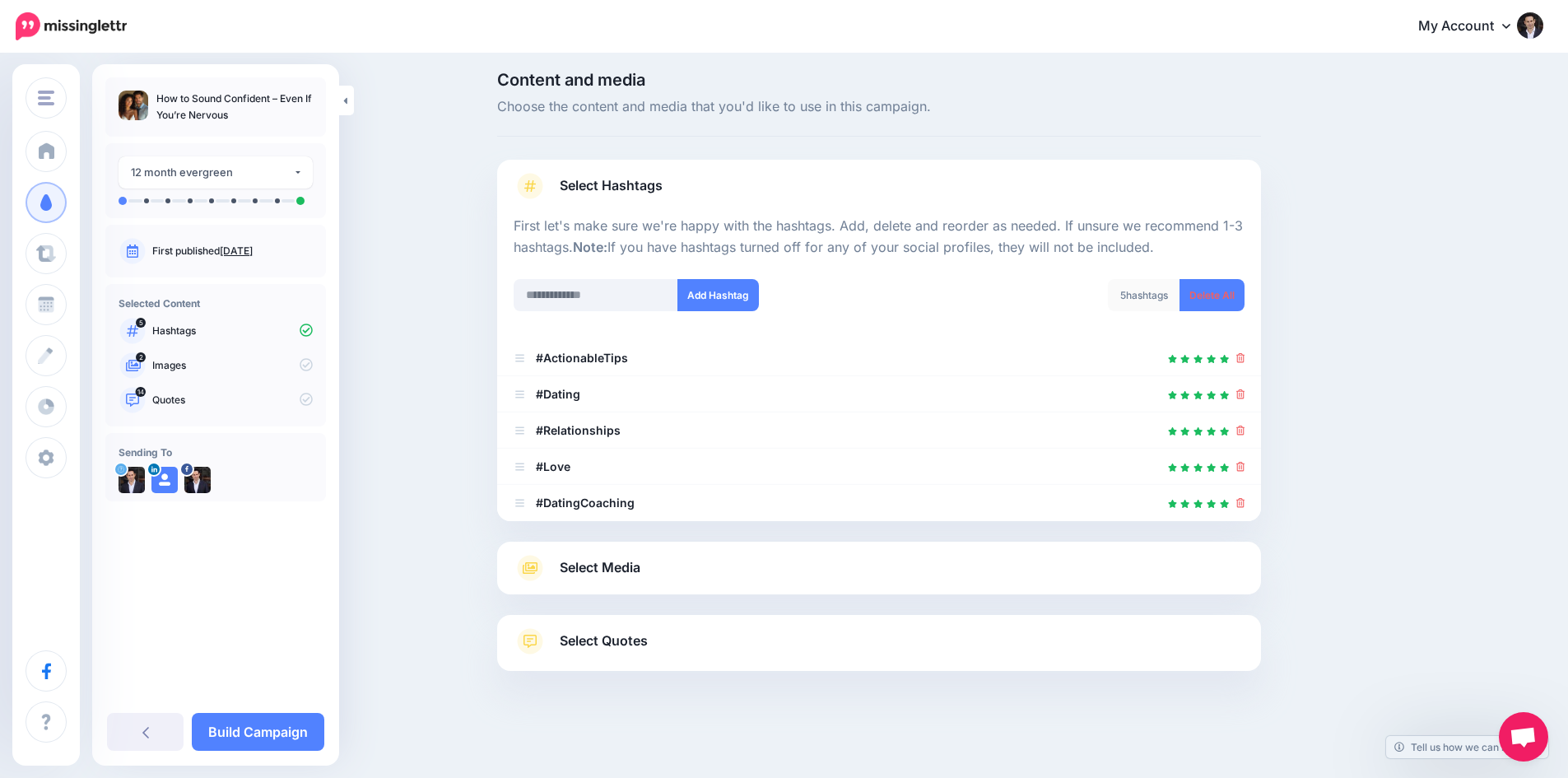
click at [642, 555] on link "Select Media" at bounding box center [879, 568] width 731 height 26
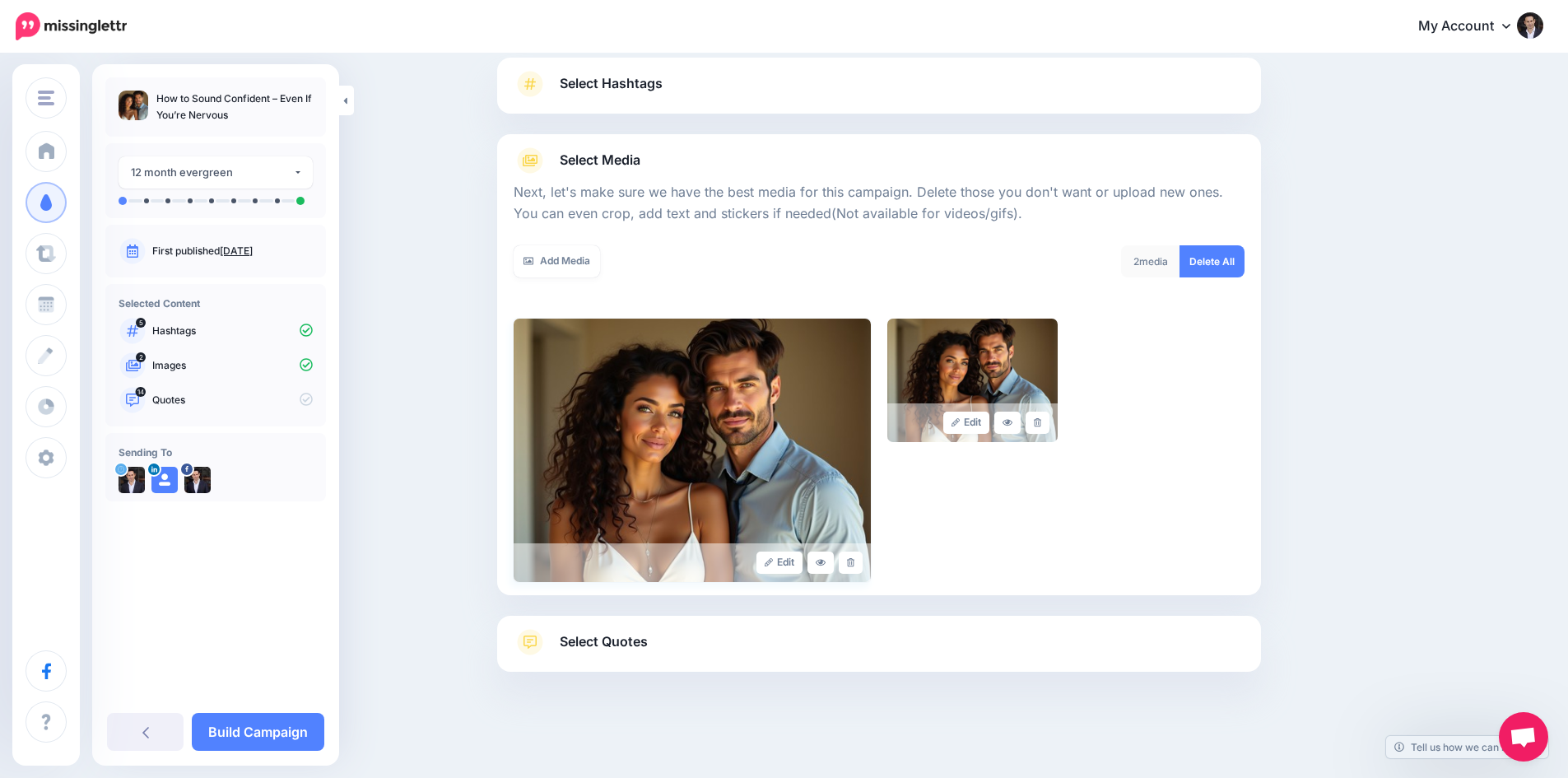
scroll to position [112, 0]
click at [607, 633] on span "Select Quotes" at bounding box center [604, 640] width 88 height 22
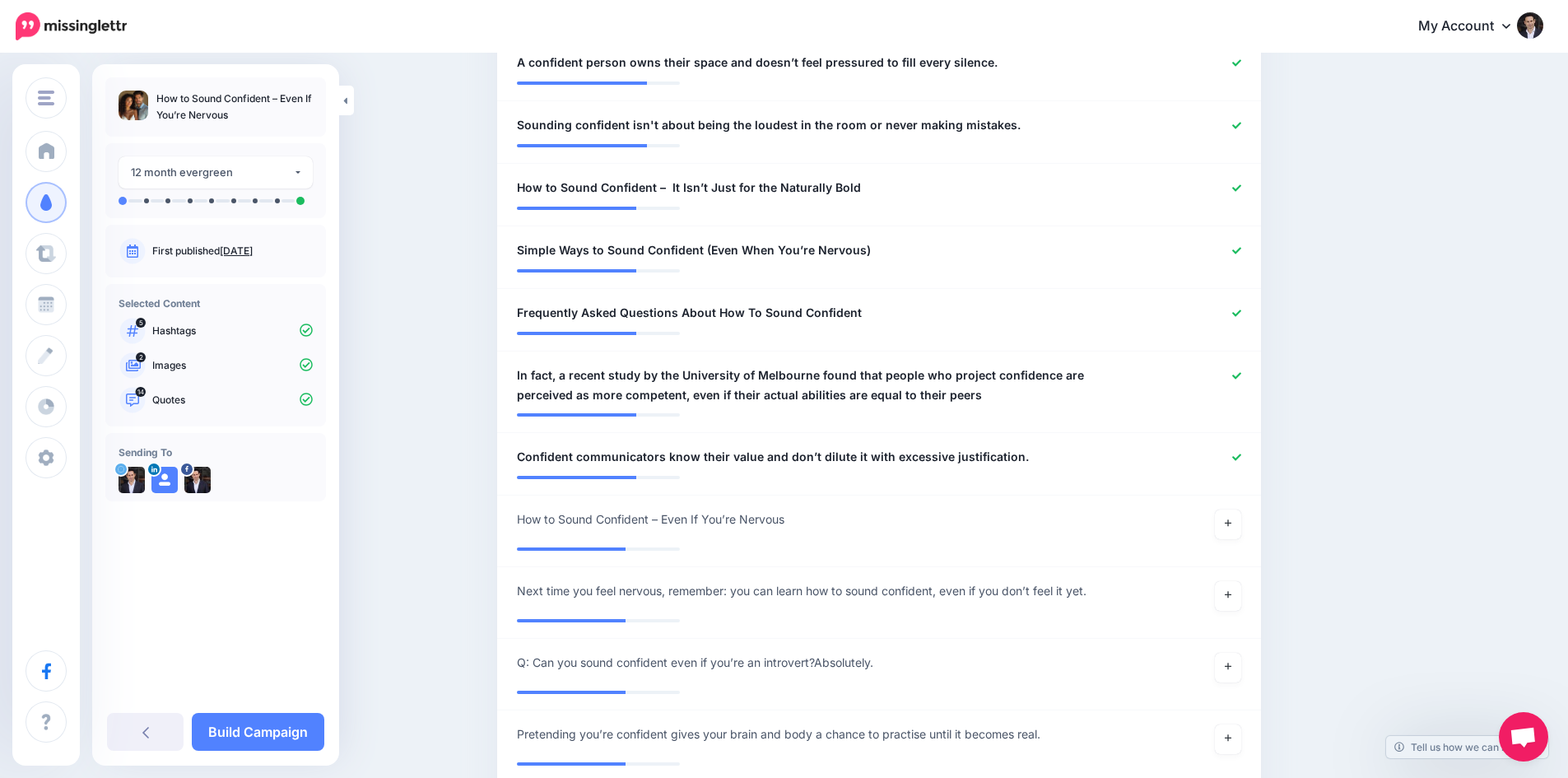
scroll to position [1099, 0]
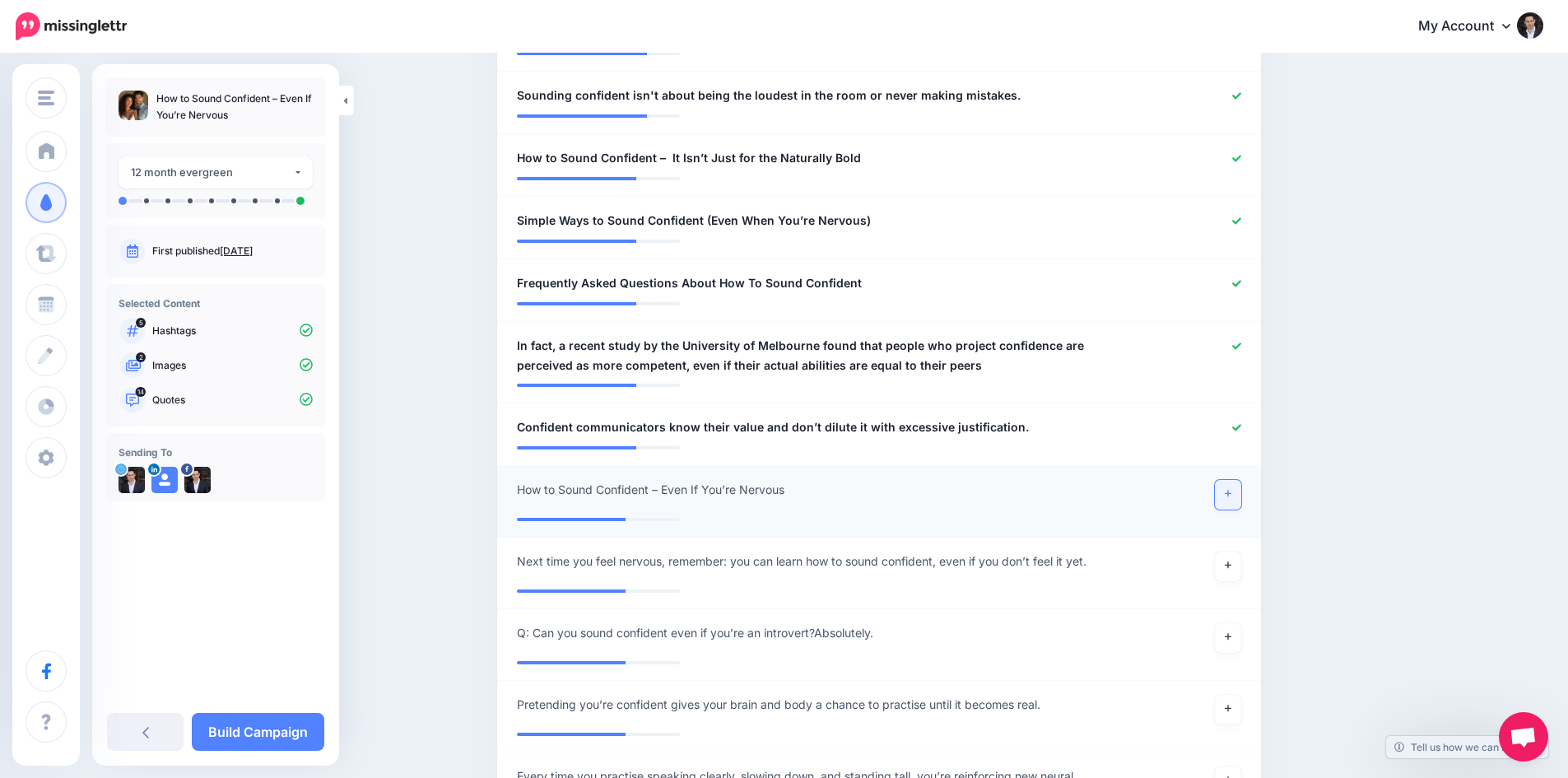
click at [1232, 492] on icon at bounding box center [1228, 493] width 7 height 9
click at [1241, 279] on icon at bounding box center [1237, 284] width 9 height 9
click at [240, 717] on link "Build Campaign" at bounding box center [257, 731] width 133 height 38
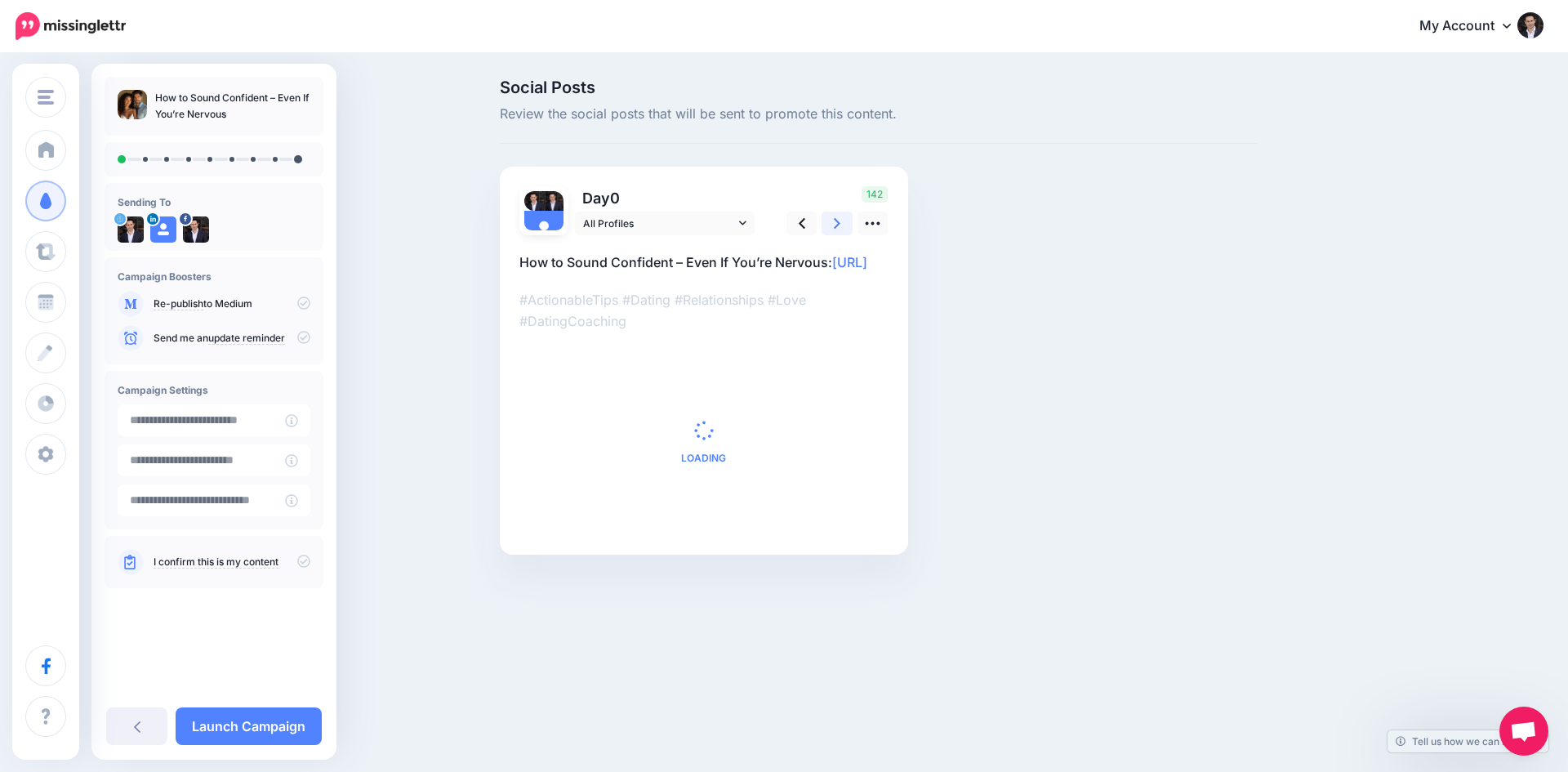
click at [840, 218] on icon at bounding box center [837, 224] width 7 height 17
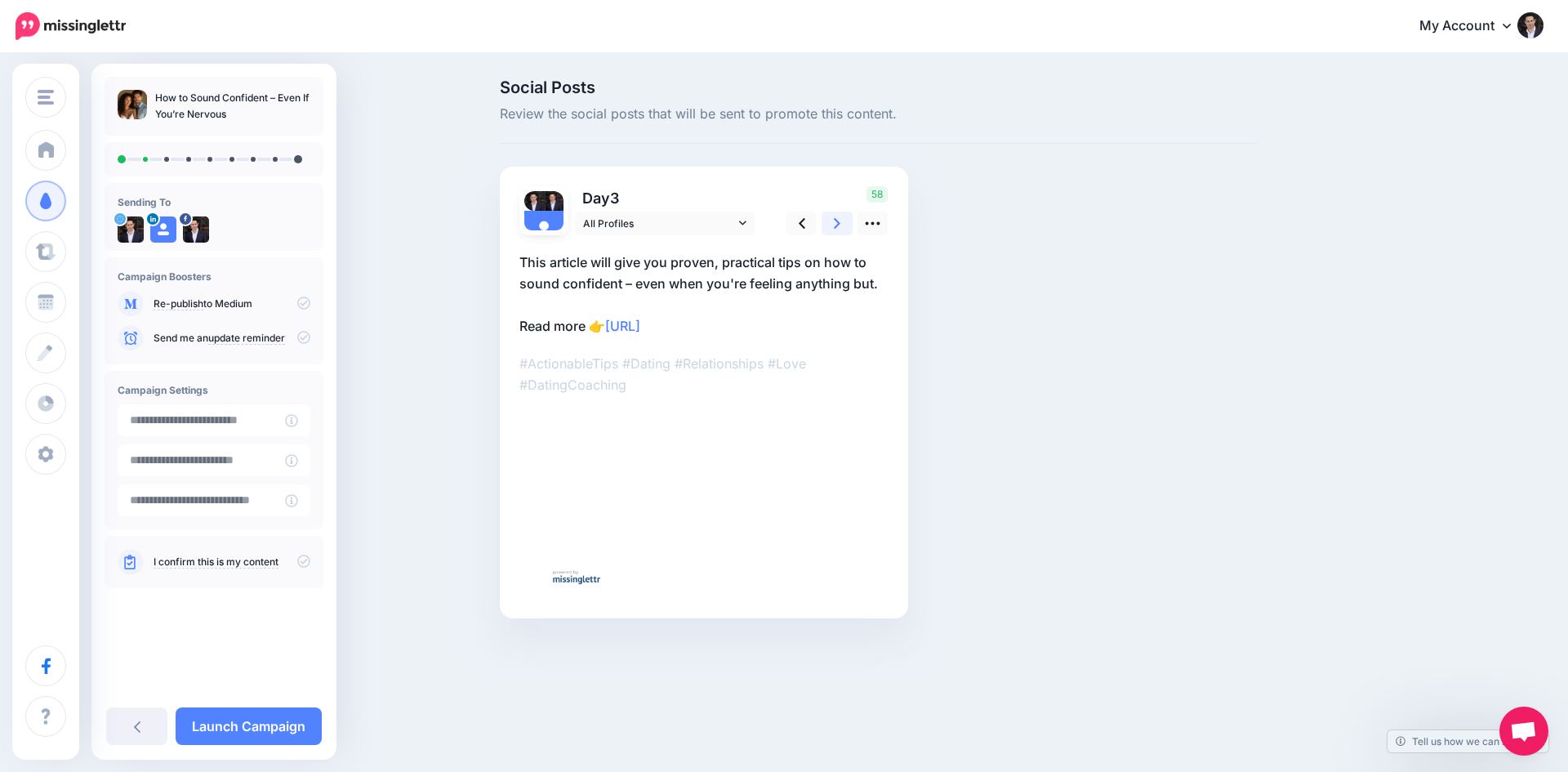
click at [840, 218] on icon at bounding box center [837, 224] width 7 height 17
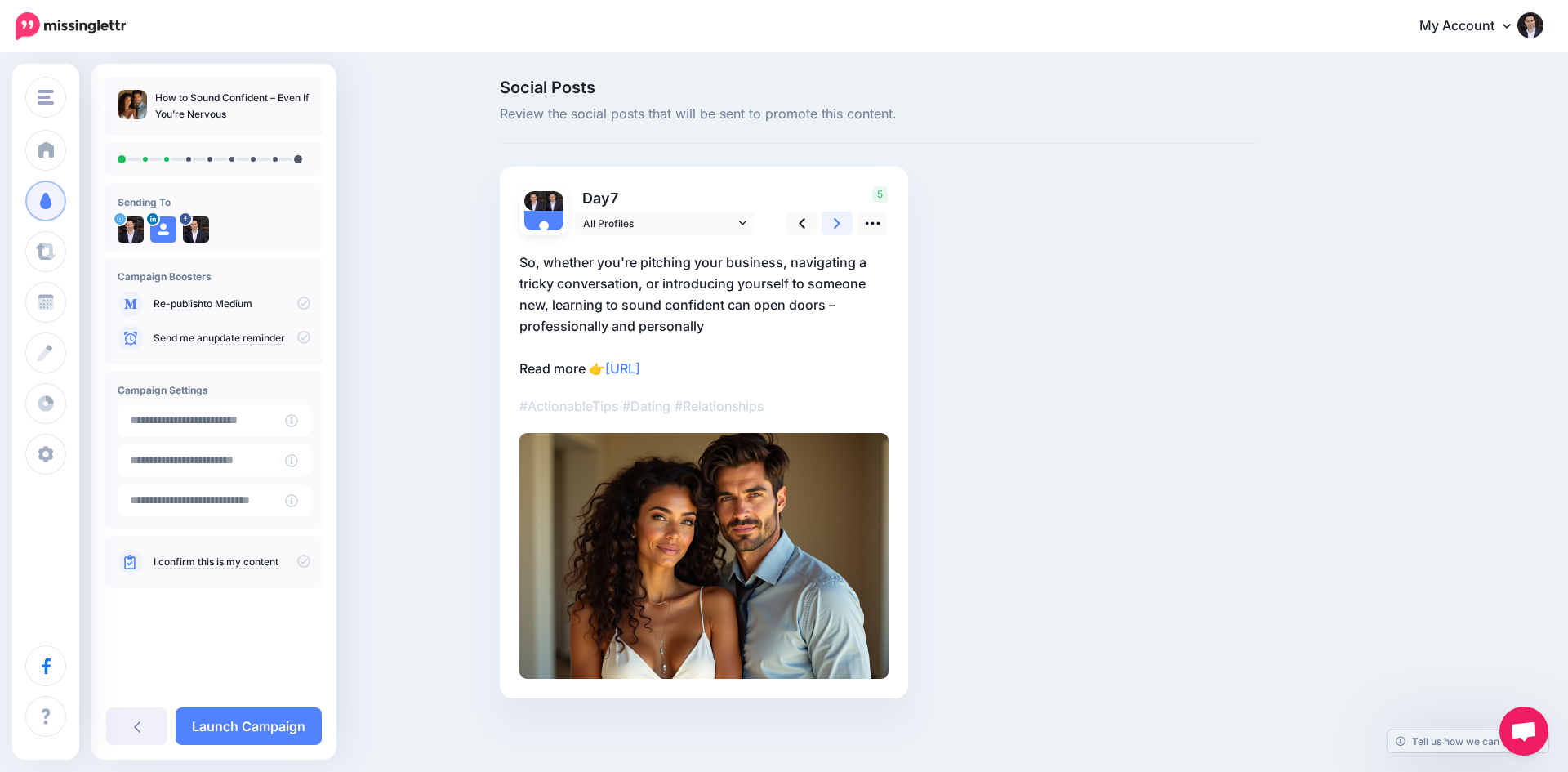
click at [840, 218] on icon at bounding box center [837, 224] width 7 height 17
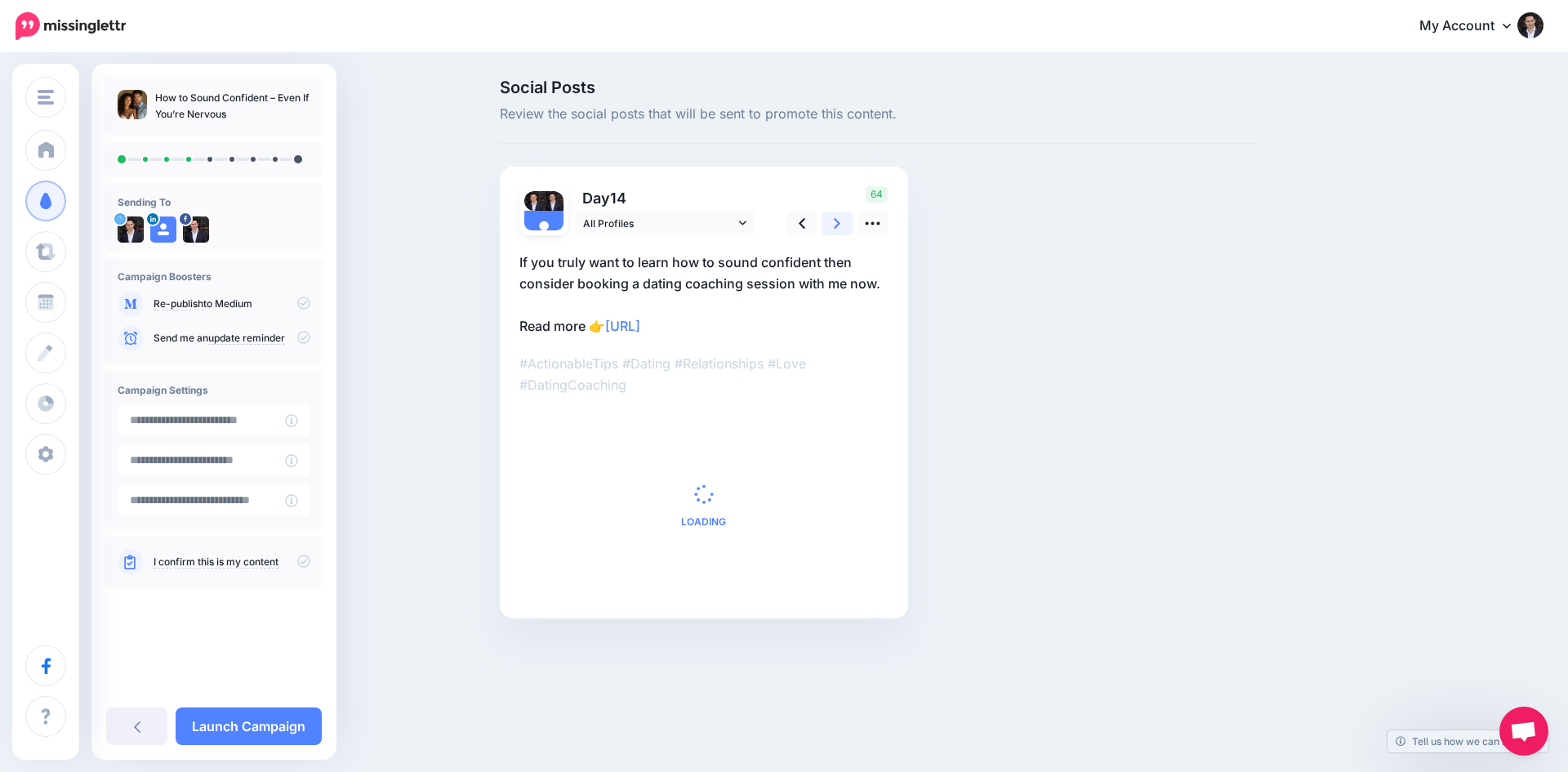
click at [840, 218] on icon at bounding box center [837, 224] width 7 height 17
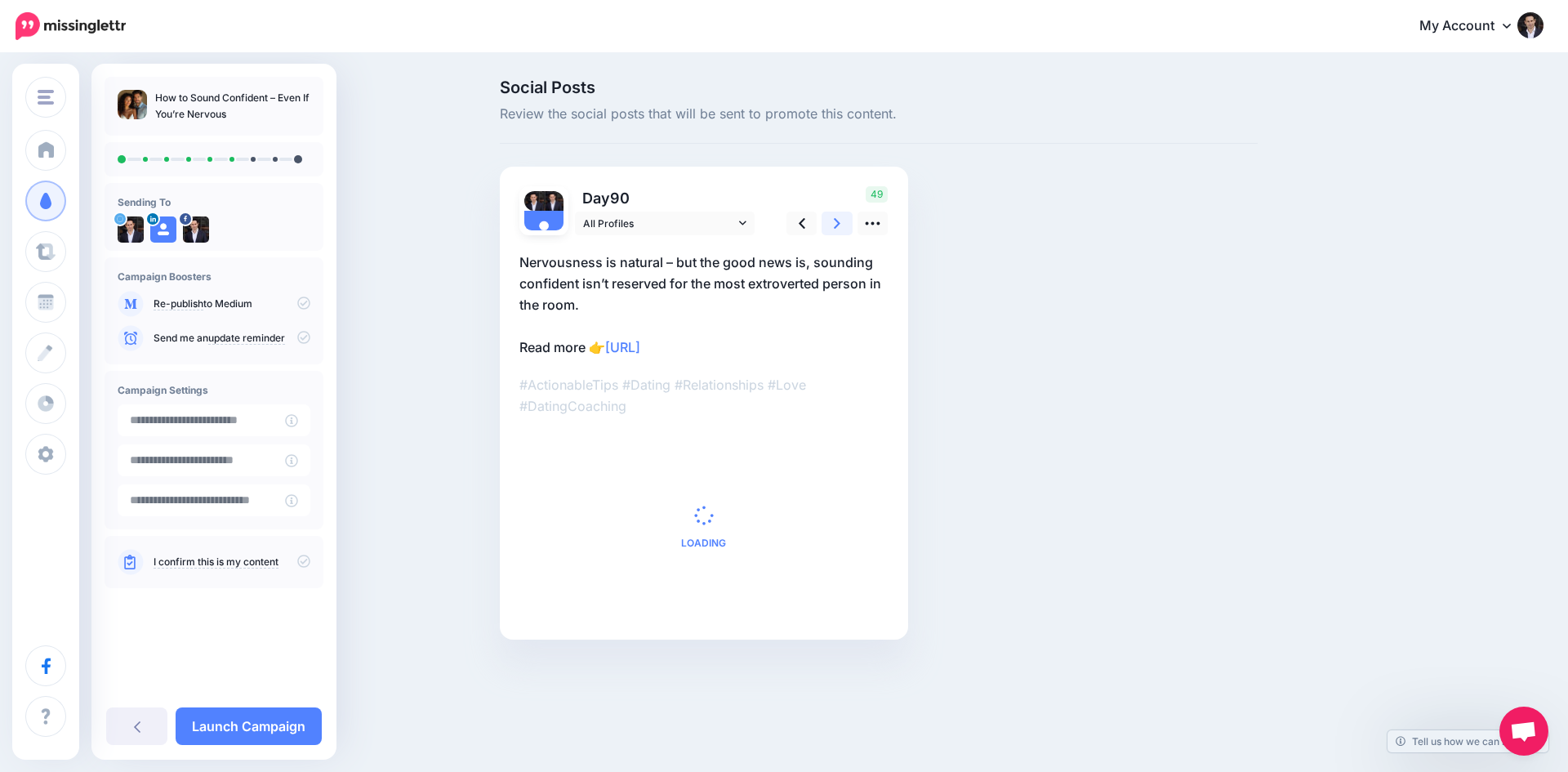
click at [840, 218] on icon at bounding box center [837, 224] width 7 height 17
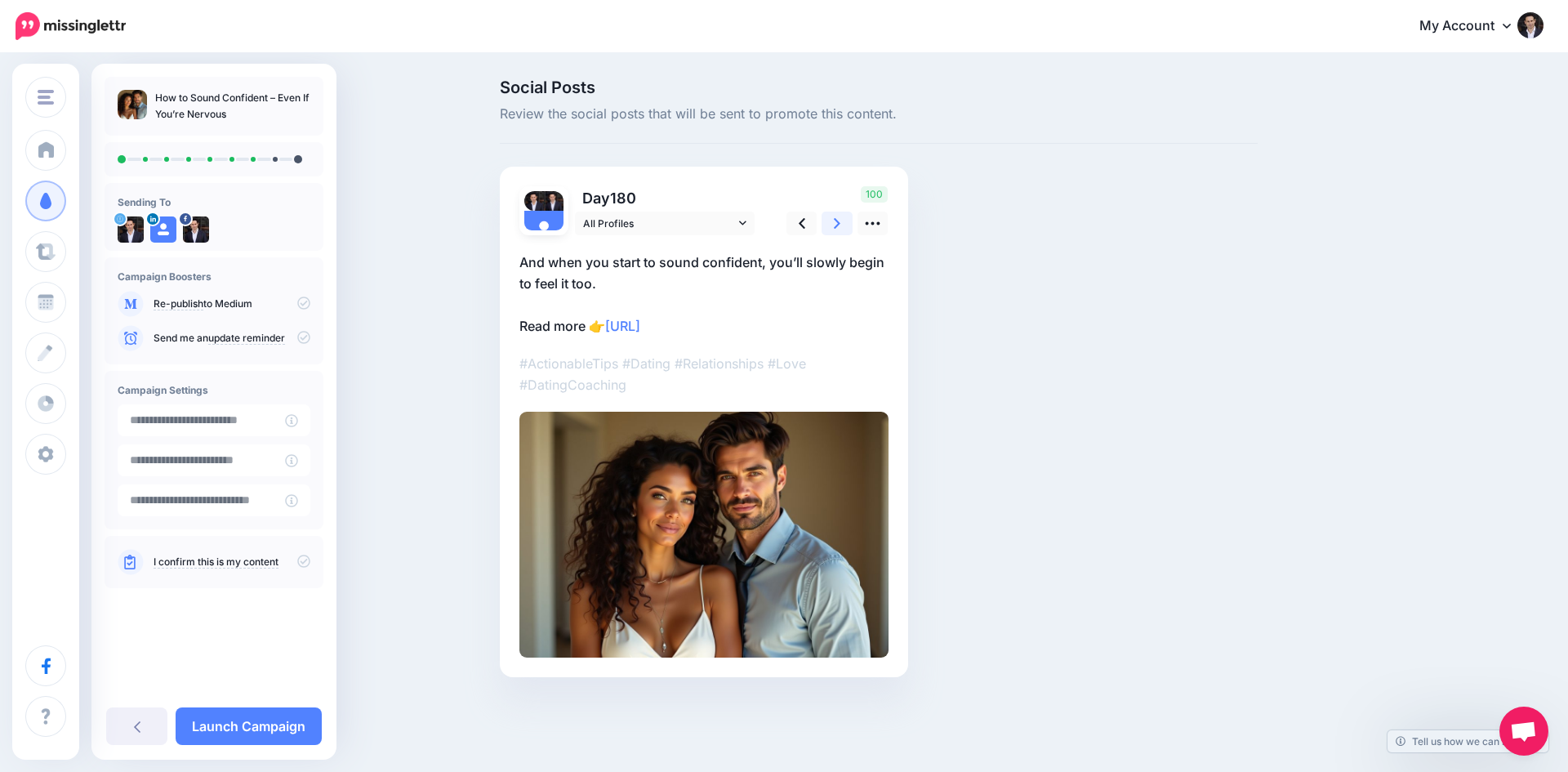
click at [840, 218] on icon at bounding box center [837, 224] width 7 height 17
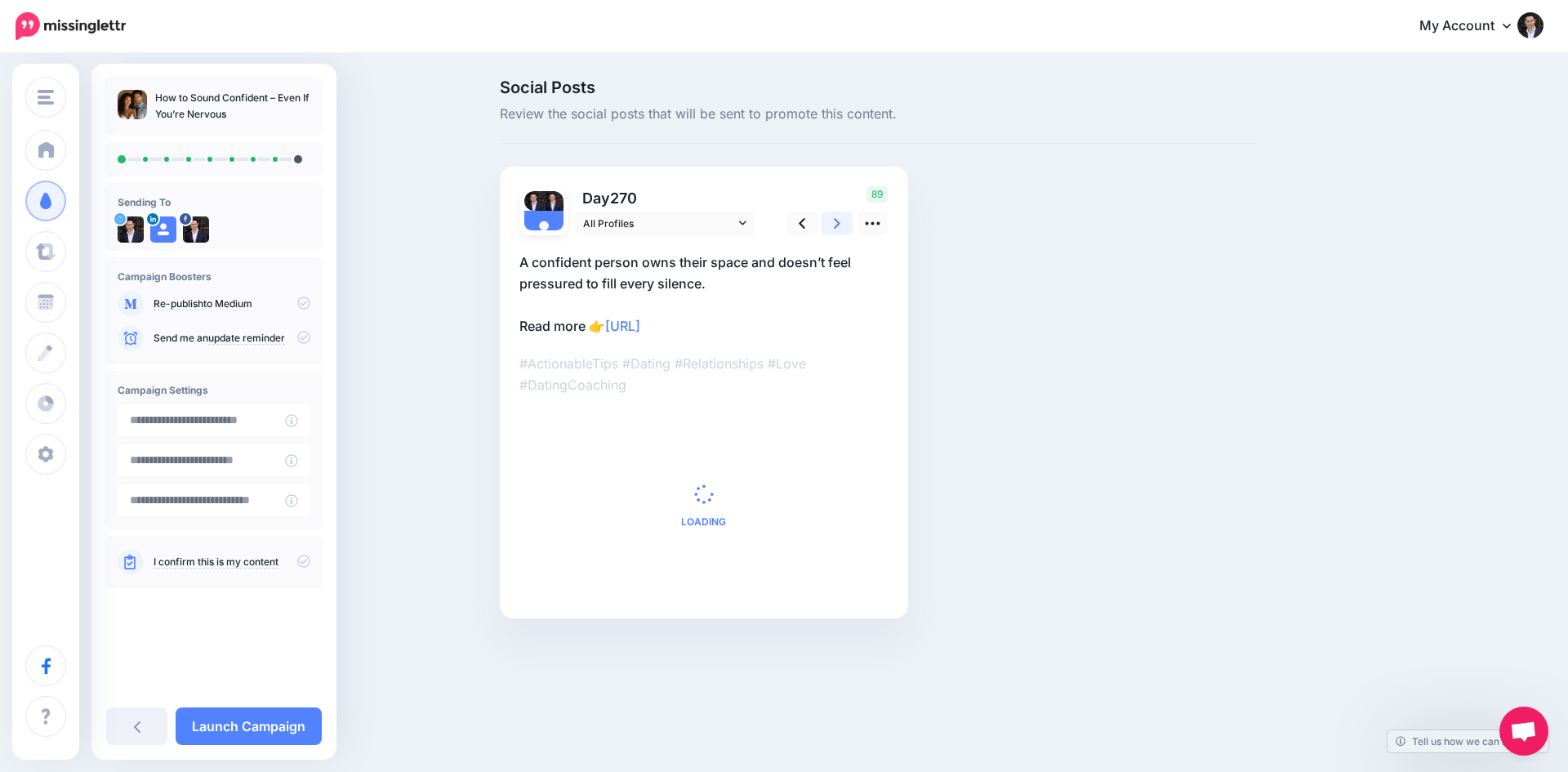
click at [840, 220] on icon at bounding box center [837, 224] width 7 height 17
click at [840, 223] on icon at bounding box center [837, 224] width 7 height 17
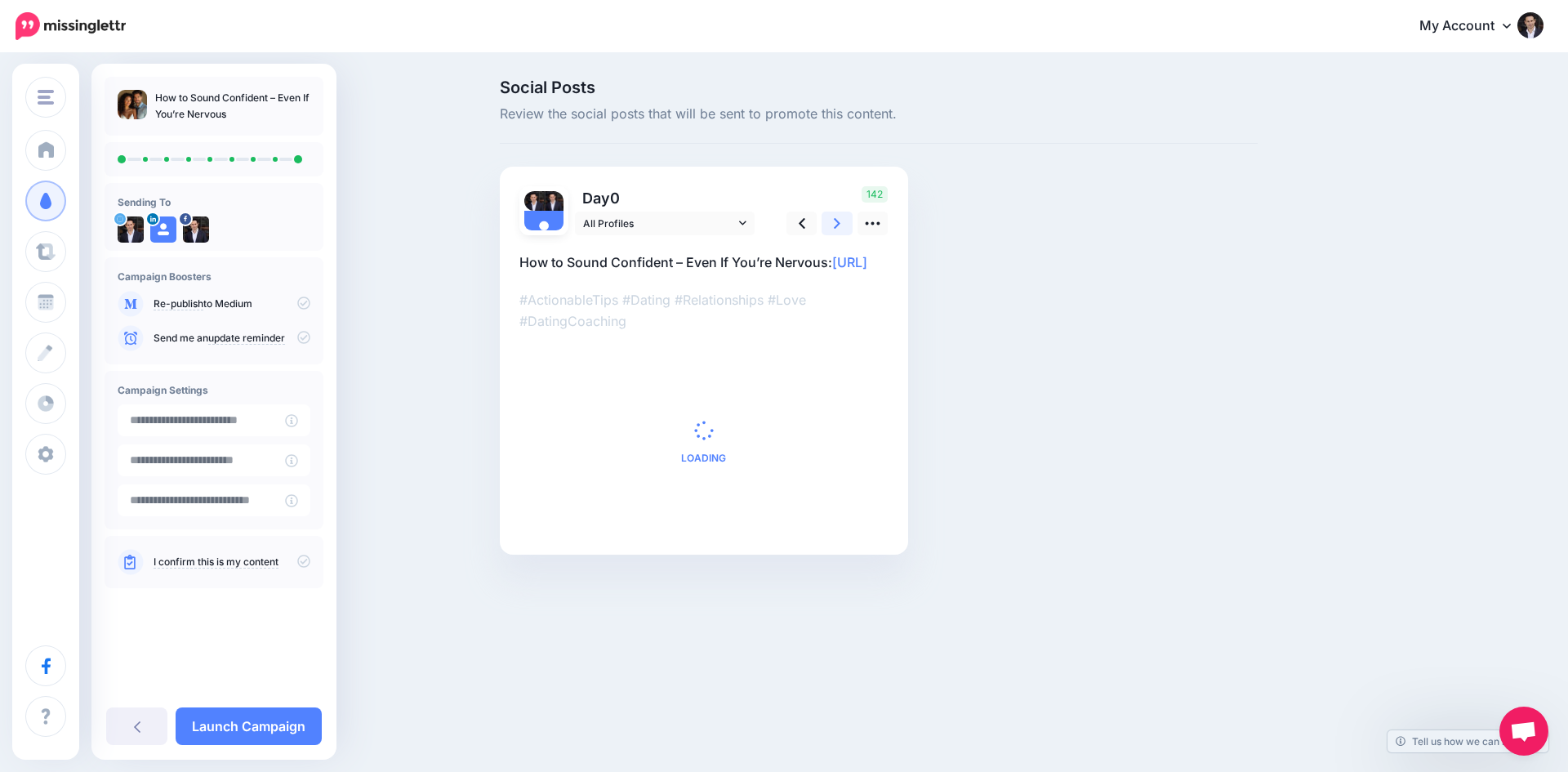
click at [840, 224] on icon at bounding box center [837, 223] width 7 height 10
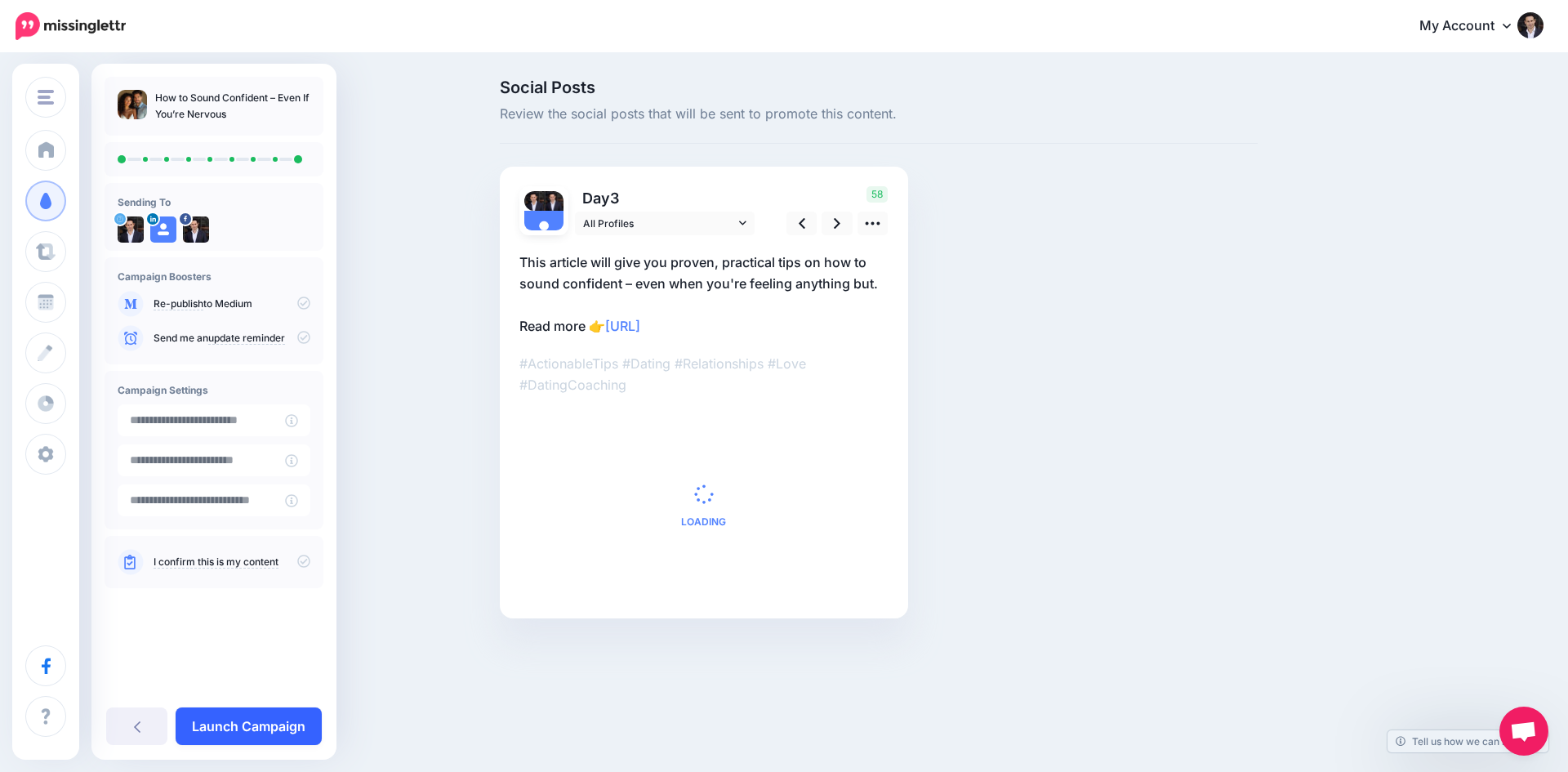
click at [239, 718] on link "Launch Campaign" at bounding box center [249, 726] width 146 height 37
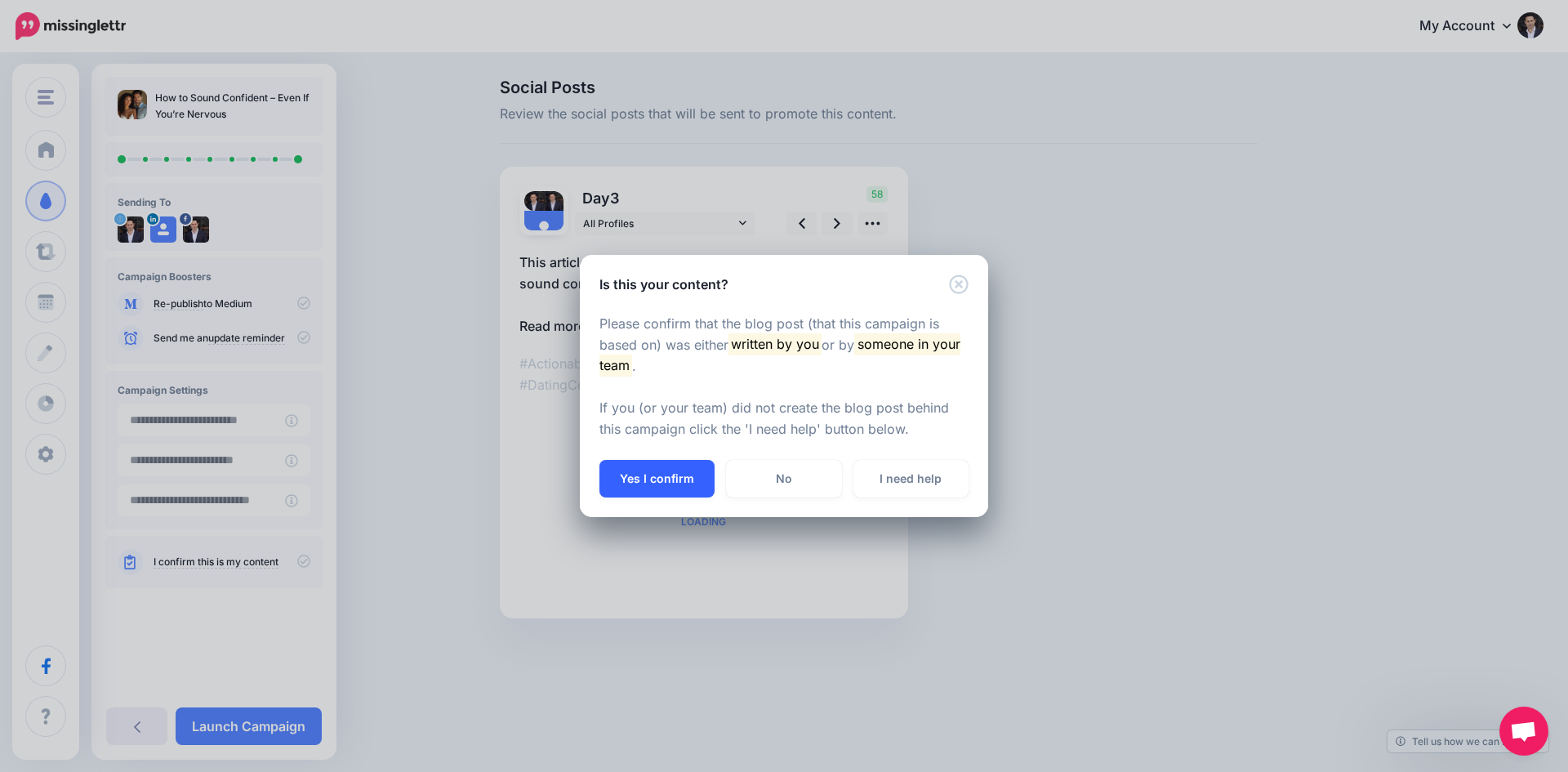
click at [662, 486] on button "Yes I confirm" at bounding box center [657, 478] width 115 height 37
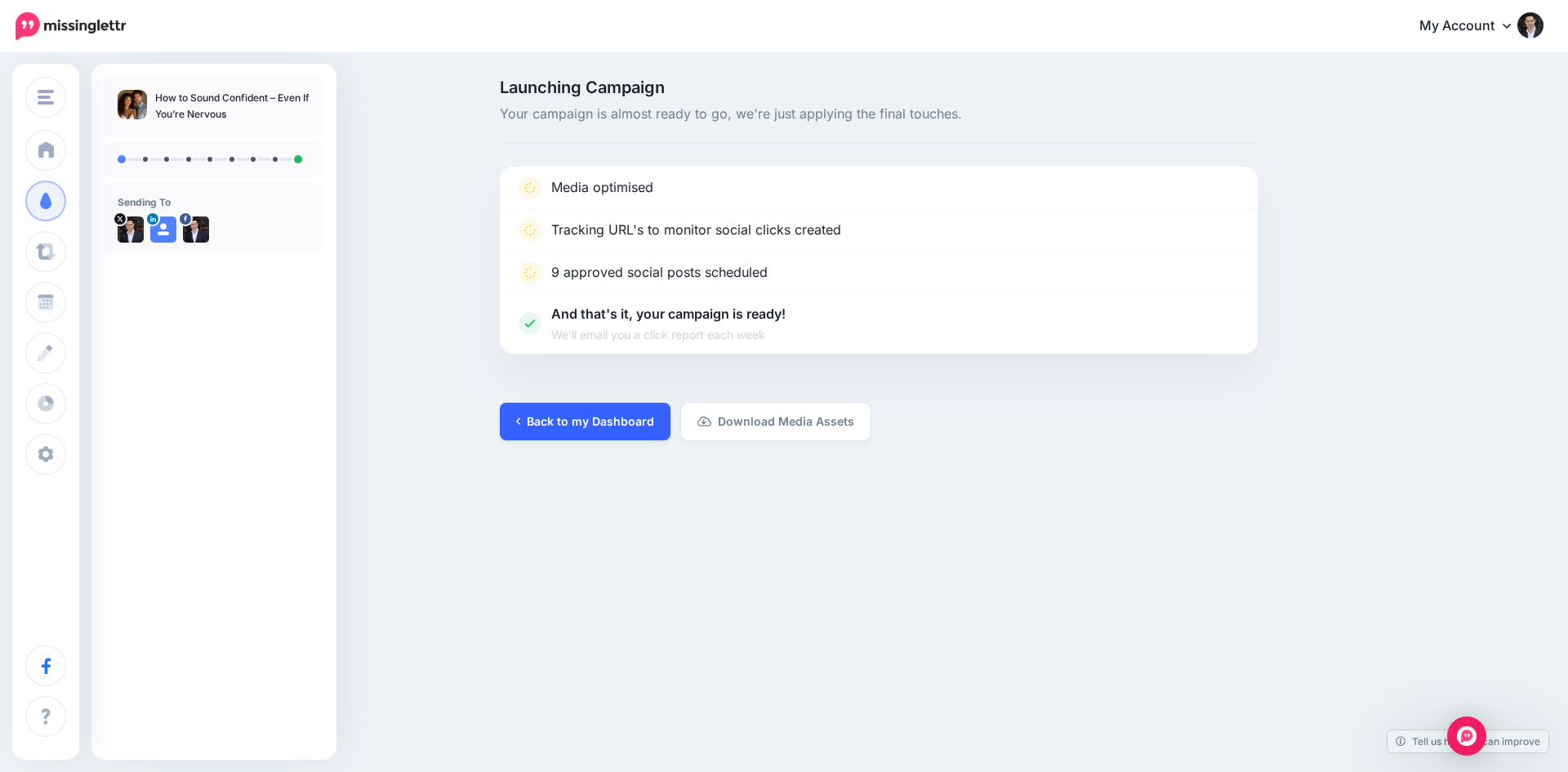
click at [563, 420] on link "Back to my Dashboard" at bounding box center [585, 421] width 171 height 37
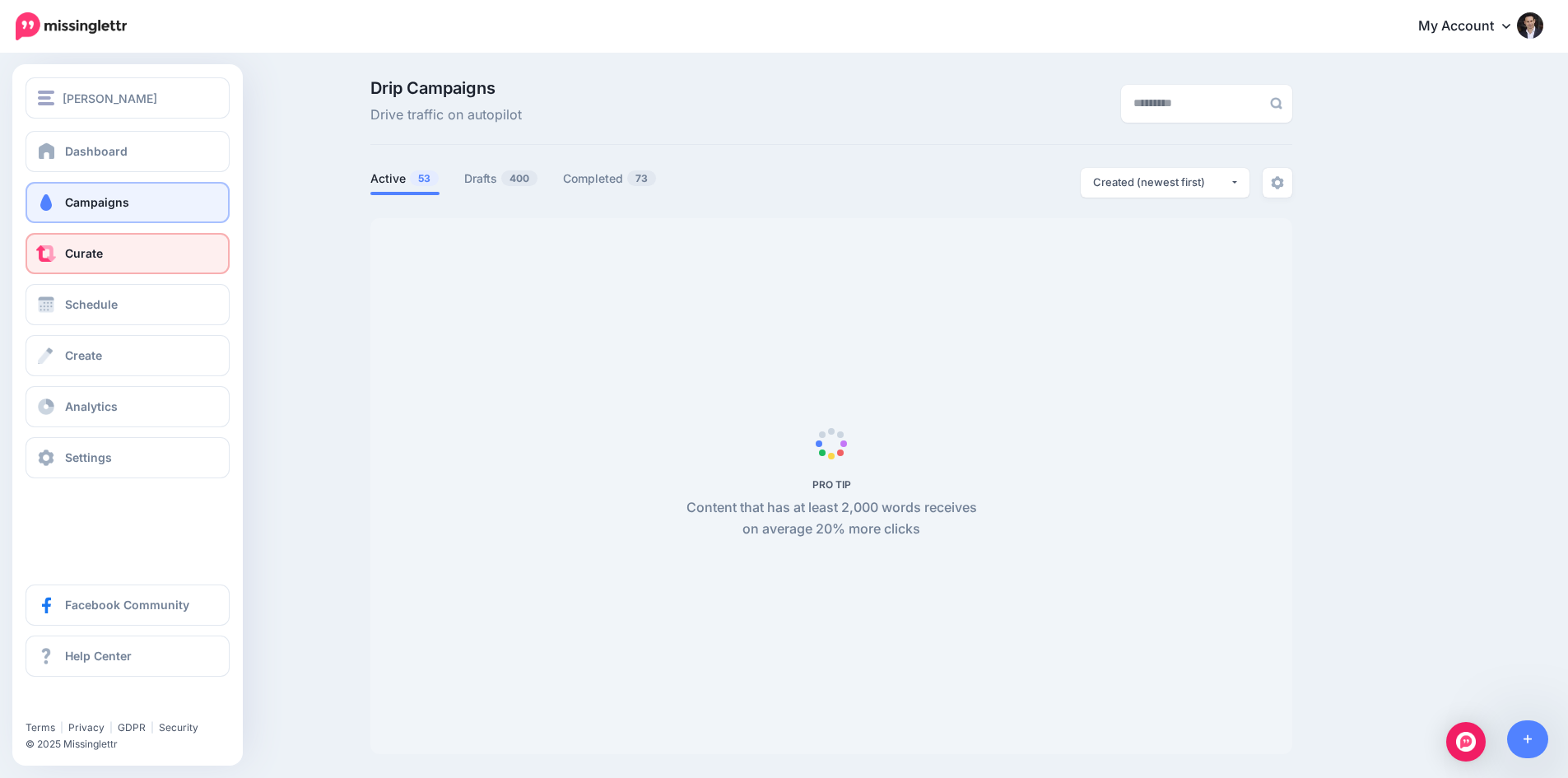
click at [68, 269] on link "Curate" at bounding box center [127, 253] width 205 height 41
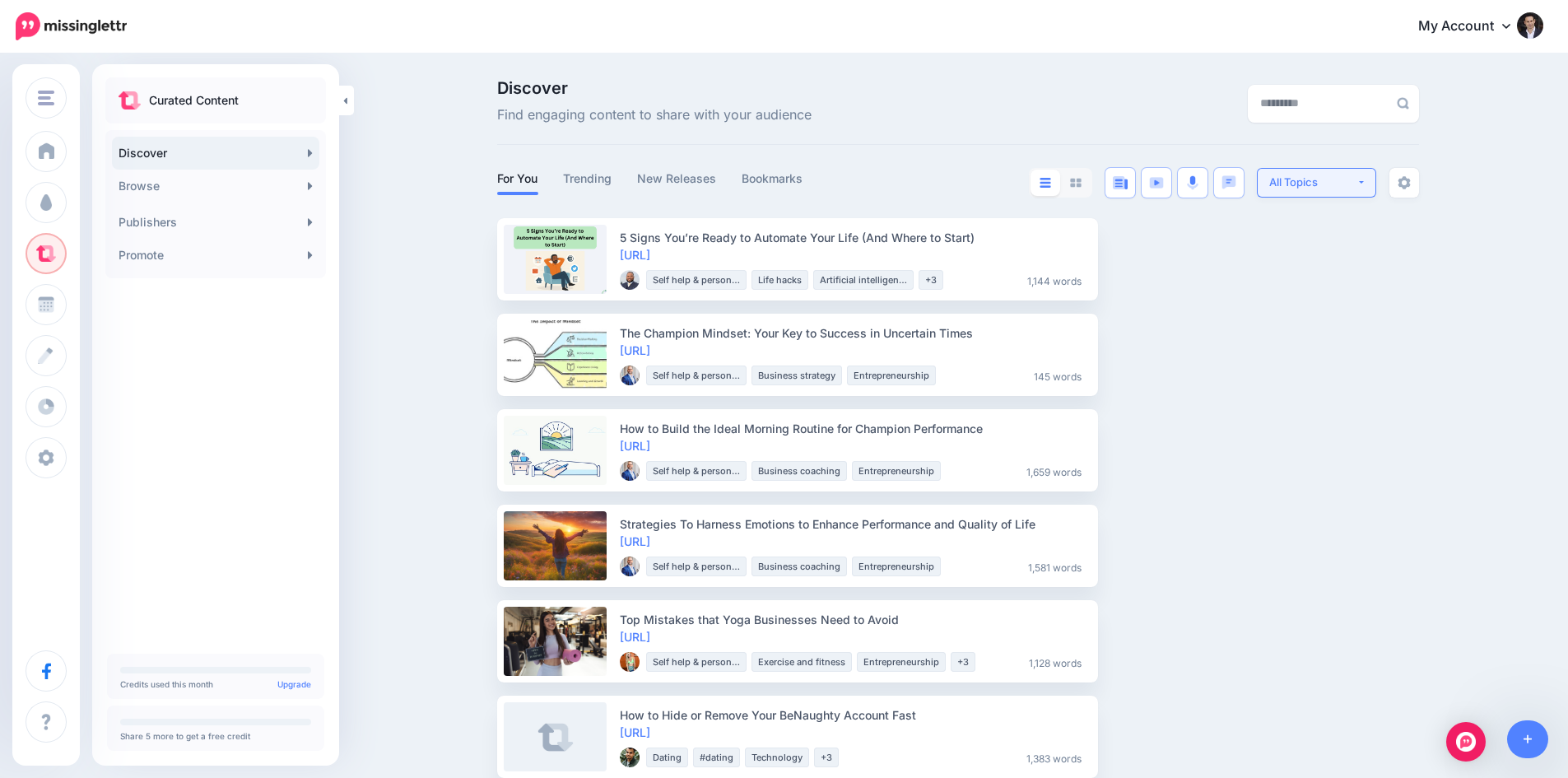
click at [1352, 178] on div "All Topics" at bounding box center [1313, 183] width 87 height 16
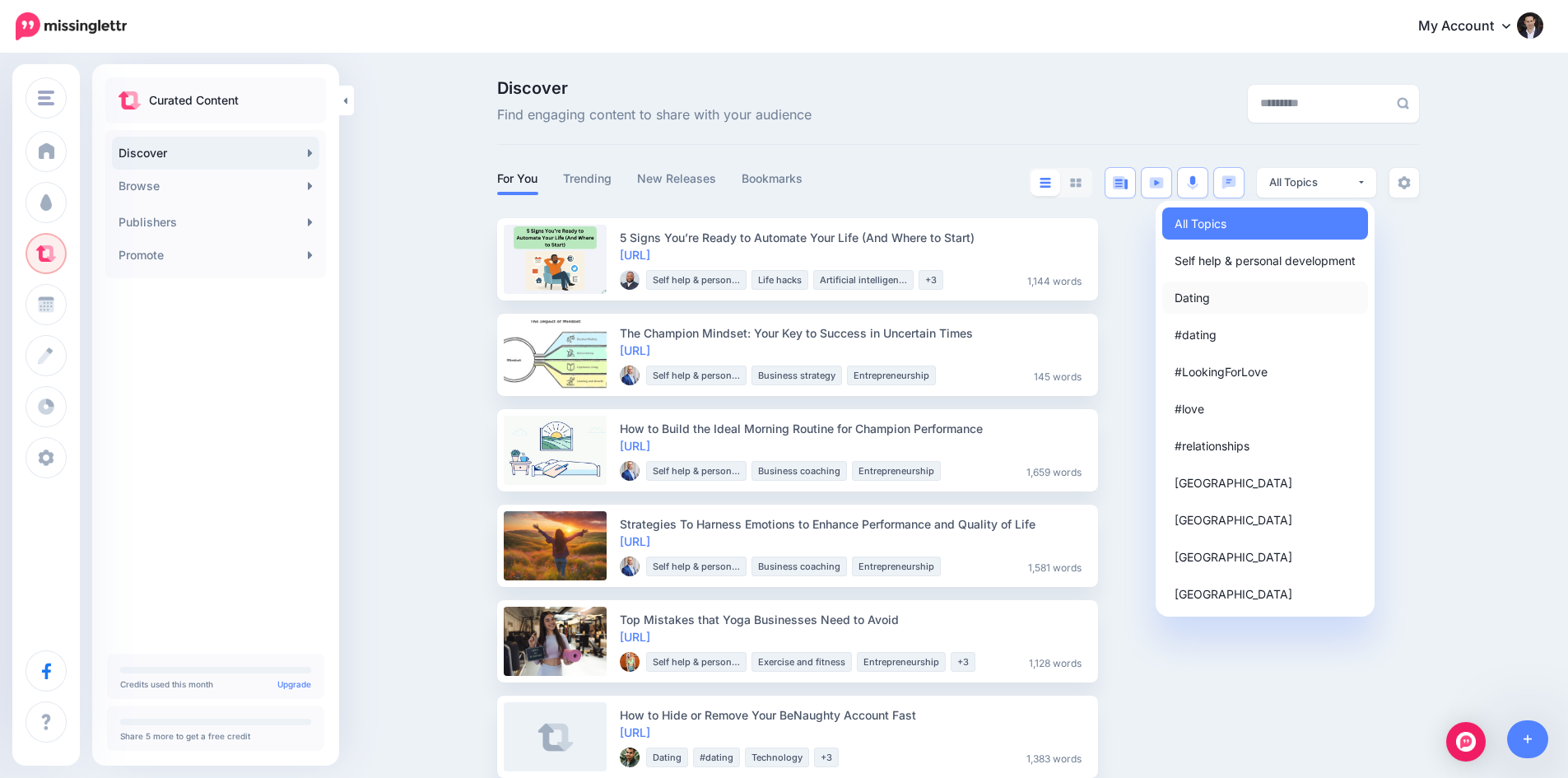
click at [1240, 296] on link "Dating" at bounding box center [1265, 298] width 205 height 32
select select "**********"
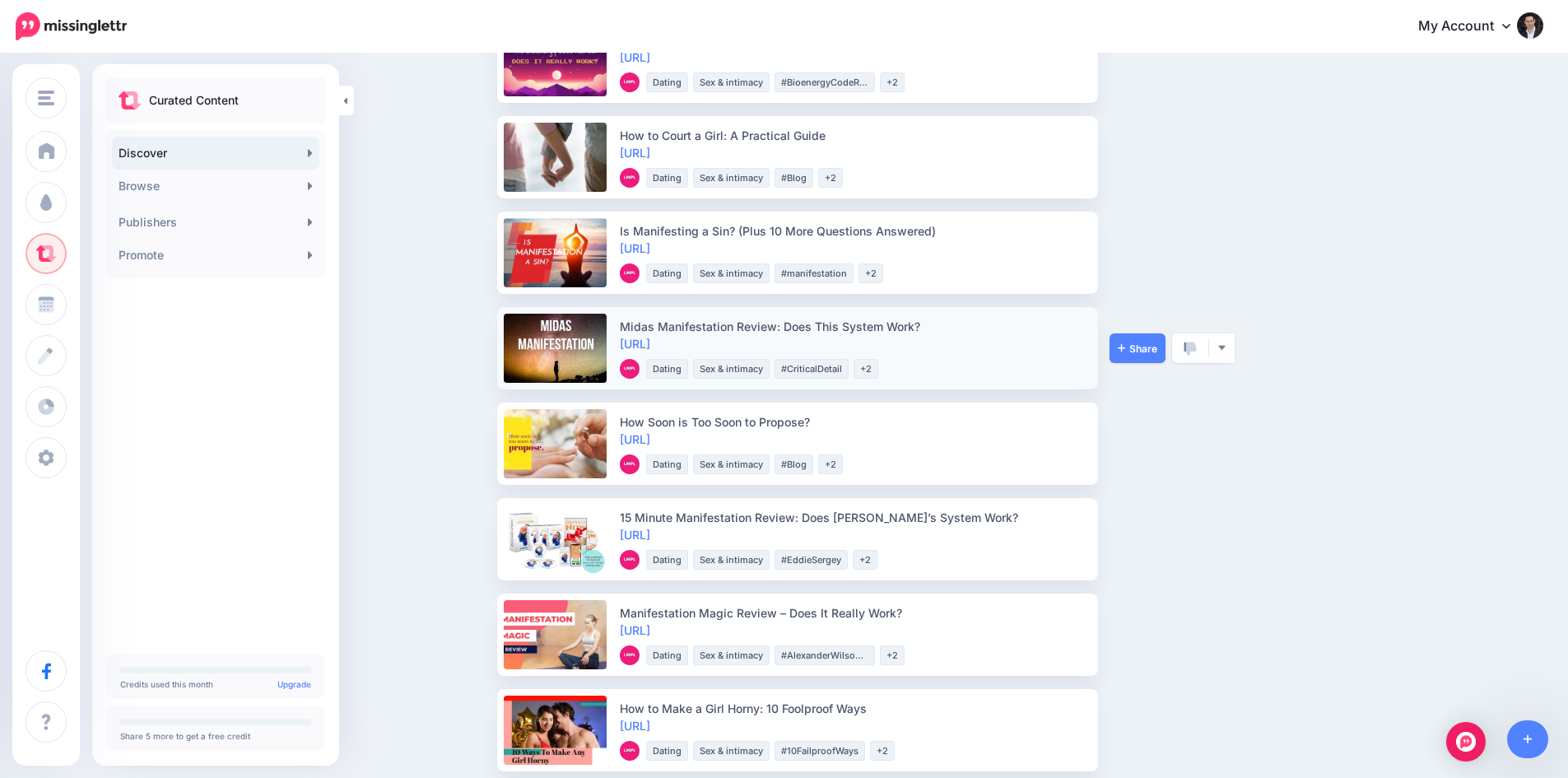
scroll to position [1070, 0]
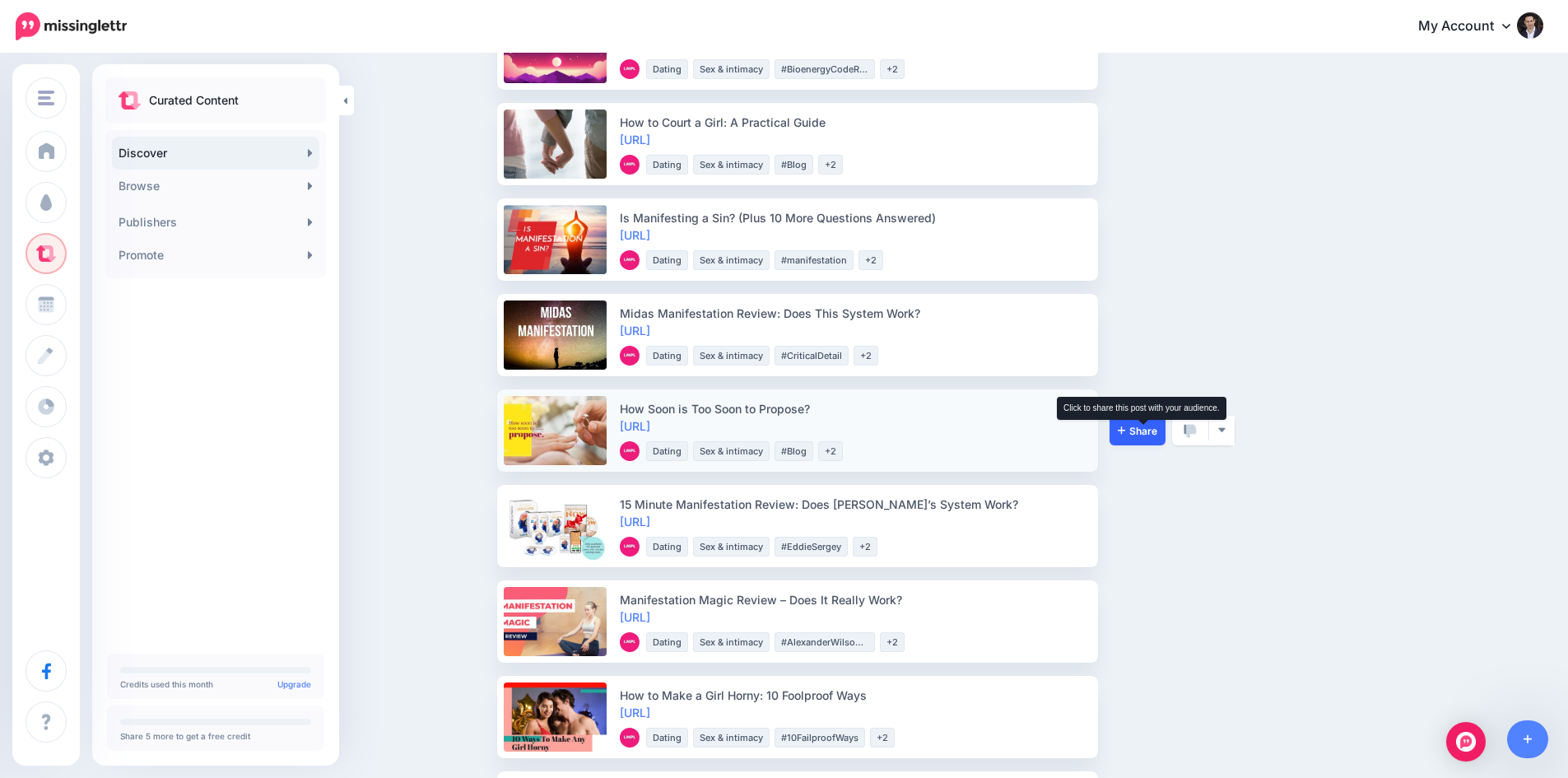
click at [1132, 434] on span "Share" at bounding box center [1137, 431] width 40 height 11
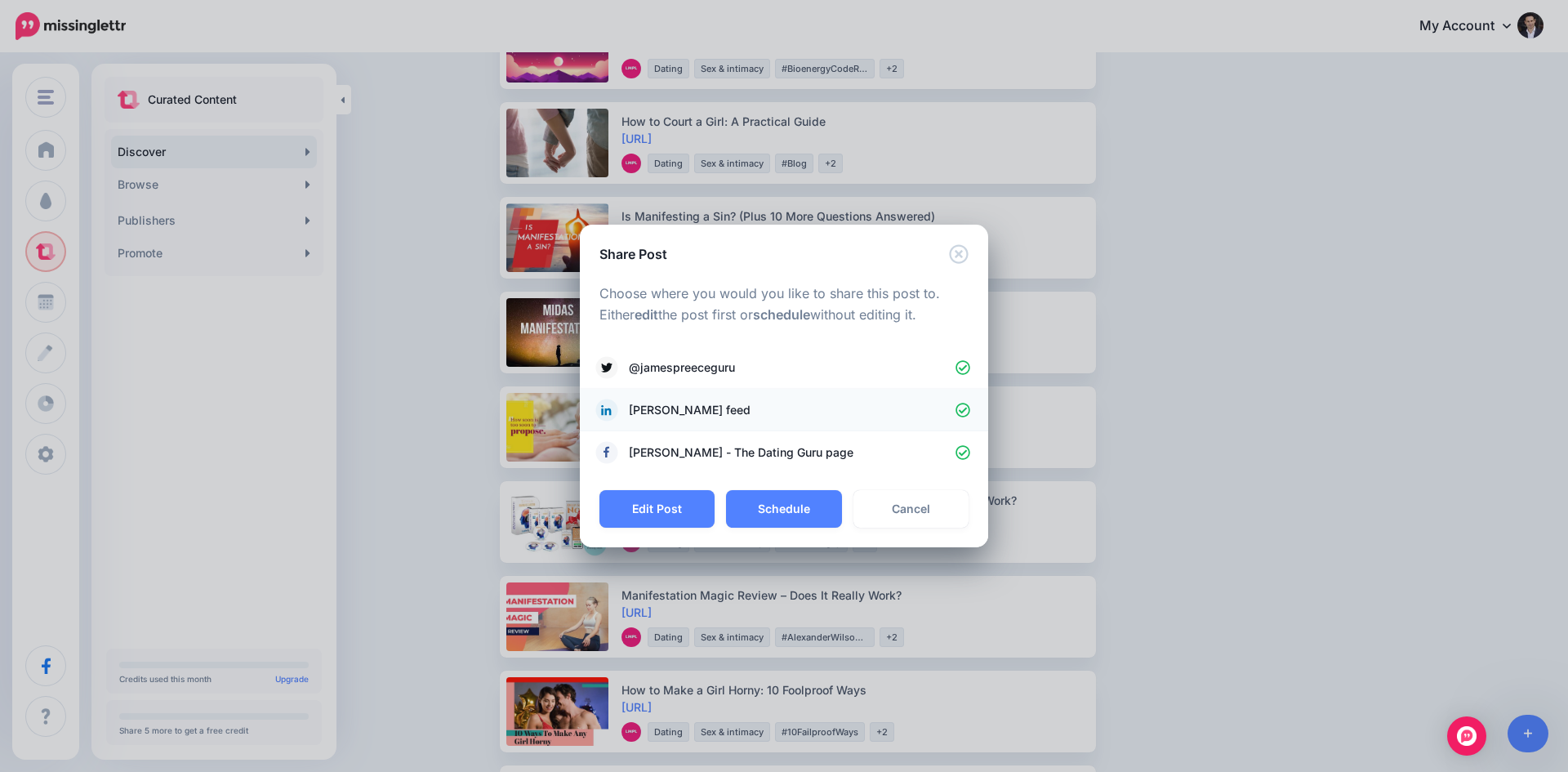
click at [965, 408] on icon at bounding box center [963, 410] width 16 height 16
click at [804, 504] on button "Schedule" at bounding box center [784, 509] width 115 height 37
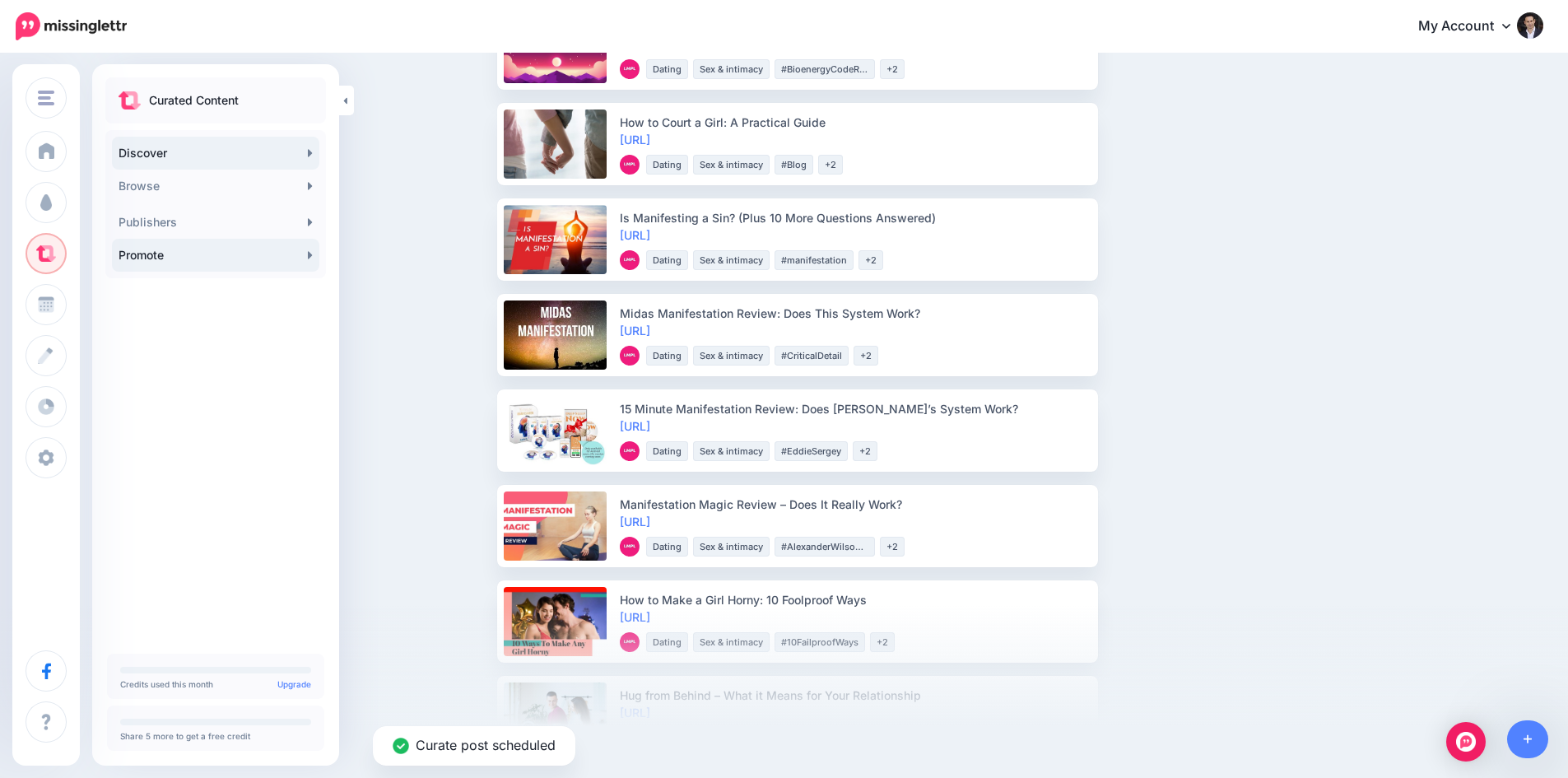
click at [193, 251] on link "Promote" at bounding box center [216, 256] width 207 height 33
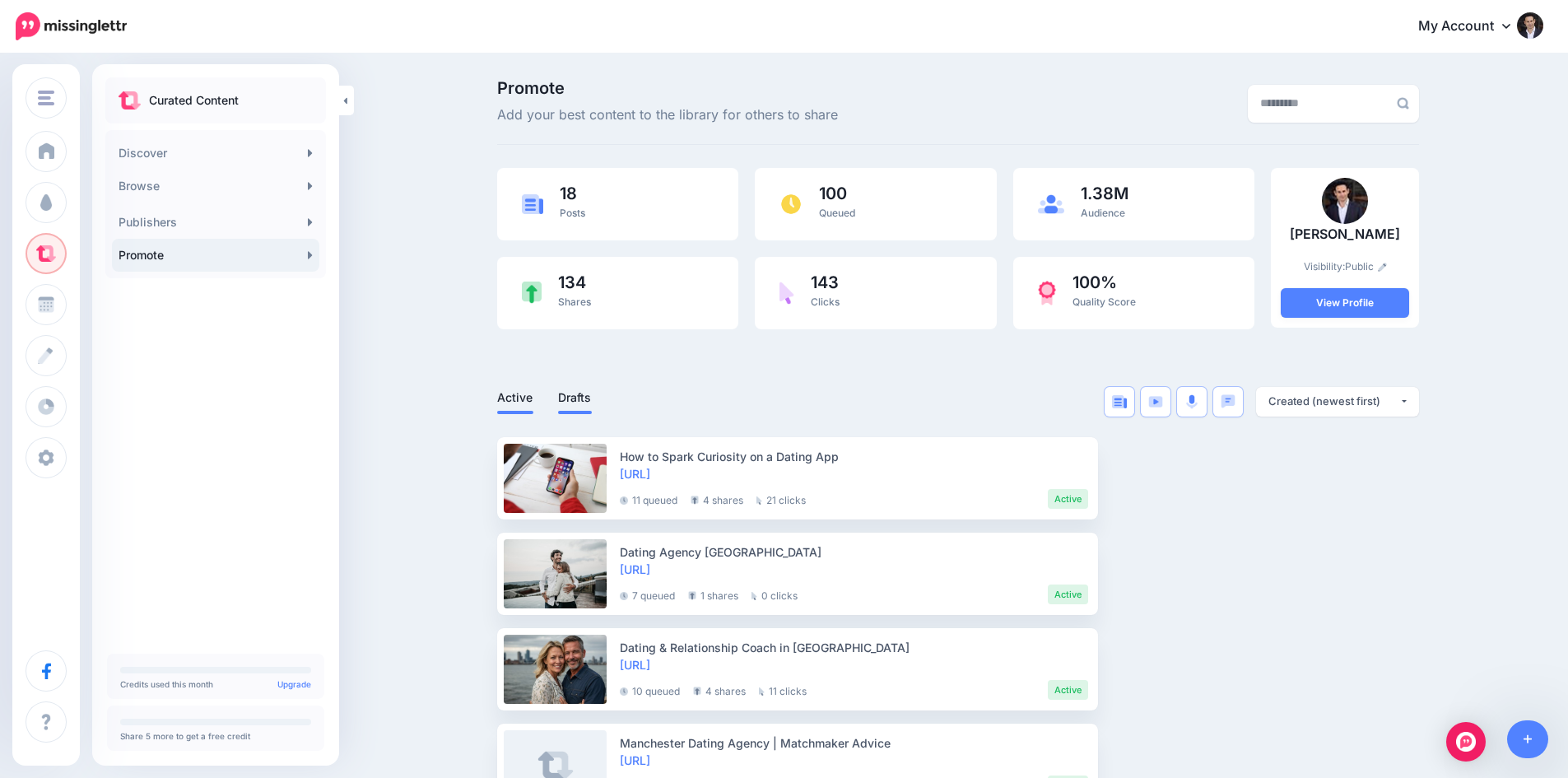
click at [575, 391] on link "Drafts" at bounding box center [575, 398] width 33 height 20
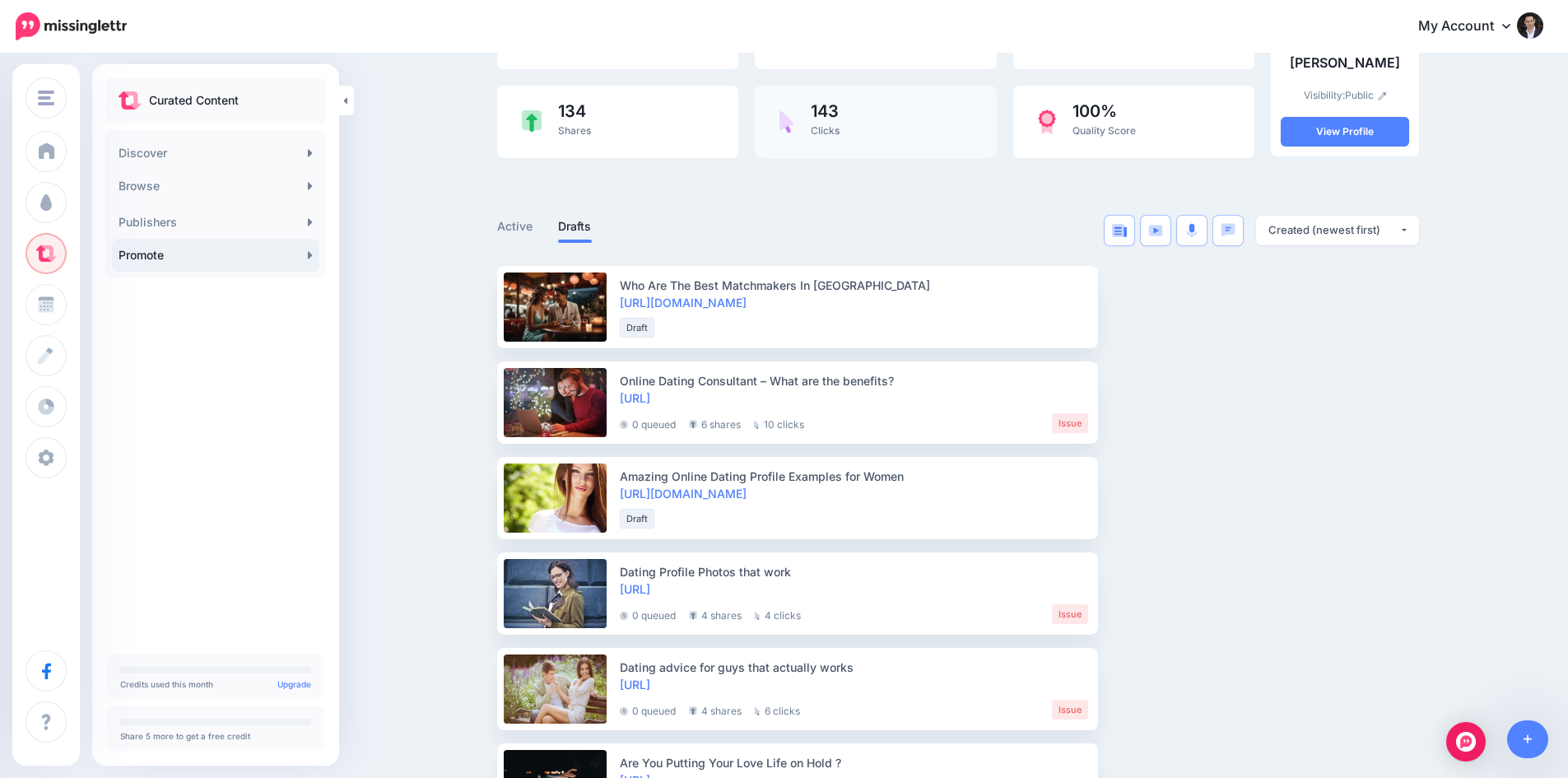
scroll to position [165, 0]
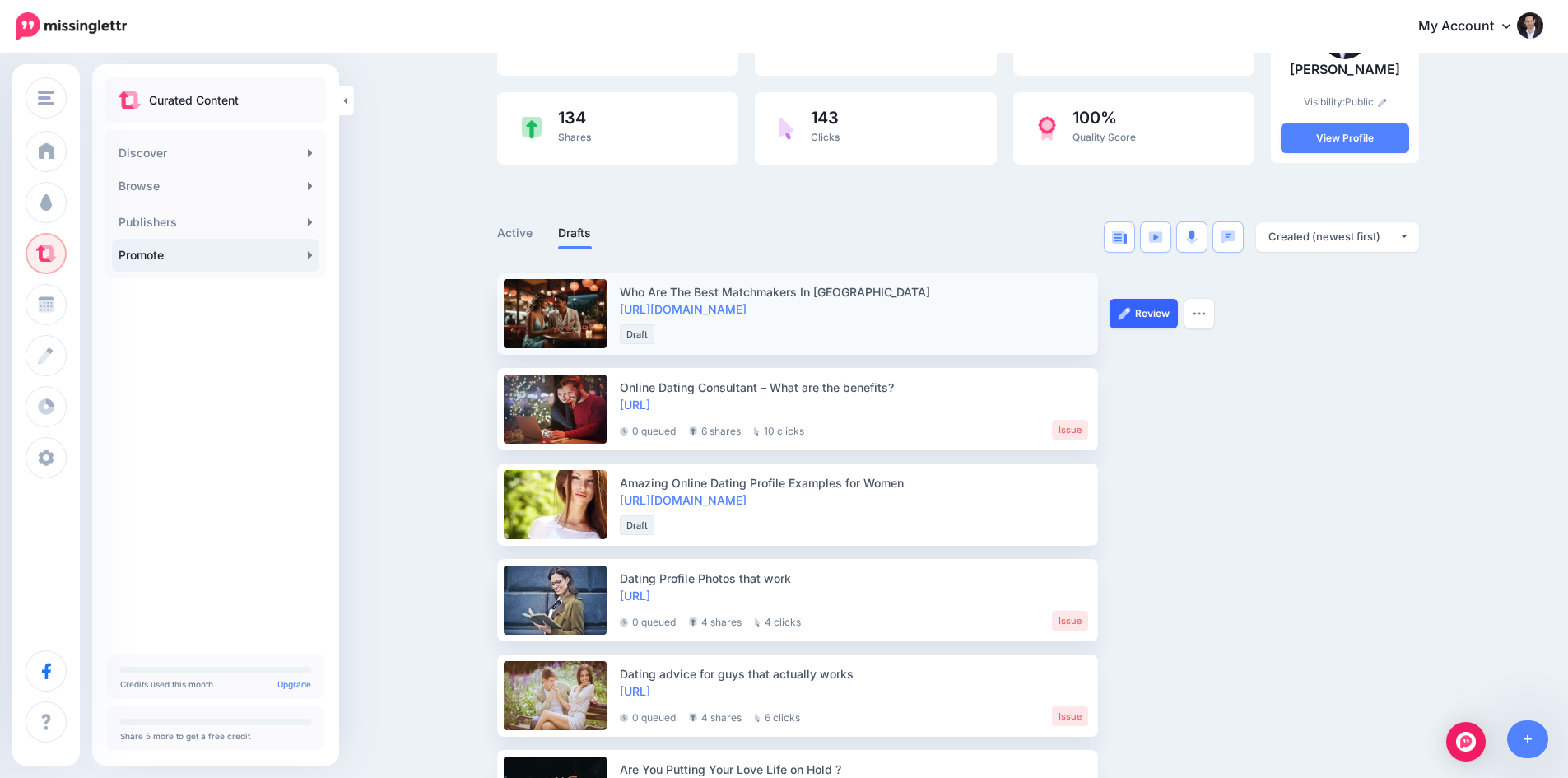
click at [1153, 310] on link "Review" at bounding box center [1144, 313] width 68 height 30
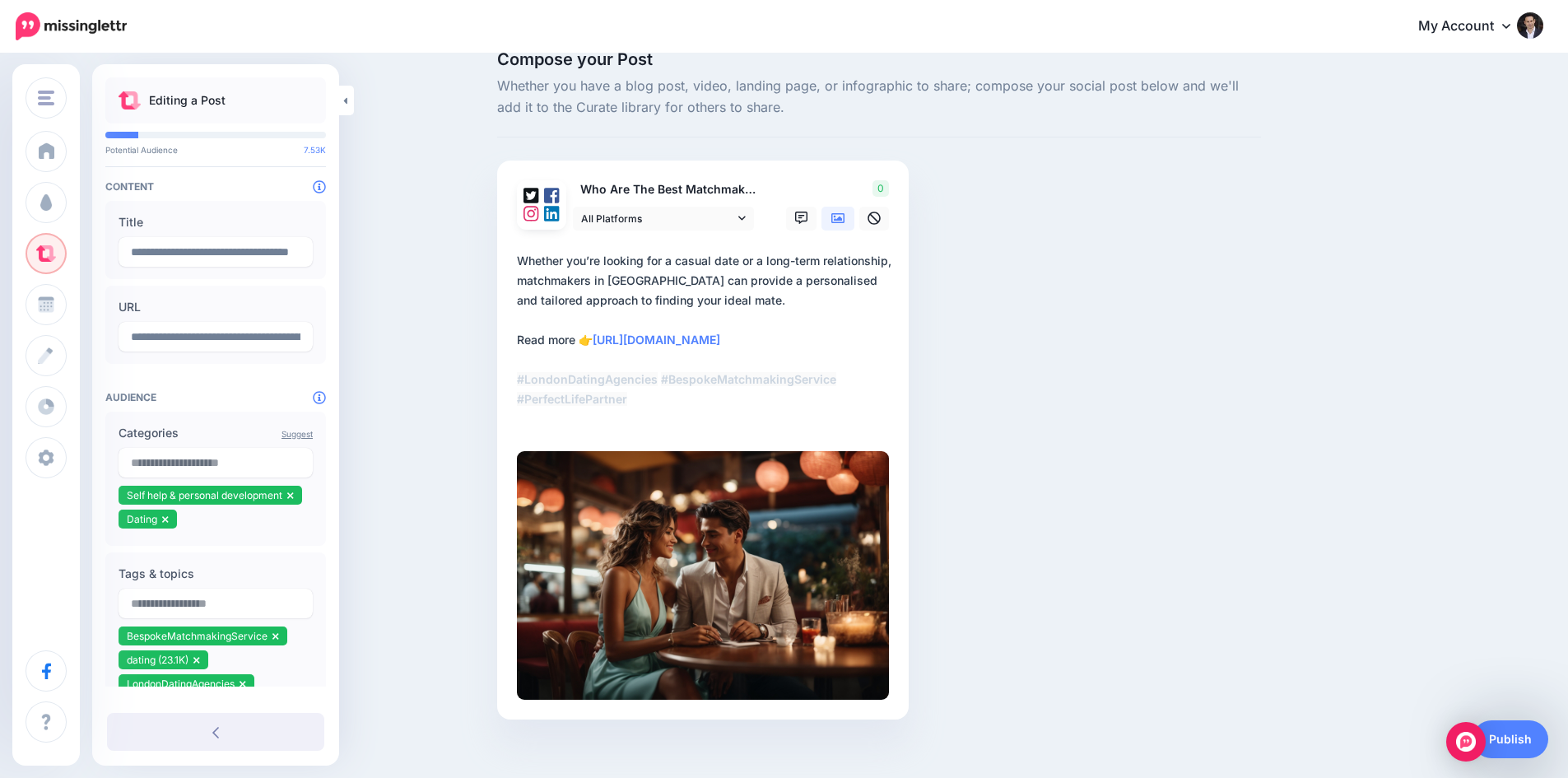
scroll to position [45, 0]
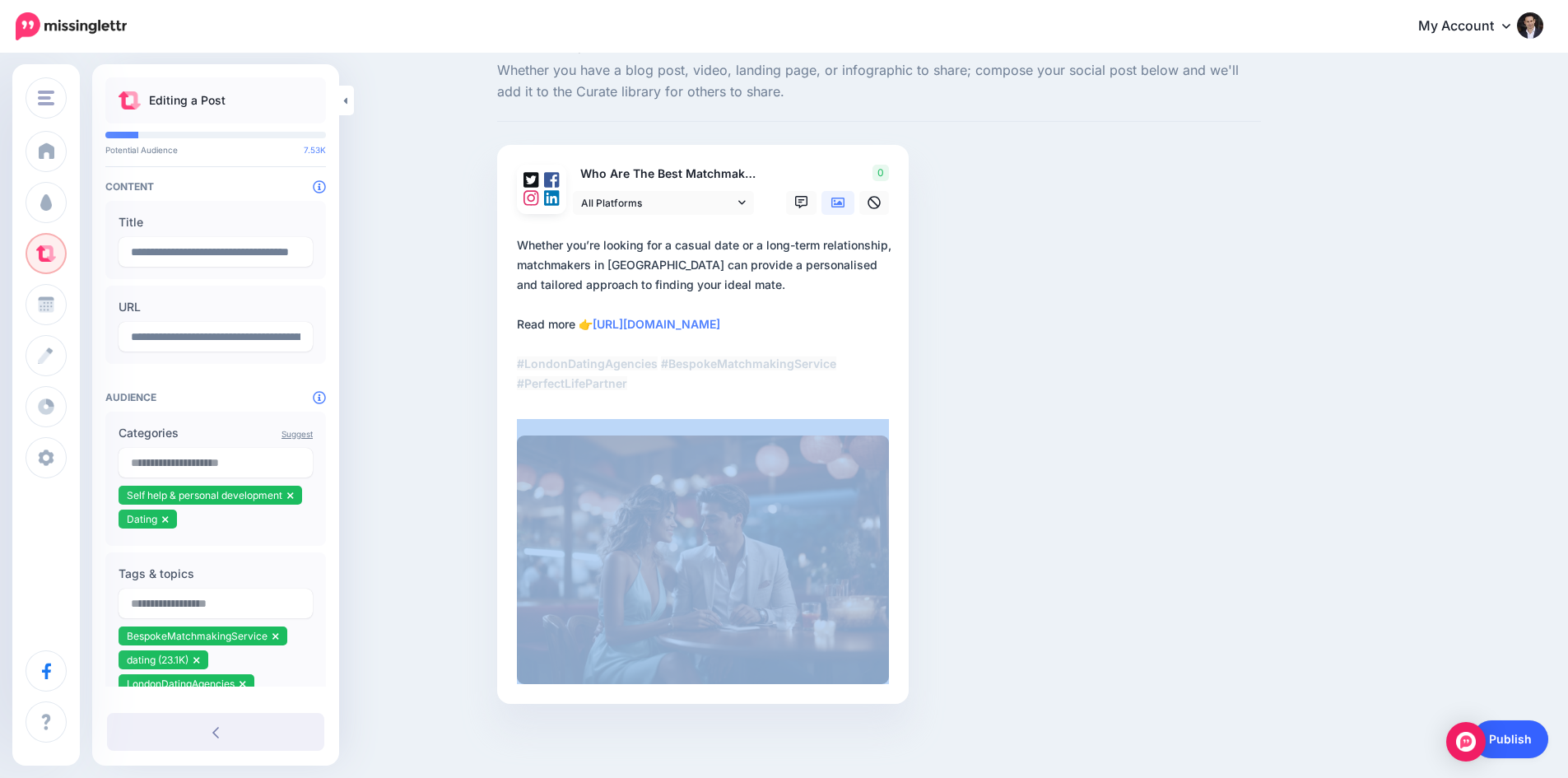
click at [1519, 733] on body "My Account Dashboard My Account Billing Logout" at bounding box center [784, 344] width 1568 height 778
click at [1521, 746] on link "Publish" at bounding box center [1510, 738] width 76 height 38
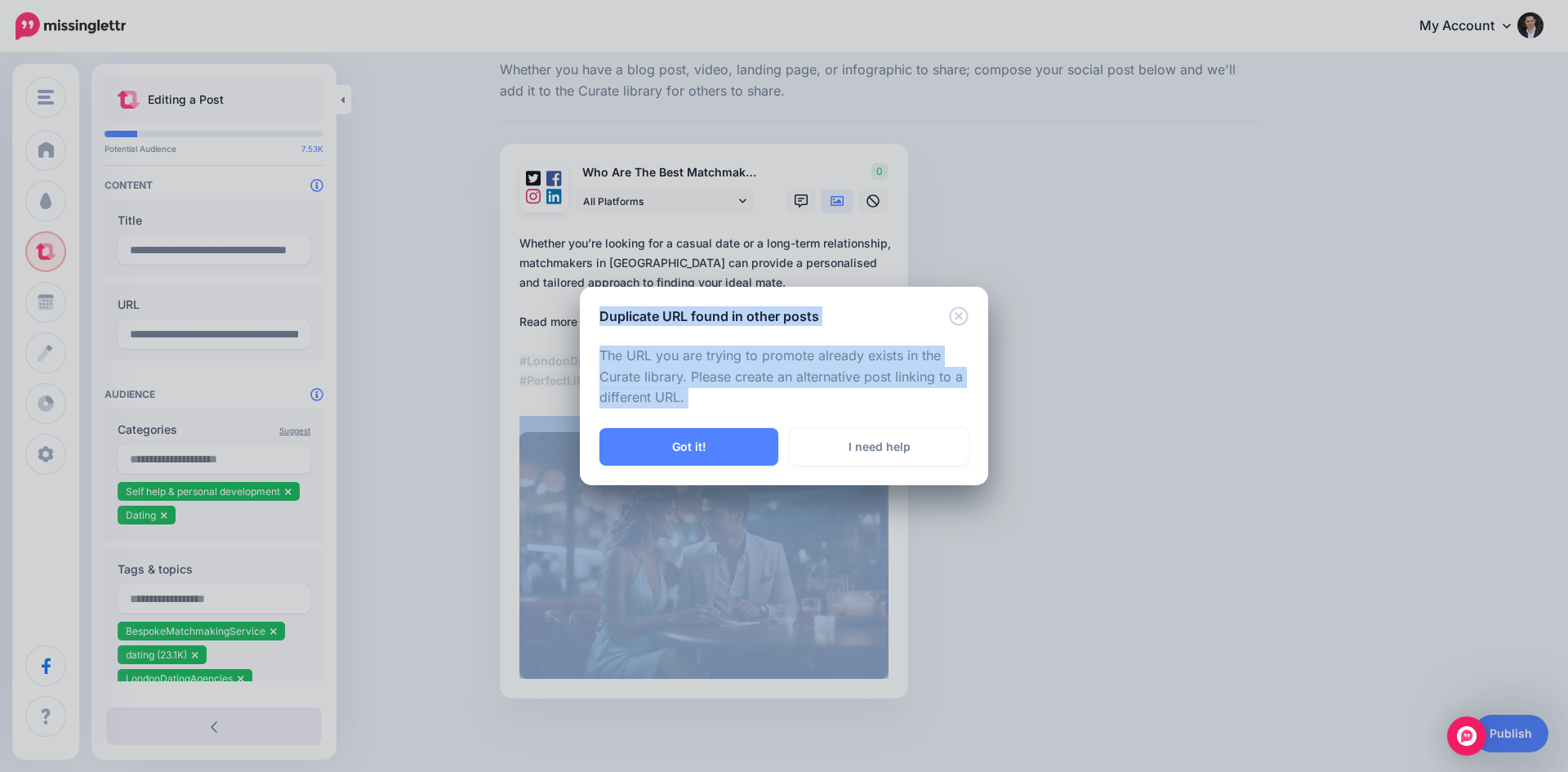
click at [704, 444] on button "Got it!" at bounding box center [688, 446] width 179 height 37
